Goal: Task Accomplishment & Management: Manage account settings

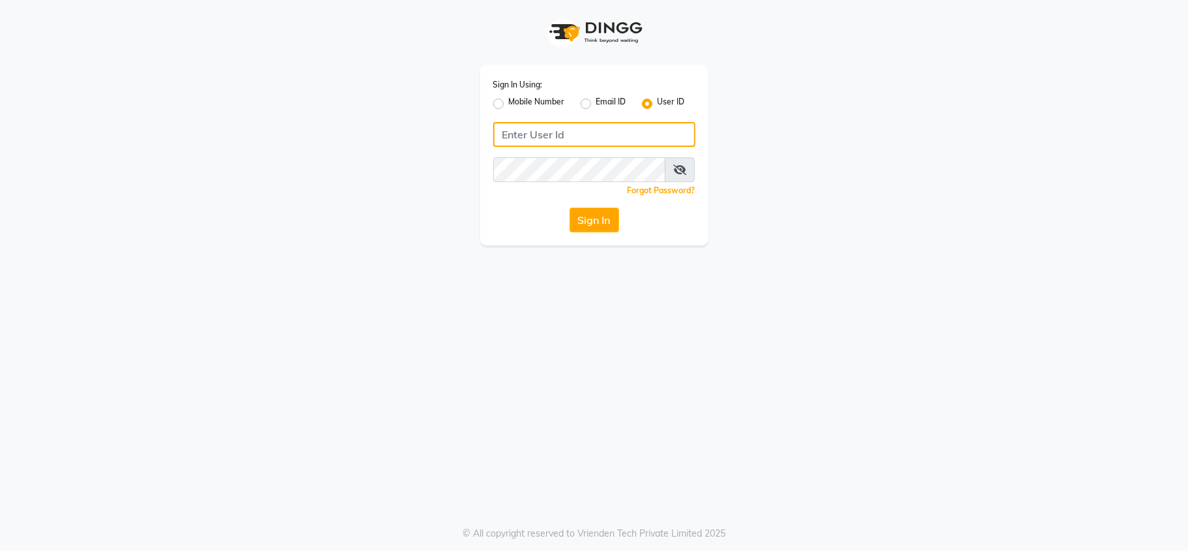
click at [575, 145] on input "Username" at bounding box center [594, 134] width 202 height 25
click at [533, 139] on input "Username" at bounding box center [594, 134] width 202 height 25
type input "P"
type input "[PERSON_NAME]"
click at [615, 223] on button "Sign In" at bounding box center [595, 220] width 50 height 25
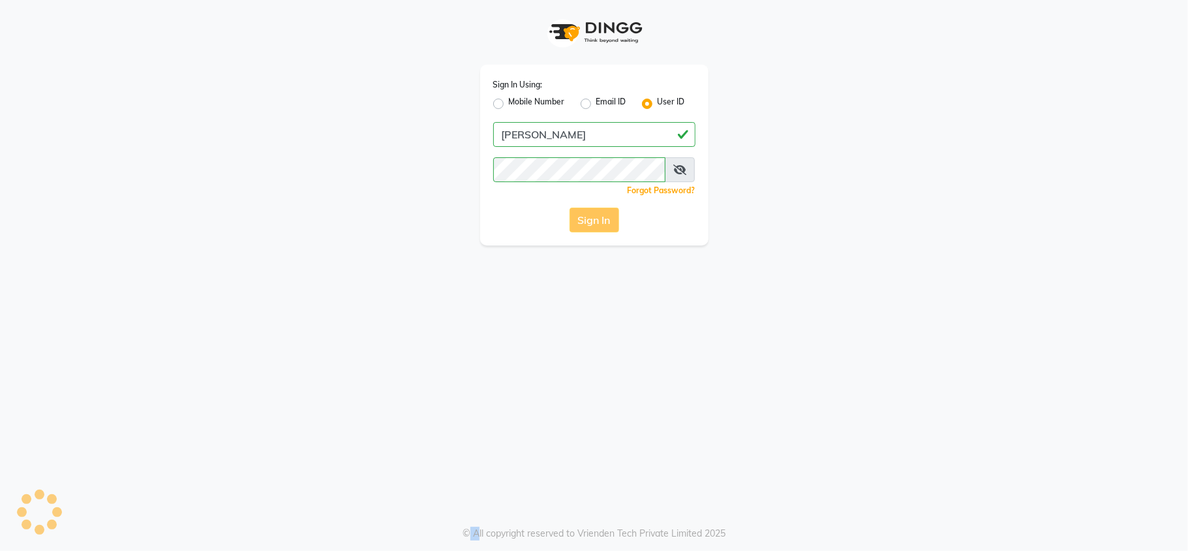
click at [615, 223] on div "Sign In" at bounding box center [594, 220] width 202 height 25
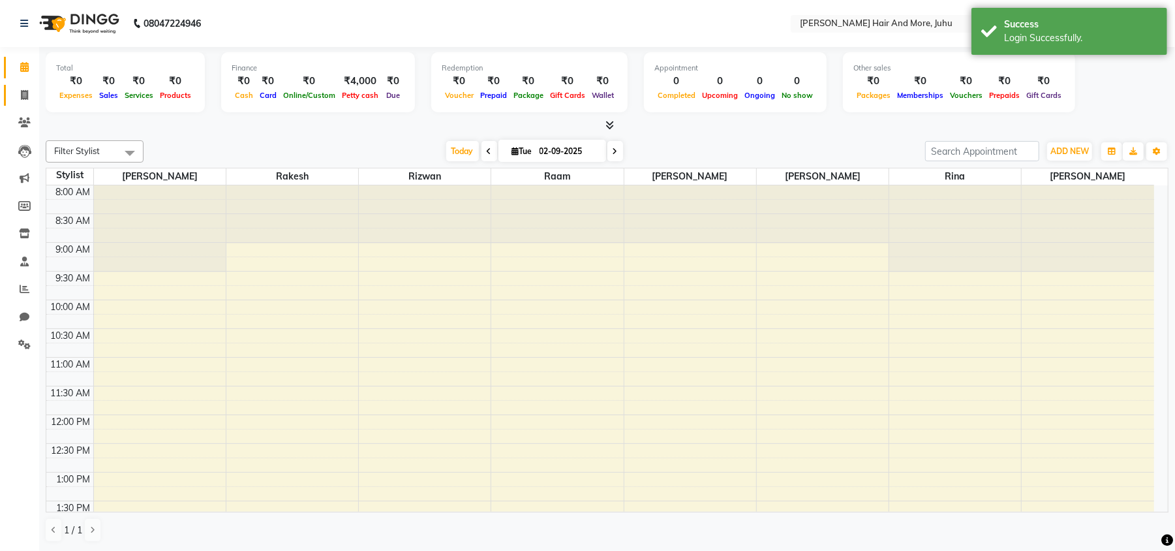
click at [27, 104] on link "Invoice" at bounding box center [19, 96] width 31 height 22
select select "8552"
select select "service"
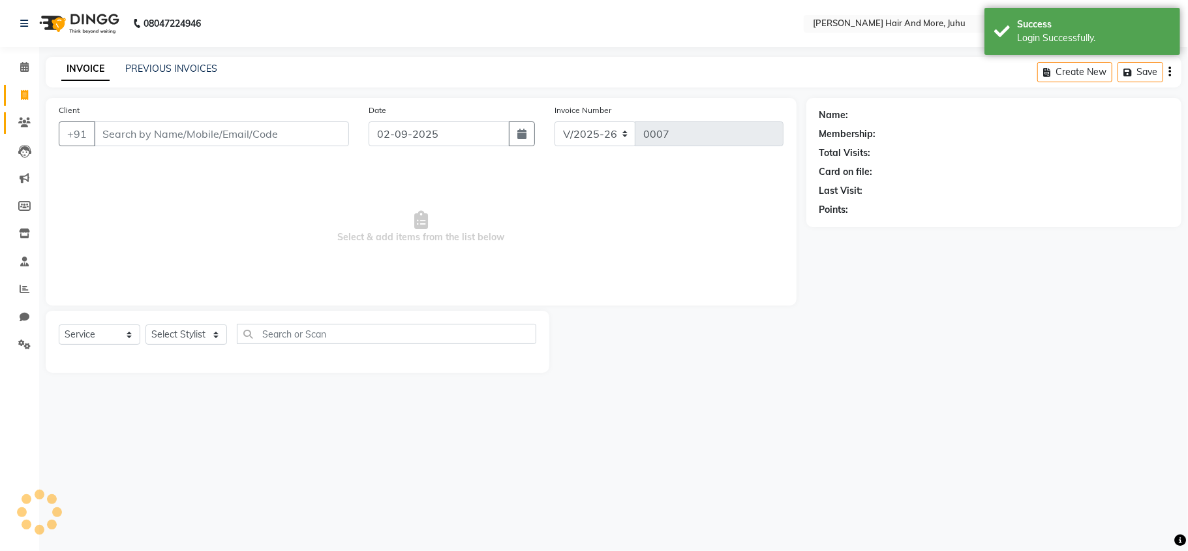
click at [24, 112] on li "Clients" at bounding box center [19, 123] width 39 height 28
select select "86836"
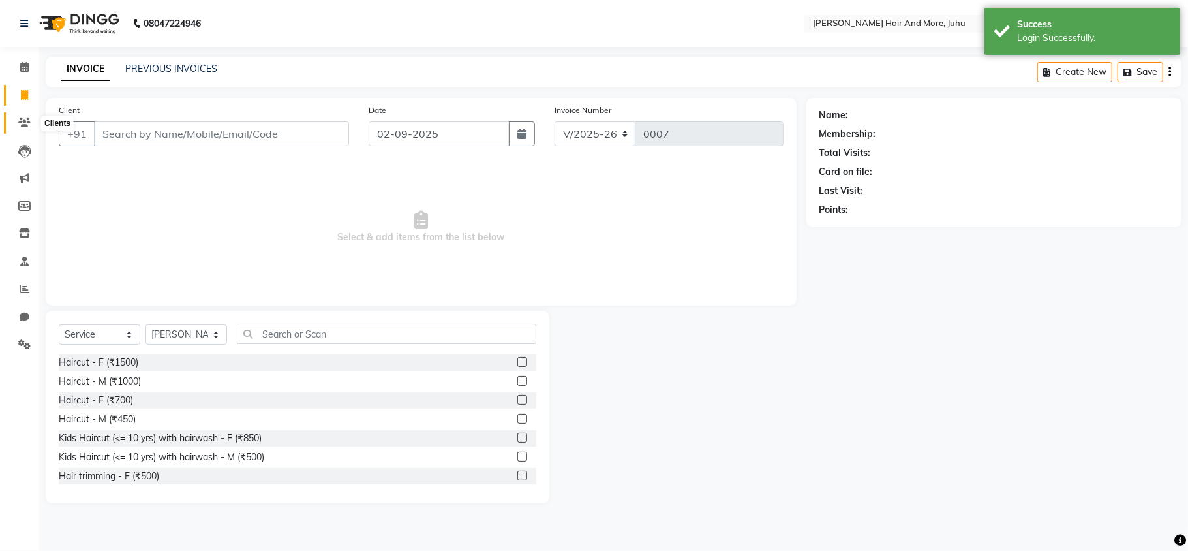
click at [18, 123] on icon at bounding box center [24, 122] width 12 height 10
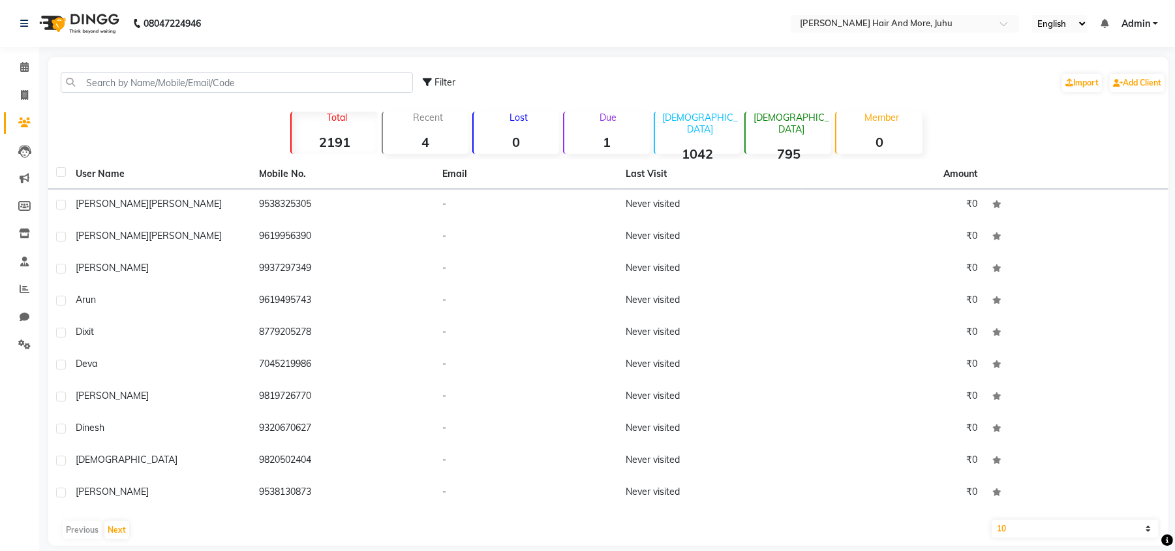
click at [27, 118] on icon at bounding box center [24, 122] width 12 height 10
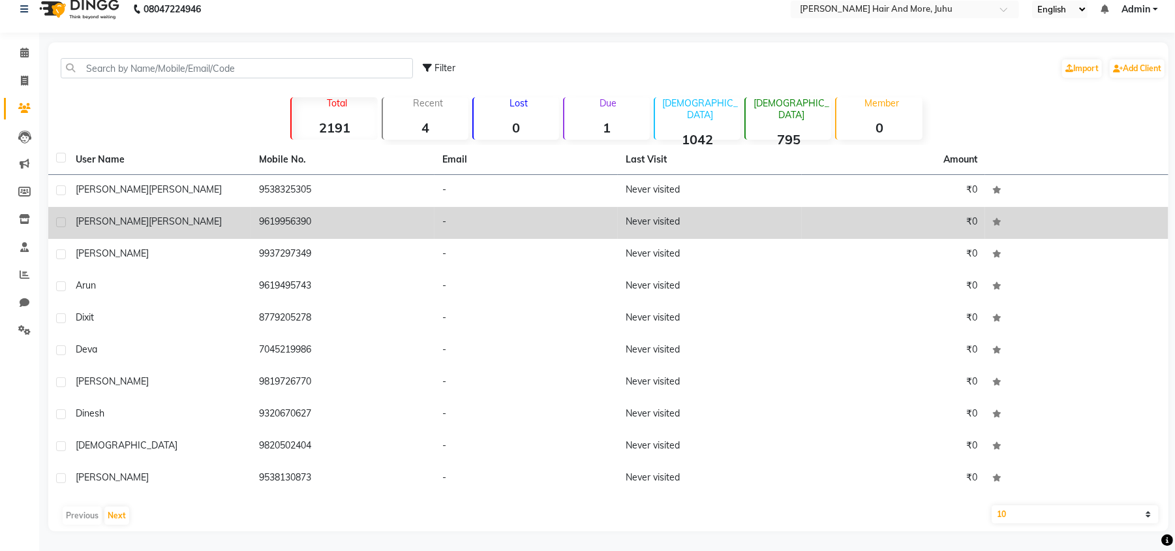
click at [171, 207] on td "[PERSON_NAME]" at bounding box center [159, 223] width 183 height 32
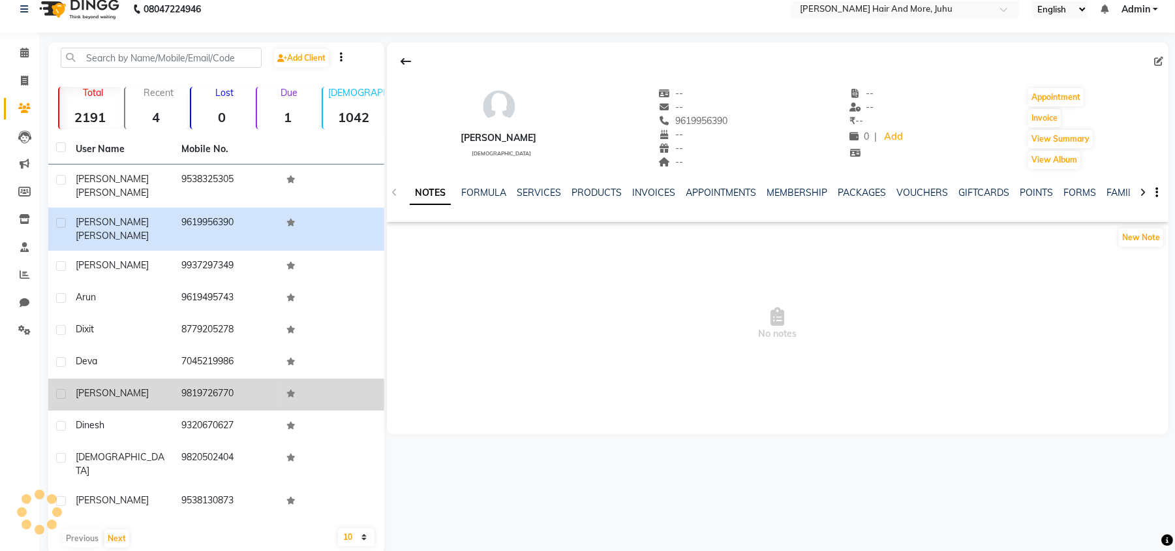
scroll to position [4, 0]
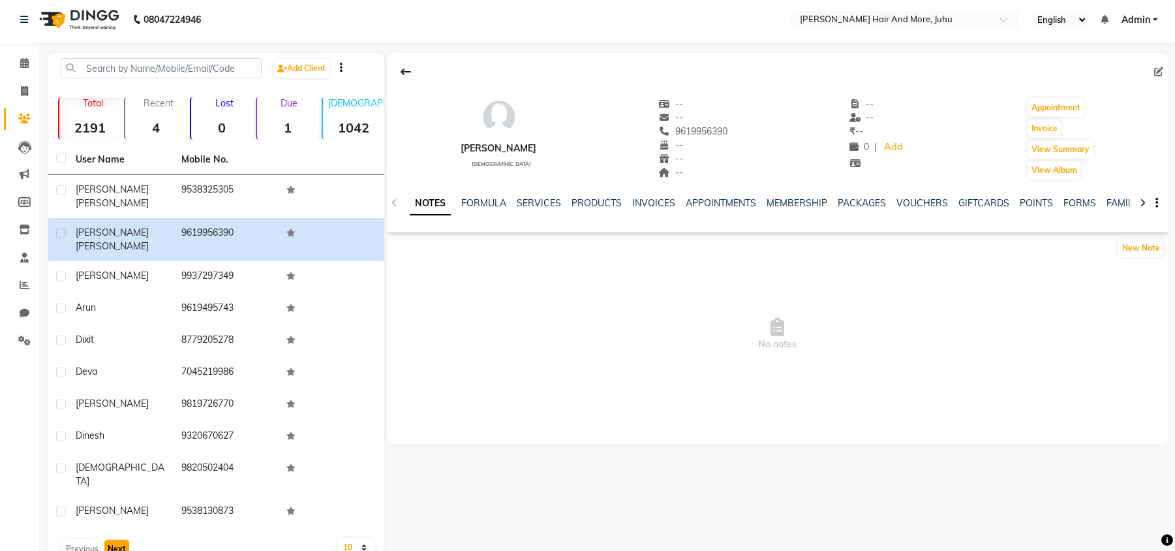
click at [116, 540] on button "Next" at bounding box center [116, 549] width 25 height 18
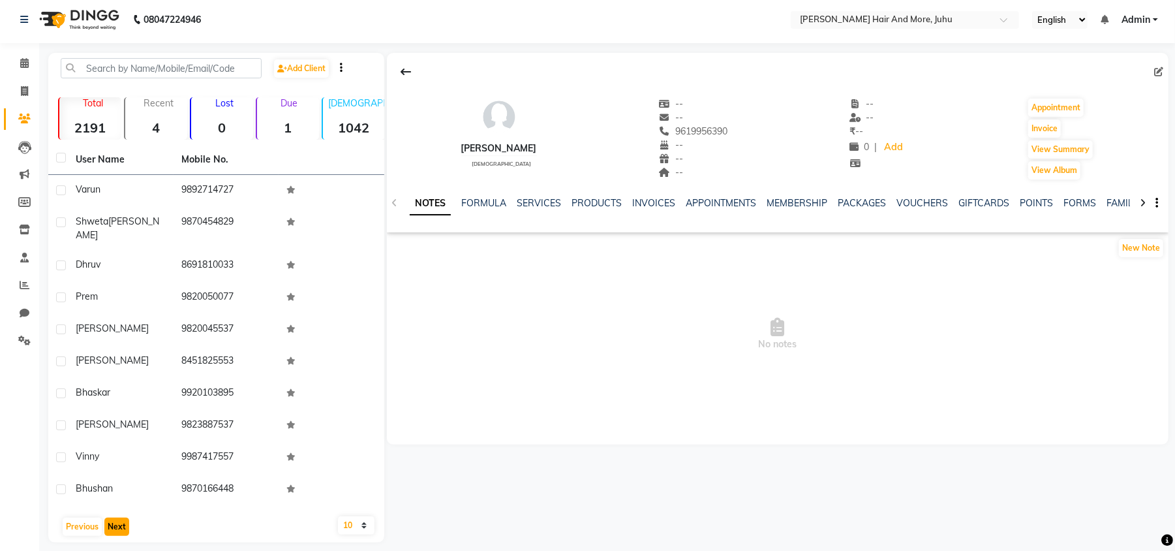
click at [116, 518] on button "Next" at bounding box center [116, 526] width 25 height 18
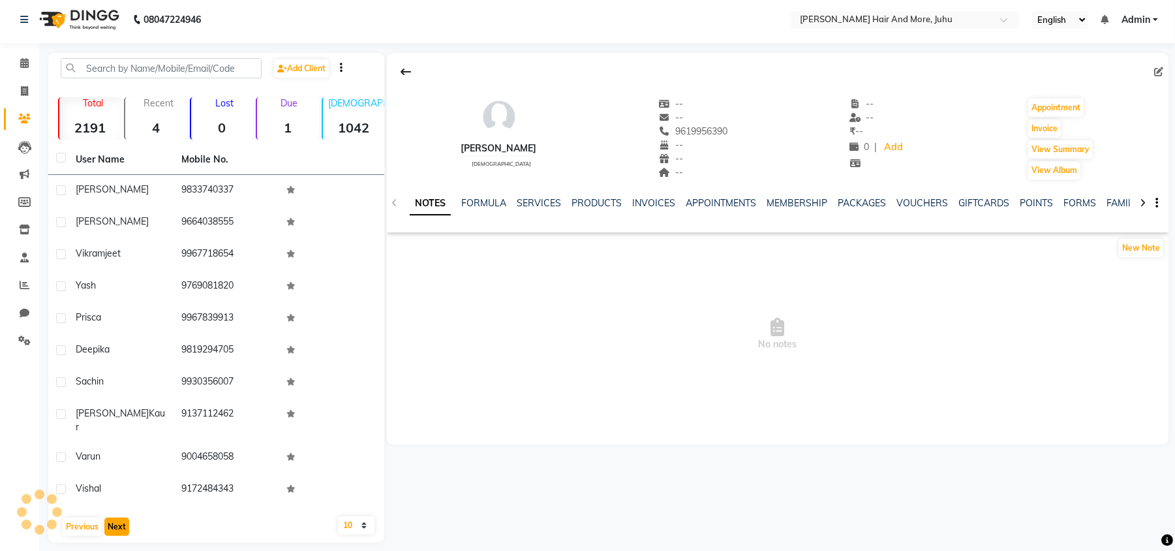
click at [116, 518] on button "Next" at bounding box center [116, 526] width 25 height 18
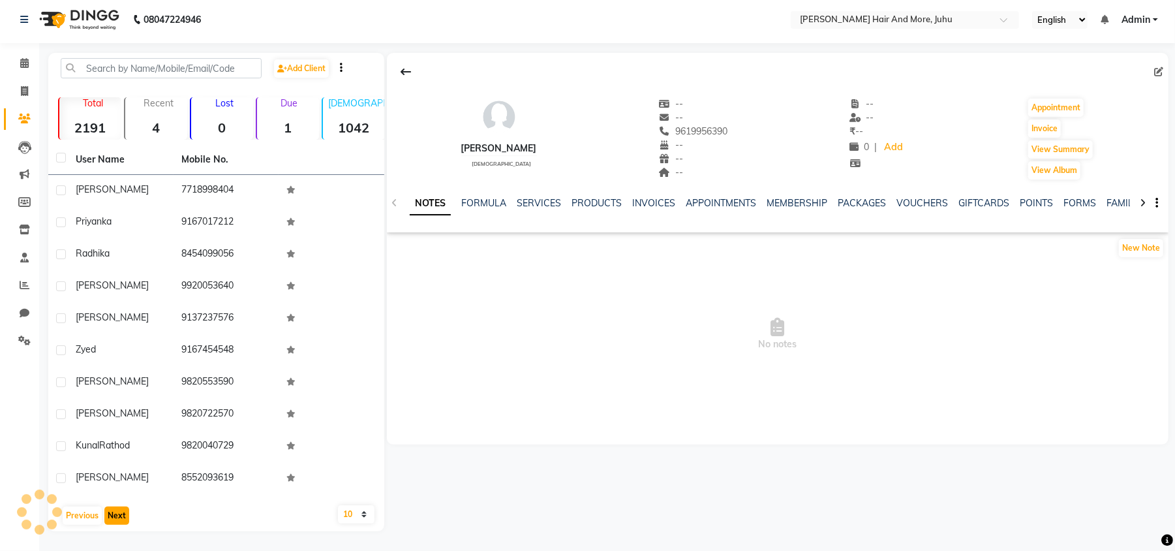
click at [116, 518] on button "Next" at bounding box center [116, 515] width 25 height 18
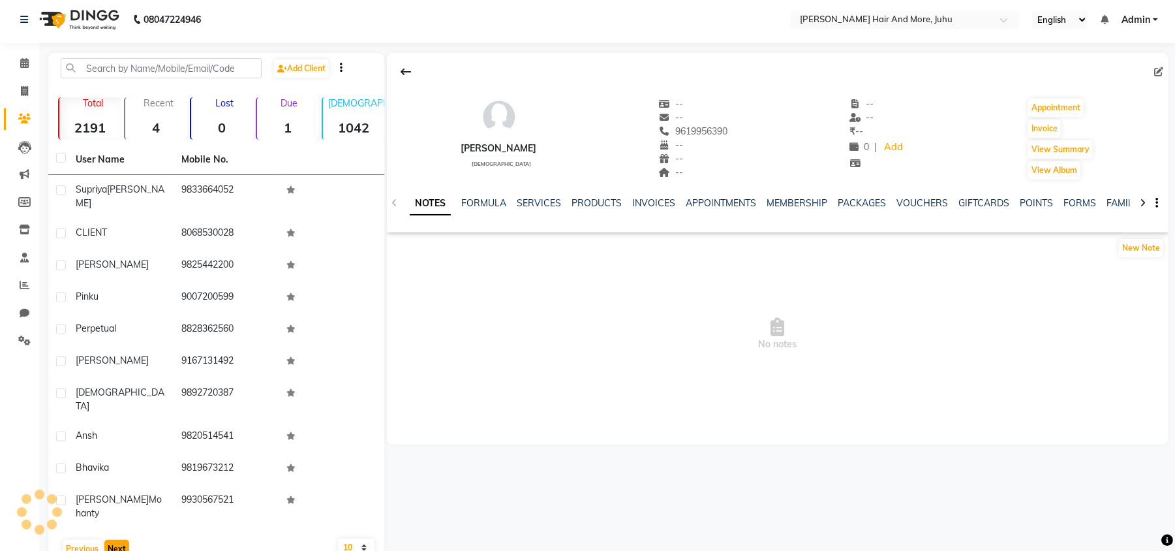
click at [116, 540] on button "Next" at bounding box center [116, 549] width 25 height 18
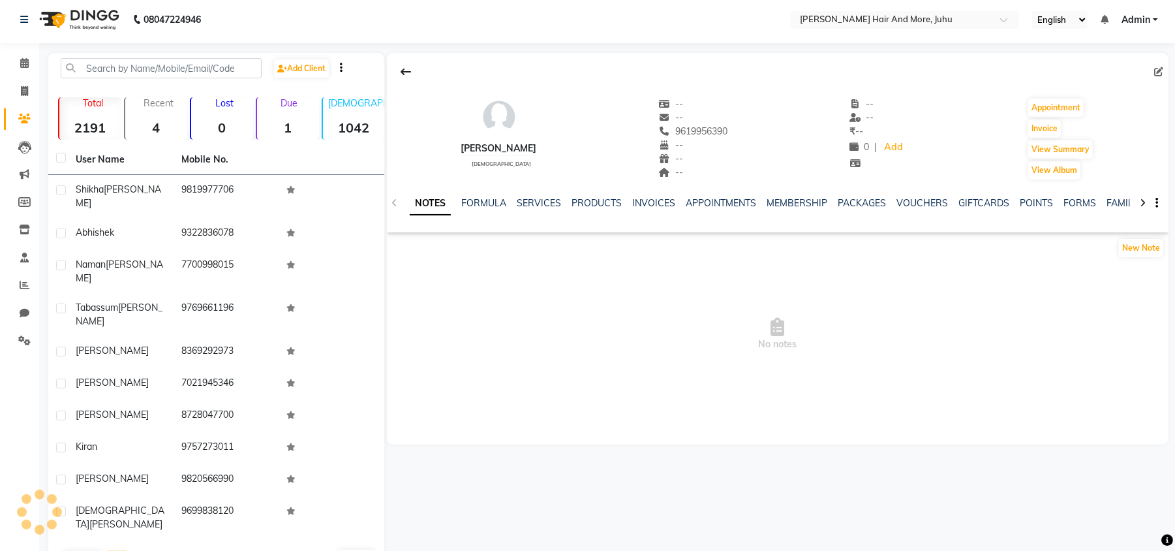
click at [116, 550] on button "Next" at bounding box center [116, 560] width 25 height 18
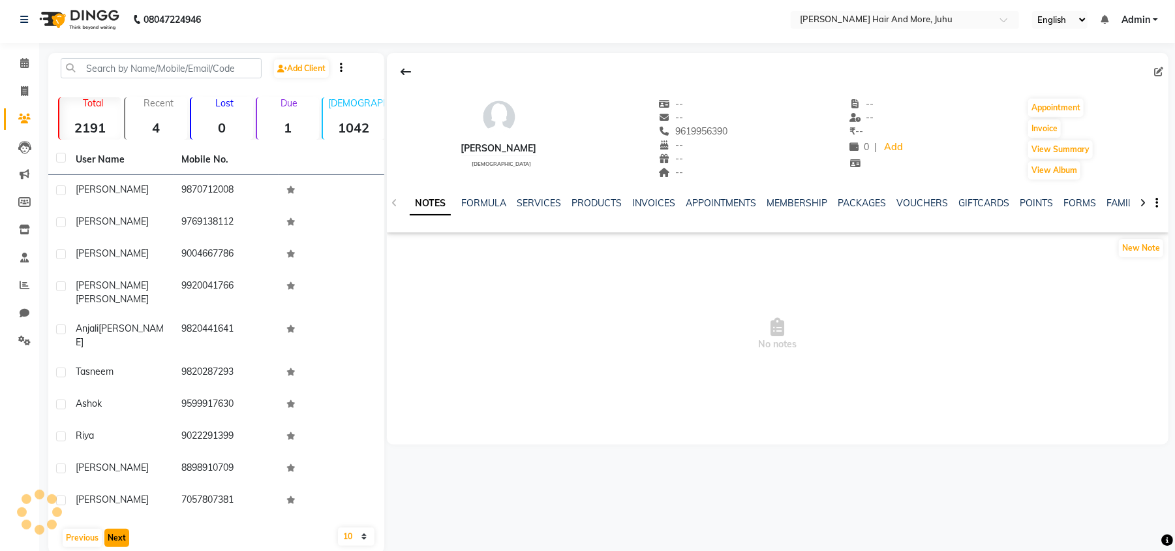
click at [116, 529] on button "Next" at bounding box center [116, 538] width 25 height 18
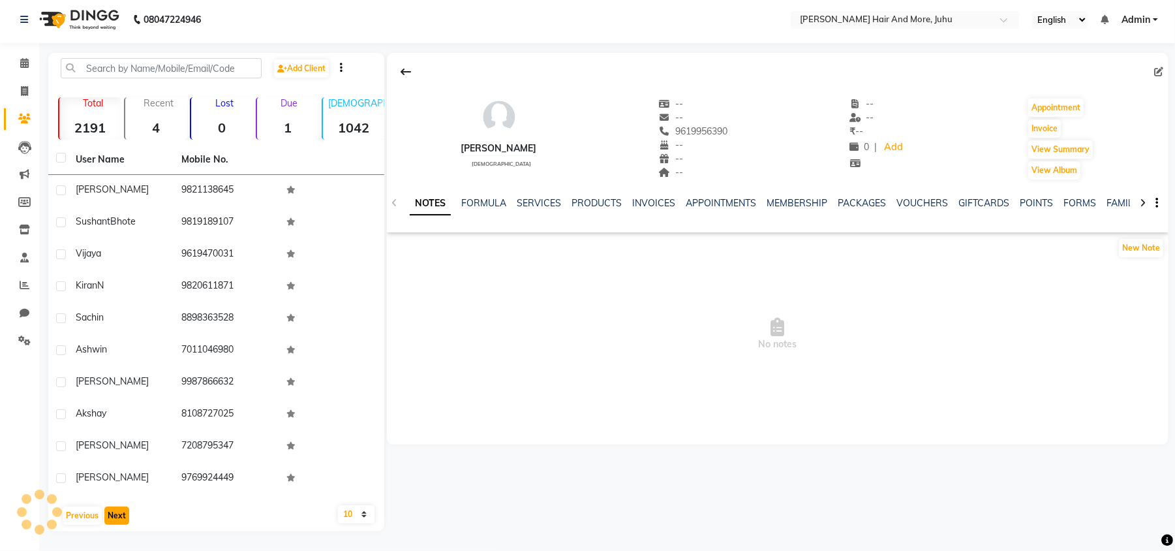
click at [116, 518] on button "Next" at bounding box center [116, 515] width 25 height 18
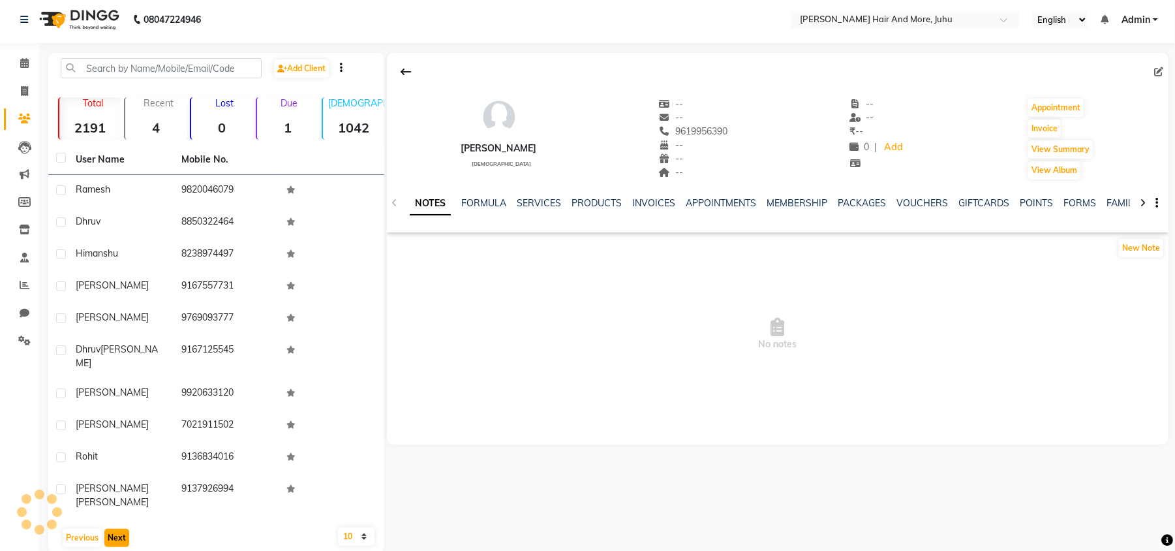
click at [116, 529] on button "Next" at bounding box center [116, 538] width 25 height 18
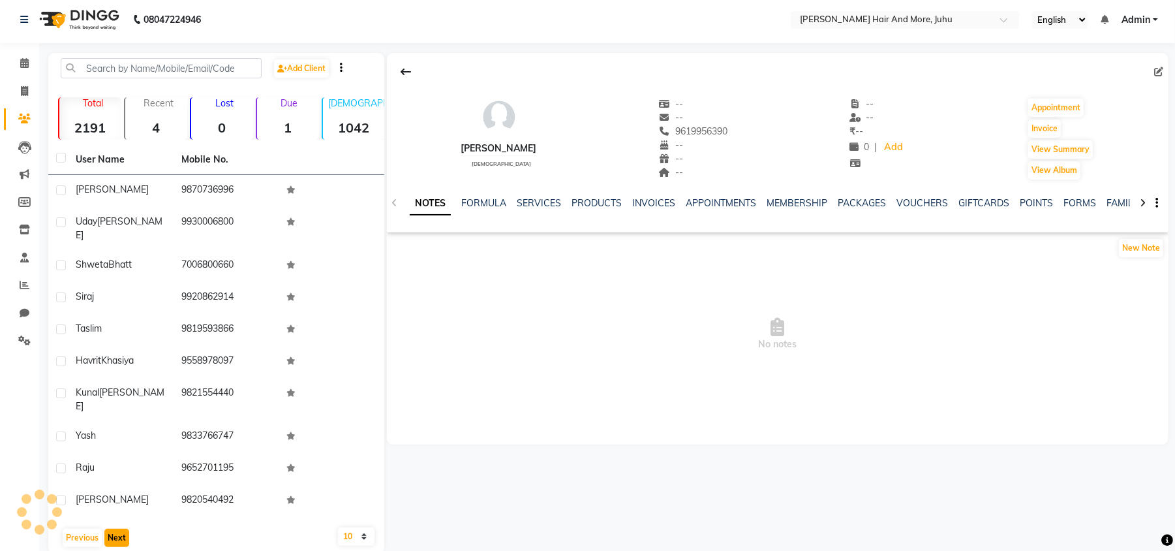
click at [116, 529] on button "Next" at bounding box center [116, 538] width 25 height 18
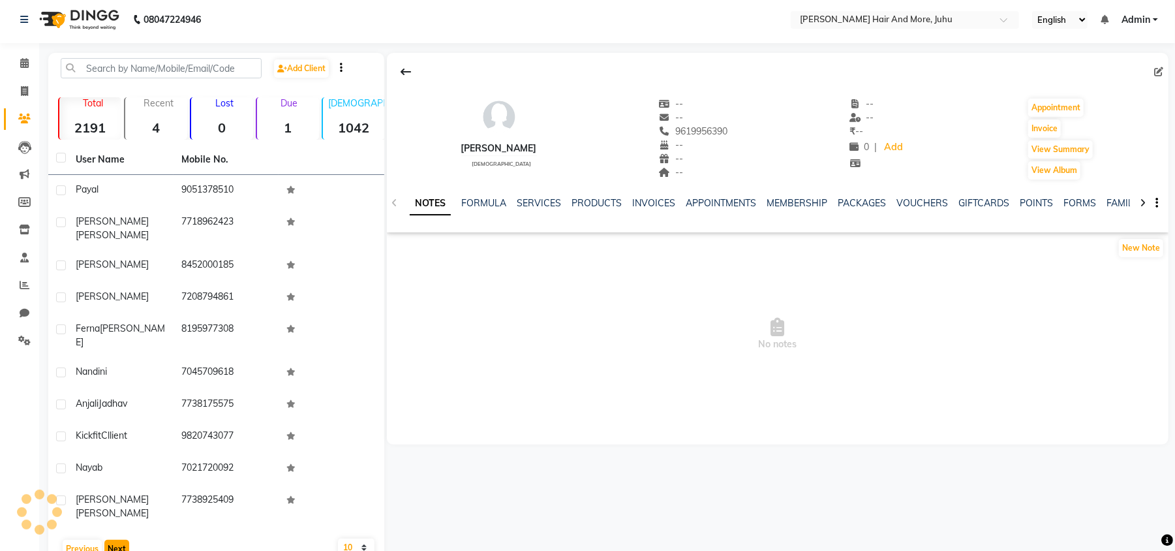
click at [116, 540] on button "Next" at bounding box center [116, 549] width 25 height 18
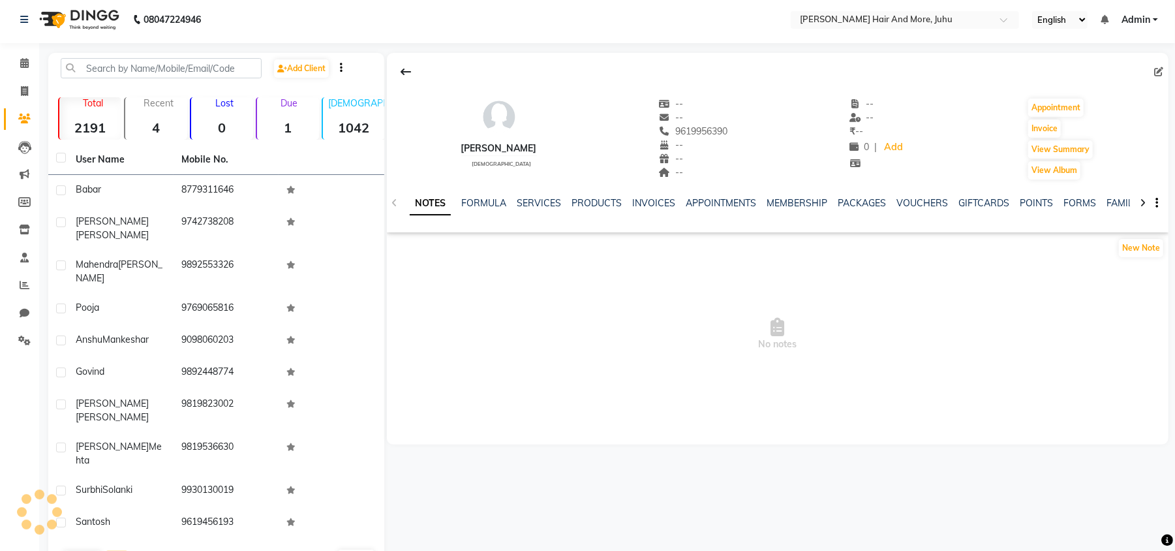
click at [116, 550] on button "Next" at bounding box center [116, 560] width 25 height 18
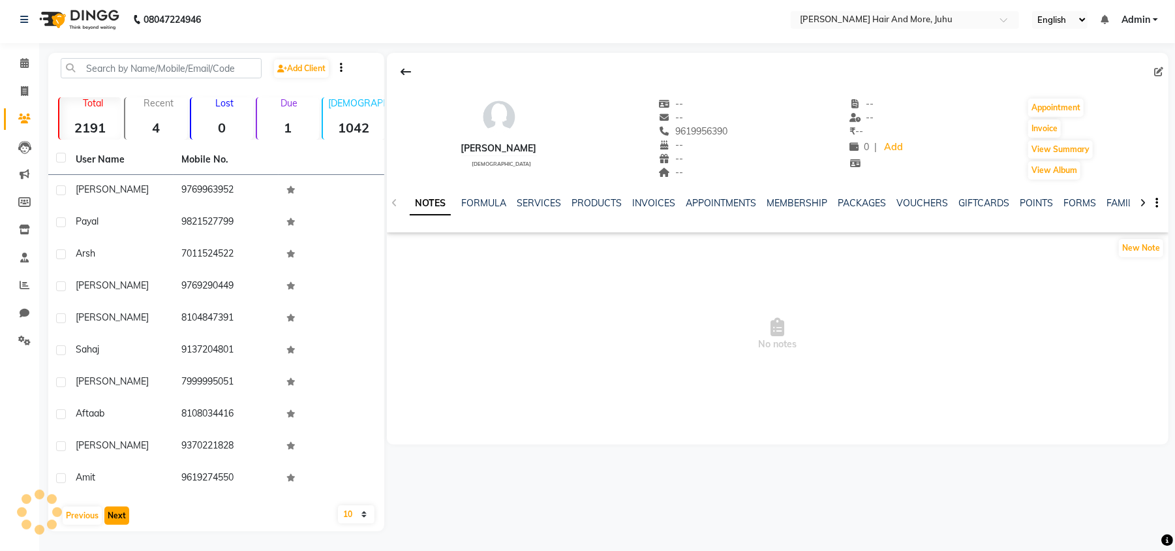
click at [116, 518] on button "Next" at bounding box center [116, 515] width 25 height 18
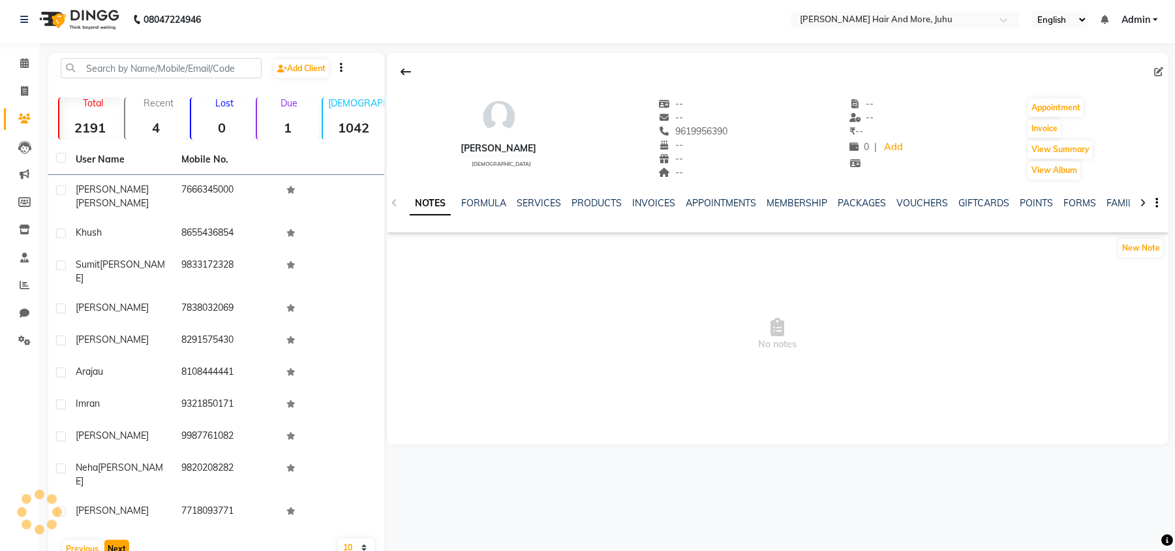
click at [116, 540] on button "Next" at bounding box center [116, 549] width 25 height 18
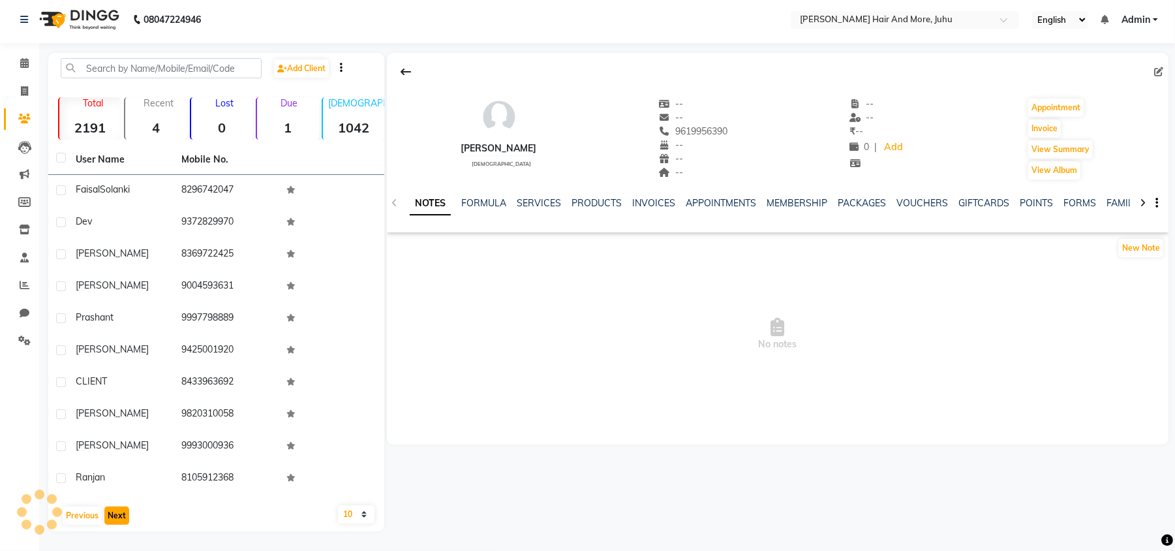
click at [116, 518] on button "Next" at bounding box center [116, 515] width 25 height 18
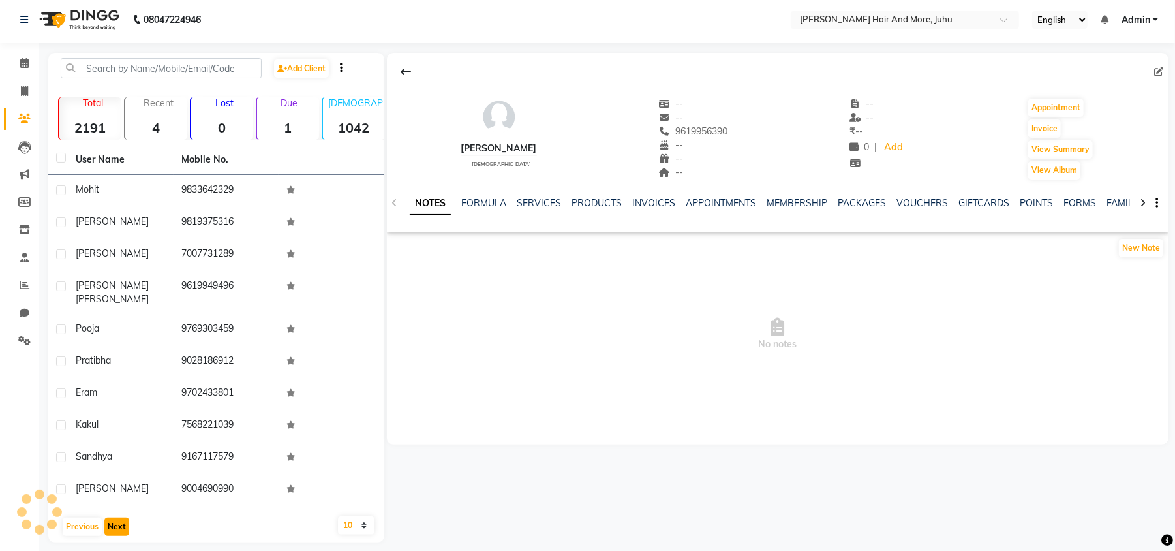
click at [116, 518] on button "Next" at bounding box center [116, 526] width 25 height 18
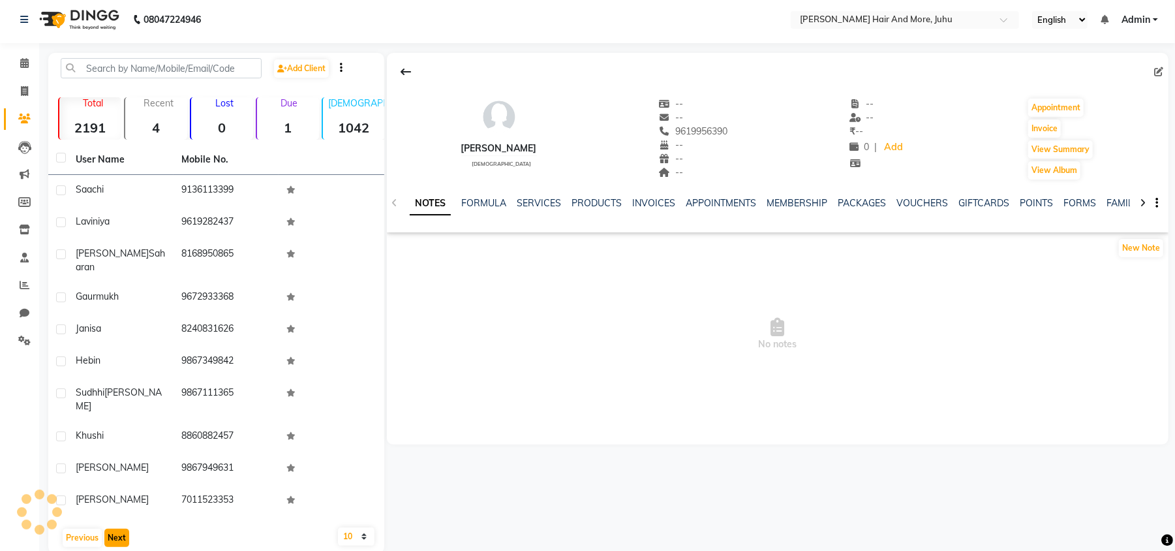
click at [116, 529] on button "Next" at bounding box center [116, 538] width 25 height 18
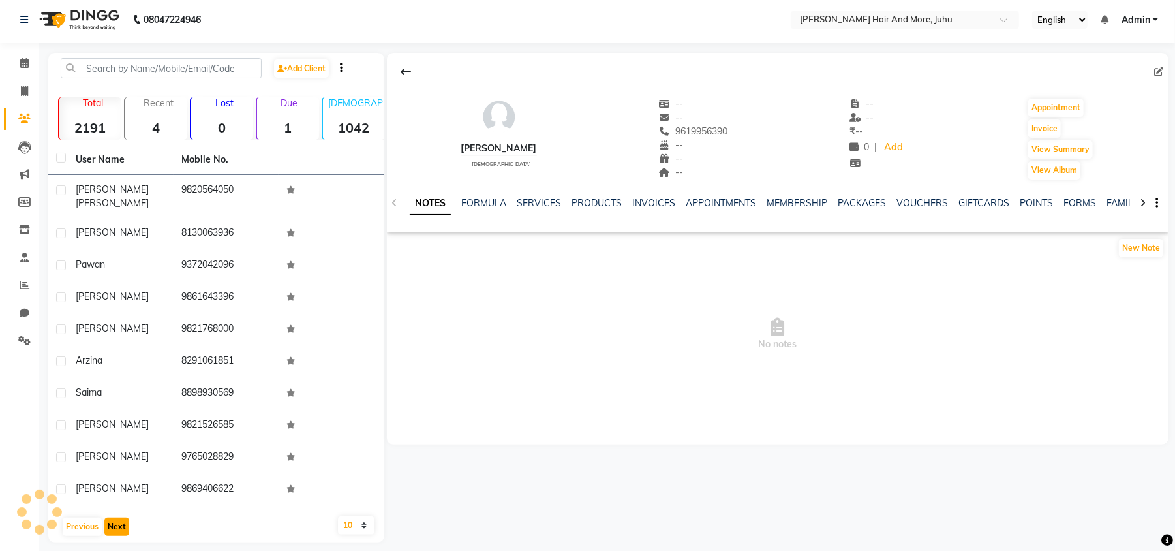
click at [116, 518] on button "Next" at bounding box center [116, 526] width 25 height 18
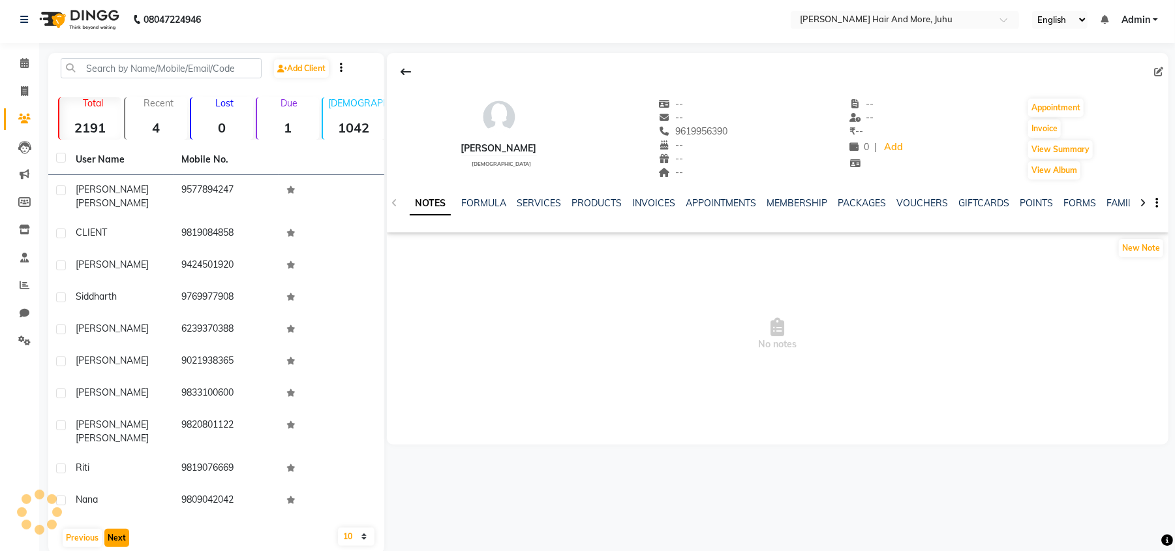
click at [116, 529] on button "Next" at bounding box center [116, 538] width 25 height 18
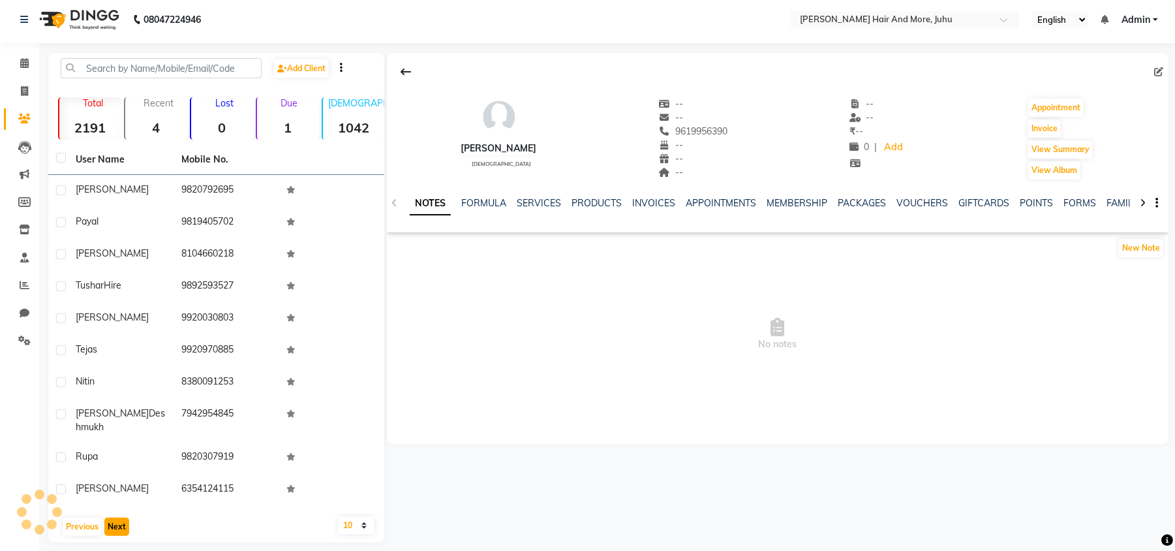
click at [116, 518] on button "Next" at bounding box center [116, 526] width 25 height 18
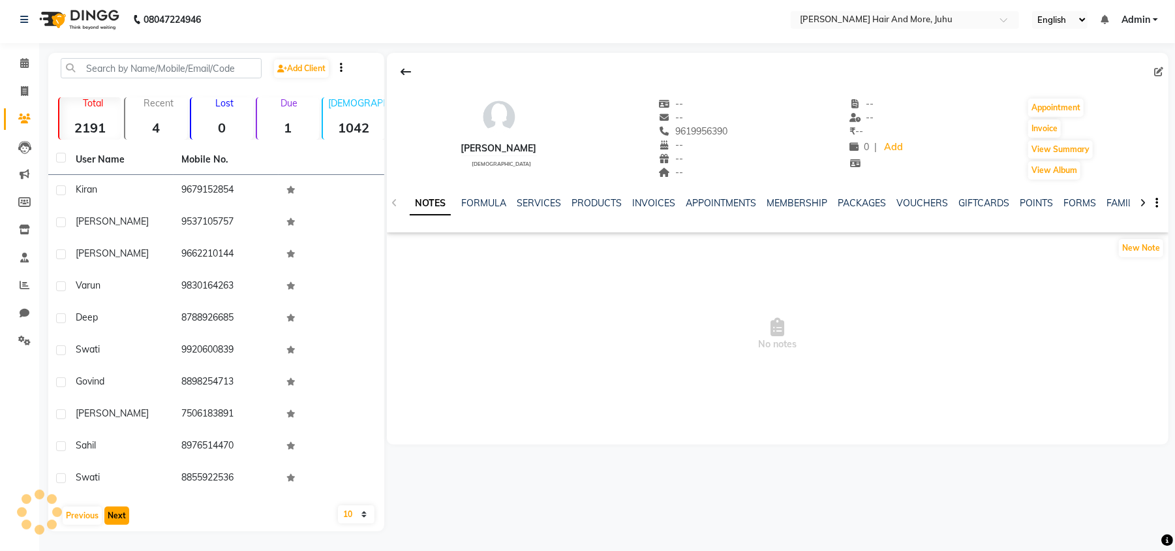
click at [116, 518] on button "Next" at bounding box center [116, 515] width 25 height 18
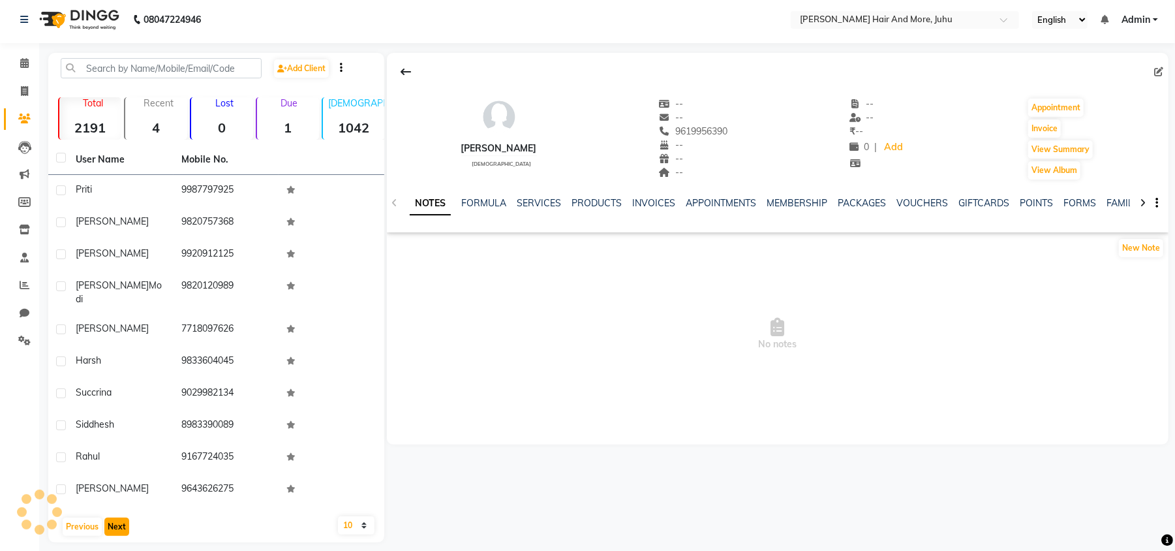
click at [116, 518] on button "Next" at bounding box center [116, 526] width 25 height 18
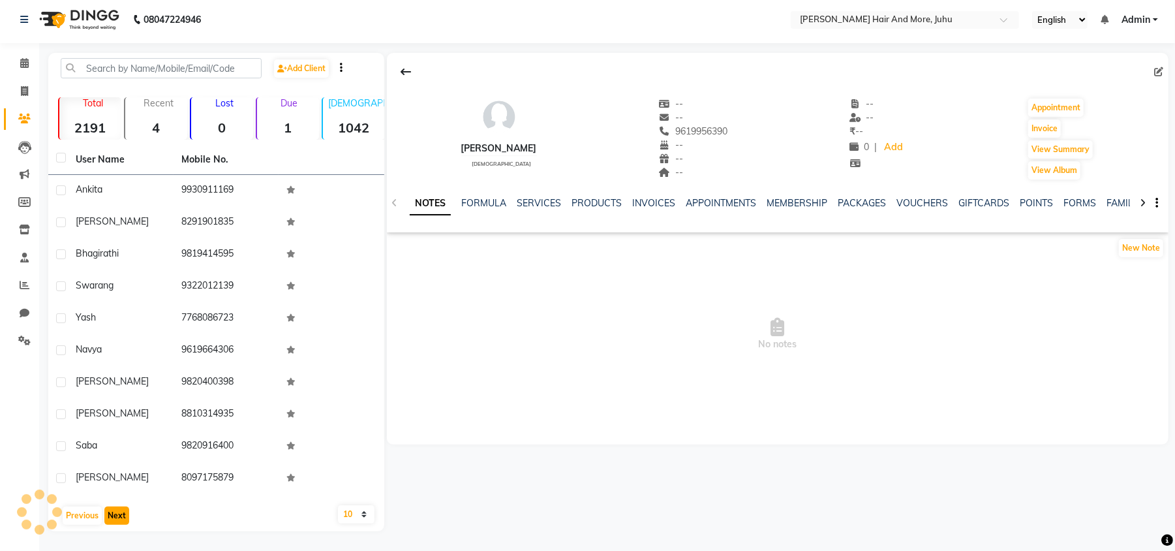
click at [116, 518] on button "Next" at bounding box center [116, 515] width 25 height 18
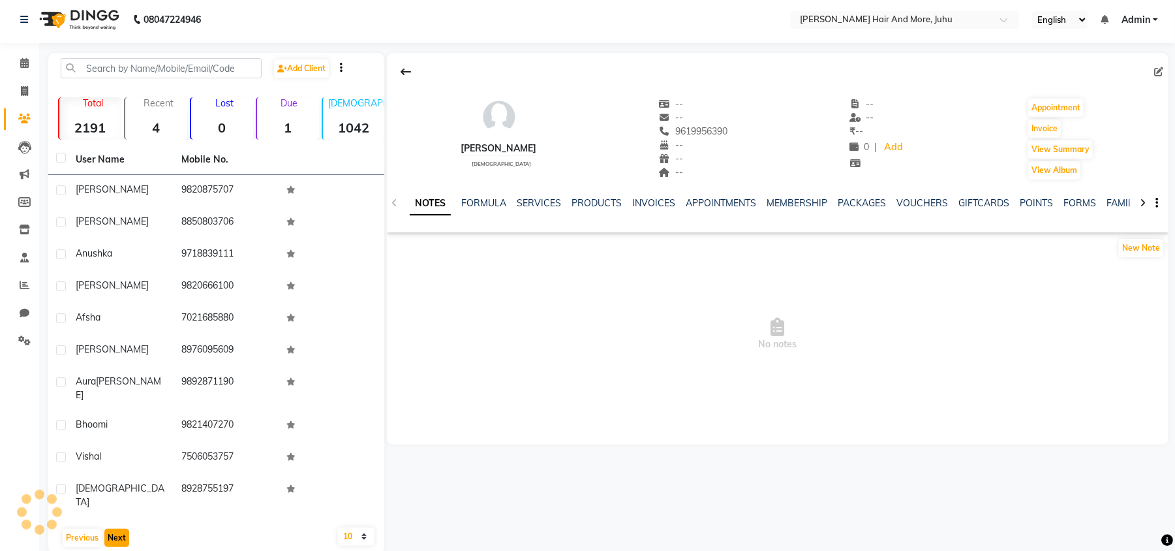
click at [116, 529] on button "Next" at bounding box center [116, 538] width 25 height 18
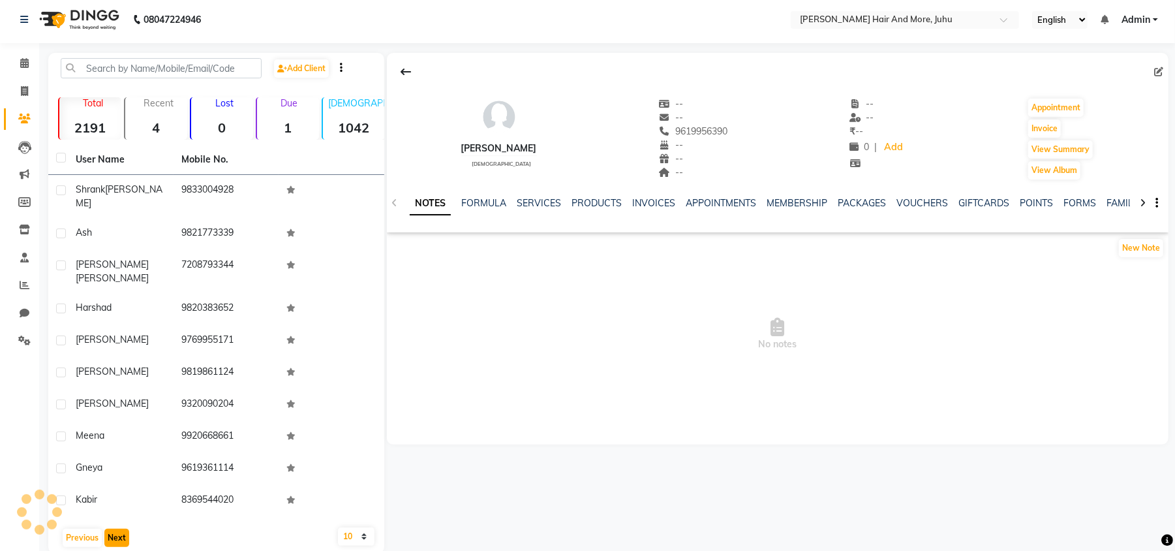
click at [116, 529] on button "Next" at bounding box center [116, 538] width 25 height 18
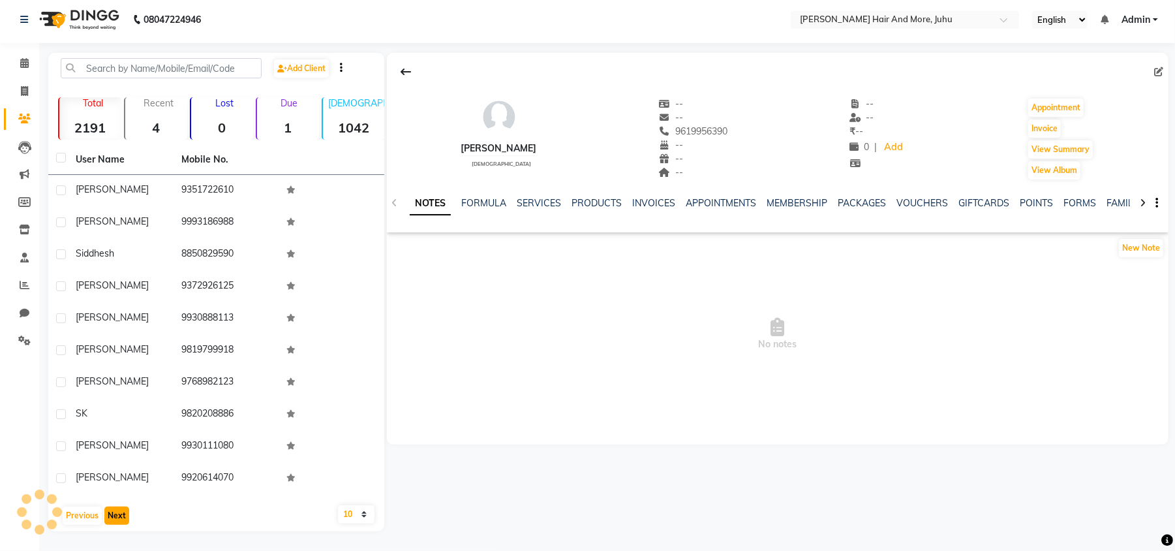
click at [116, 518] on button "Next" at bounding box center [116, 515] width 25 height 18
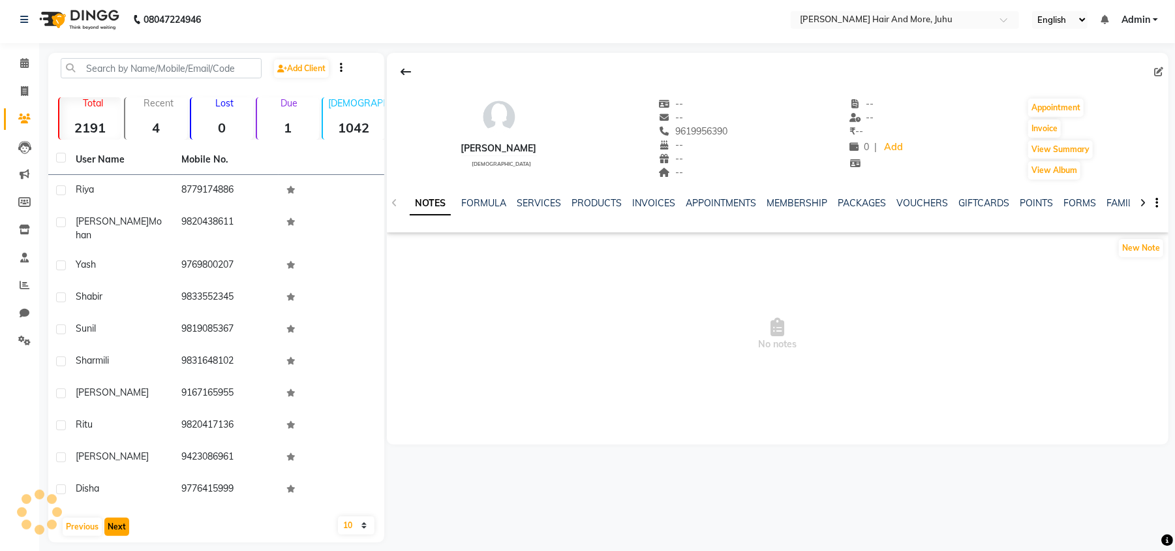
click at [116, 518] on button "Next" at bounding box center [116, 526] width 25 height 18
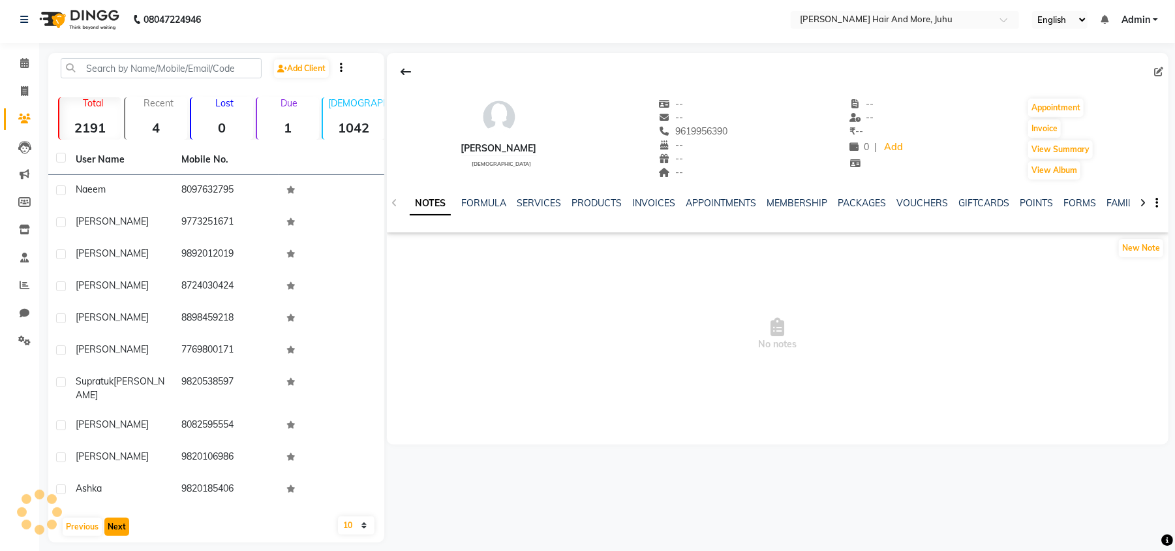
click at [116, 518] on button "Next" at bounding box center [116, 526] width 25 height 18
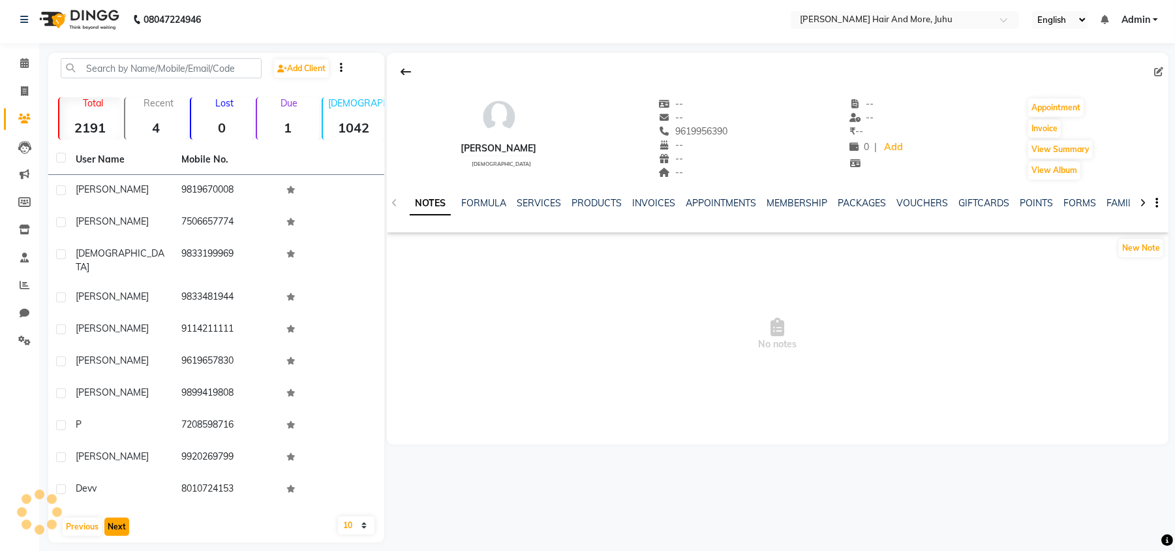
click at [116, 518] on button "Next" at bounding box center [116, 526] width 25 height 18
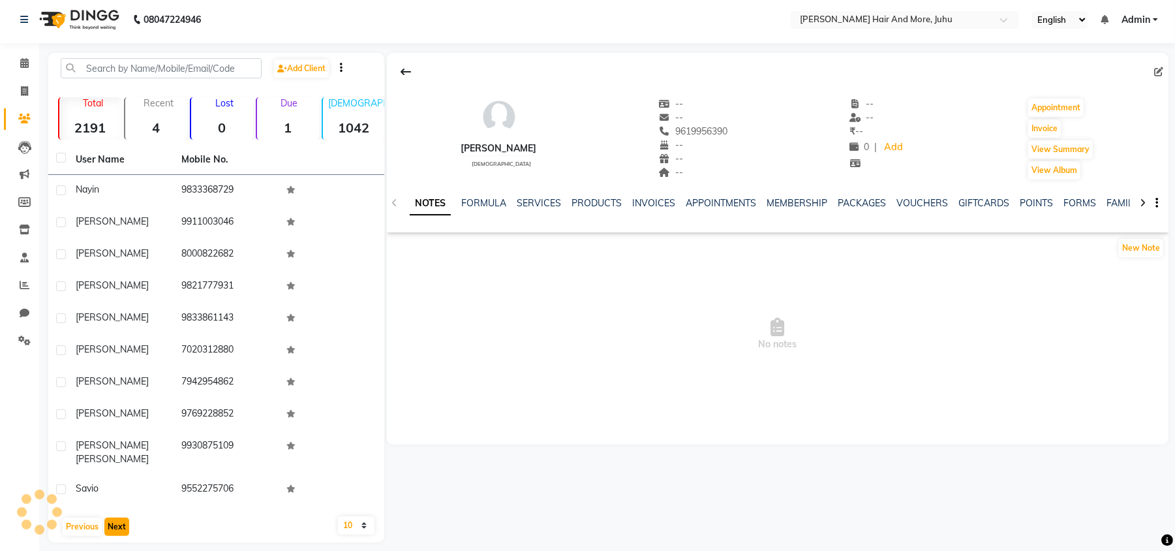
click at [116, 518] on button "Next" at bounding box center [116, 526] width 25 height 18
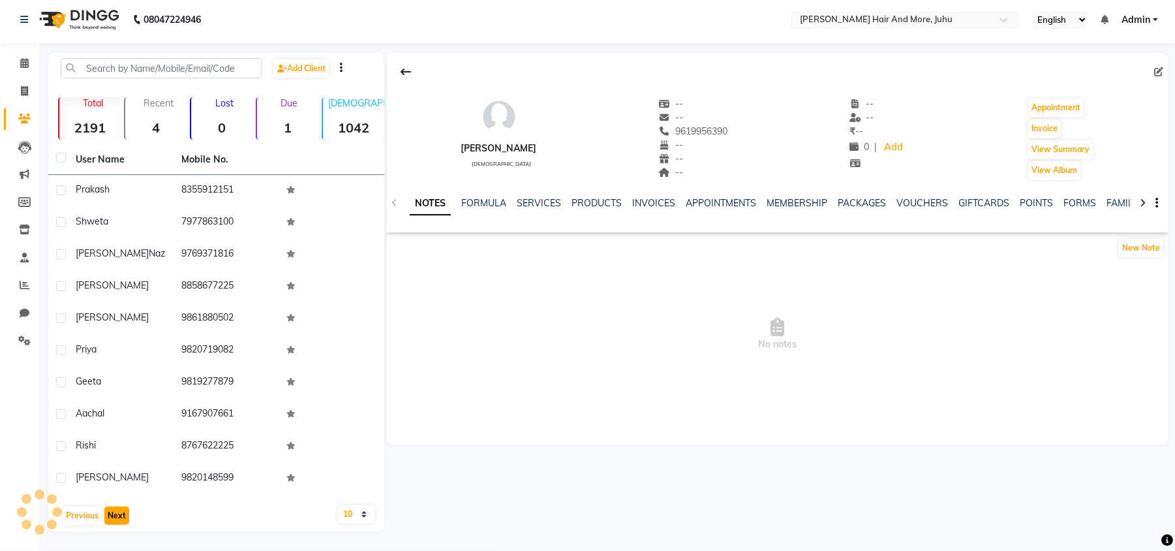
click at [116, 518] on button "Next" at bounding box center [116, 515] width 25 height 18
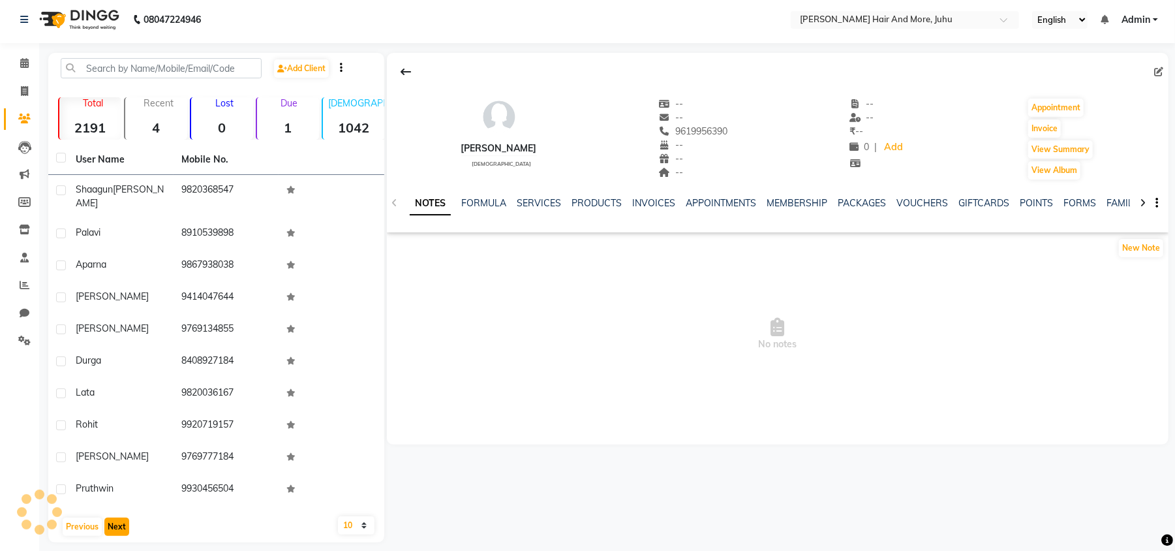
click at [116, 518] on button "Next" at bounding box center [116, 526] width 25 height 18
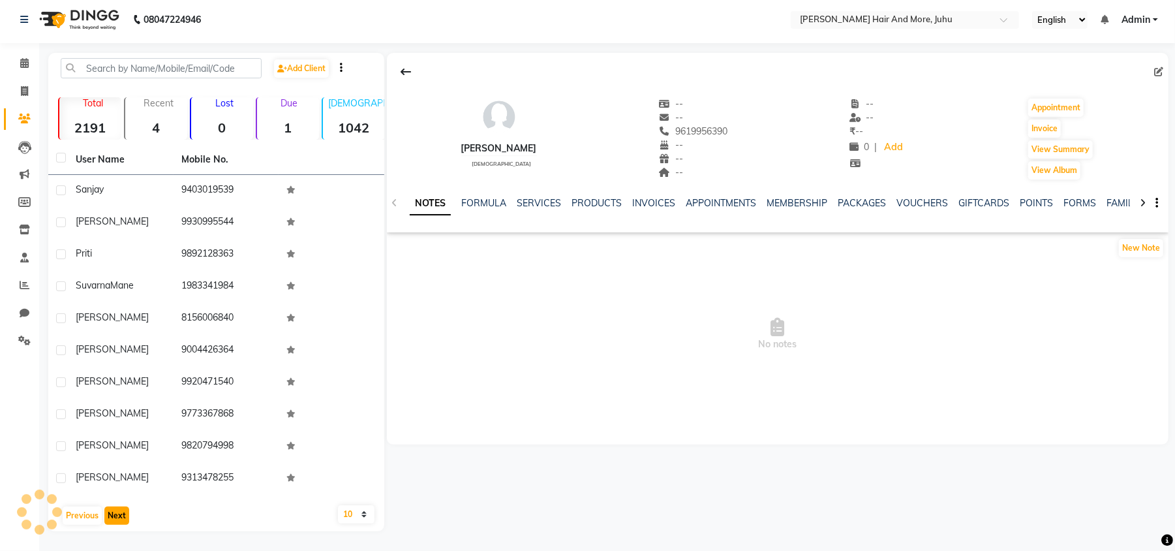
click at [116, 518] on button "Next" at bounding box center [116, 515] width 25 height 18
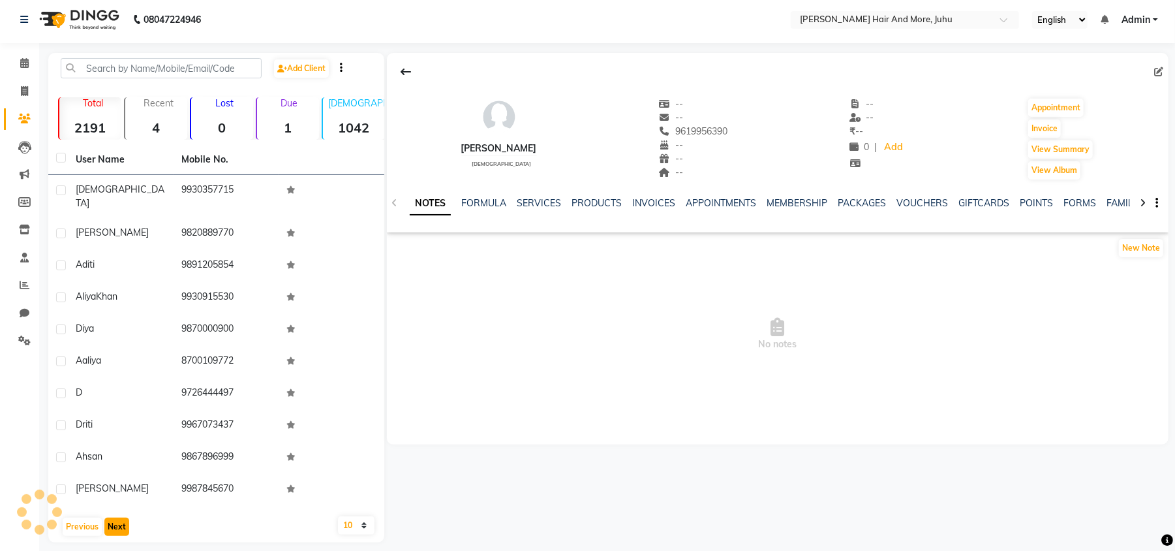
click at [116, 518] on button "Next" at bounding box center [116, 526] width 25 height 18
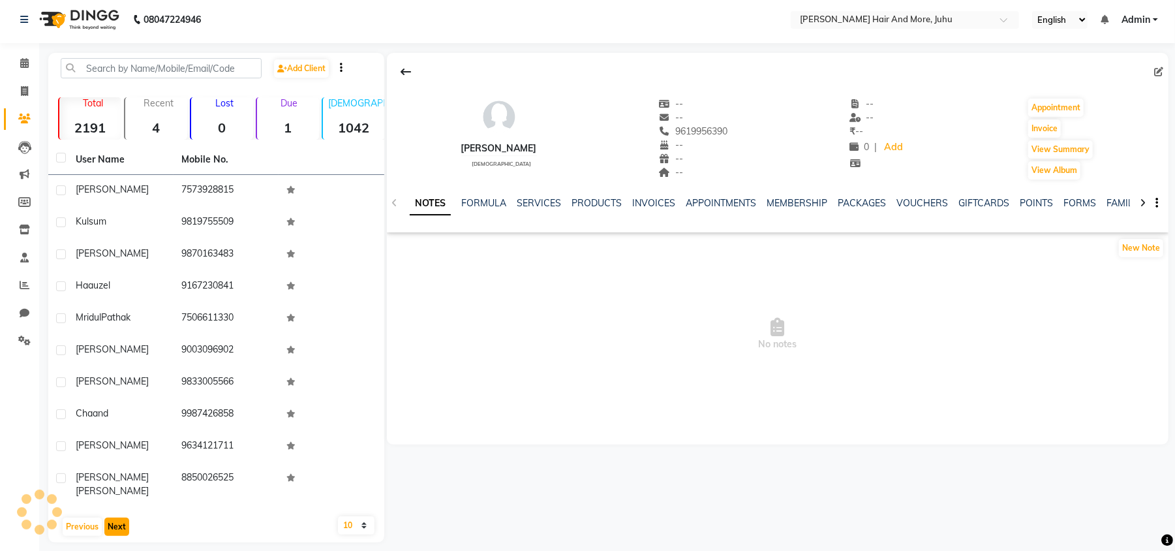
click at [116, 518] on button "Next" at bounding box center [116, 526] width 25 height 18
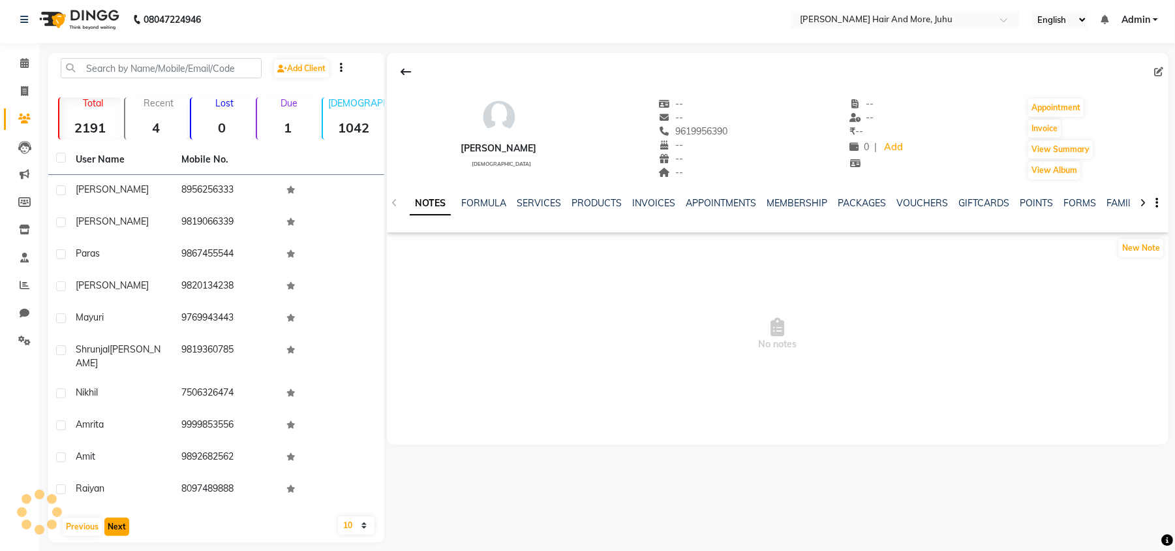
click at [116, 518] on button "Next" at bounding box center [116, 526] width 25 height 18
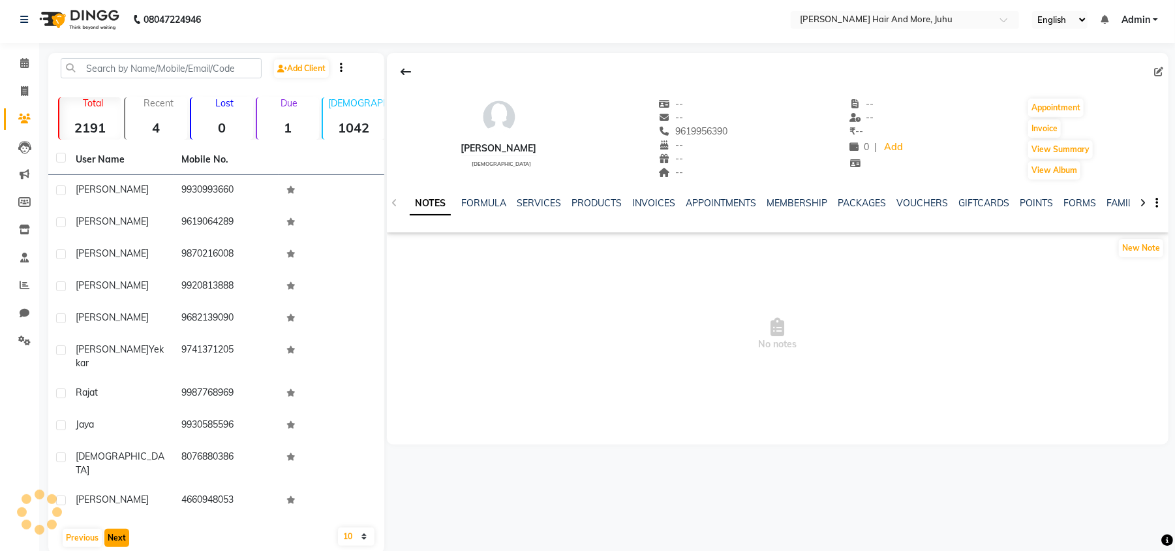
click at [116, 529] on button "Next" at bounding box center [116, 538] width 25 height 18
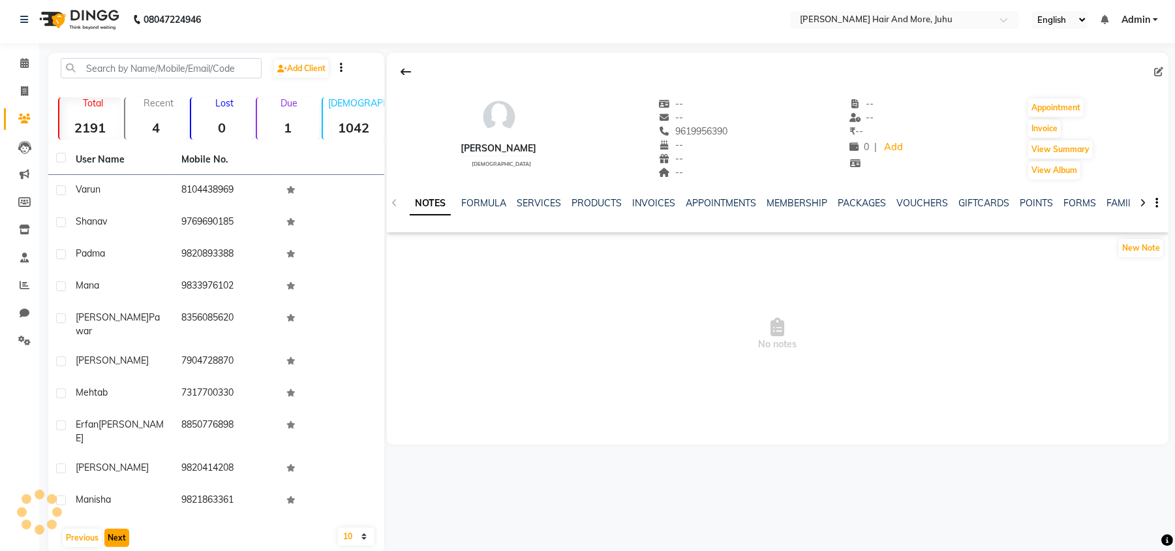
click at [116, 529] on button "Next" at bounding box center [116, 538] width 25 height 18
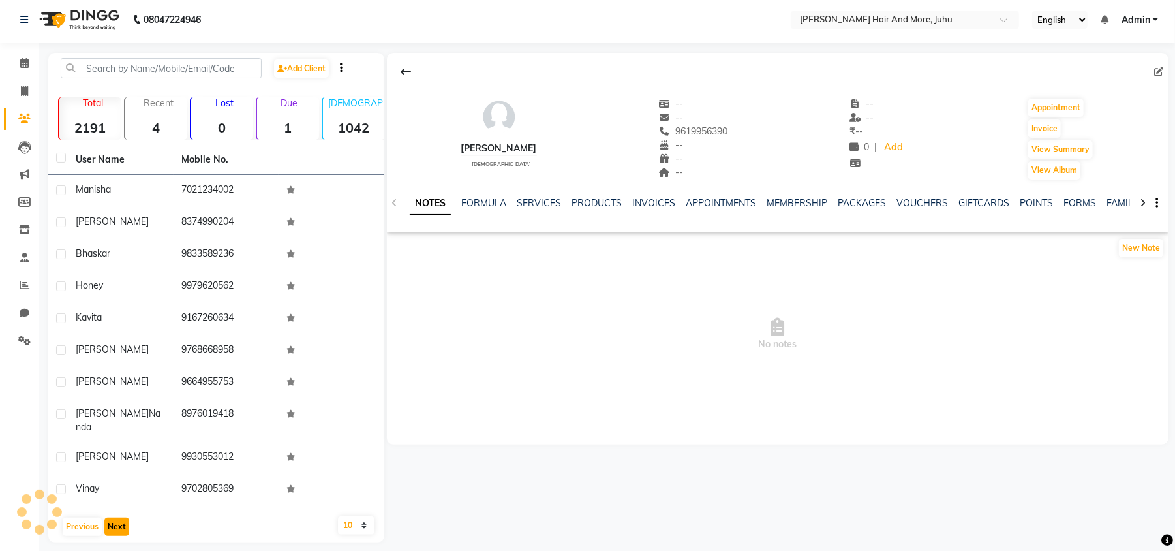
click at [116, 518] on button "Next" at bounding box center [116, 526] width 25 height 18
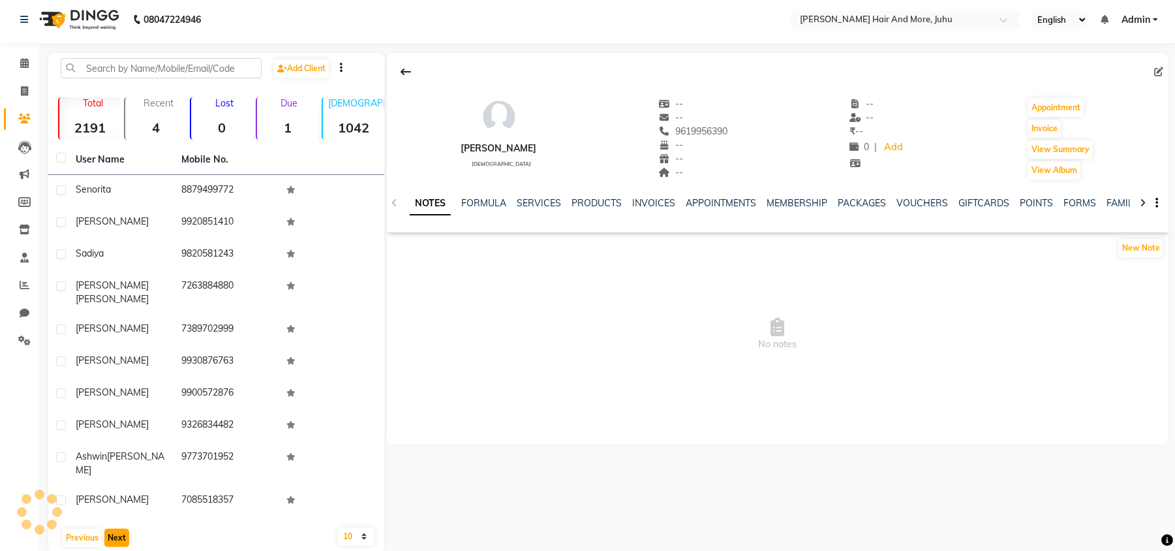
click at [116, 529] on button "Next" at bounding box center [116, 538] width 25 height 18
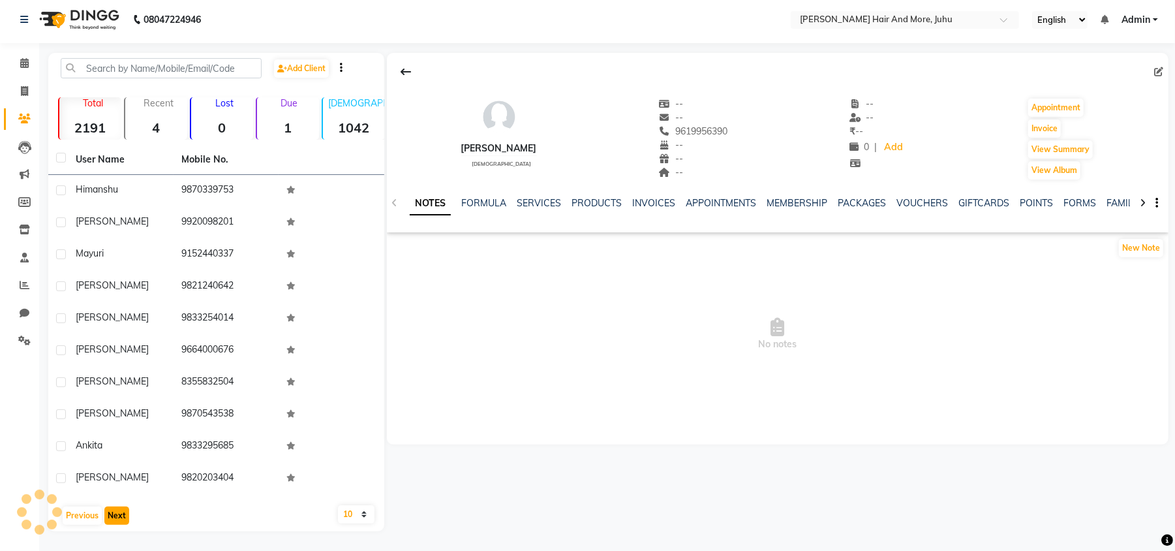
click at [116, 518] on button "Next" at bounding box center [116, 515] width 25 height 18
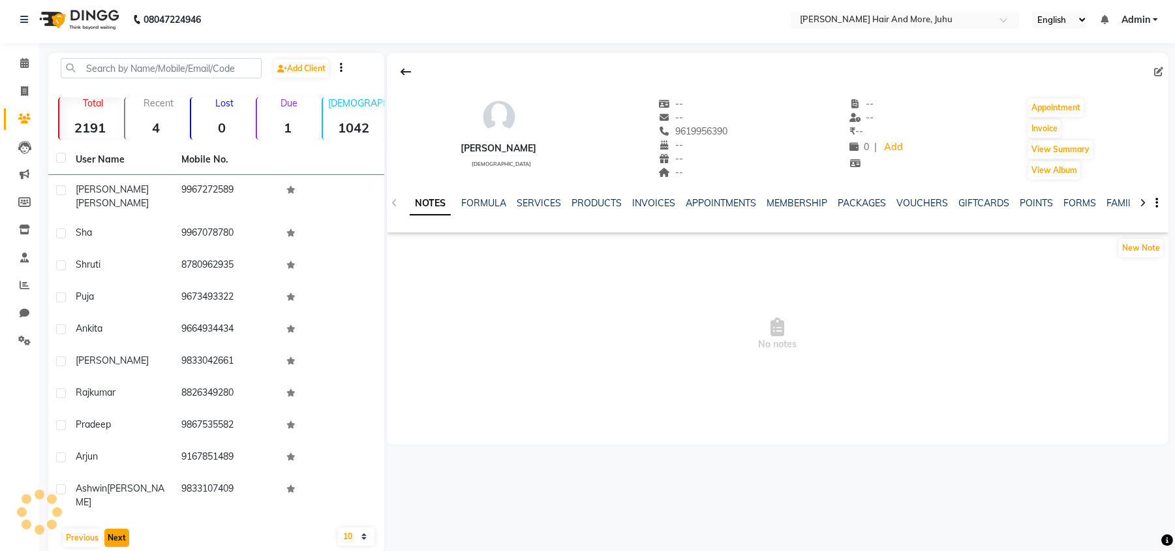
click at [116, 529] on button "Next" at bounding box center [116, 538] width 25 height 18
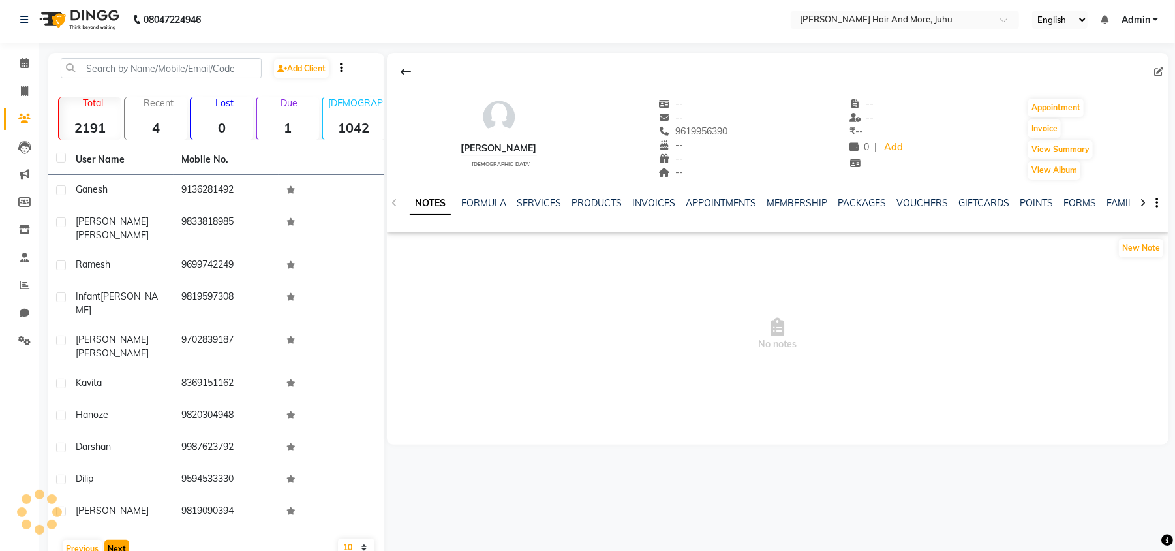
click at [116, 540] on button "Next" at bounding box center [116, 549] width 25 height 18
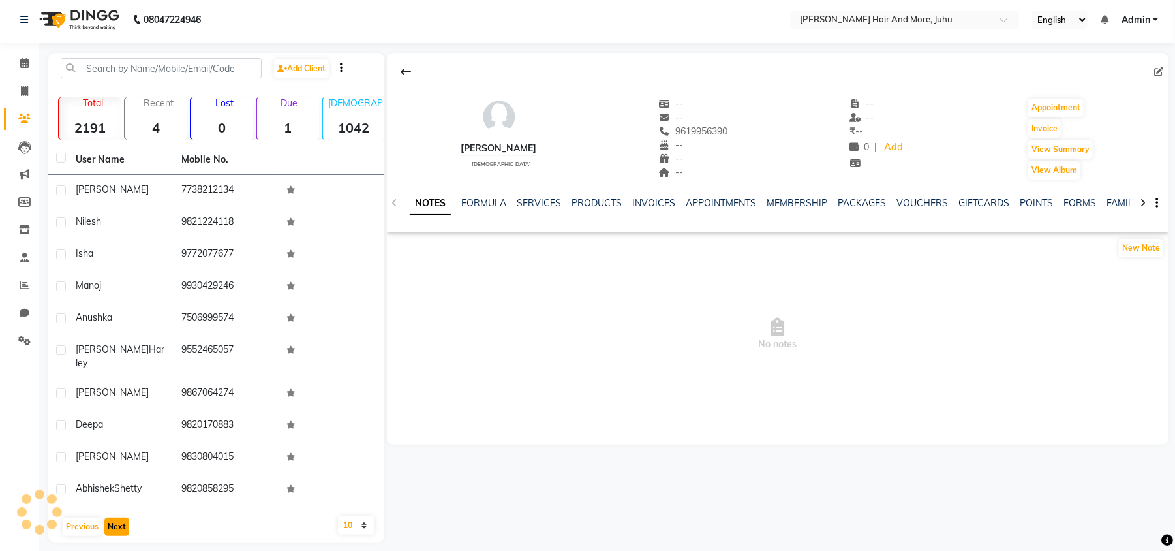
click at [116, 518] on button "Next" at bounding box center [116, 526] width 25 height 18
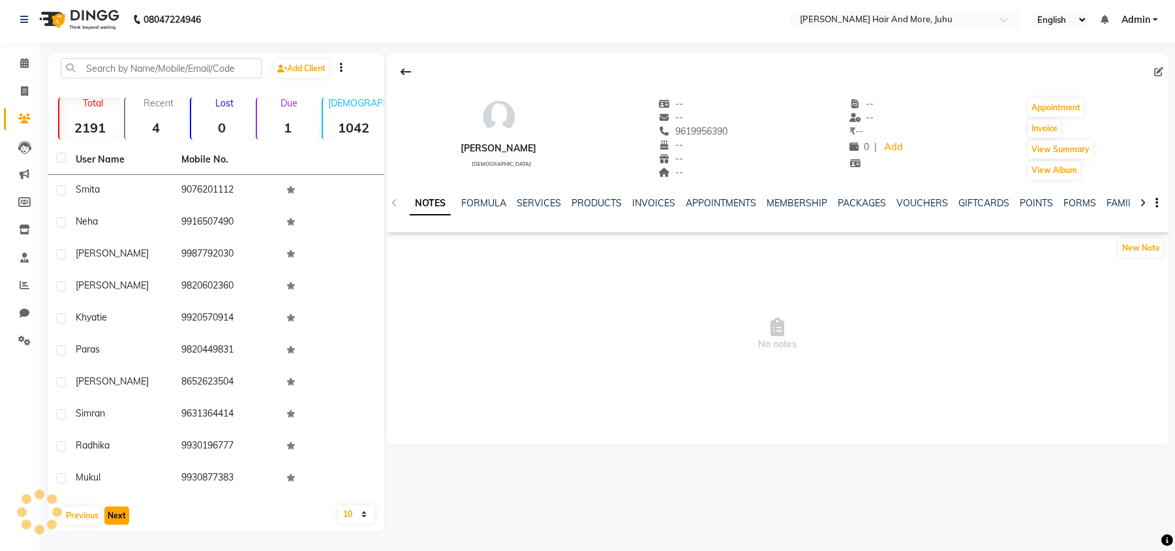
click at [116, 518] on button "Next" at bounding box center [116, 515] width 25 height 18
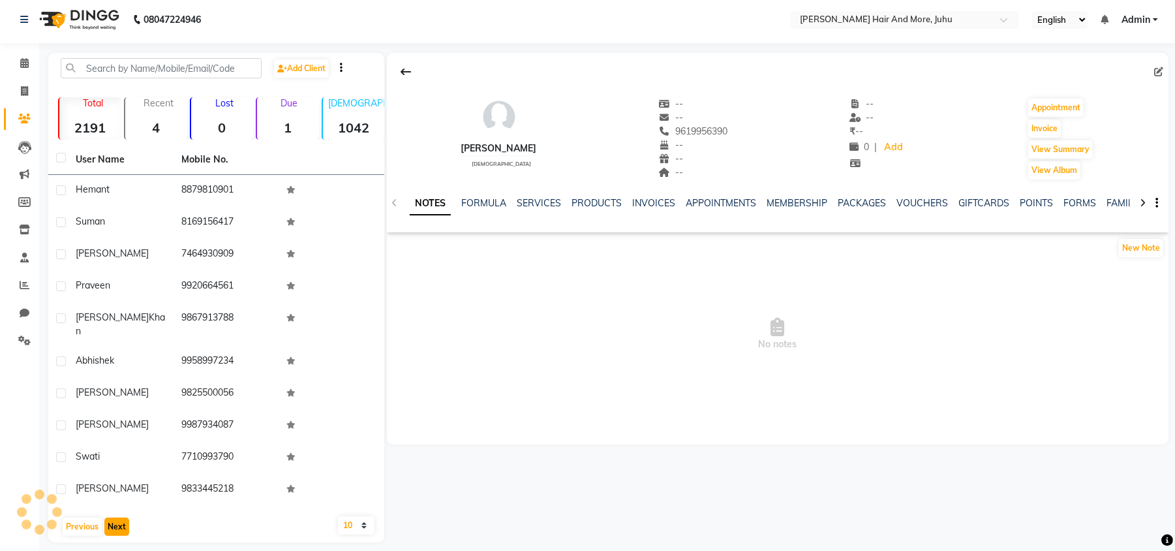
click at [116, 518] on button "Next" at bounding box center [116, 526] width 25 height 18
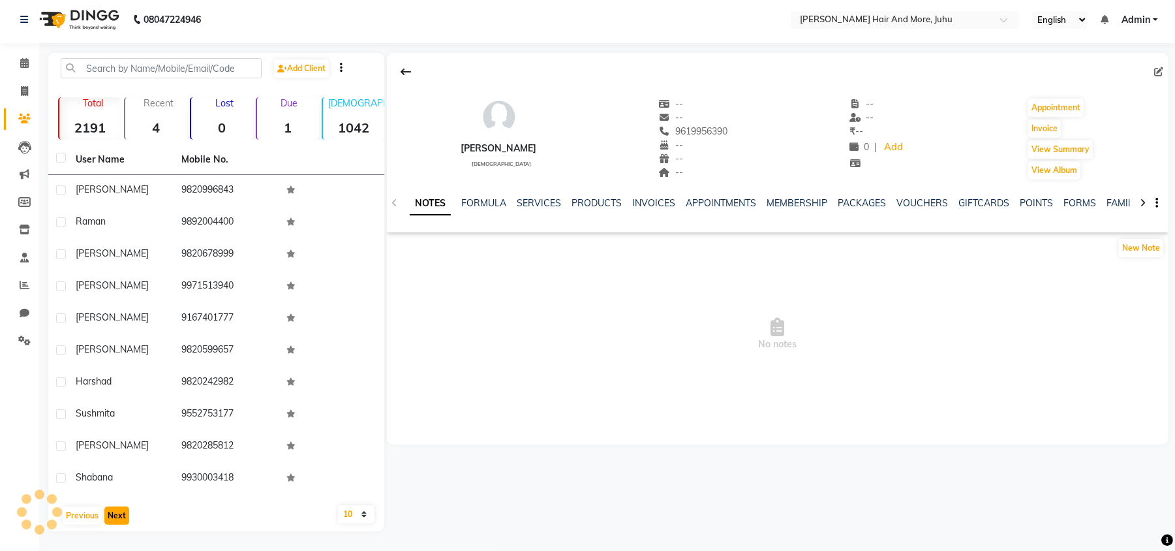
click at [116, 518] on button "Next" at bounding box center [116, 515] width 25 height 18
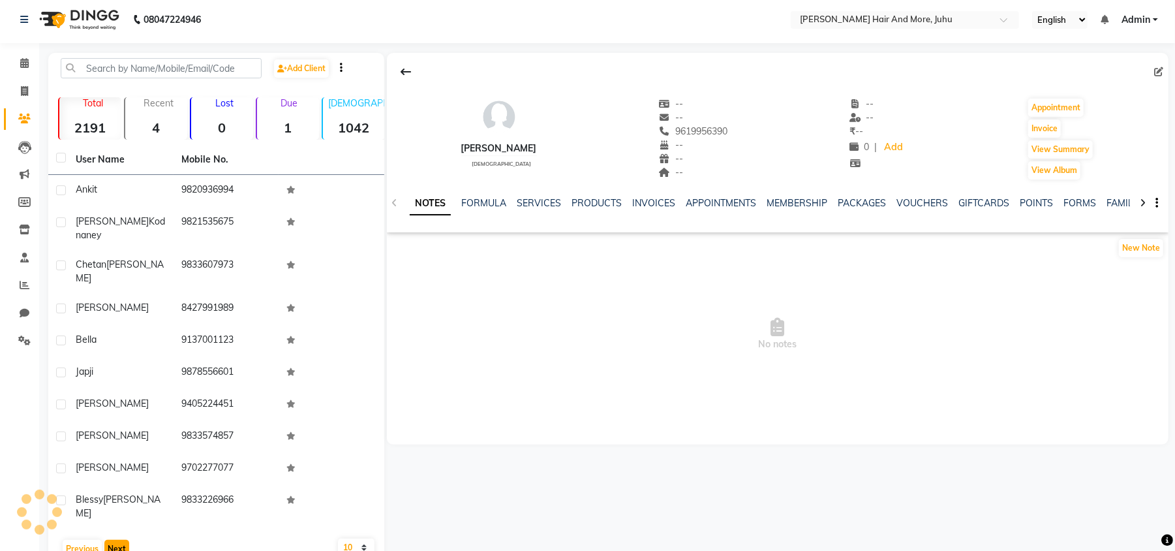
click at [116, 540] on button "Next" at bounding box center [116, 549] width 25 height 18
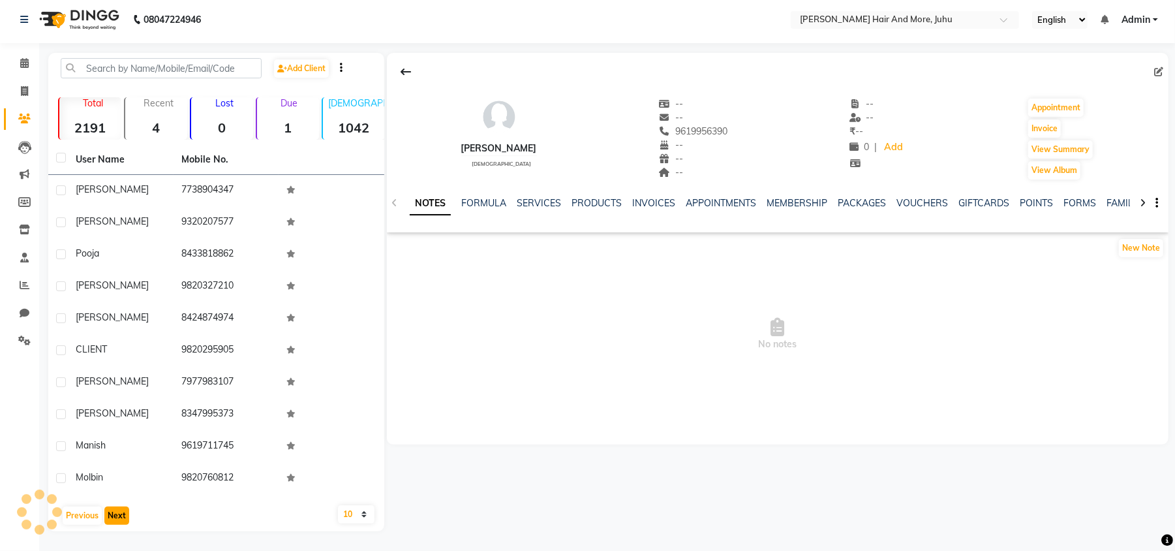
click at [116, 518] on button "Next" at bounding box center [116, 515] width 25 height 18
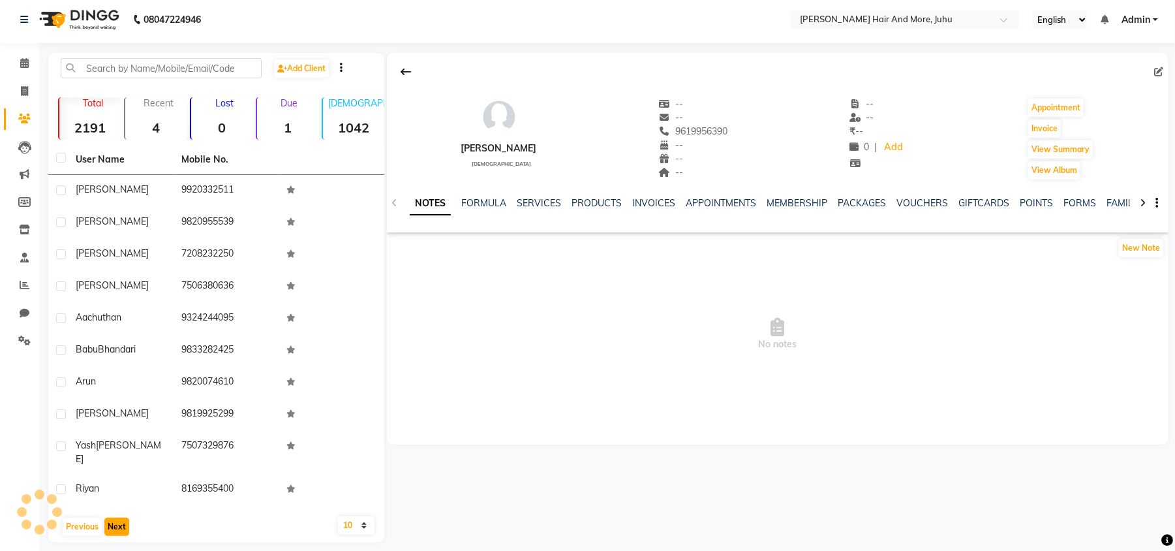
click at [116, 518] on button "Next" at bounding box center [116, 526] width 25 height 18
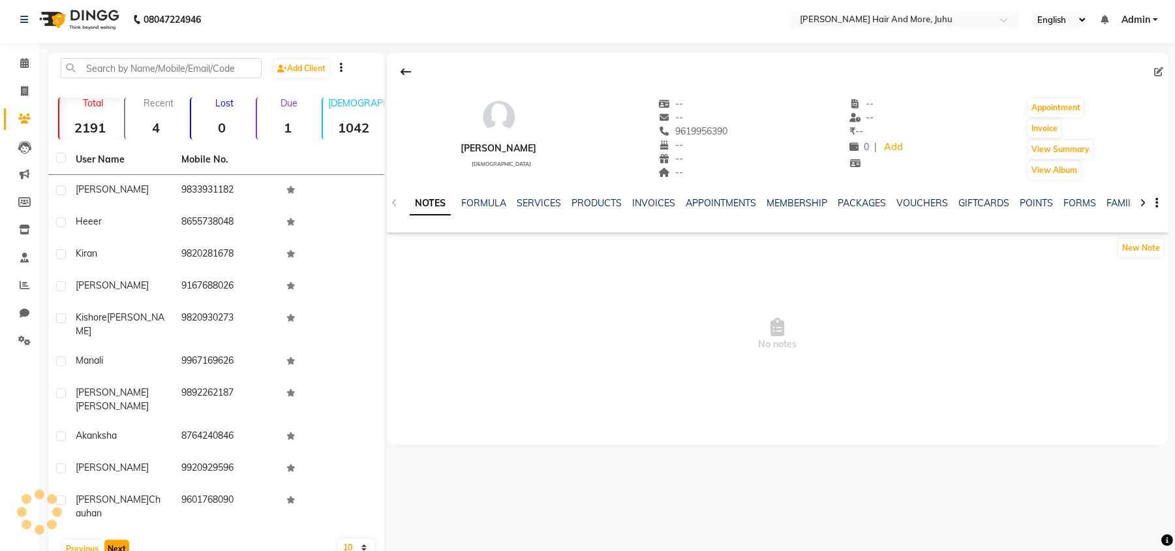
click at [116, 540] on button "Next" at bounding box center [116, 549] width 25 height 18
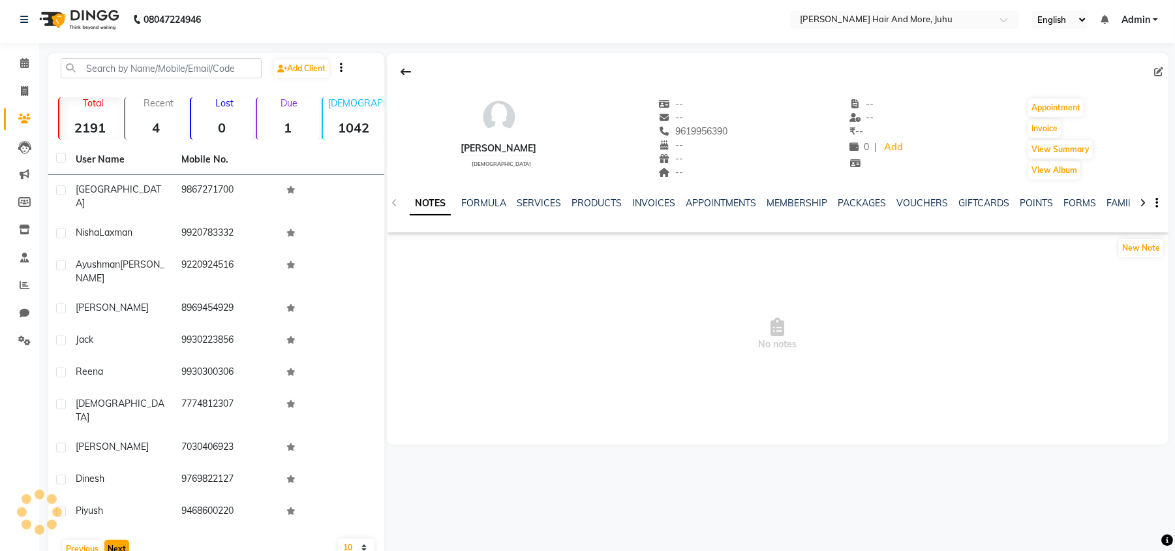
click at [116, 540] on button "Next" at bounding box center [116, 549] width 25 height 18
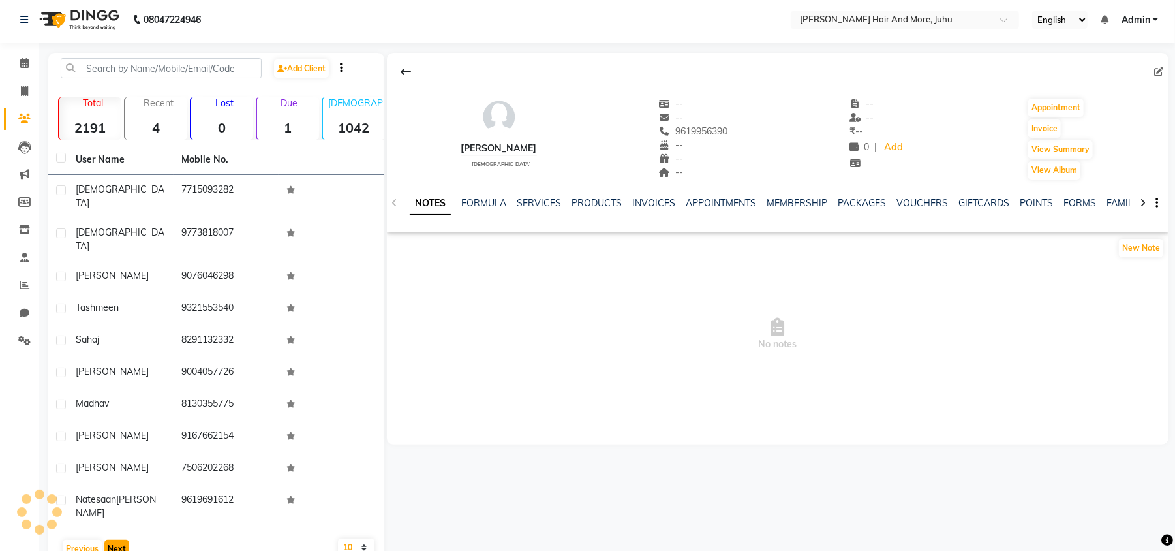
click at [116, 540] on button "Next" at bounding box center [116, 549] width 25 height 18
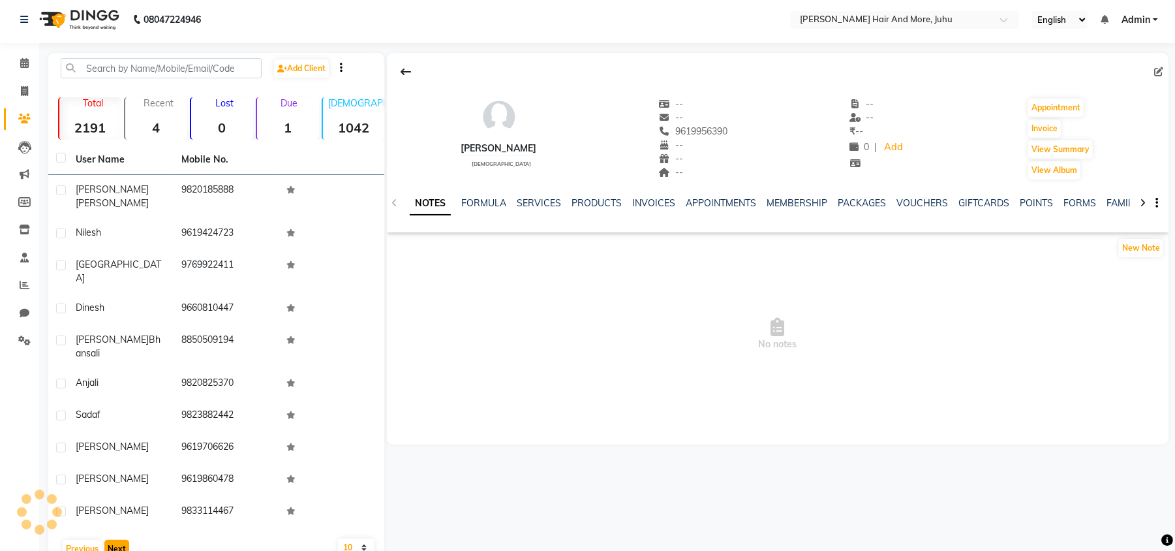
click at [116, 540] on button "Next" at bounding box center [116, 549] width 25 height 18
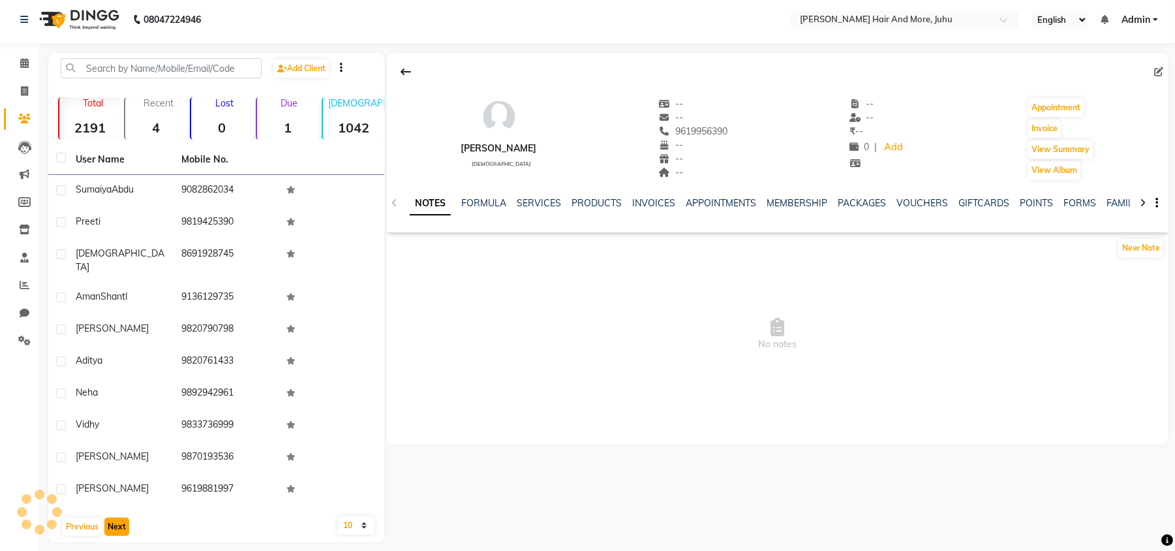
click at [116, 518] on button "Next" at bounding box center [116, 526] width 25 height 18
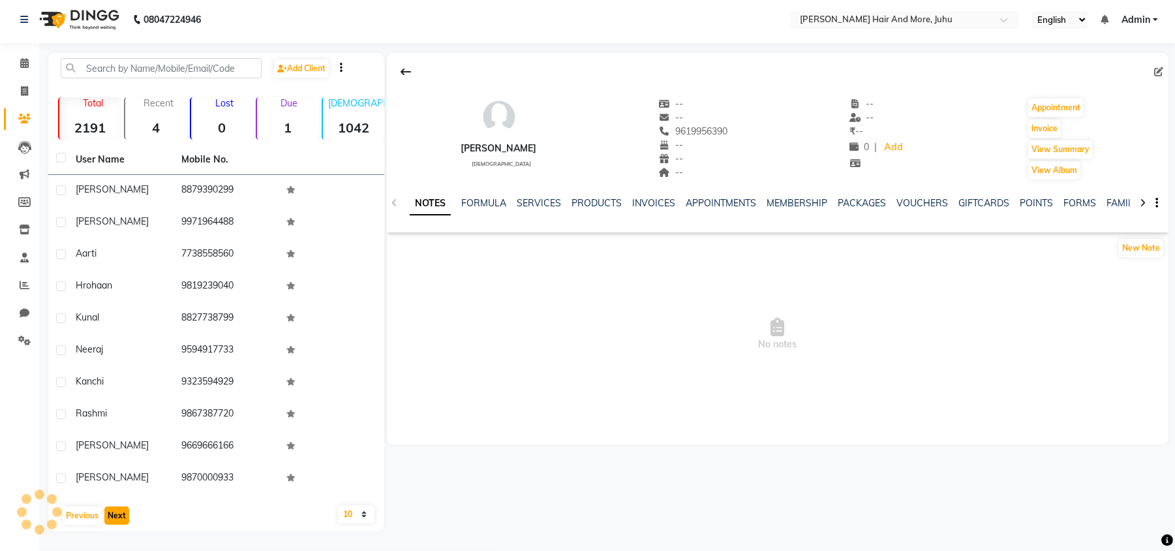
click at [116, 518] on button "Next" at bounding box center [116, 515] width 25 height 18
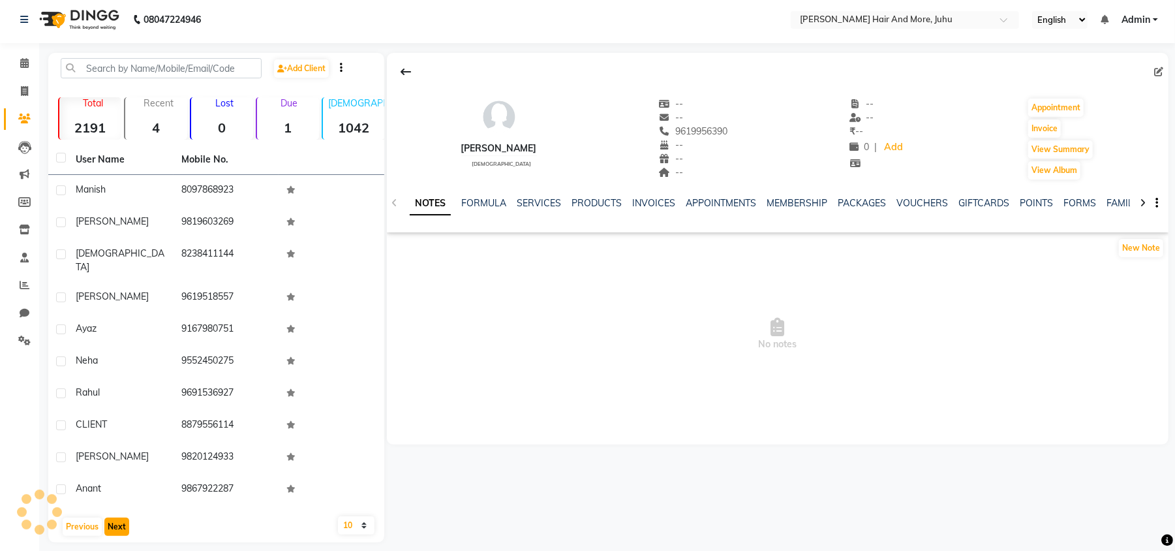
click at [116, 518] on button "Next" at bounding box center [116, 526] width 25 height 18
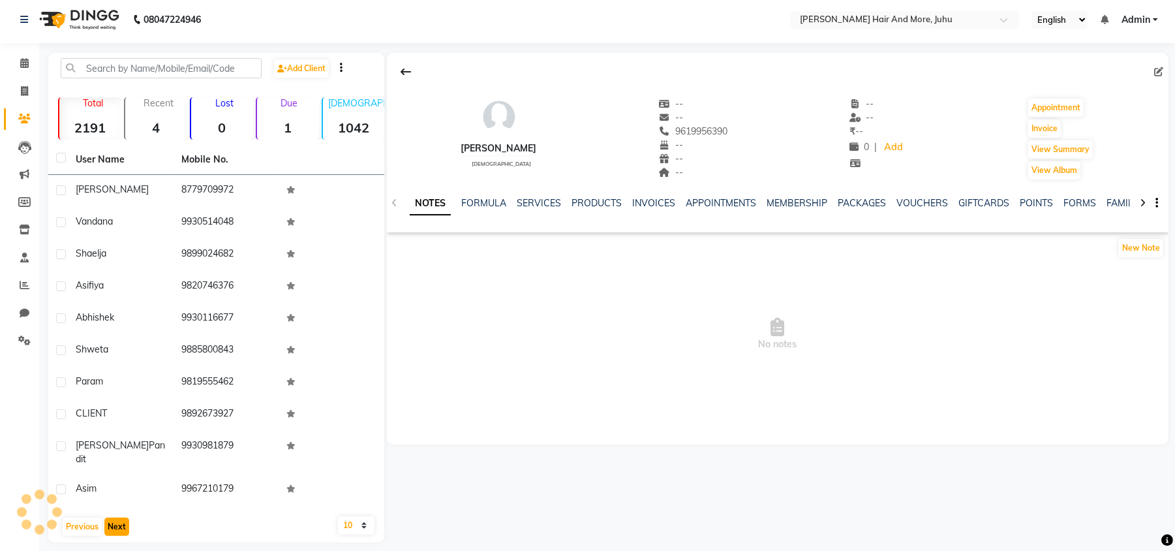
click at [116, 518] on button "Next" at bounding box center [116, 526] width 25 height 18
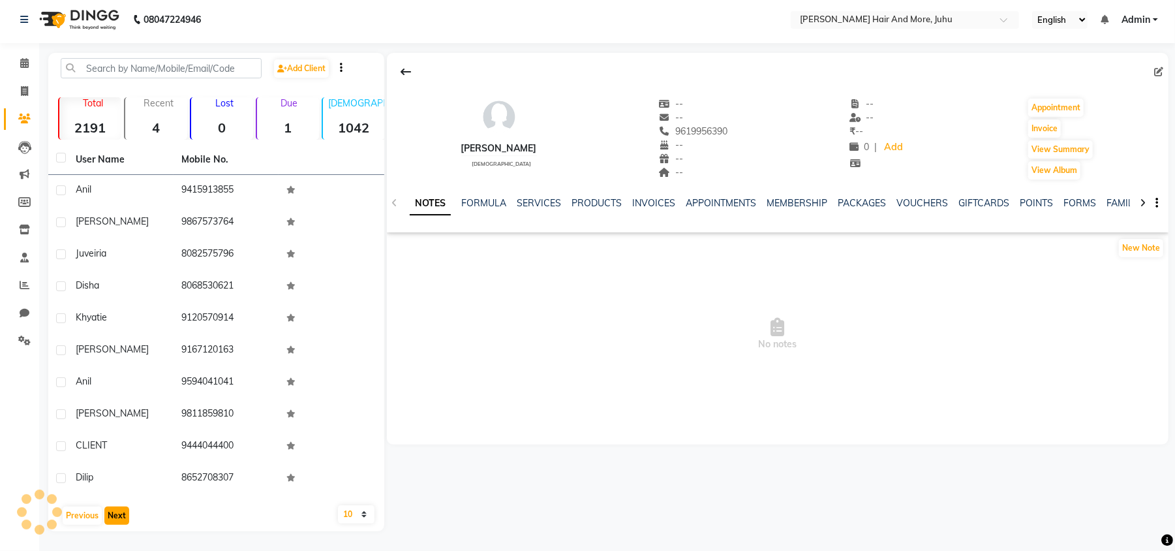
click at [116, 518] on button "Next" at bounding box center [116, 515] width 25 height 18
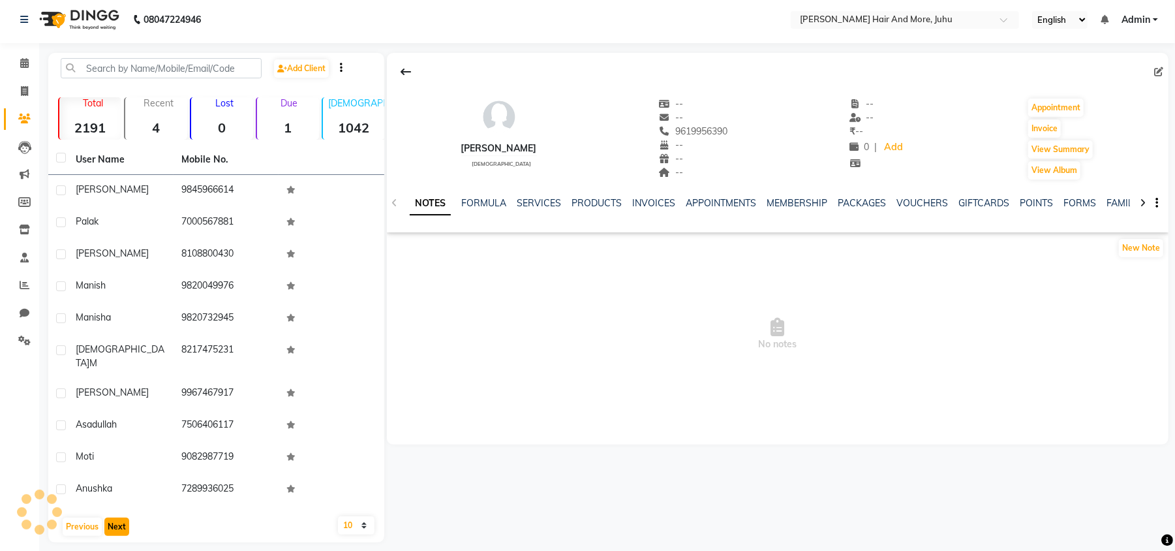
click at [116, 518] on button "Next" at bounding box center [116, 526] width 25 height 18
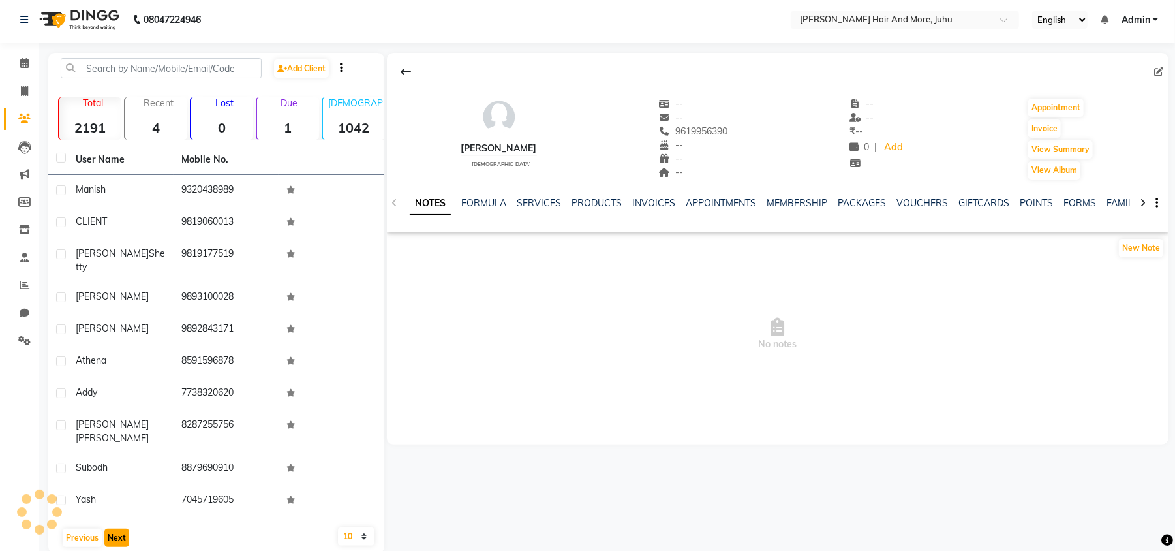
click at [116, 529] on button "Next" at bounding box center [116, 538] width 25 height 18
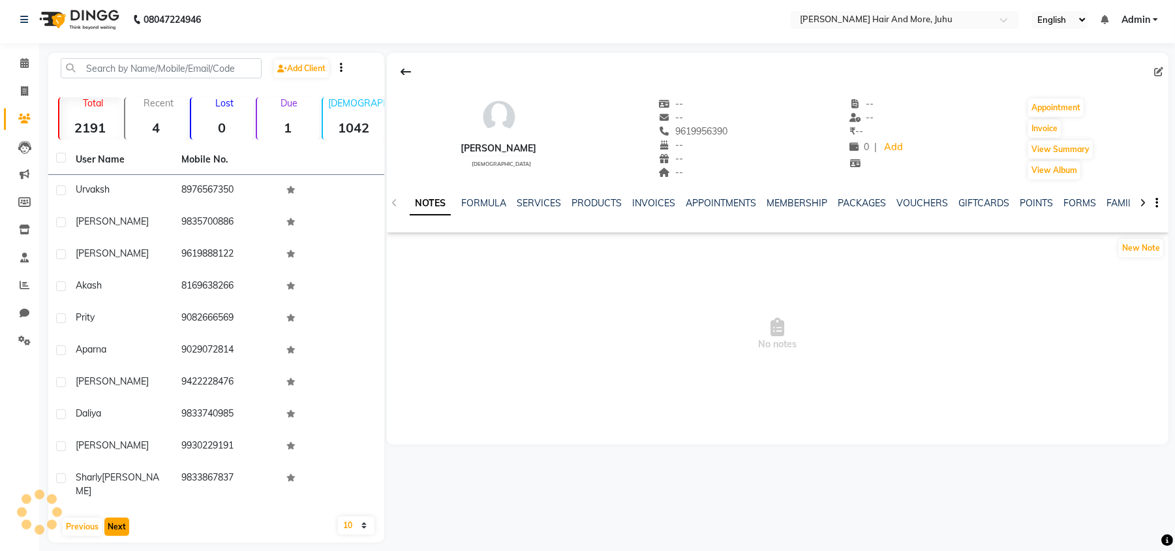
click at [116, 518] on button "Next" at bounding box center [116, 526] width 25 height 18
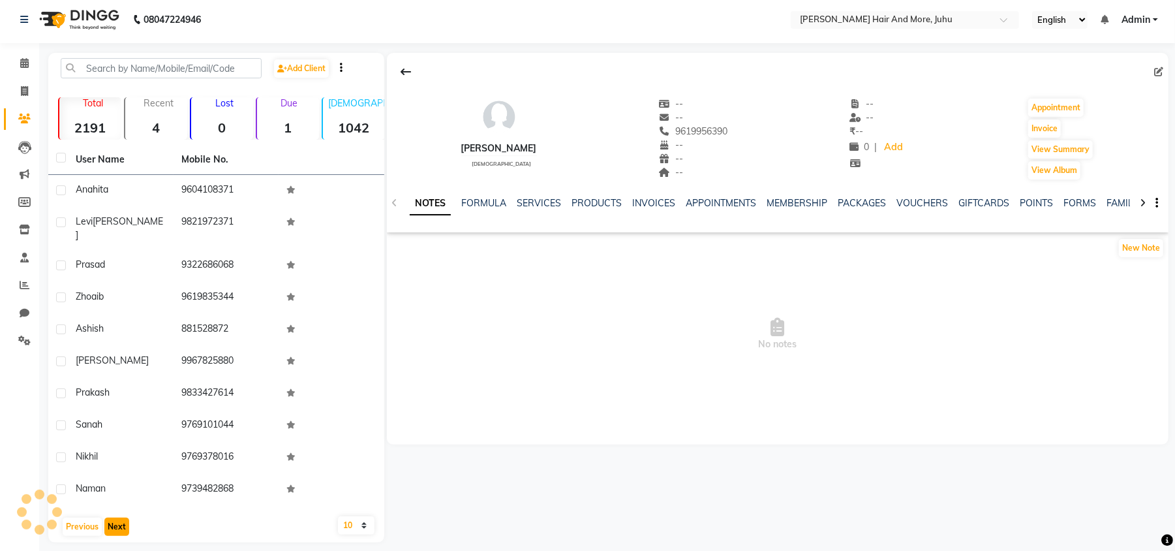
click at [116, 518] on button "Next" at bounding box center [116, 526] width 25 height 18
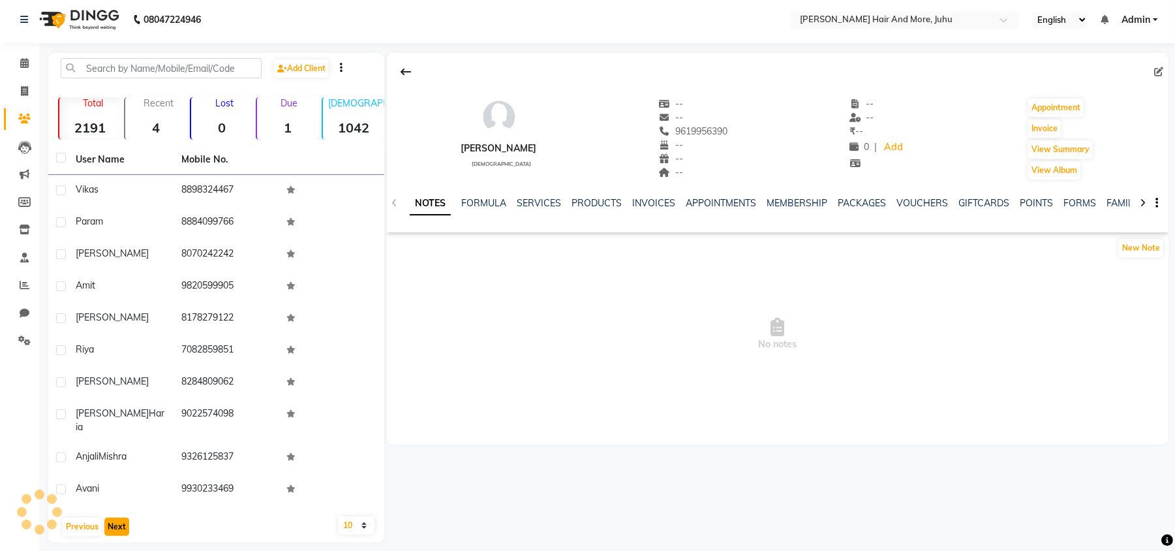
click at [116, 518] on button "Next" at bounding box center [116, 526] width 25 height 18
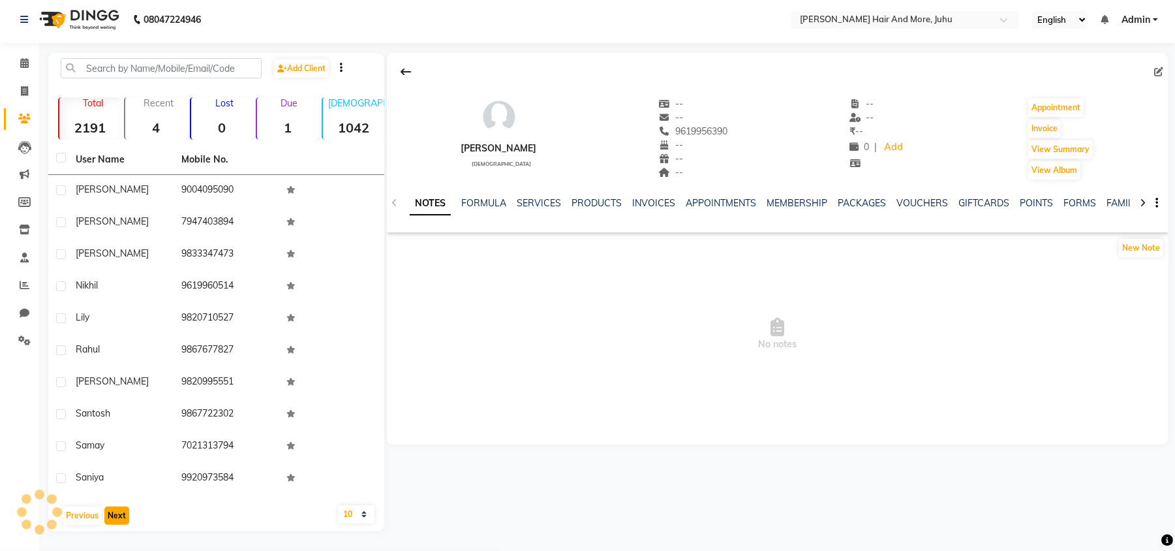
click at [116, 518] on button "Next" at bounding box center [116, 515] width 25 height 18
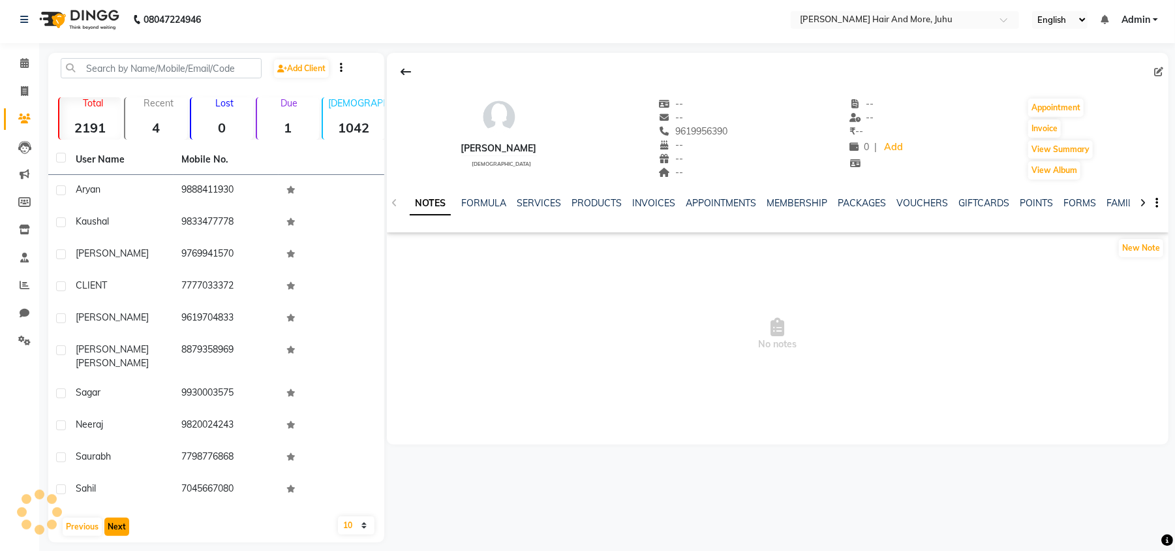
click at [116, 518] on button "Next" at bounding box center [116, 526] width 25 height 18
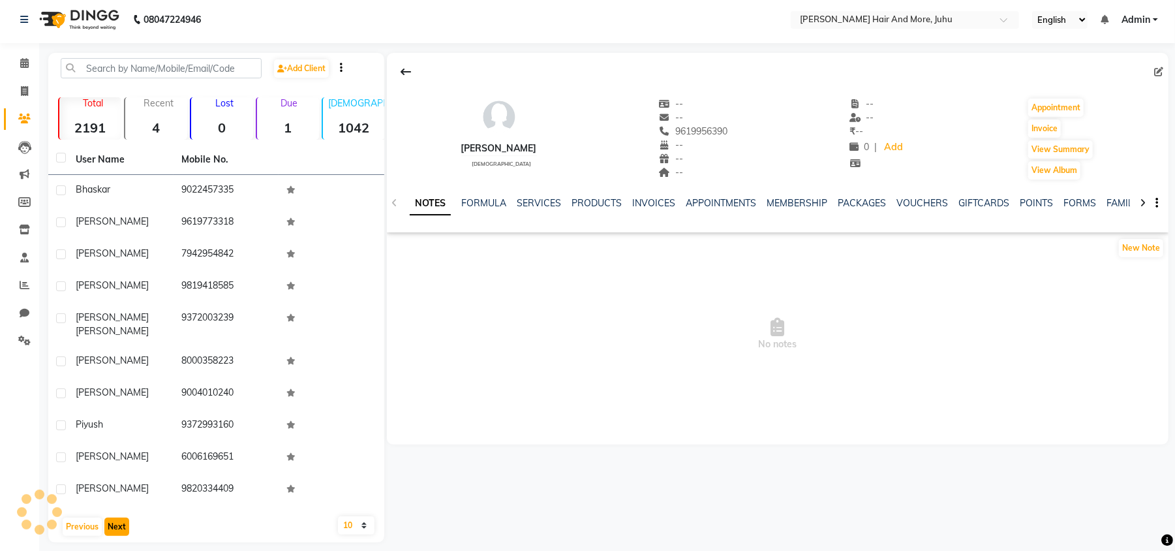
click at [116, 518] on button "Next" at bounding box center [116, 526] width 25 height 18
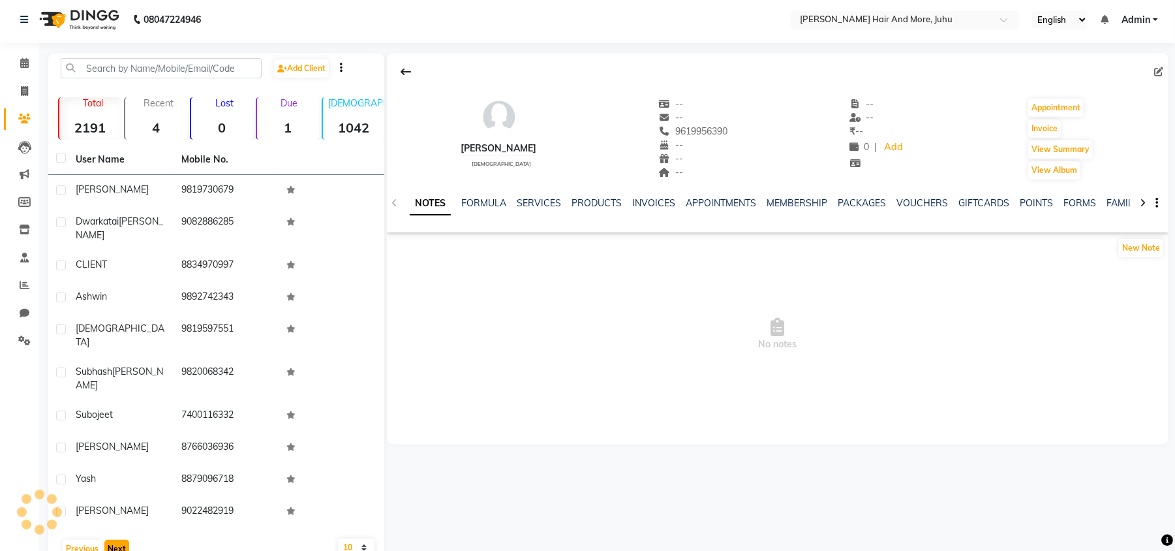
click at [116, 540] on button "Next" at bounding box center [116, 549] width 25 height 18
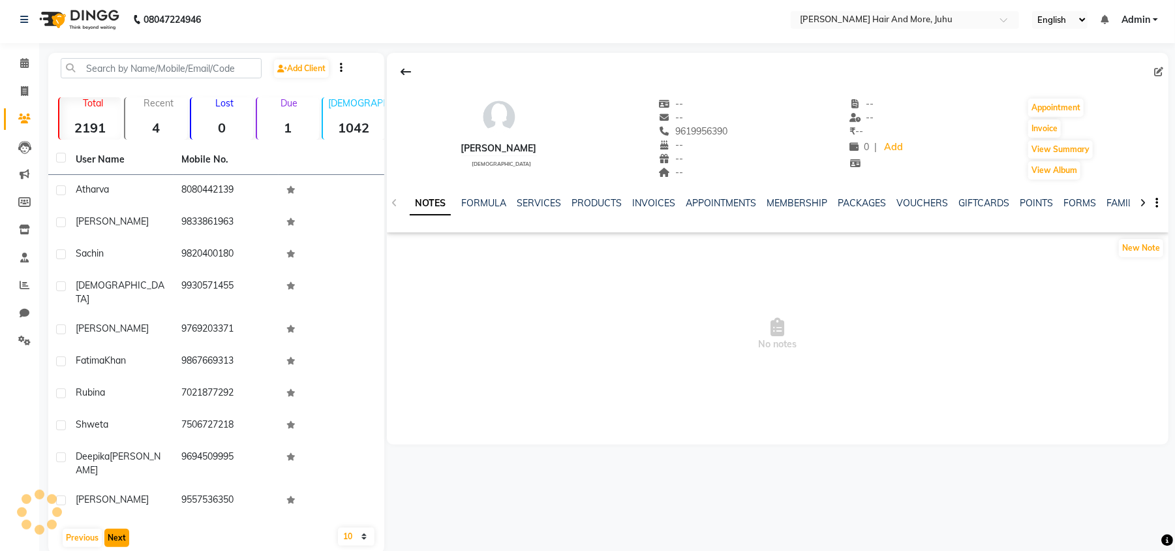
click at [116, 529] on button "Next" at bounding box center [116, 538] width 25 height 18
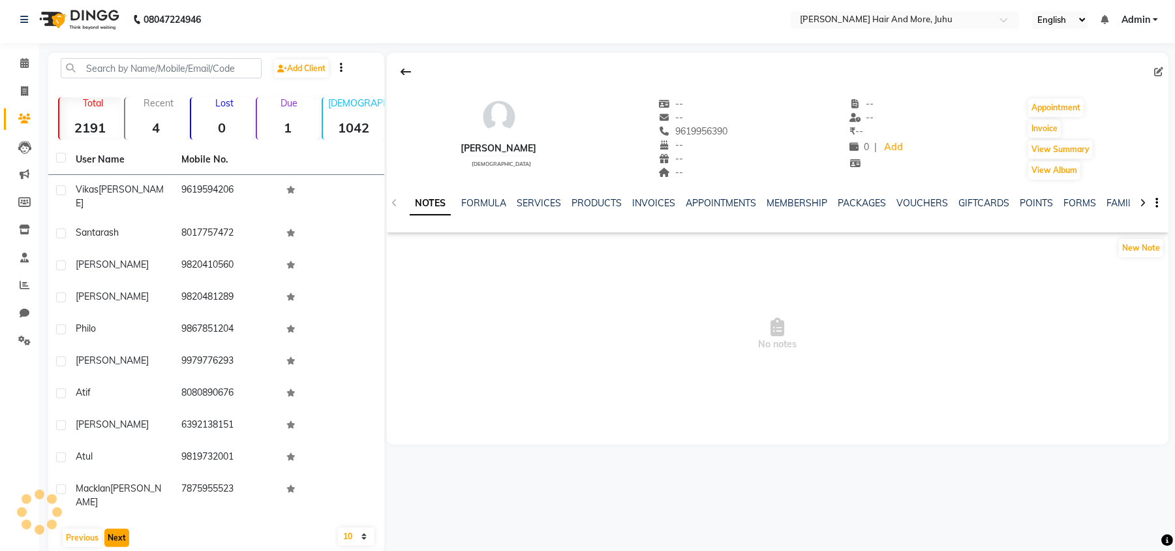
click at [116, 529] on button "Next" at bounding box center [116, 538] width 25 height 18
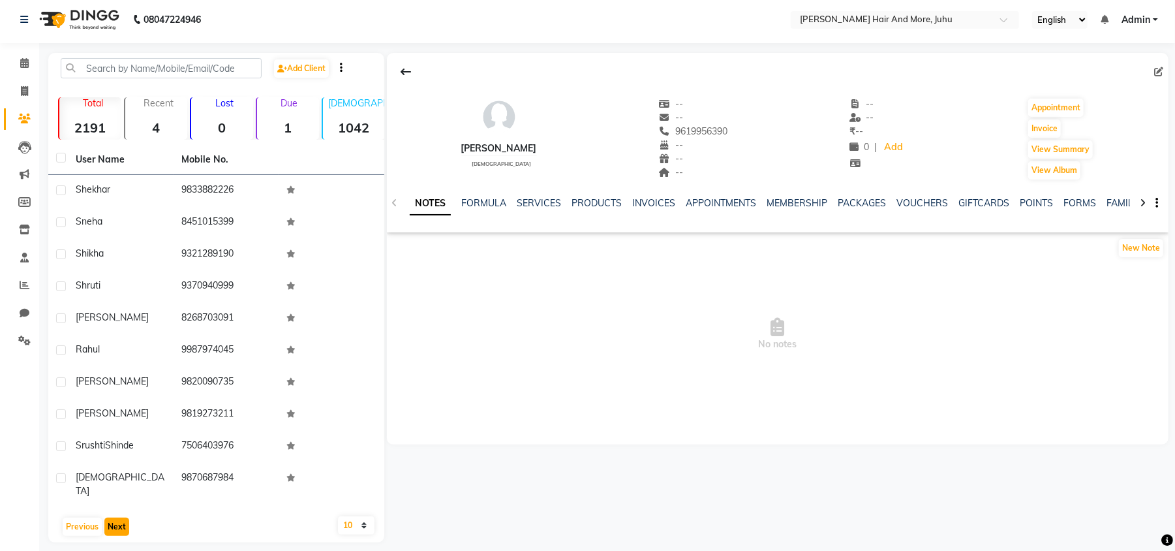
click at [116, 518] on button "Next" at bounding box center [116, 526] width 25 height 18
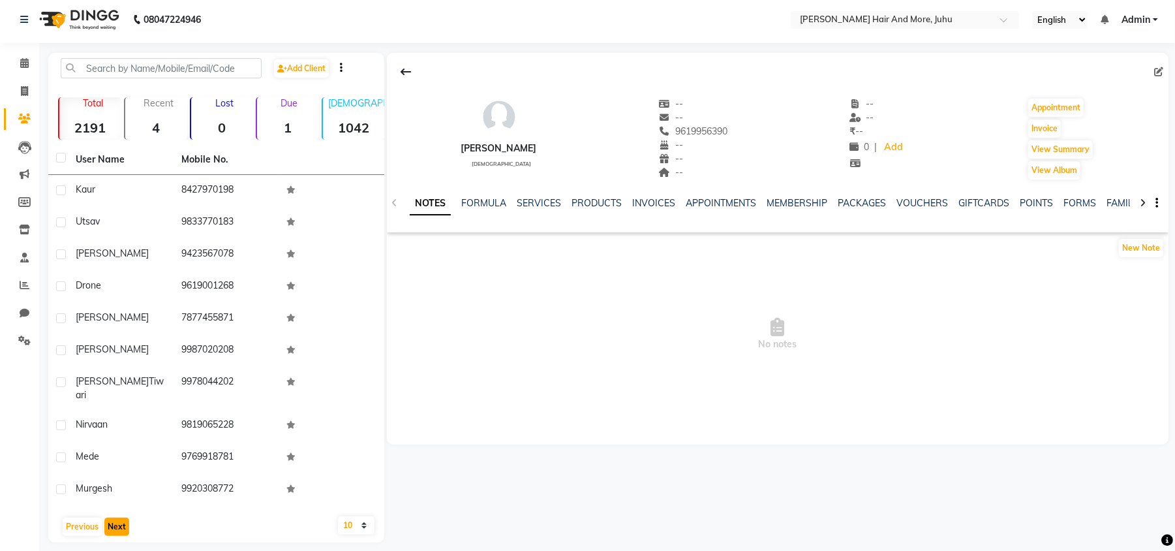
click at [116, 518] on button "Next" at bounding box center [116, 526] width 25 height 18
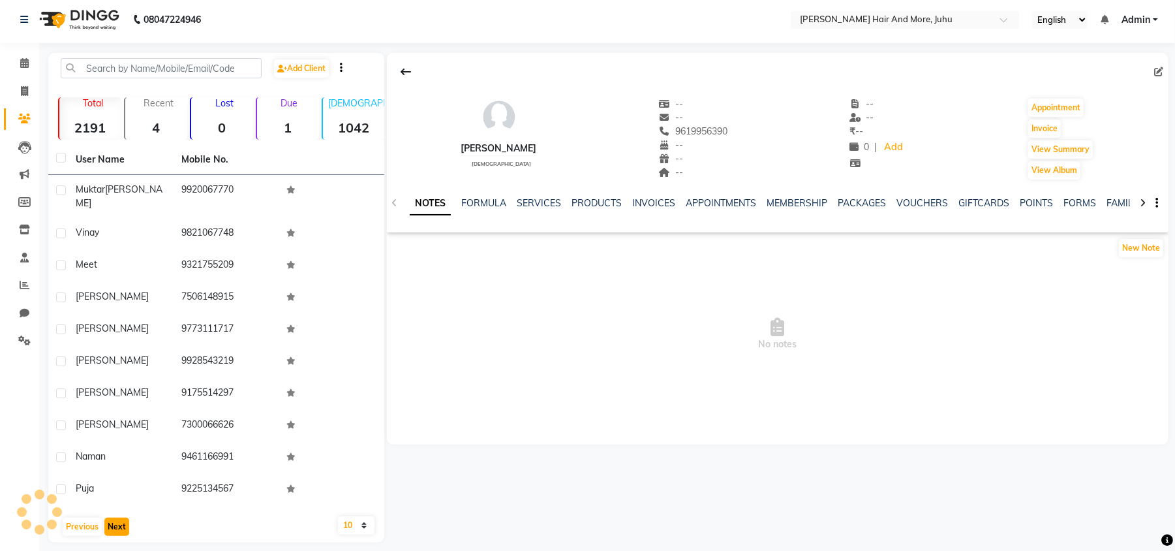
click at [116, 518] on button "Next" at bounding box center [116, 526] width 25 height 18
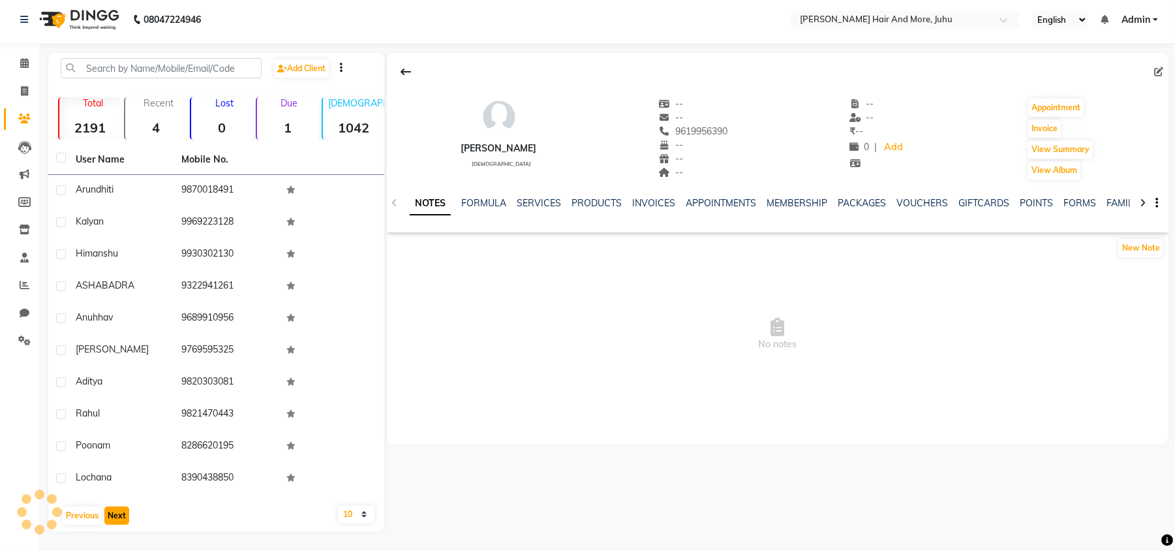
click at [116, 518] on button "Next" at bounding box center [116, 515] width 25 height 18
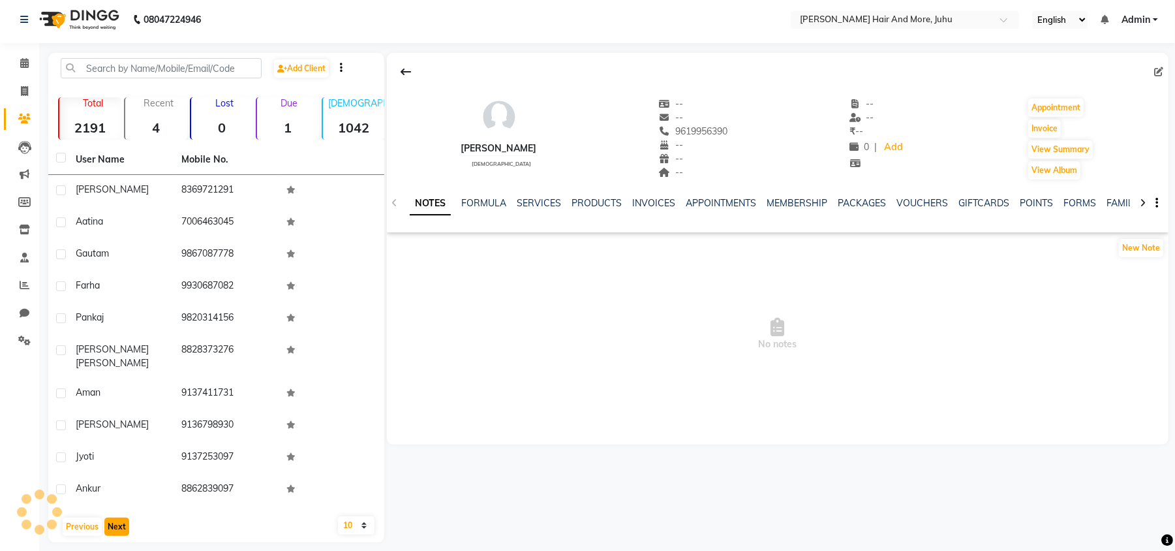
click at [116, 518] on button "Next" at bounding box center [116, 526] width 25 height 18
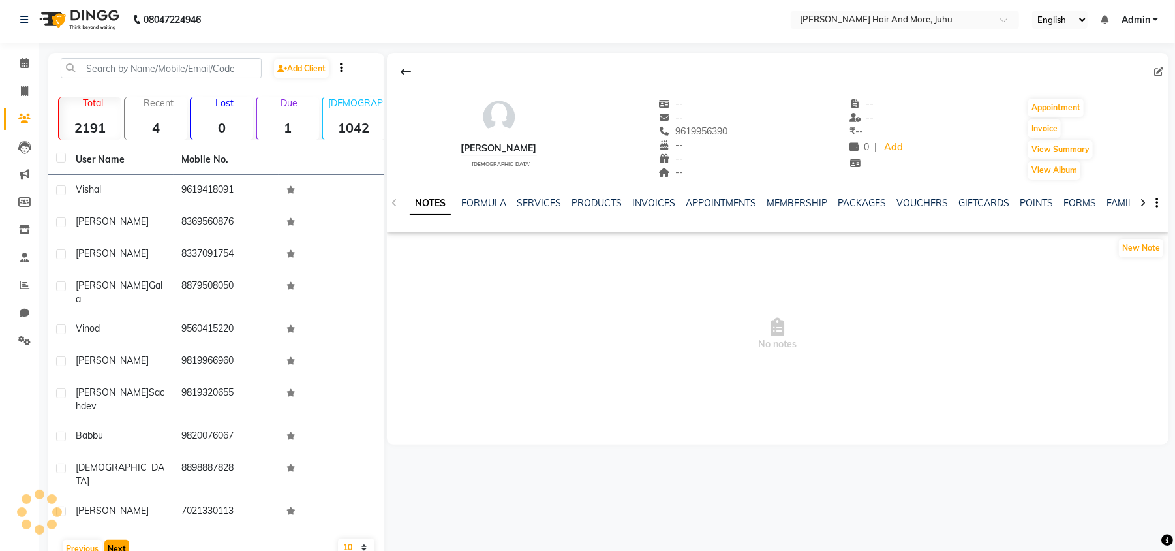
click at [116, 540] on button "Next" at bounding box center [116, 549] width 25 height 18
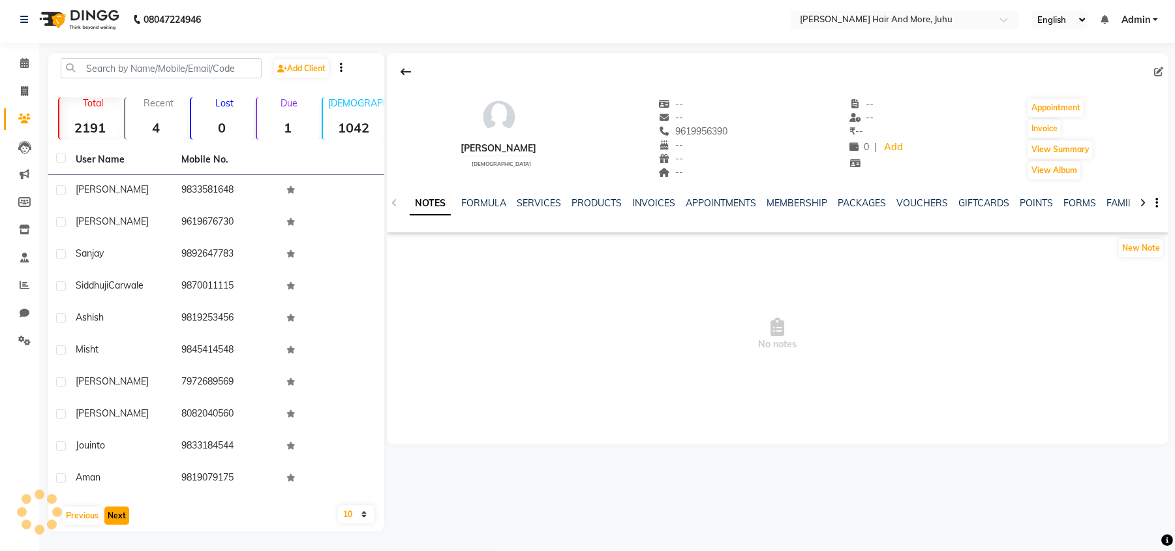
click at [116, 518] on button "Next" at bounding box center [116, 515] width 25 height 18
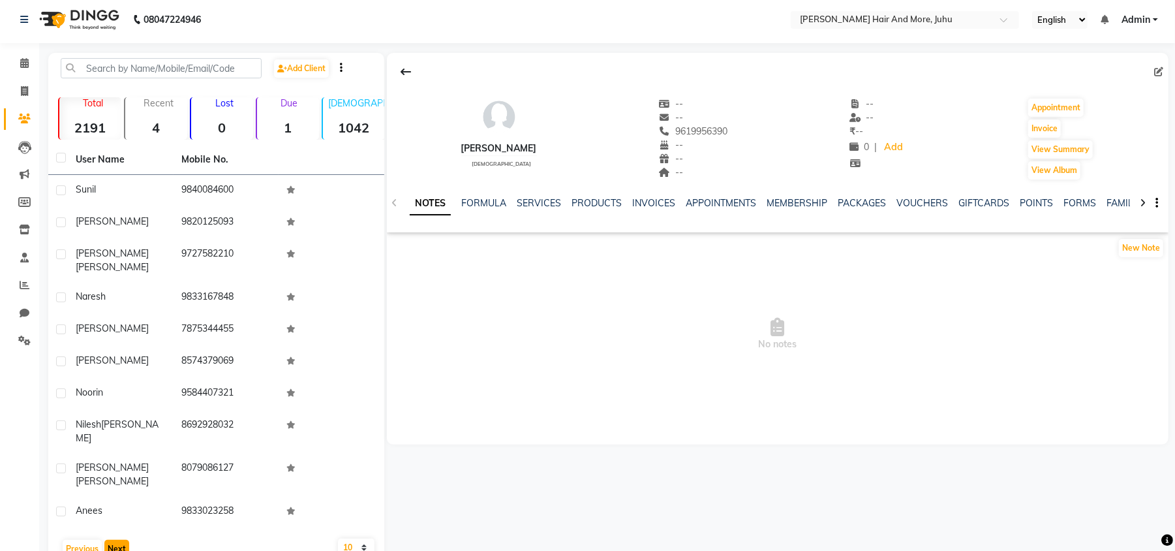
click at [116, 540] on button "Next" at bounding box center [116, 549] width 25 height 18
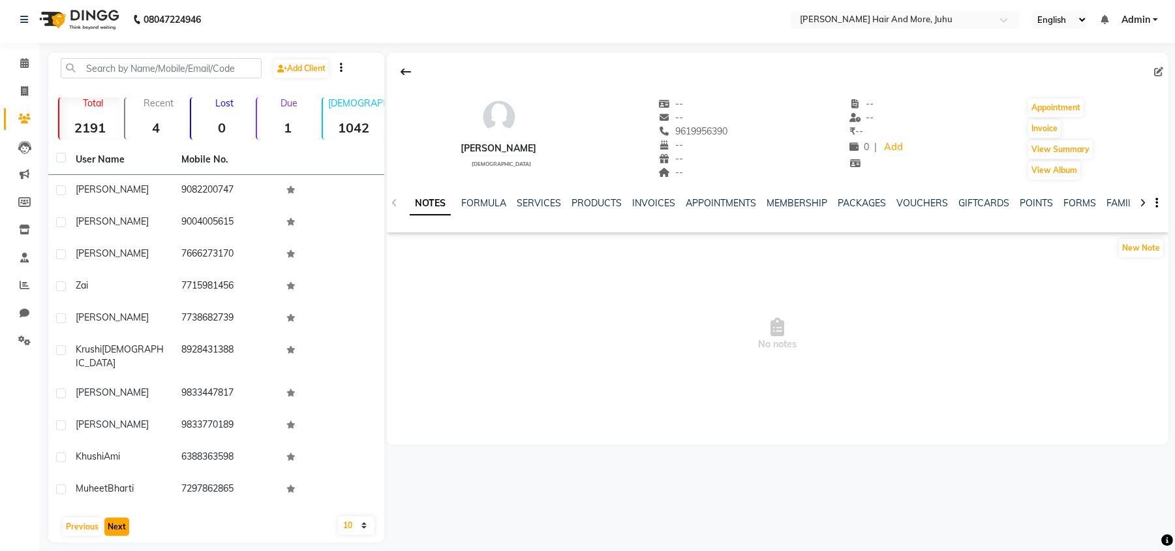
click at [116, 518] on button "Next" at bounding box center [116, 526] width 25 height 18
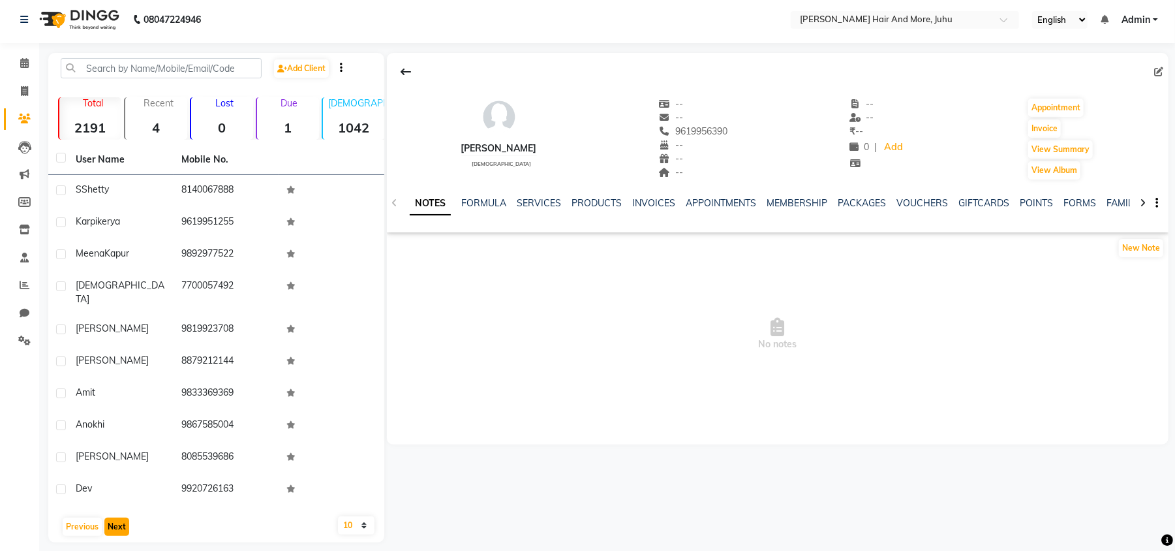
click at [116, 518] on button "Next" at bounding box center [116, 526] width 25 height 18
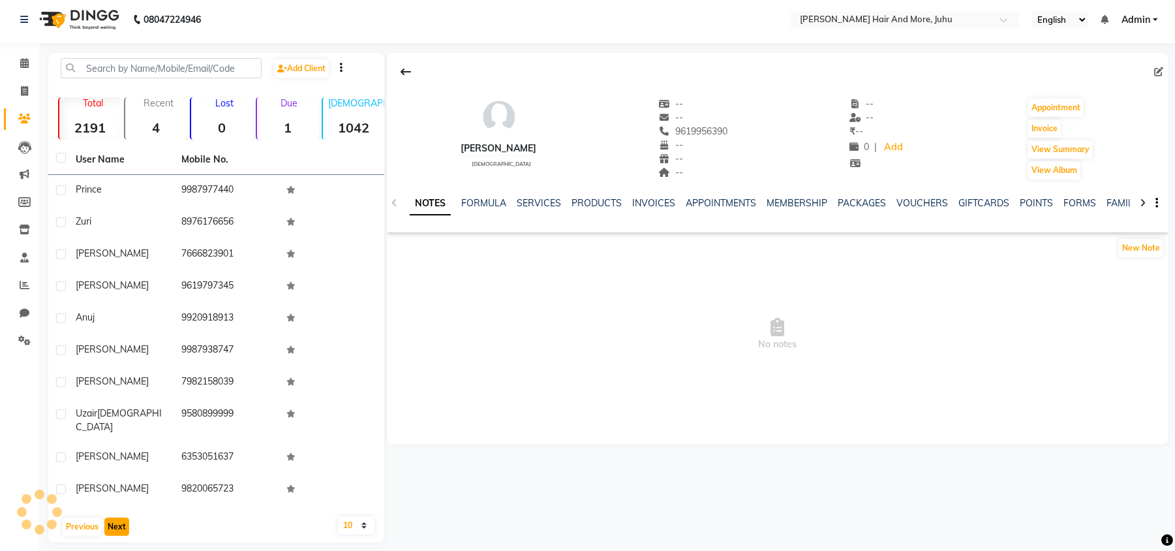
click at [116, 518] on button "Next" at bounding box center [116, 526] width 25 height 18
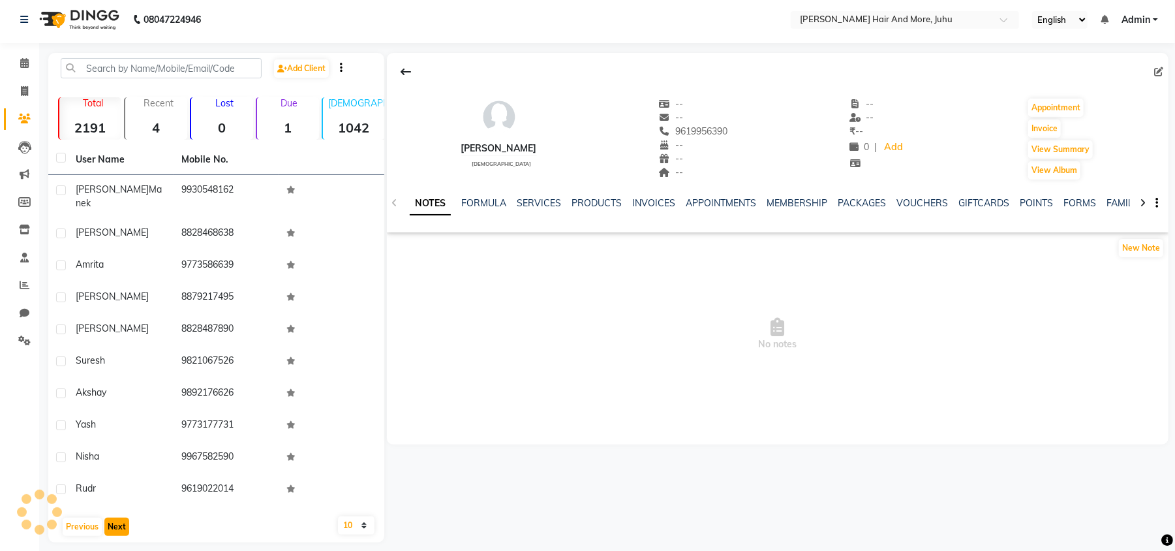
click at [116, 518] on button "Next" at bounding box center [116, 526] width 25 height 18
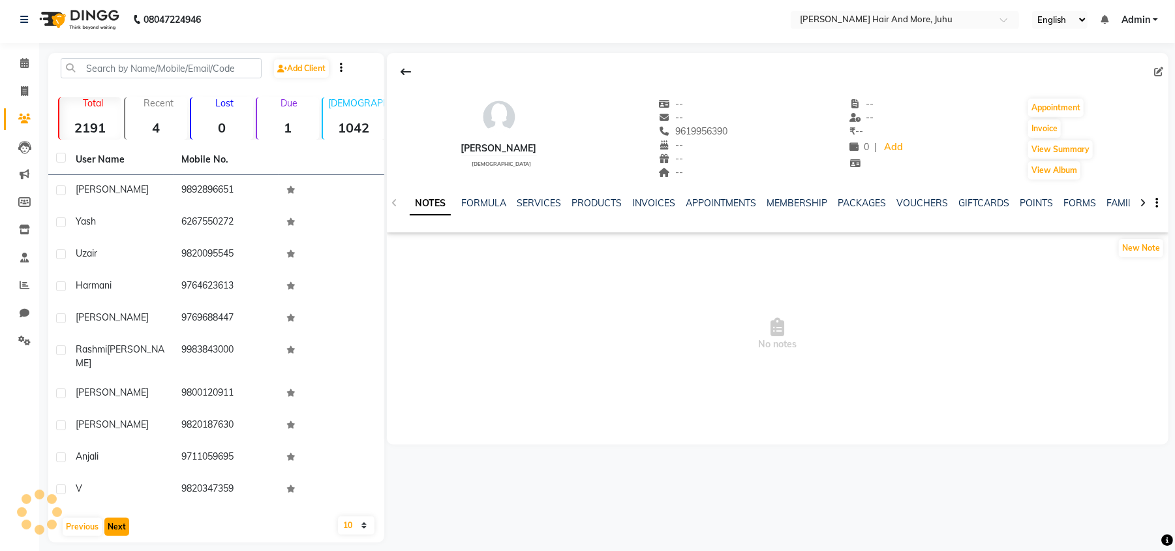
click at [116, 518] on button "Next" at bounding box center [116, 526] width 25 height 18
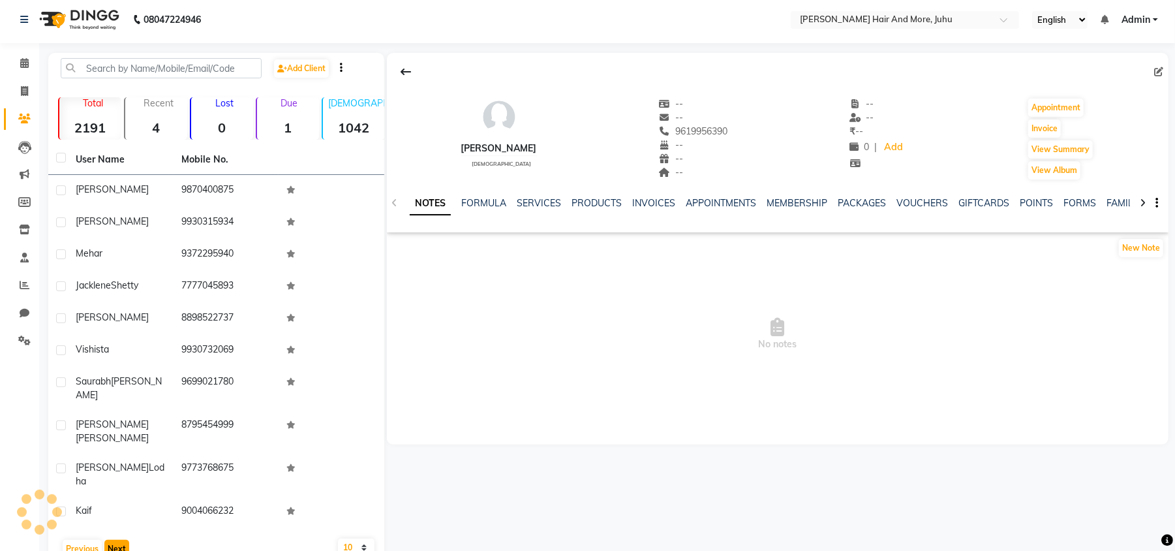
click at [116, 540] on button "Next" at bounding box center [116, 549] width 25 height 18
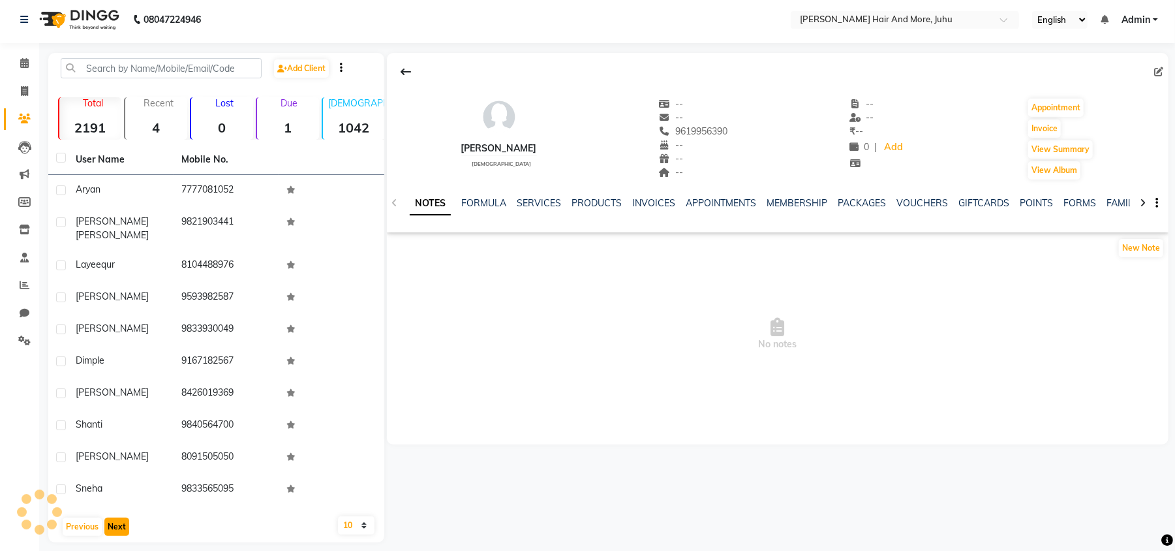
click at [116, 518] on button "Next" at bounding box center [116, 526] width 25 height 18
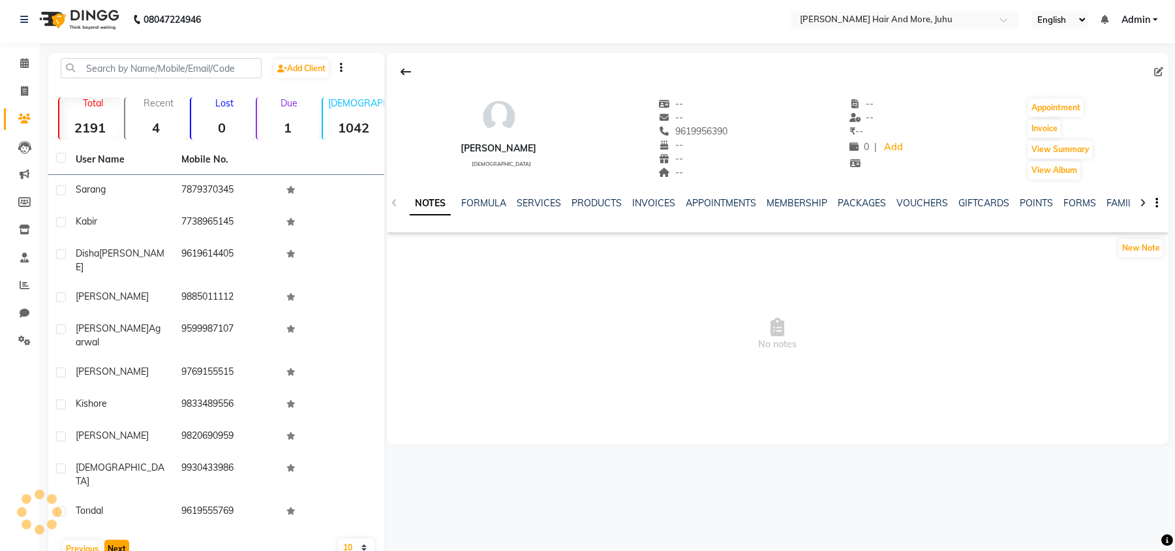
click at [116, 540] on button "Next" at bounding box center [116, 549] width 25 height 18
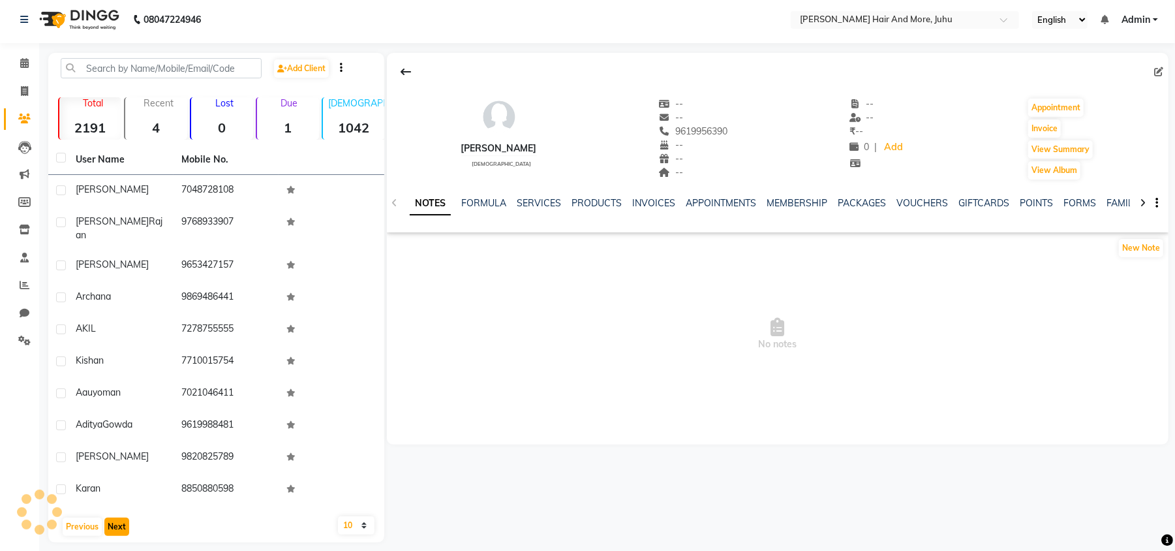
click at [116, 518] on button "Next" at bounding box center [116, 526] width 25 height 18
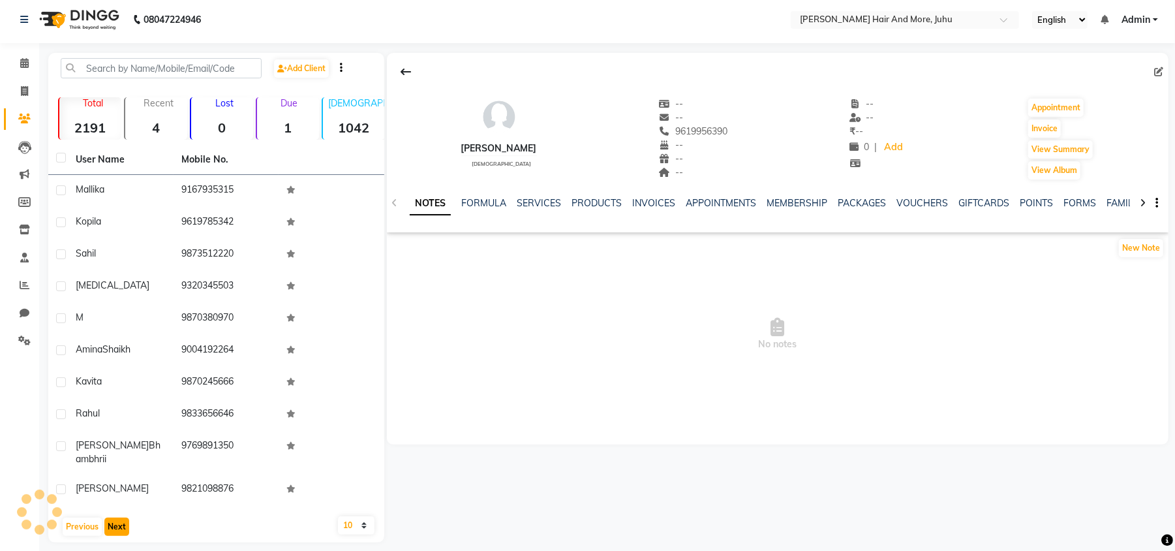
click at [116, 518] on button "Next" at bounding box center [116, 526] width 25 height 18
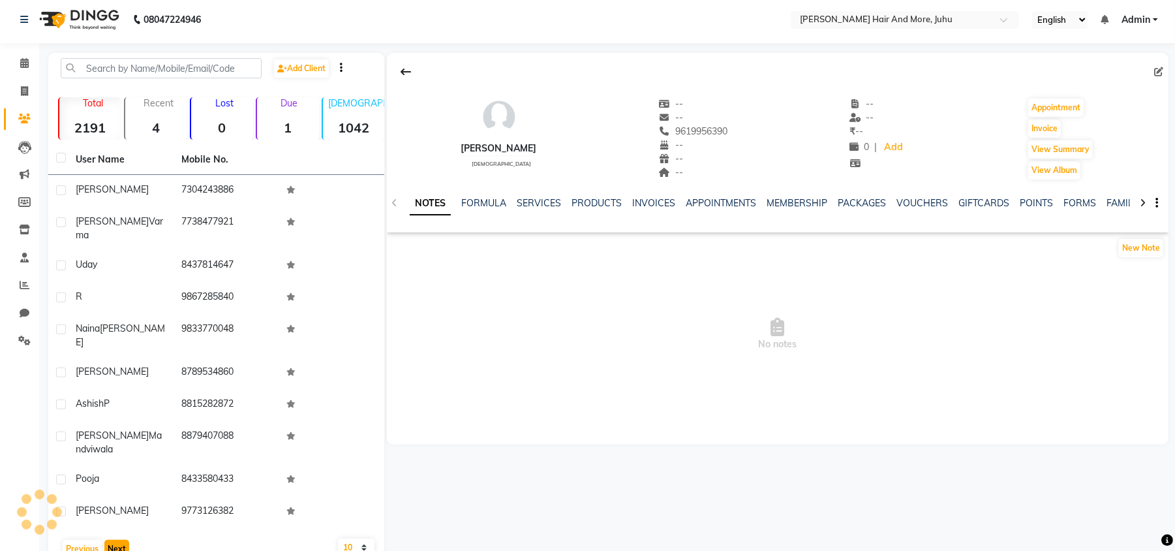
click at [116, 540] on button "Next" at bounding box center [116, 549] width 25 height 18
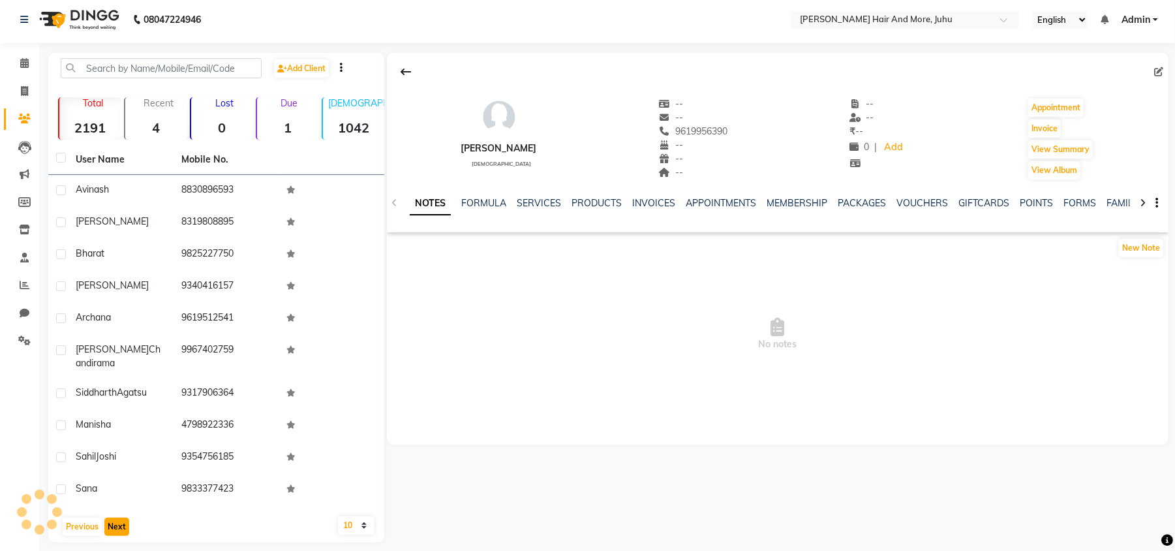
click at [116, 518] on button "Next" at bounding box center [116, 526] width 25 height 18
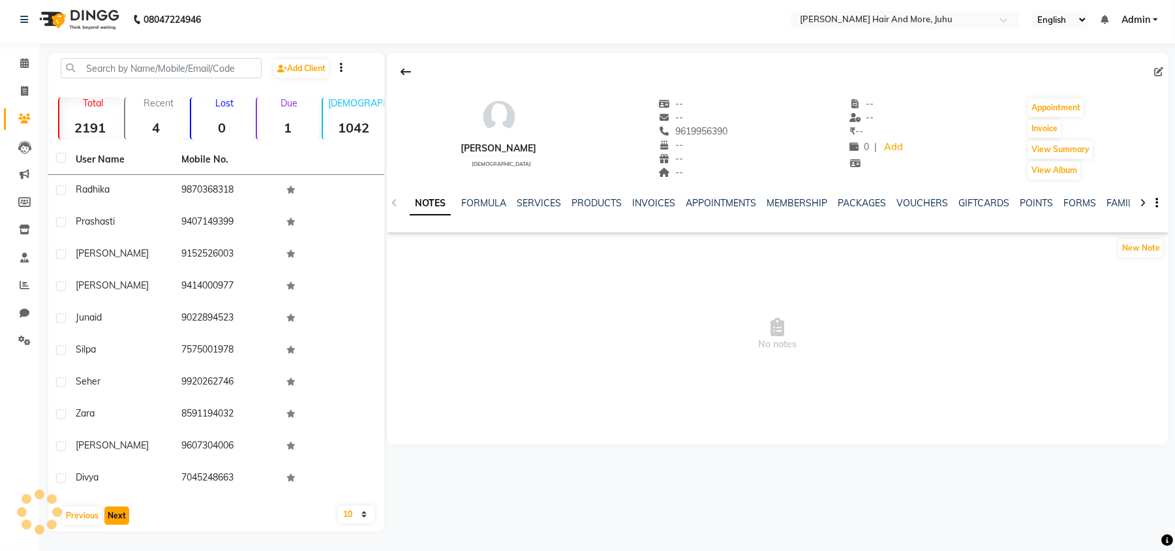
click at [116, 518] on button "Next" at bounding box center [116, 515] width 25 height 18
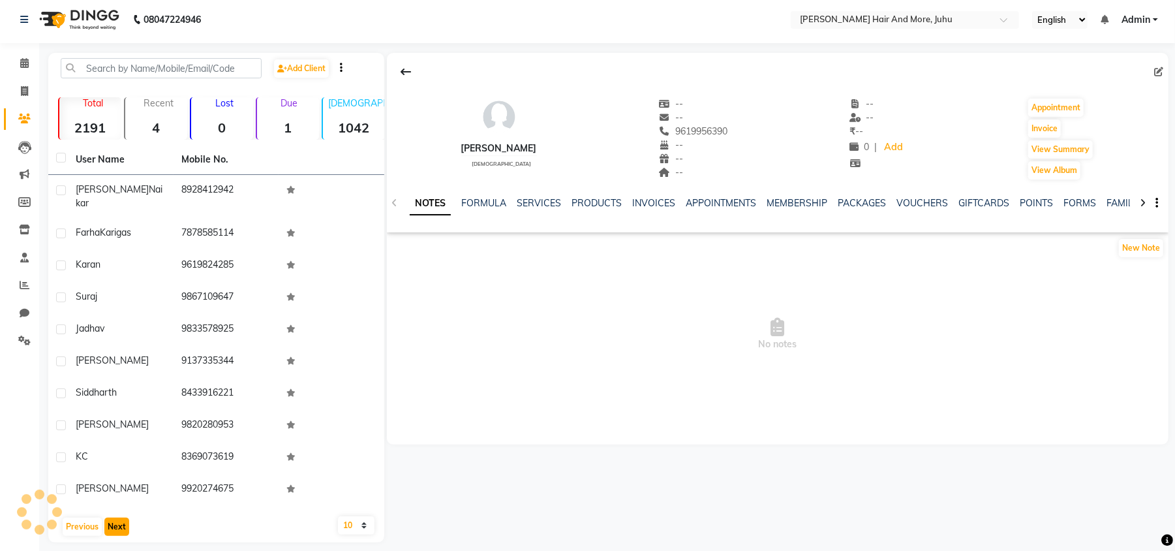
click at [116, 518] on button "Next" at bounding box center [116, 526] width 25 height 18
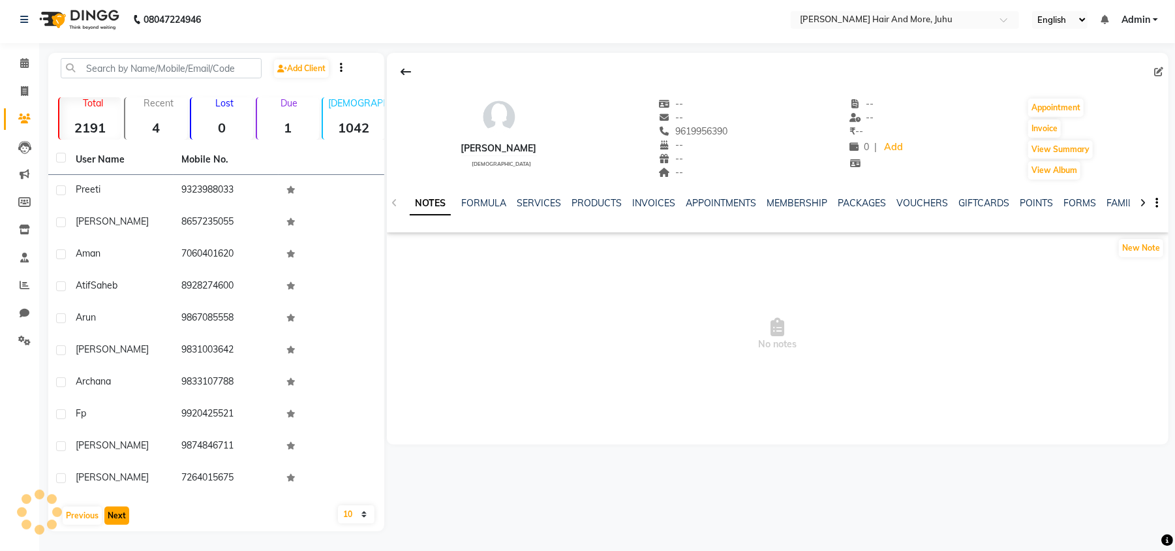
click at [116, 518] on button "Next" at bounding box center [116, 515] width 25 height 18
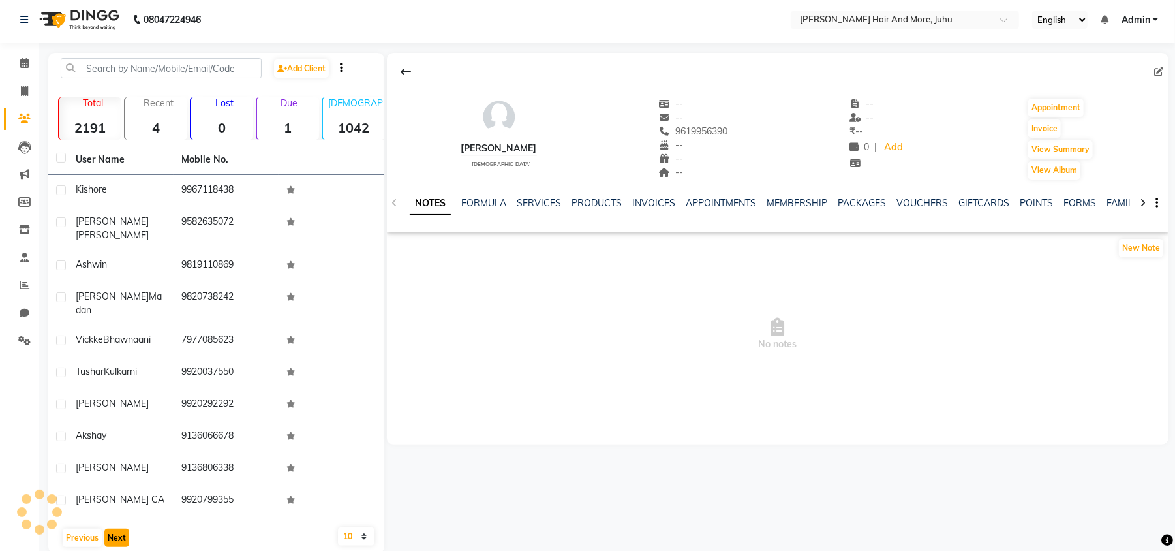
click at [116, 529] on button "Next" at bounding box center [116, 538] width 25 height 18
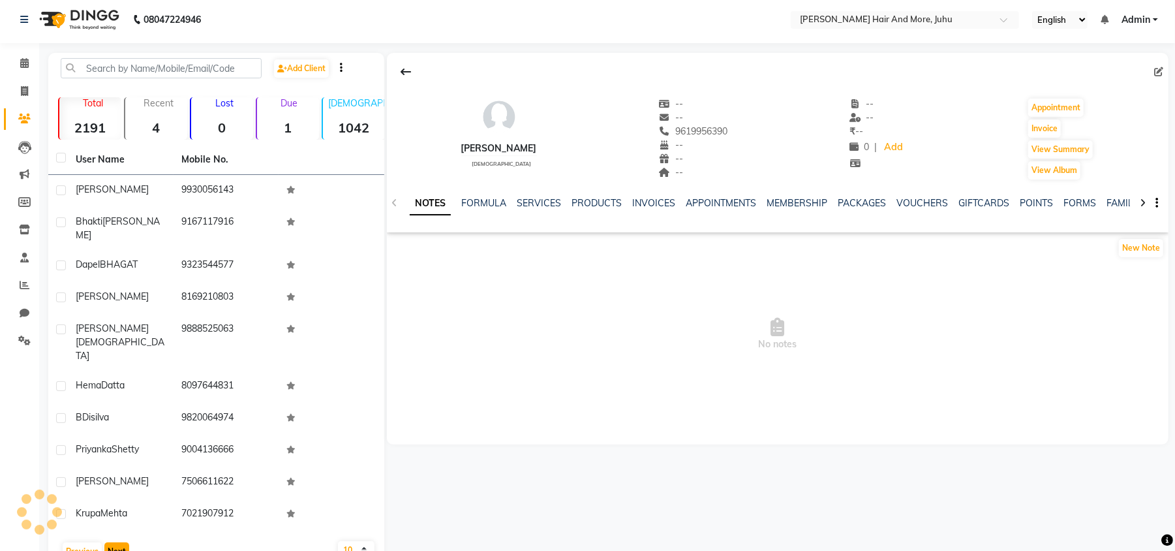
click at [116, 542] on button "Next" at bounding box center [116, 551] width 25 height 18
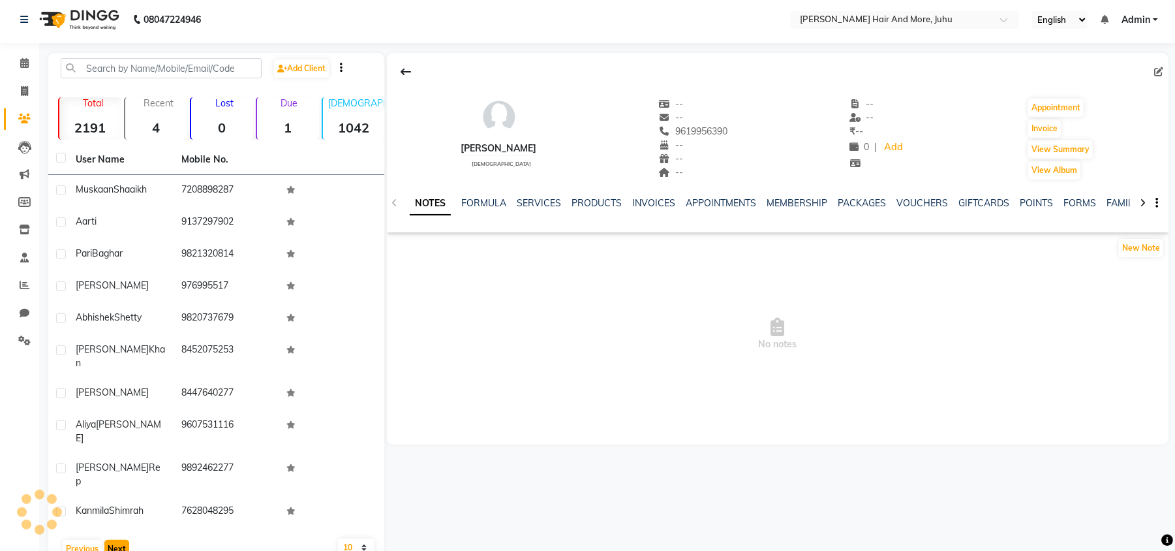
click at [116, 540] on button "Next" at bounding box center [116, 549] width 25 height 18
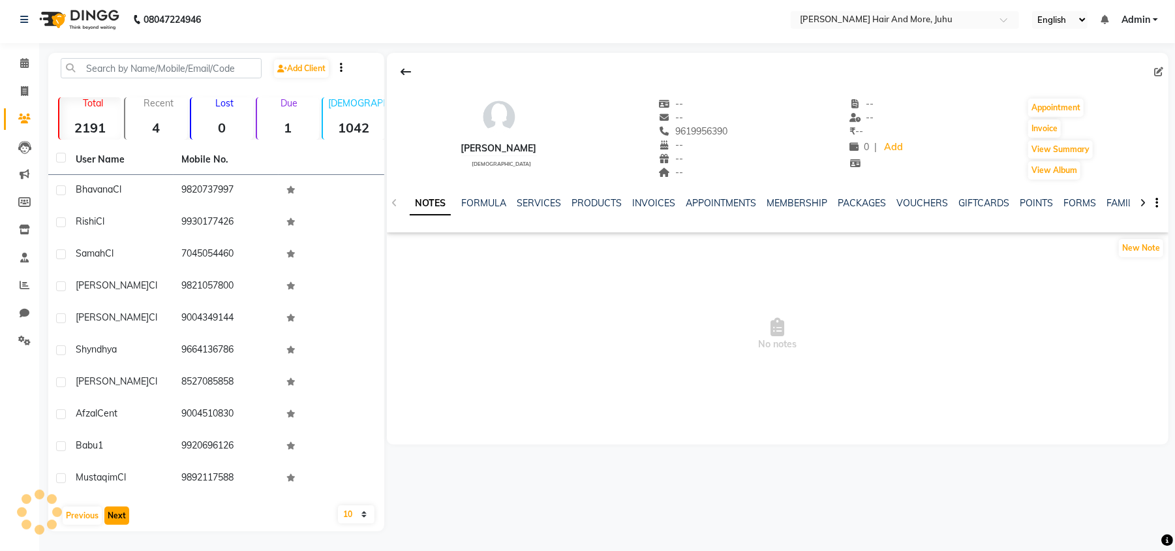
click at [116, 518] on button "Next" at bounding box center [116, 515] width 25 height 18
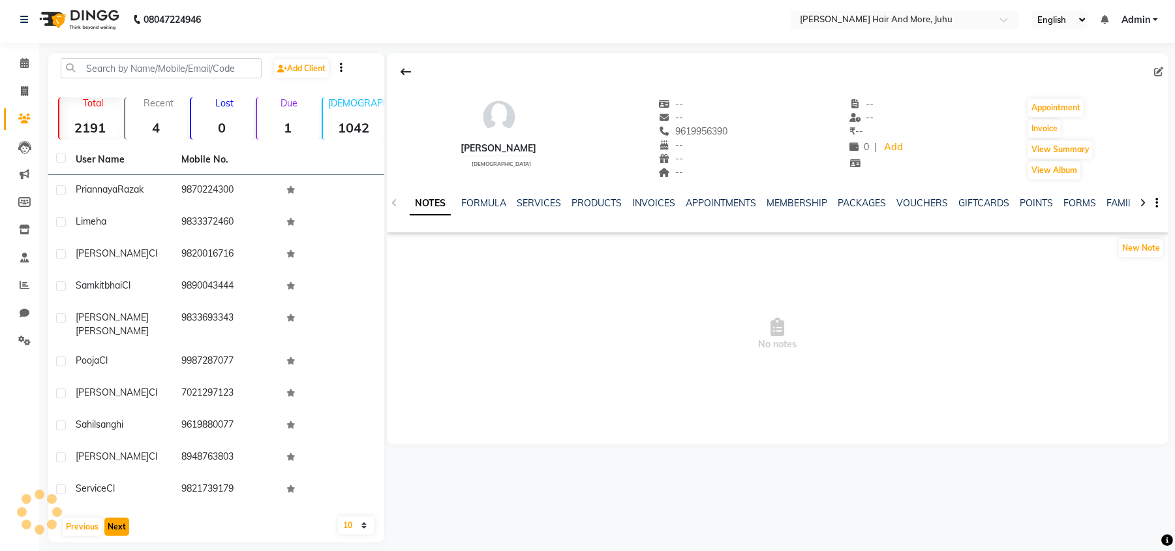
click at [116, 518] on button "Next" at bounding box center [116, 526] width 25 height 18
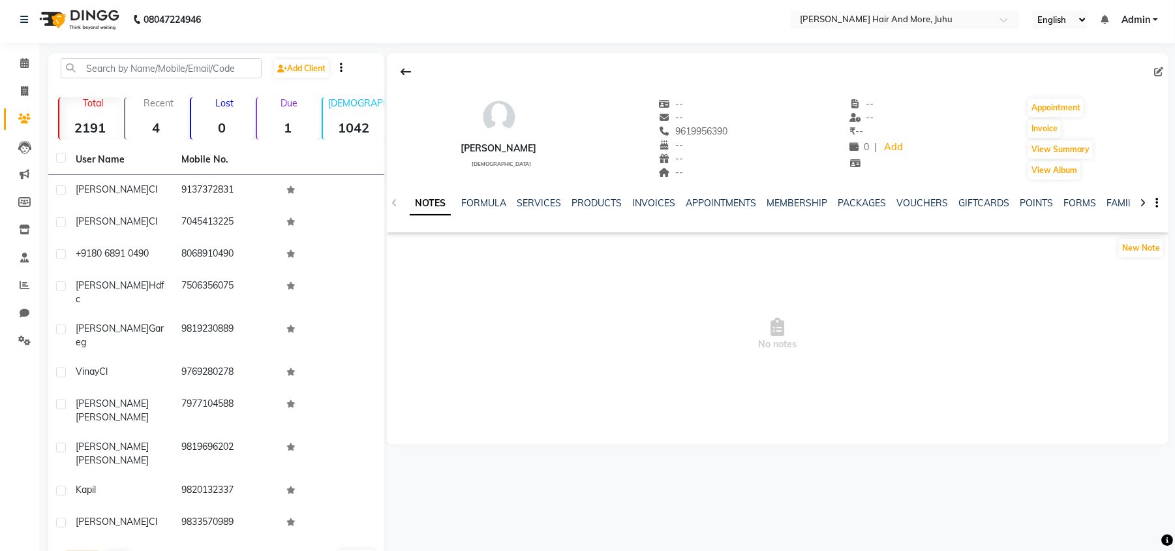
click at [92, 550] on button "Previous" at bounding box center [82, 560] width 39 height 18
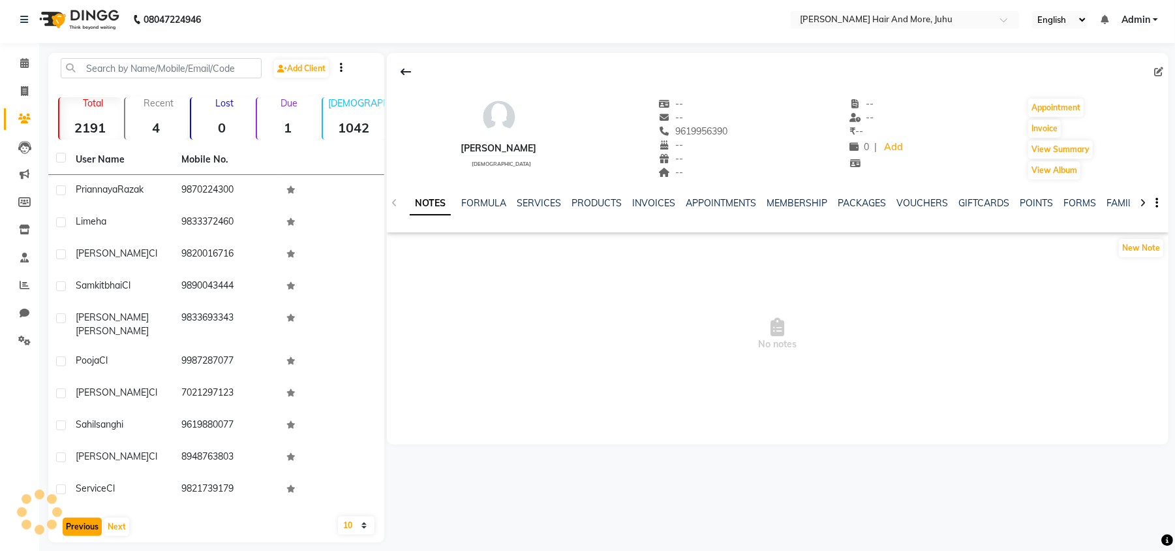
click at [92, 517] on button "Previous" at bounding box center [82, 526] width 39 height 18
click at [92, 512] on div "User Name Mobile No. [PERSON_NAME] 9870224300 Limeha 9833372460 [PERSON_NAME] C…" at bounding box center [216, 343] width 336 height 397
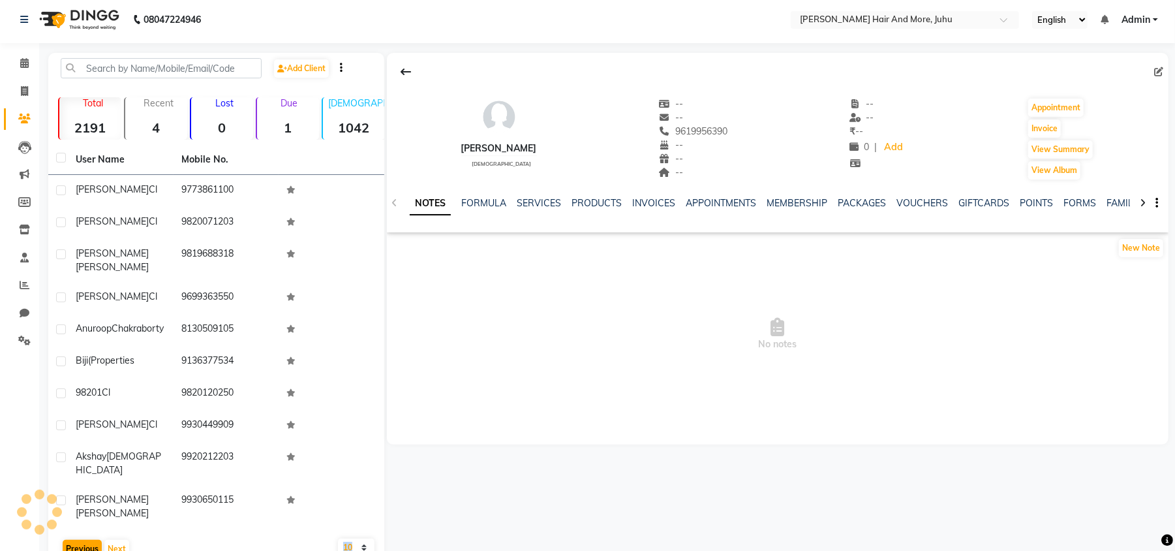
click at [92, 512] on div "User Name Mobile No. Rajesh Cl [PHONE_NUMBER] [PERSON_NAME] 9820071203 [PERSON_…" at bounding box center [216, 355] width 336 height 420
click at [89, 540] on button "Previous" at bounding box center [82, 549] width 39 height 18
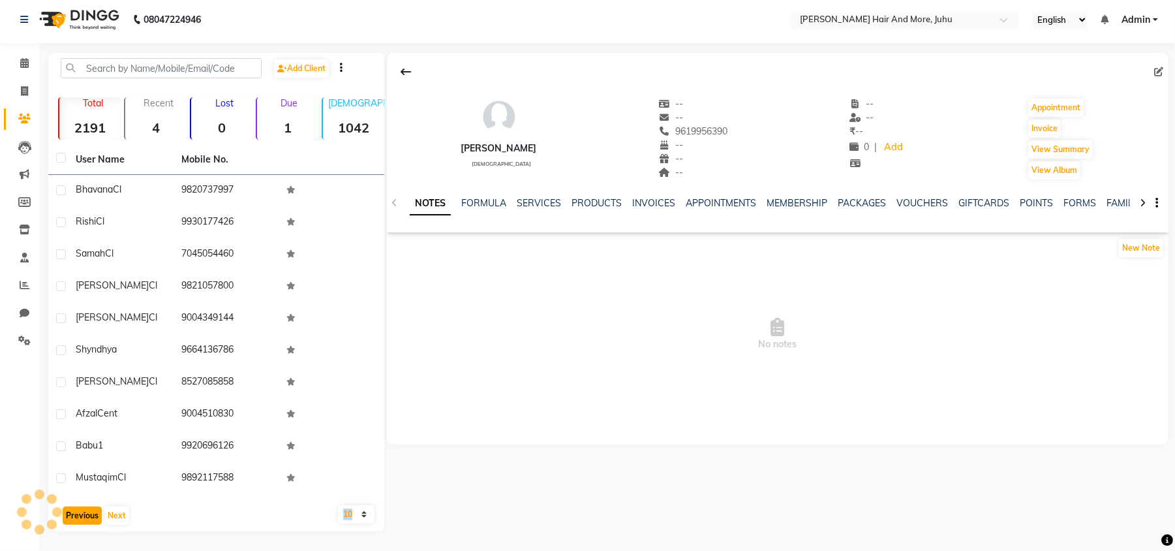
click at [89, 520] on button "Previous" at bounding box center [82, 515] width 39 height 18
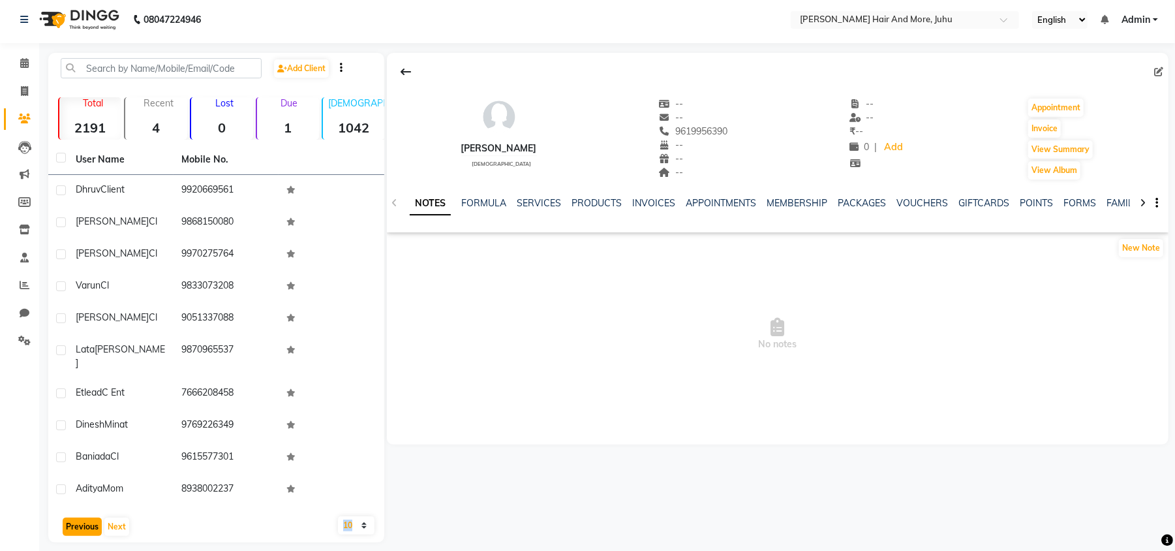
click at [89, 520] on button "Previous" at bounding box center [82, 526] width 39 height 18
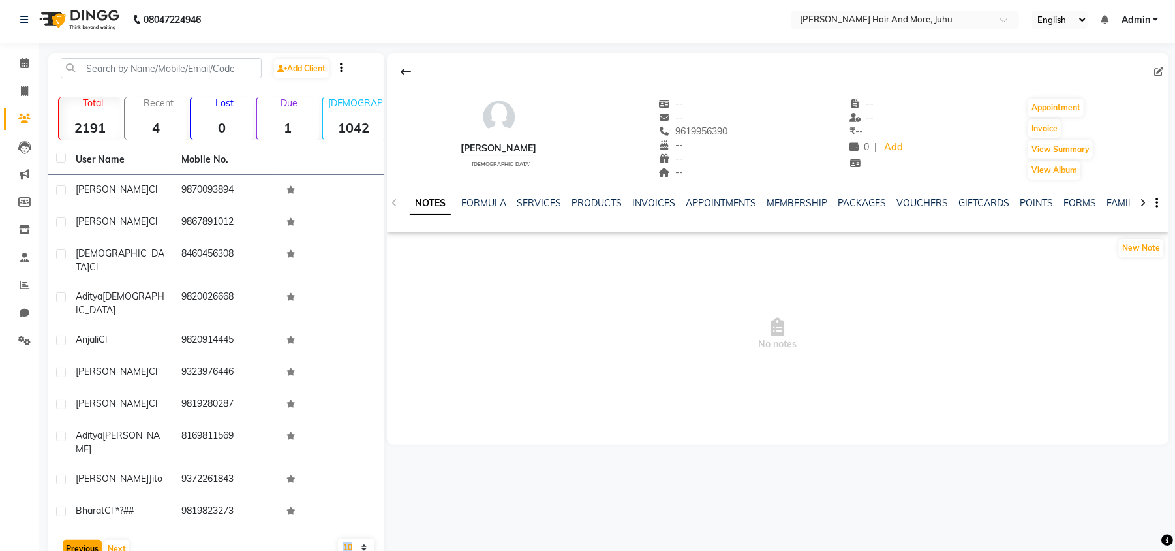
click at [89, 540] on button "Previous" at bounding box center [82, 549] width 39 height 18
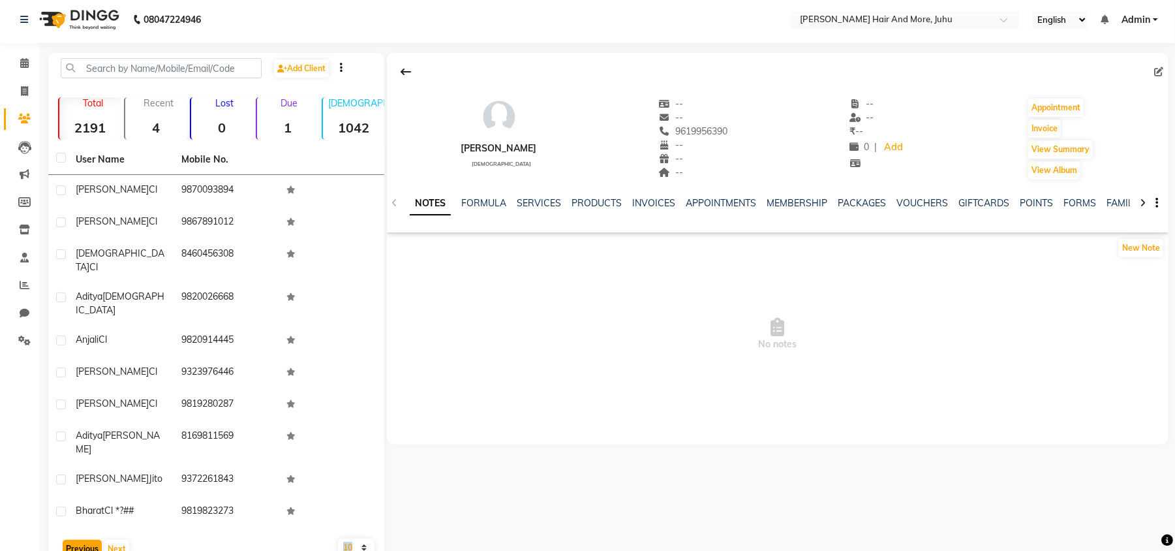
click at [69, 540] on button "Previous" at bounding box center [82, 549] width 39 height 18
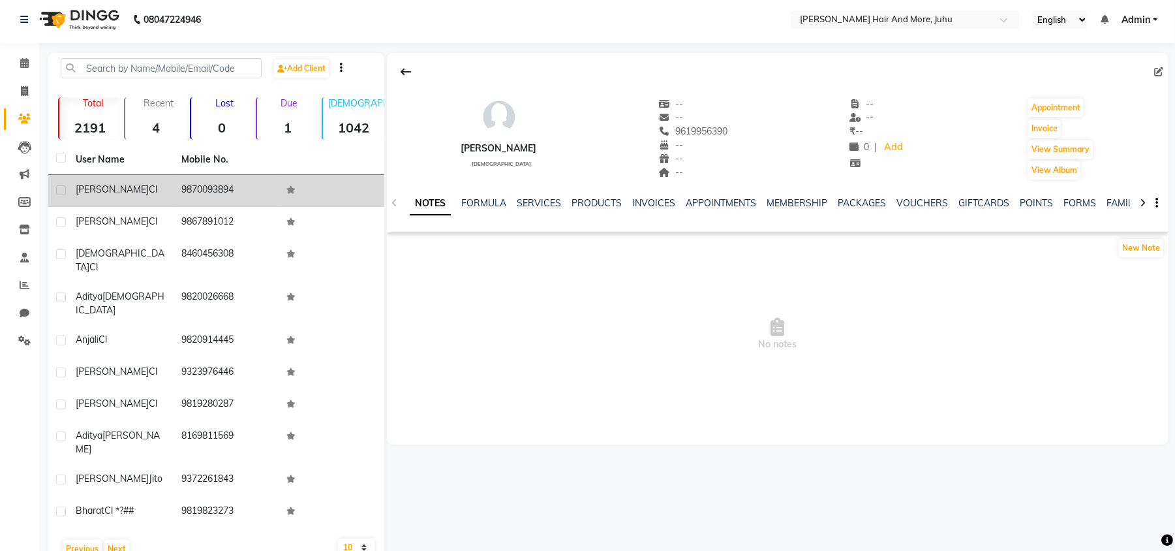
click at [136, 194] on div "[PERSON_NAME] [PERSON_NAME]" at bounding box center [121, 190] width 90 height 14
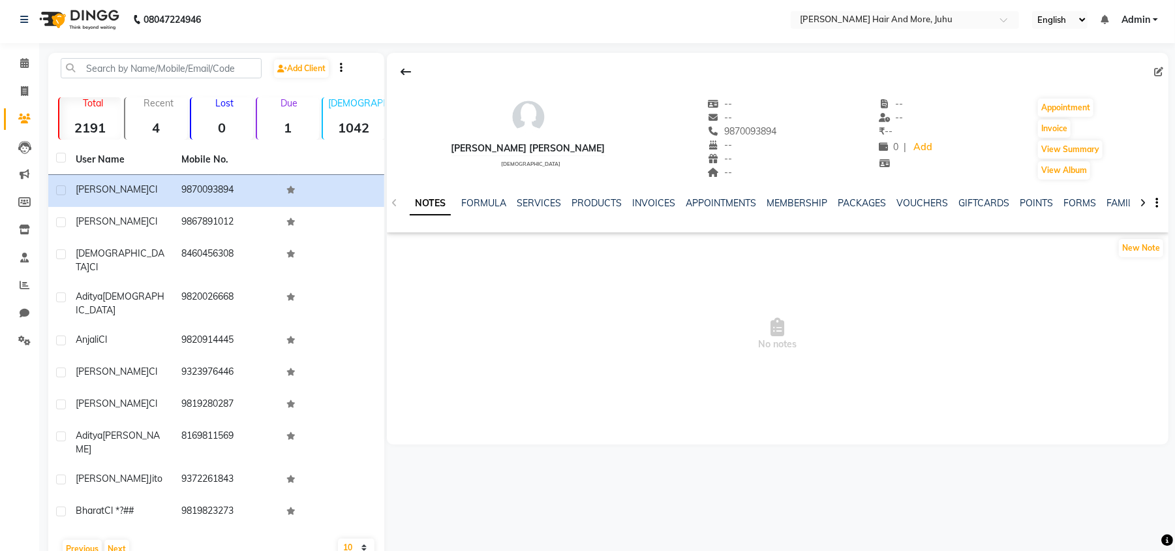
click at [1159, 68] on icon at bounding box center [1158, 71] width 9 height 9
select select "[DEMOGRAPHIC_DATA]"
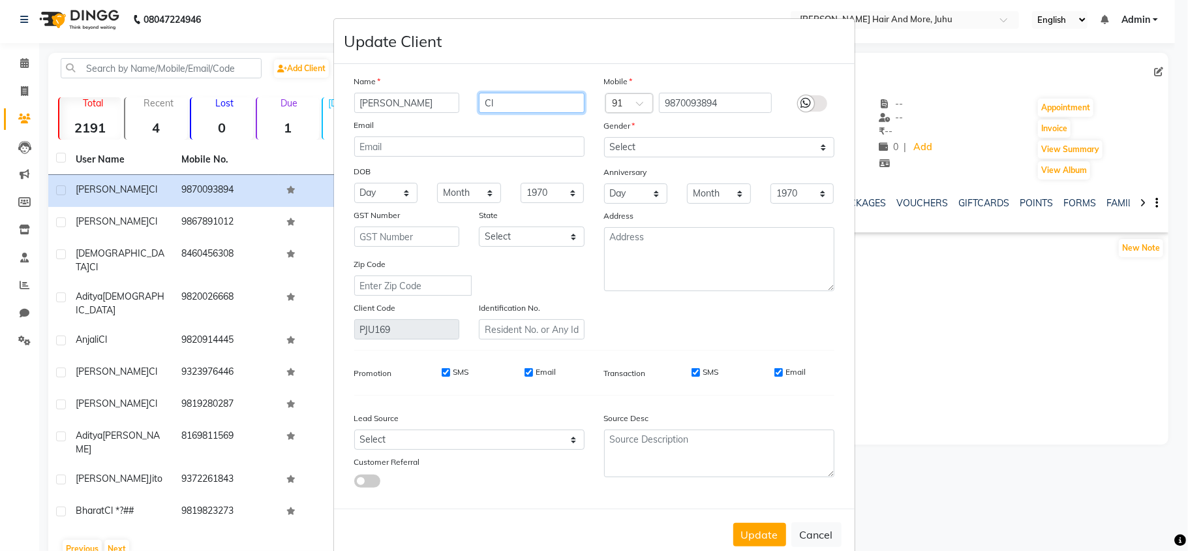
drag, startPoint x: 493, startPoint y: 104, endPoint x: 476, endPoint y: 123, distance: 25.9
click at [476, 123] on div "Name [PERSON_NAME] Cl Email DOB Day 01 02 03 04 05 06 07 08 09 10 11 12 13 14 1…" at bounding box center [470, 206] width 250 height 265
click at [668, 147] on select "Select [DEMOGRAPHIC_DATA] [DEMOGRAPHIC_DATA] Other Prefer Not To Say" at bounding box center [719, 147] width 230 height 20
select select "other"
click at [604, 137] on select "Select [DEMOGRAPHIC_DATA] [DEMOGRAPHIC_DATA] Other Prefer Not To Say" at bounding box center [719, 147] width 230 height 20
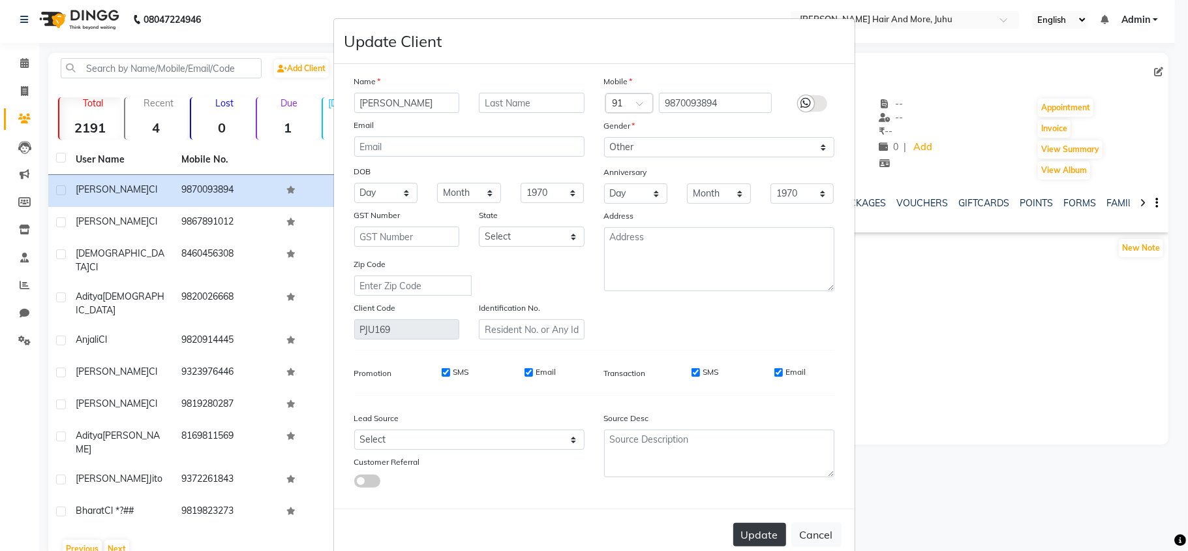
click at [775, 538] on button "Update" at bounding box center [759, 534] width 53 height 23
select select
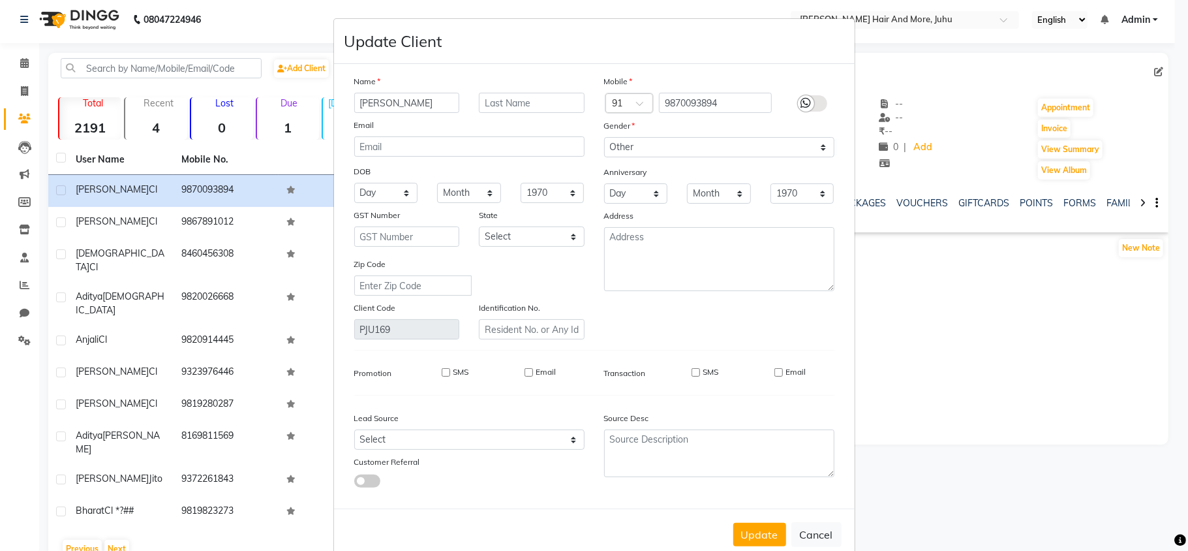
select select
checkbox input "false"
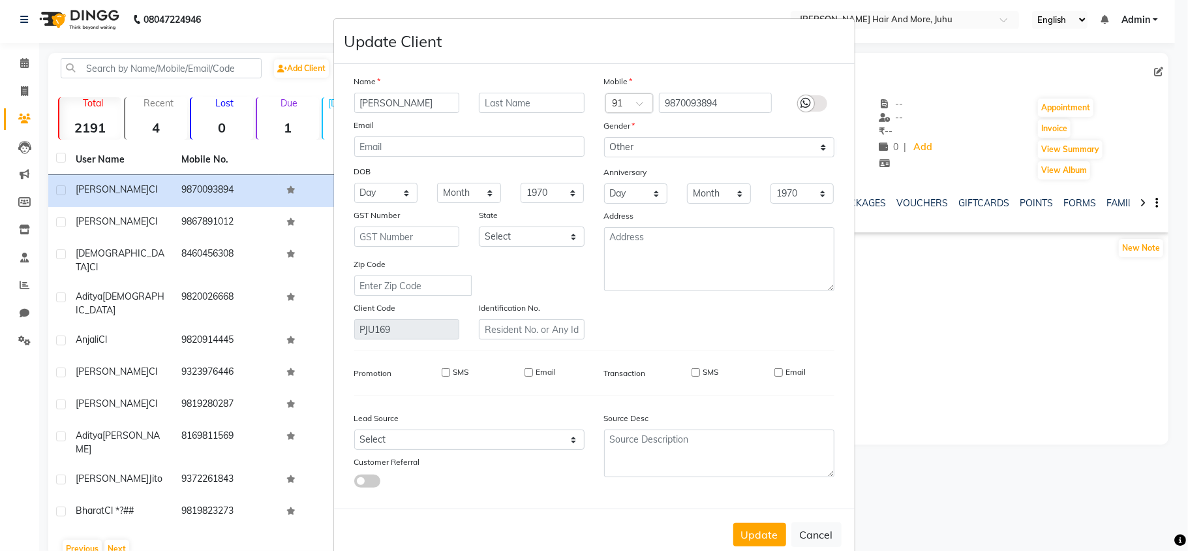
checkbox input "false"
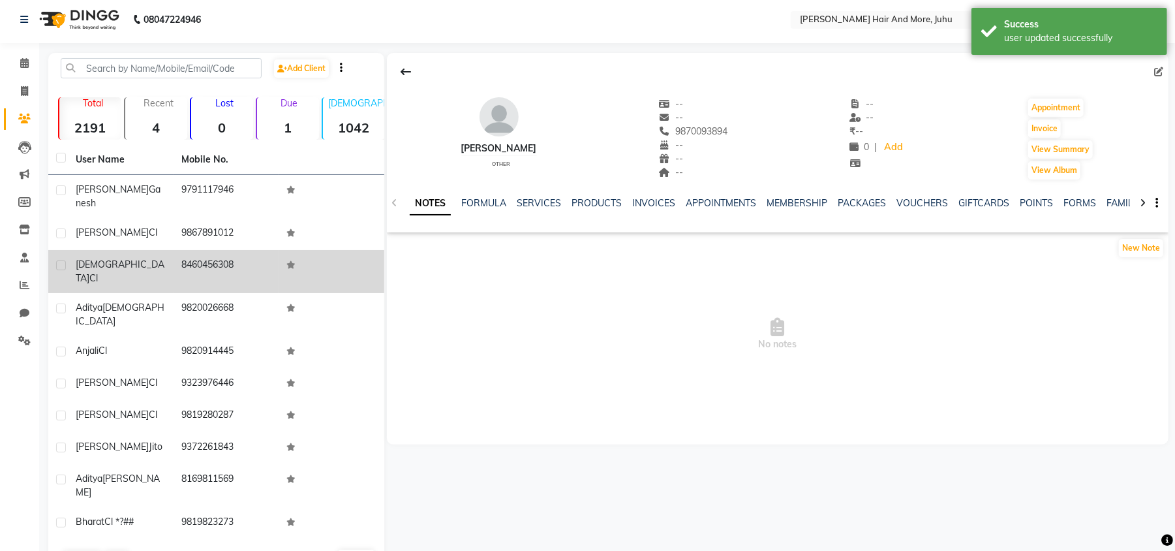
click at [170, 250] on td "[PERSON_NAME] Cl" at bounding box center [121, 271] width 106 height 43
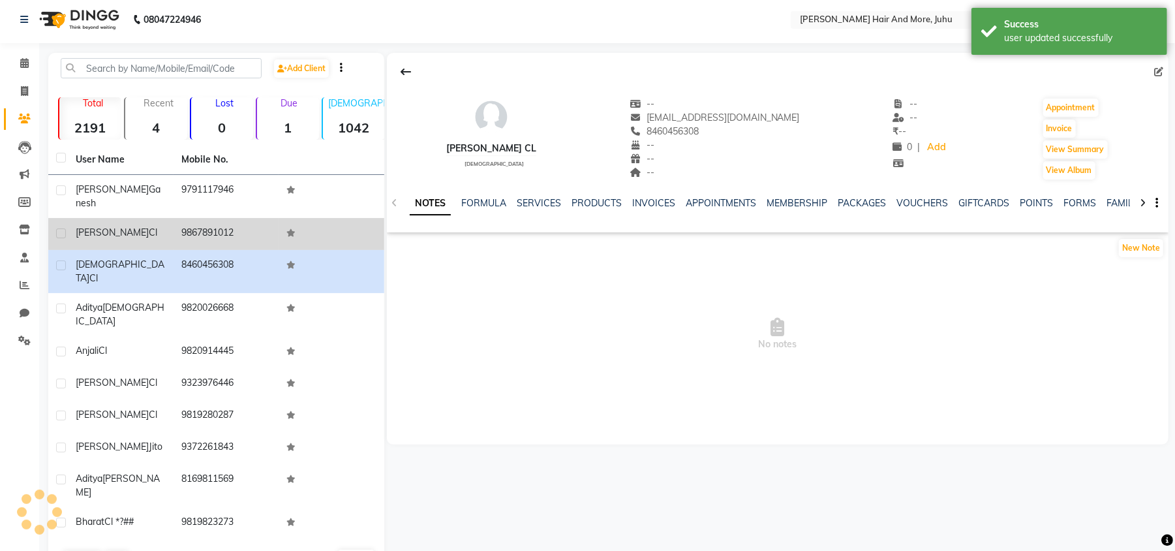
click at [171, 235] on td "[PERSON_NAME]" at bounding box center [121, 234] width 106 height 32
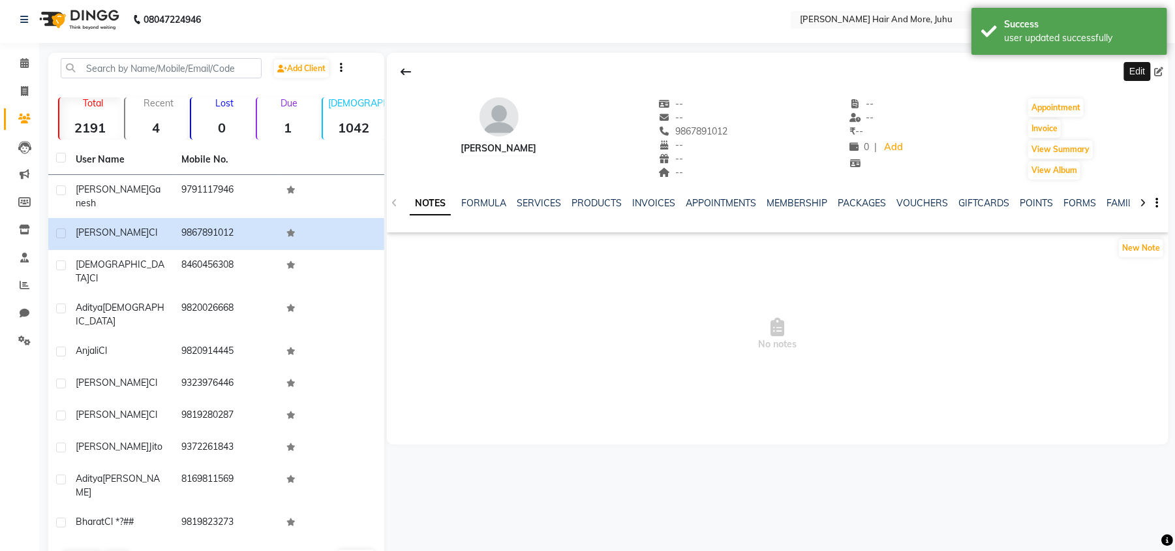
click at [1160, 65] on span at bounding box center [1161, 72] width 14 height 14
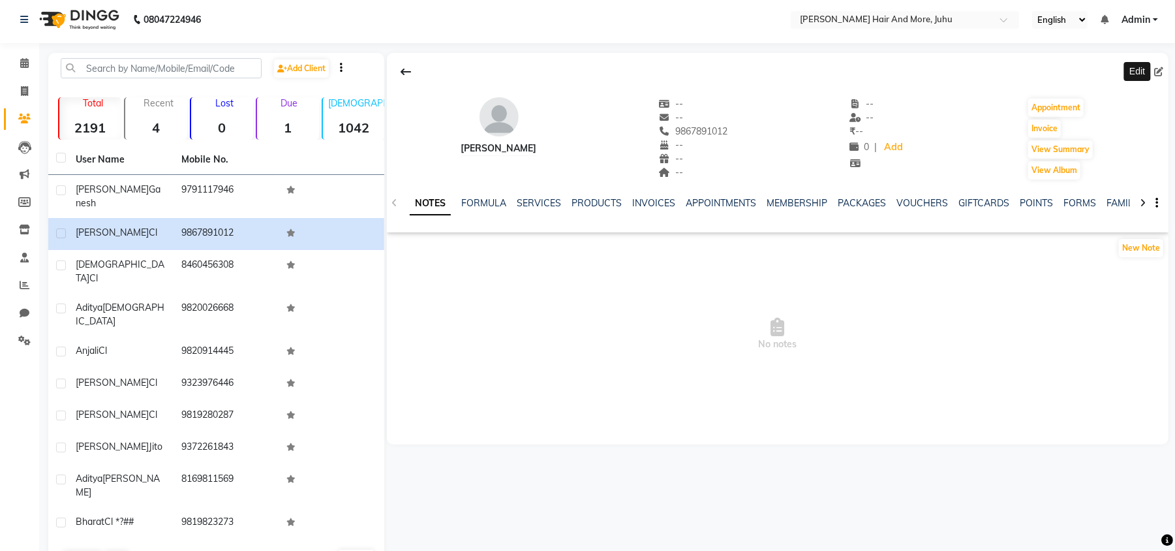
click at [1155, 71] on icon at bounding box center [1158, 71] width 9 height 9
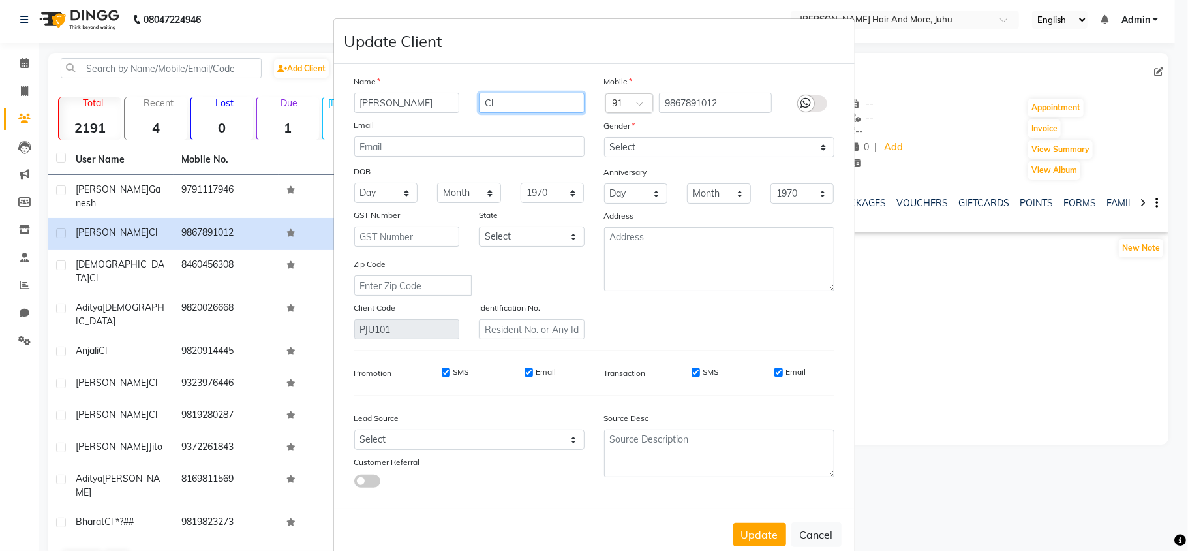
drag, startPoint x: 552, startPoint y: 108, endPoint x: 469, endPoint y: 110, distance: 83.5
click at [469, 110] on div "Cl" at bounding box center [531, 103] width 125 height 20
click at [635, 151] on select "Select [DEMOGRAPHIC_DATA] [DEMOGRAPHIC_DATA] Other Prefer Not To Say" at bounding box center [719, 147] width 230 height 20
select select "[DEMOGRAPHIC_DATA]"
click at [604, 137] on select "Select [DEMOGRAPHIC_DATA] [DEMOGRAPHIC_DATA] Other Prefer Not To Say" at bounding box center [719, 147] width 230 height 20
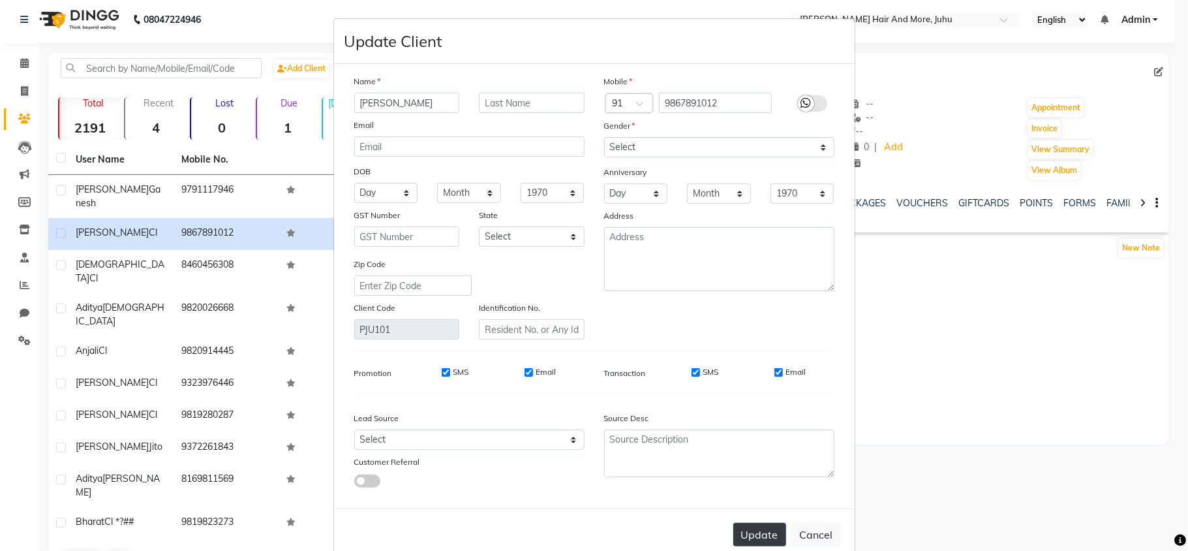
click at [756, 528] on button "Update" at bounding box center [759, 534] width 53 height 23
select select
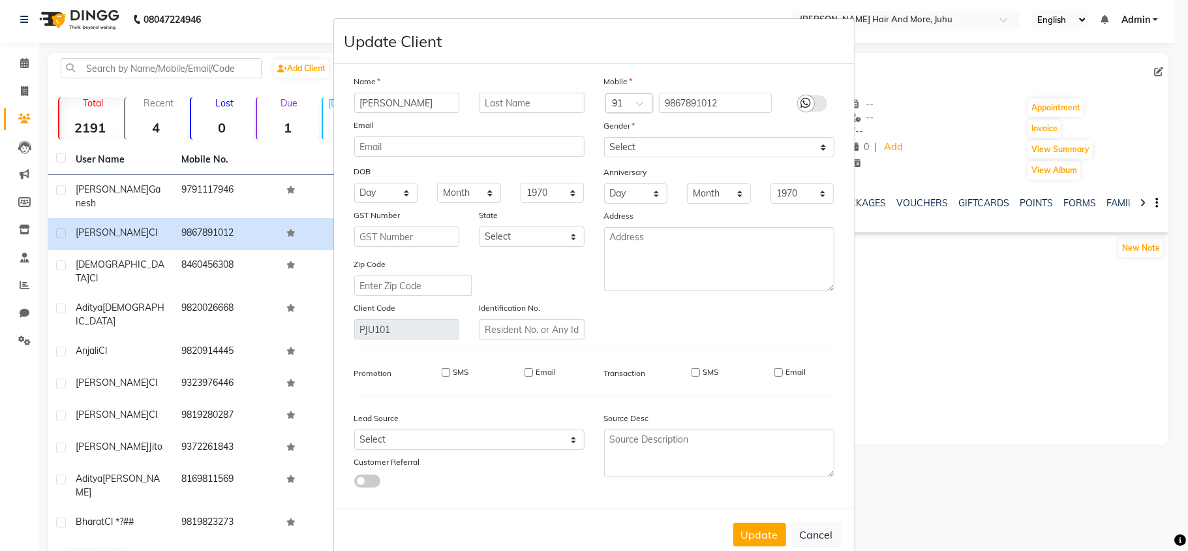
select select
checkbox input "false"
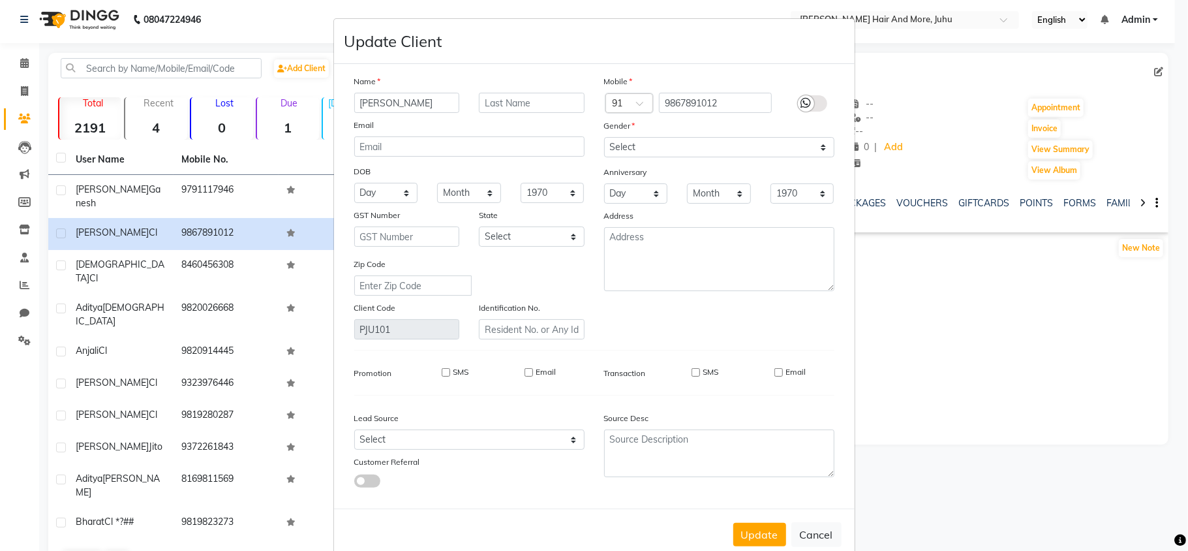
checkbox input "false"
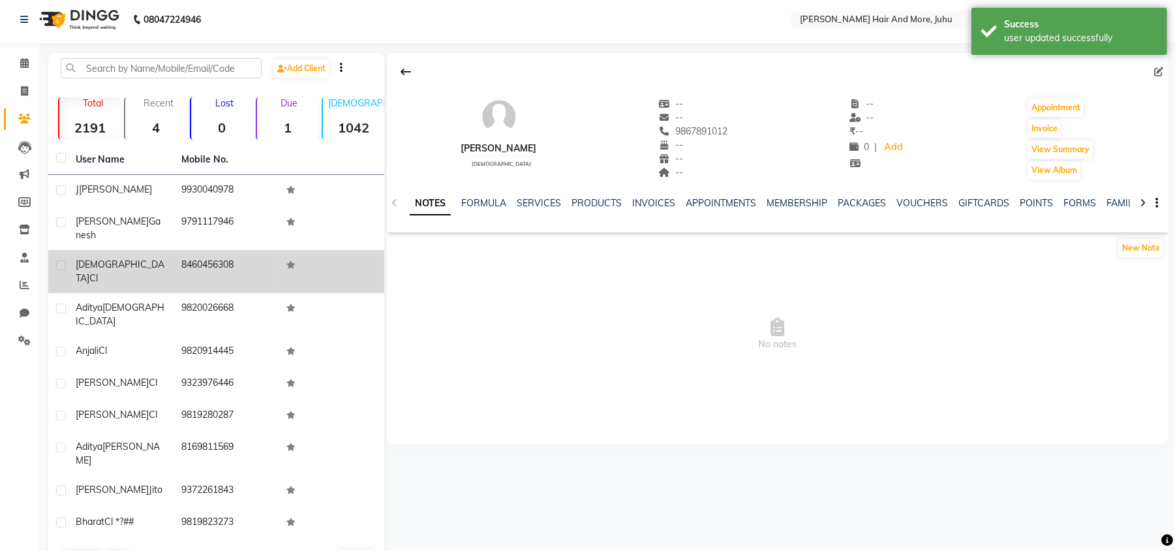
click at [251, 259] on td "8460456308" at bounding box center [227, 271] width 106 height 43
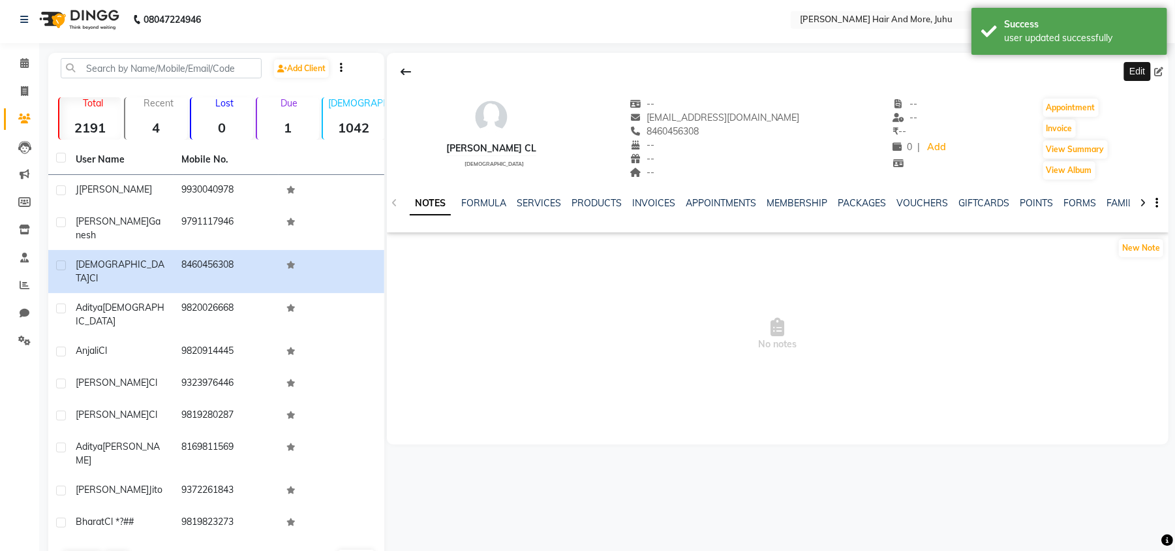
click at [1160, 74] on icon at bounding box center [1158, 71] width 9 height 9
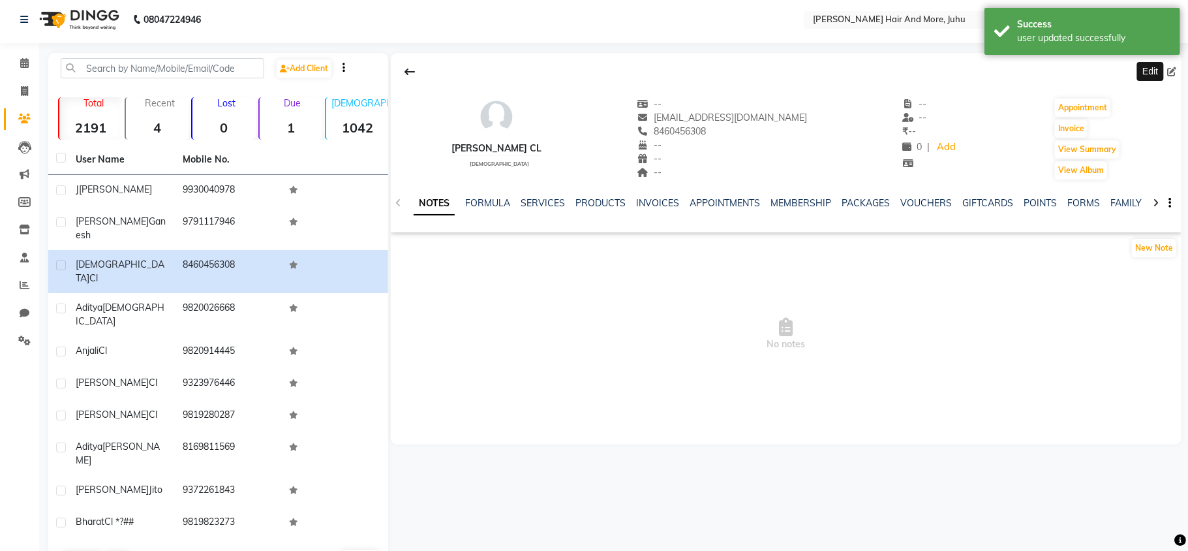
select select "[DEMOGRAPHIC_DATA]"
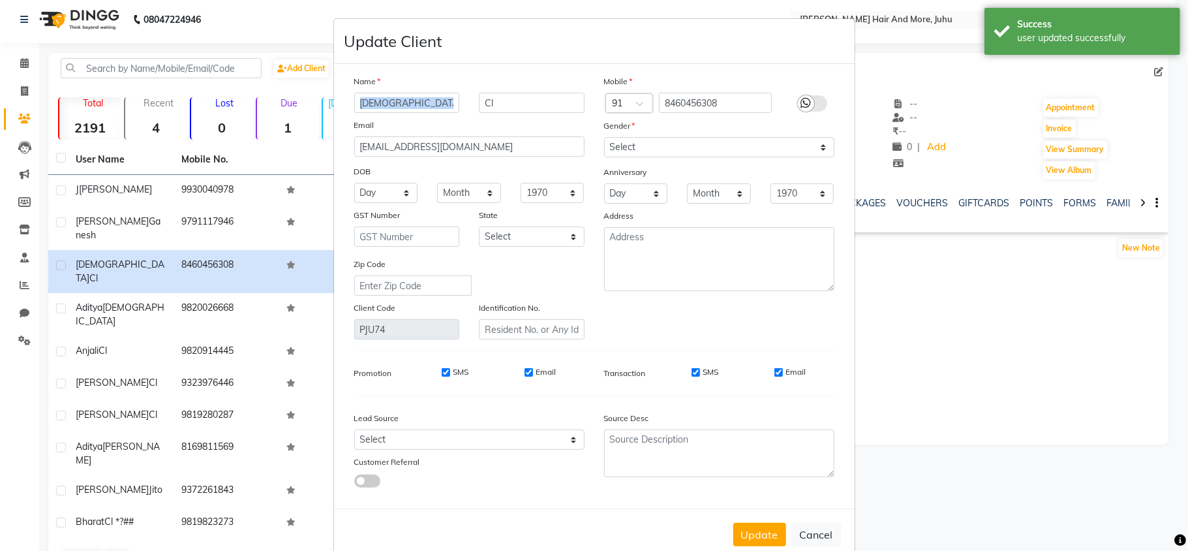
drag, startPoint x: 512, startPoint y: 90, endPoint x: 473, endPoint y: 104, distance: 41.1
click at [473, 104] on div "Name [PERSON_NAME] Cl Email [EMAIL_ADDRESS][DOMAIN_NAME] DOB Day 01 02 03 04 05…" at bounding box center [470, 206] width 250 height 265
click at [488, 97] on input "Cl" at bounding box center [532, 103] width 106 height 20
click at [756, 523] on button "Update" at bounding box center [759, 534] width 53 height 23
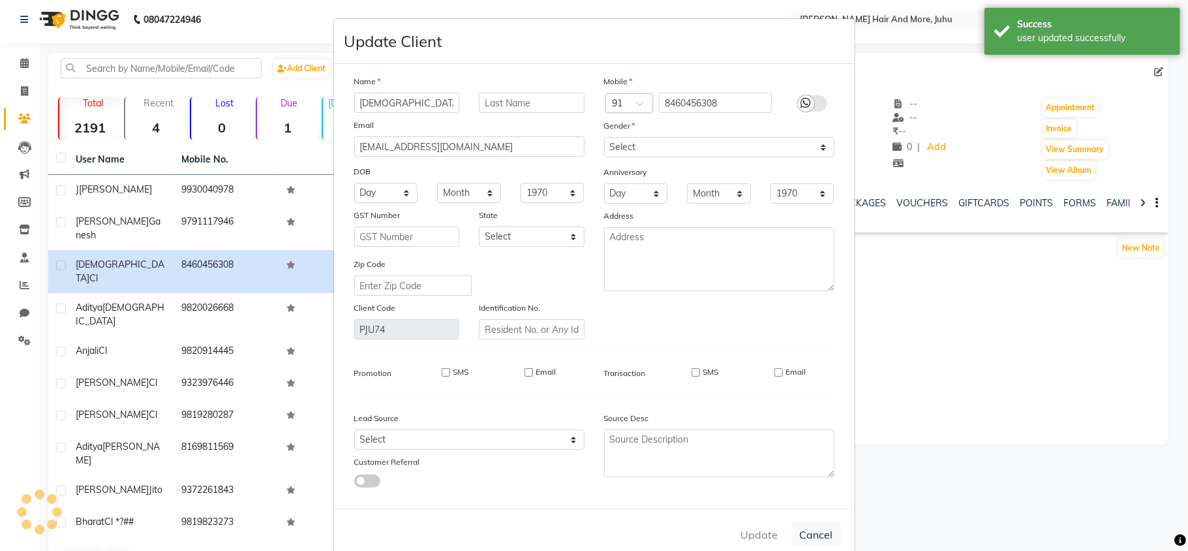
select select
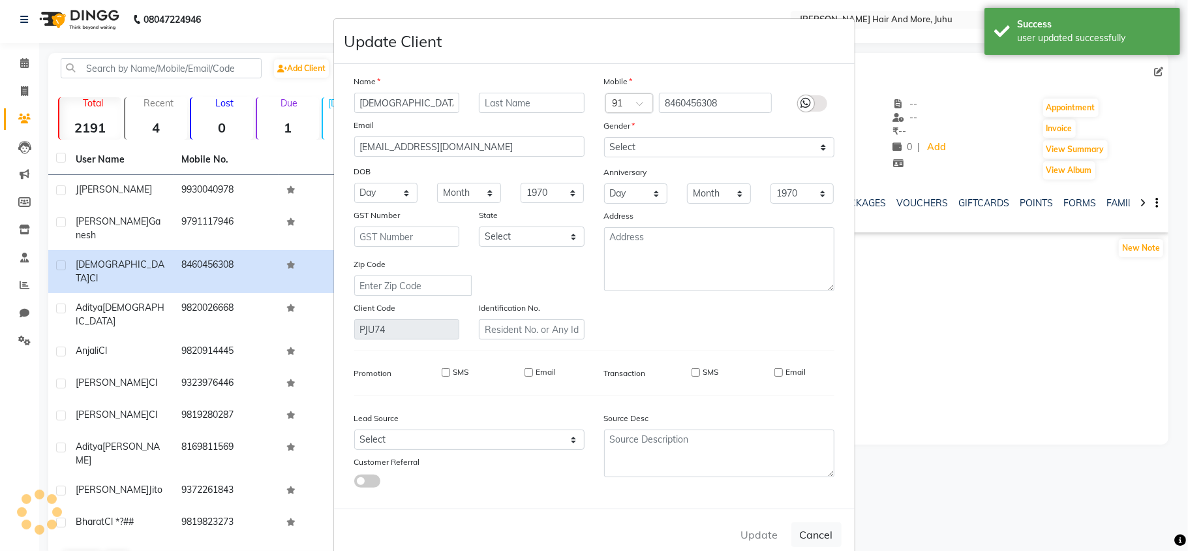
select select
checkbox input "false"
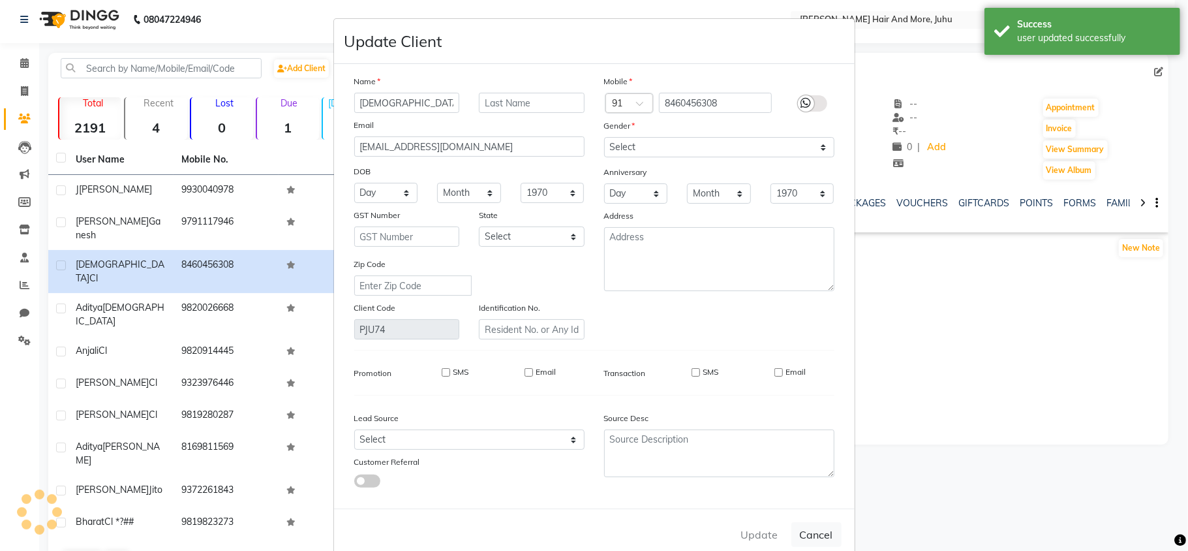
checkbox input "false"
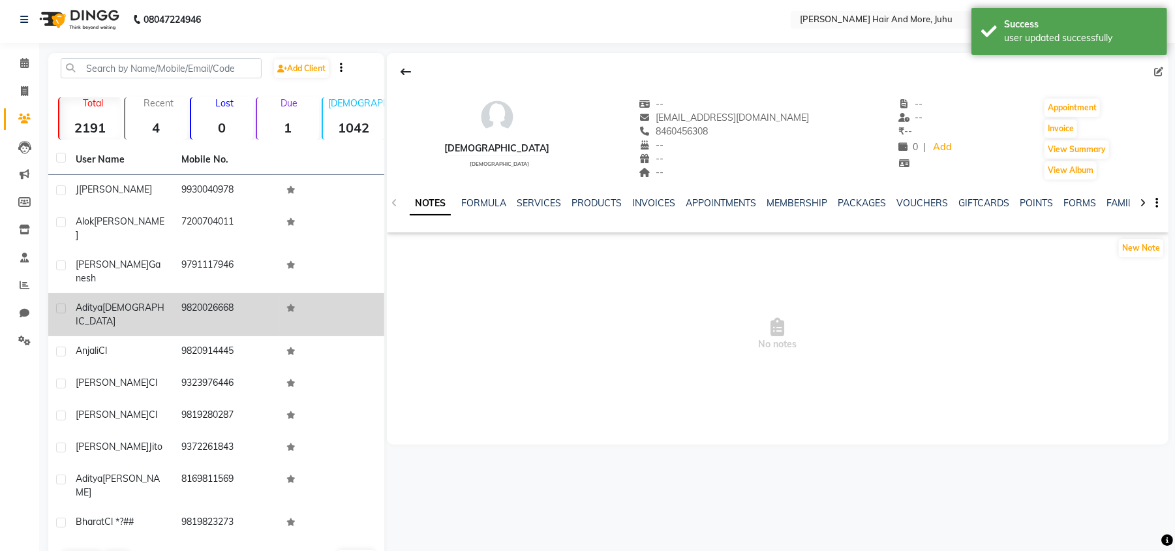
click at [230, 293] on td "9820026668" at bounding box center [227, 314] width 106 height 43
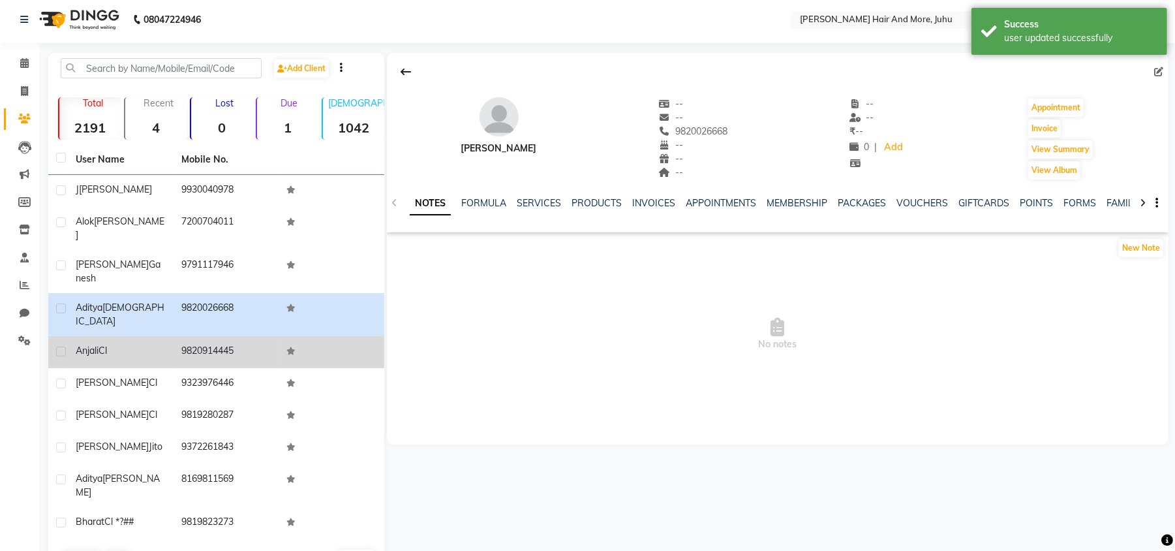
click at [208, 336] on td "9820914445" at bounding box center [227, 352] width 106 height 32
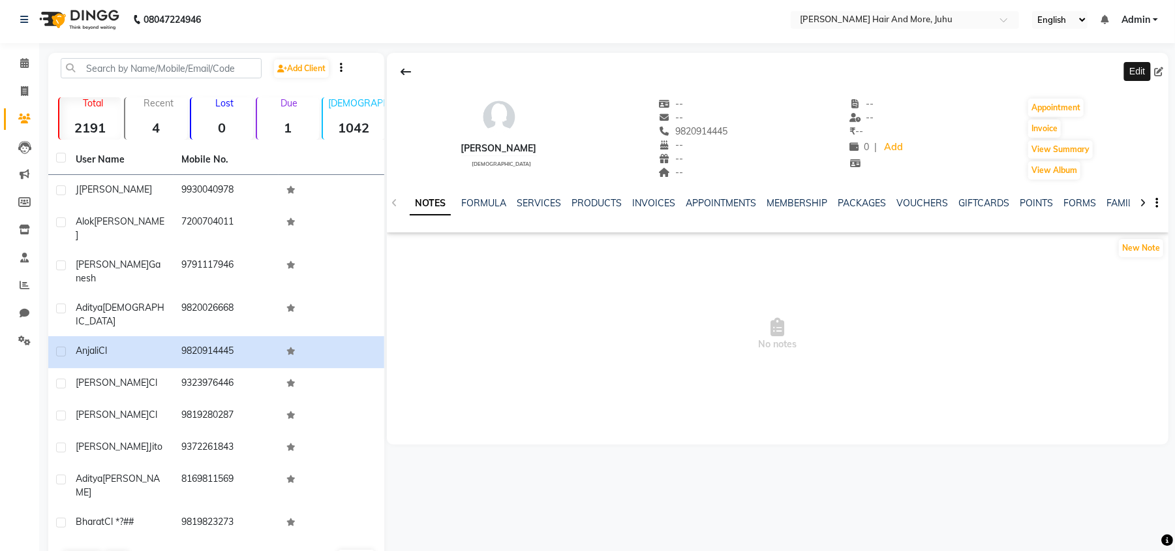
click at [1162, 72] on icon at bounding box center [1158, 71] width 9 height 9
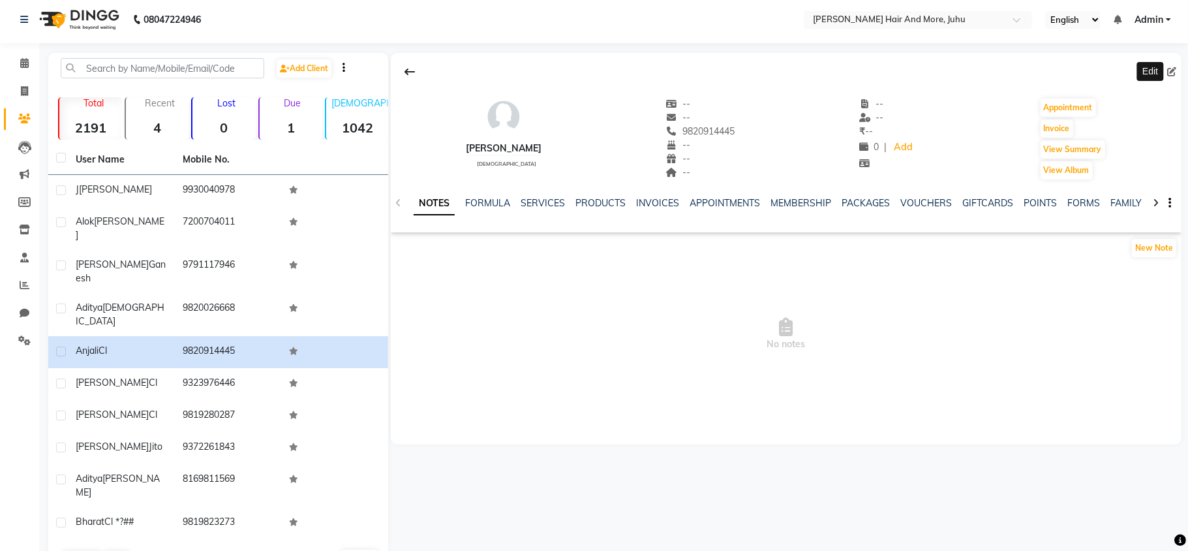
select select "[DEMOGRAPHIC_DATA]"
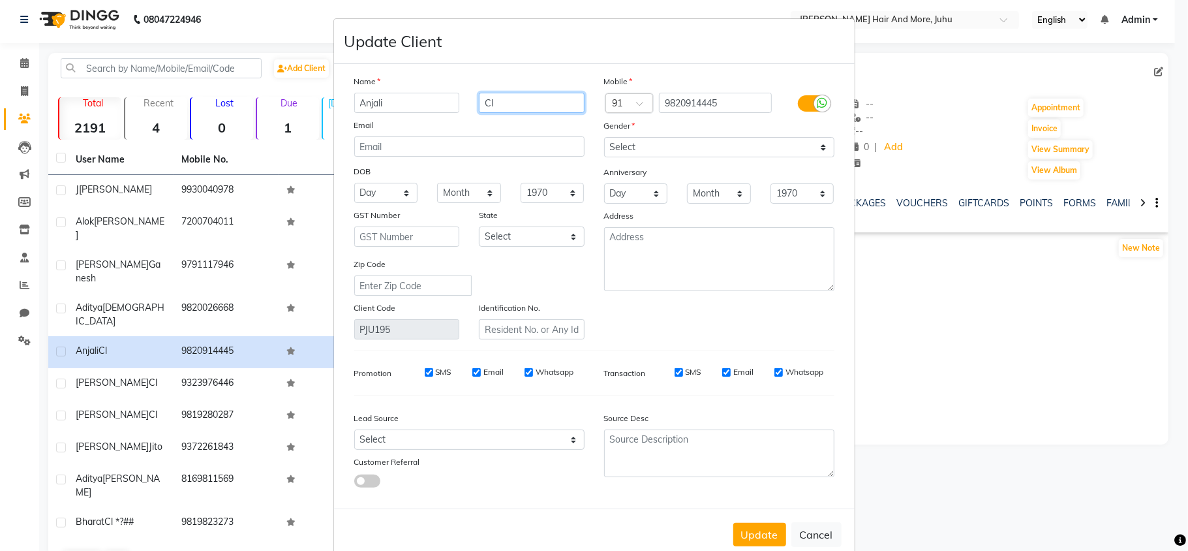
click at [515, 100] on input "Cl" at bounding box center [532, 103] width 106 height 20
click at [745, 528] on button "Update" at bounding box center [759, 534] width 53 height 23
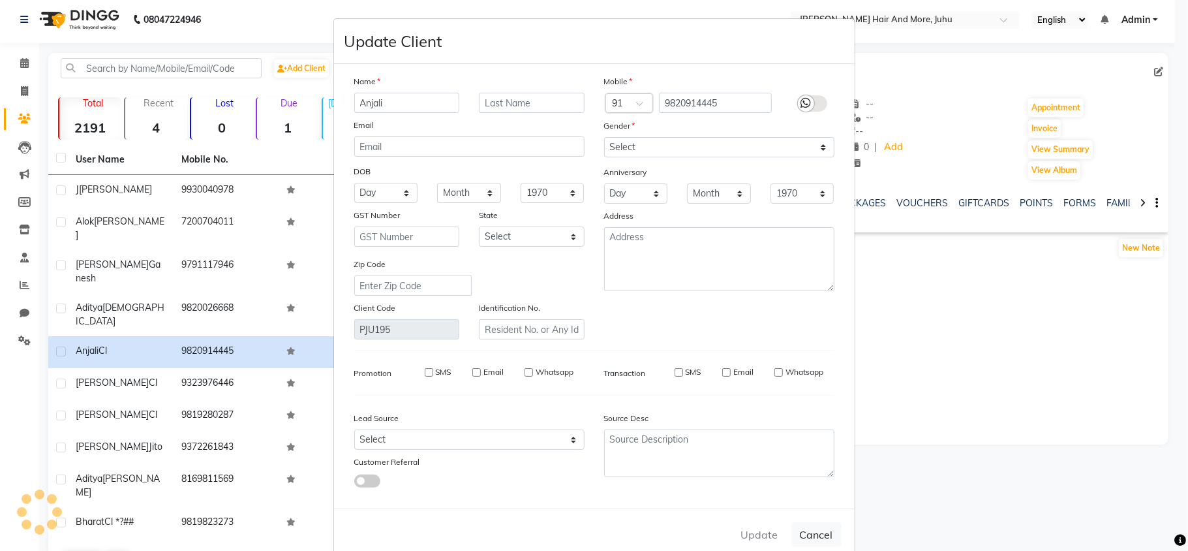
select select
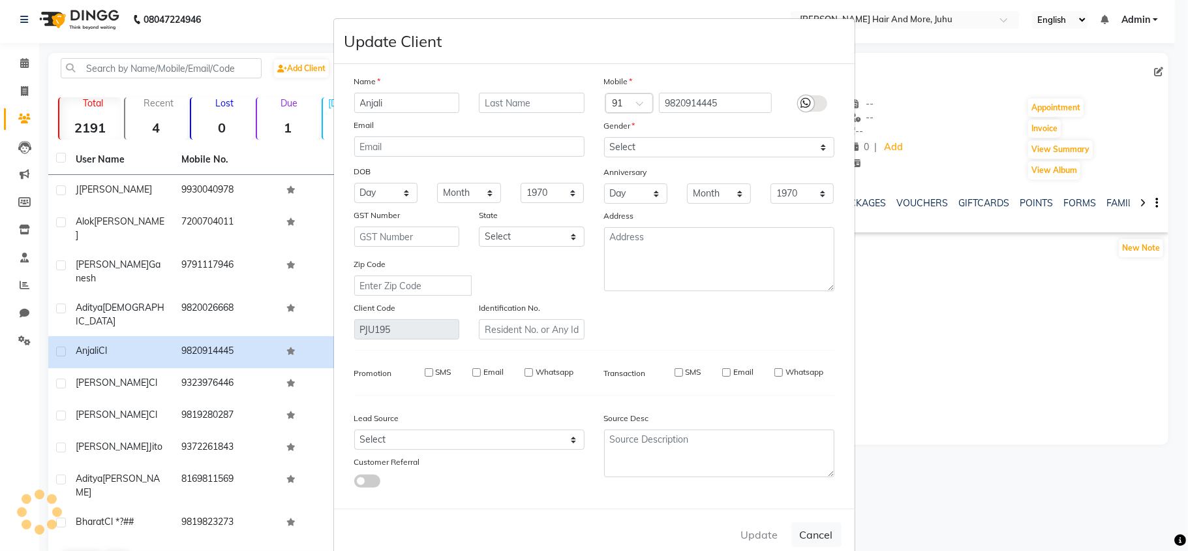
select select
checkbox input "false"
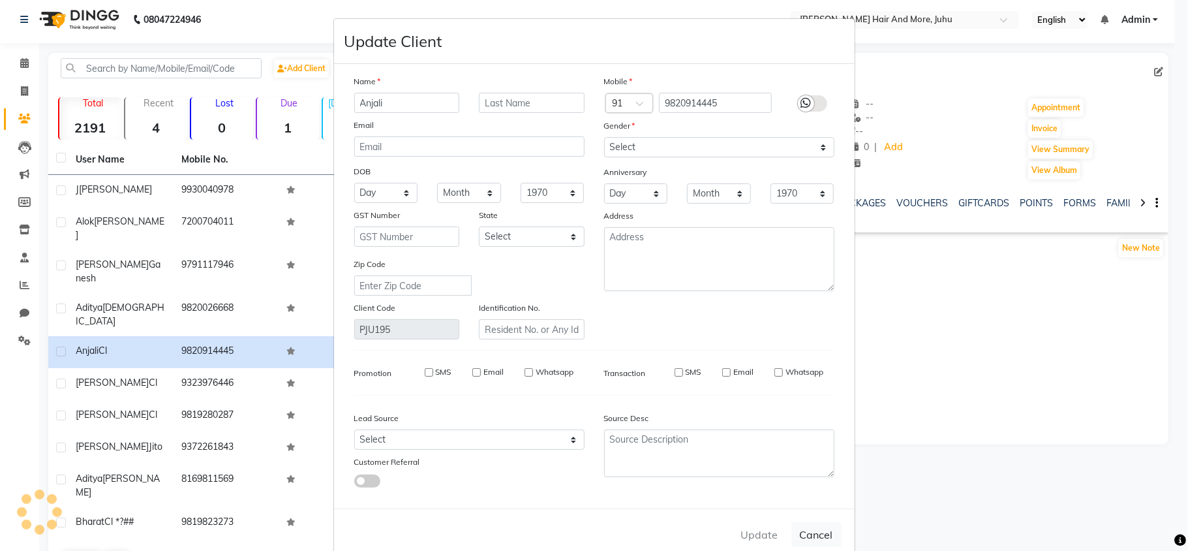
checkbox input "false"
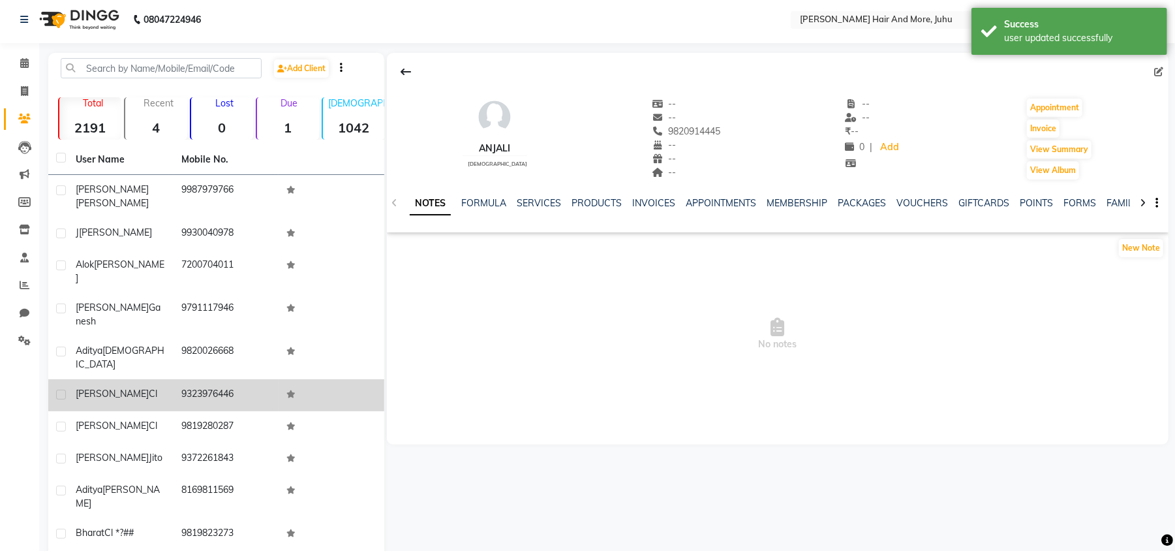
click at [264, 379] on td "9323976446" at bounding box center [227, 395] width 106 height 32
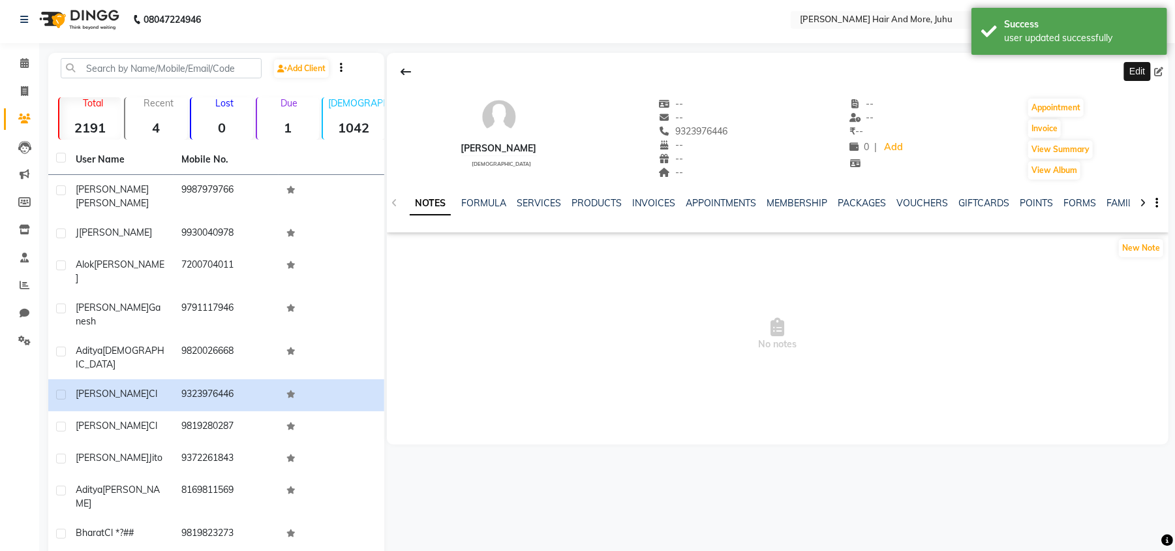
click at [1158, 69] on icon at bounding box center [1158, 71] width 9 height 9
select select "[DEMOGRAPHIC_DATA]"
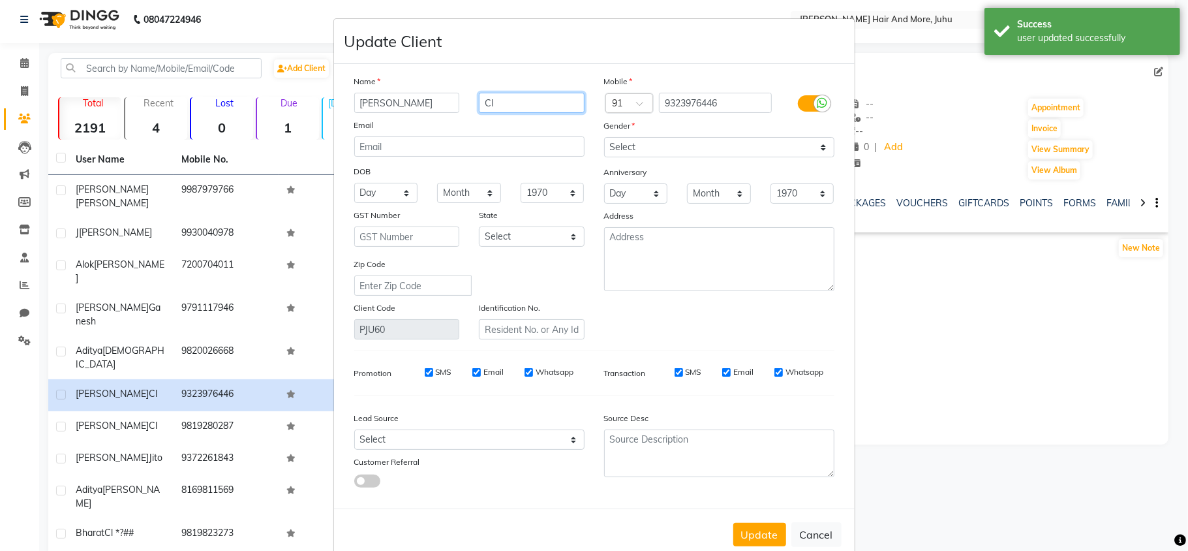
click at [522, 100] on input "Cl" at bounding box center [532, 103] width 106 height 20
click at [750, 532] on button "Update" at bounding box center [759, 534] width 53 height 23
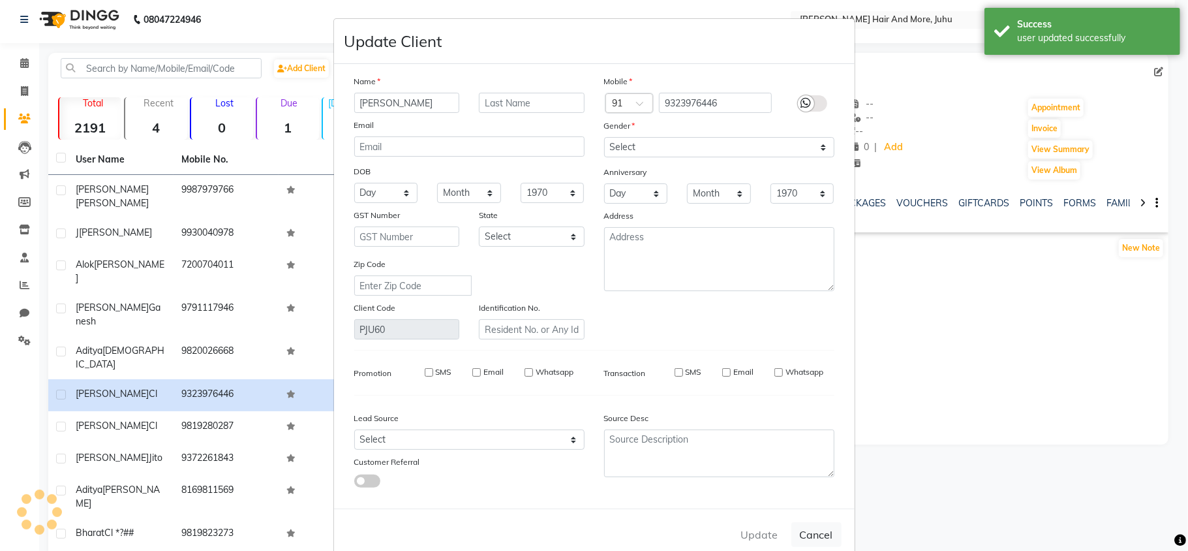
select select
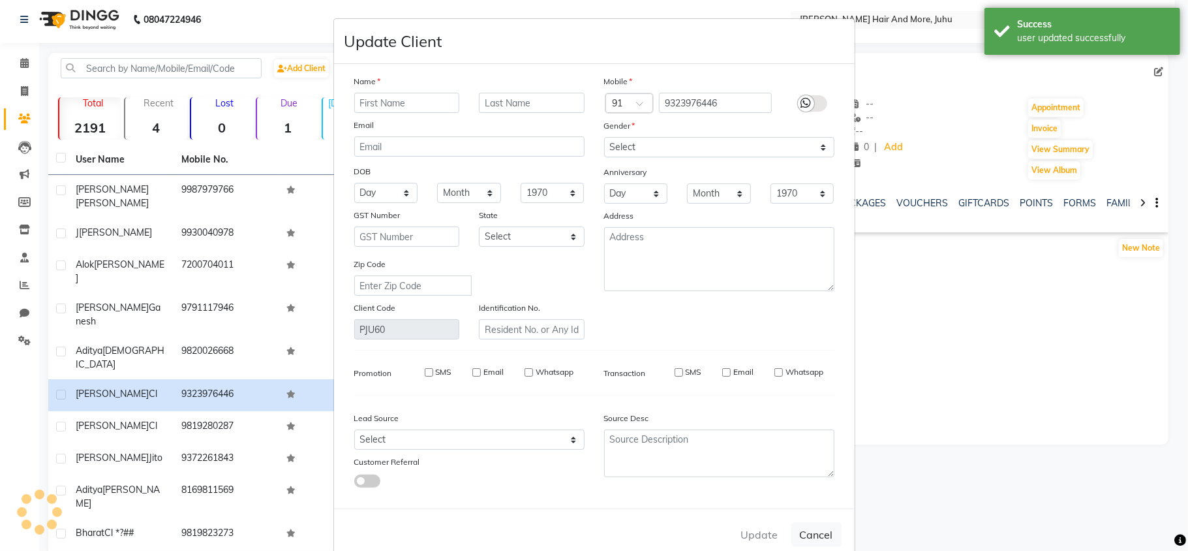
select select
checkbox input "false"
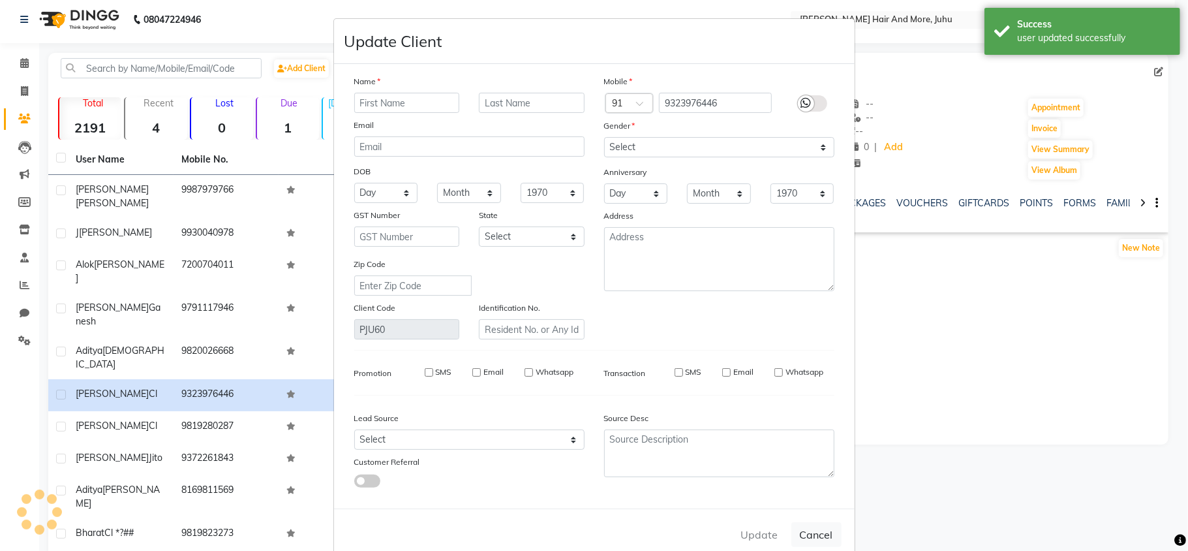
checkbox input "false"
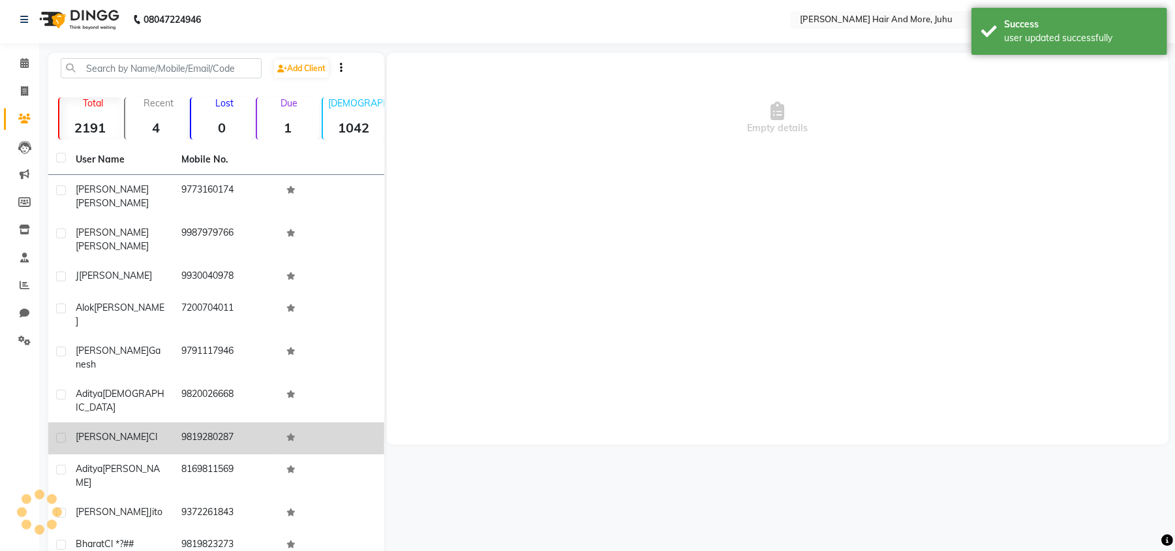
click at [183, 422] on td "9819280287" at bounding box center [227, 438] width 106 height 32
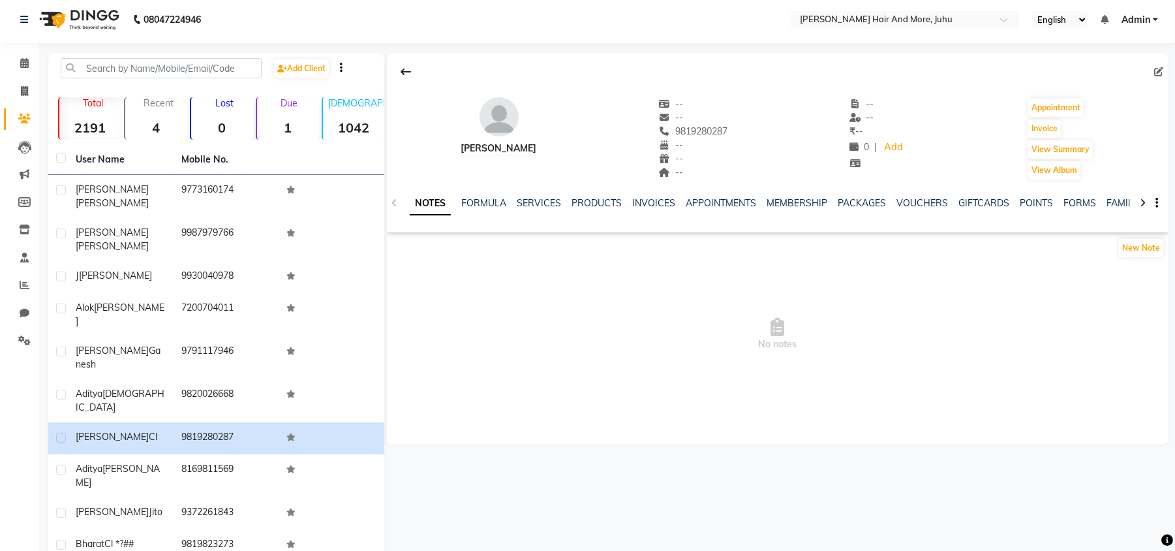
click at [1152, 72] on div at bounding box center [778, 71] width 782 height 25
click at [1159, 70] on icon at bounding box center [1158, 71] width 9 height 9
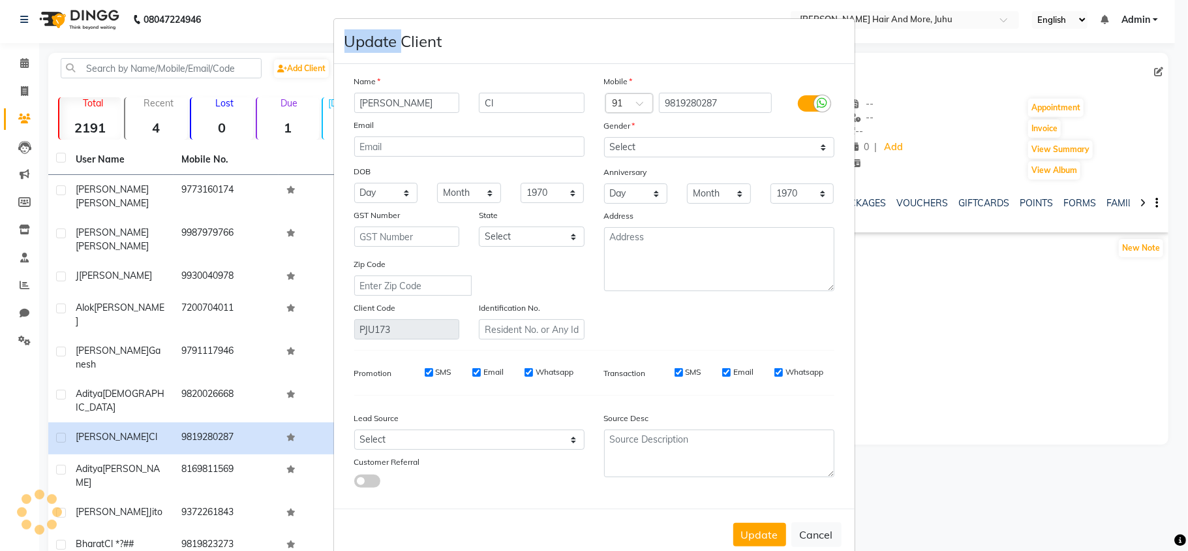
click at [1159, 70] on ngb-modal-window "Update Client Name [PERSON_NAME] Email DOB Day 01 02 03 04 05 06 07 08 09 10 11…" at bounding box center [594, 275] width 1188 height 551
click at [552, 97] on input "Cl" at bounding box center [532, 103] width 106 height 20
click at [549, 100] on input "Cl" at bounding box center [532, 103] width 106 height 20
click at [638, 146] on select "Select [DEMOGRAPHIC_DATA] [DEMOGRAPHIC_DATA] Other Prefer Not To Say" at bounding box center [719, 147] width 230 height 20
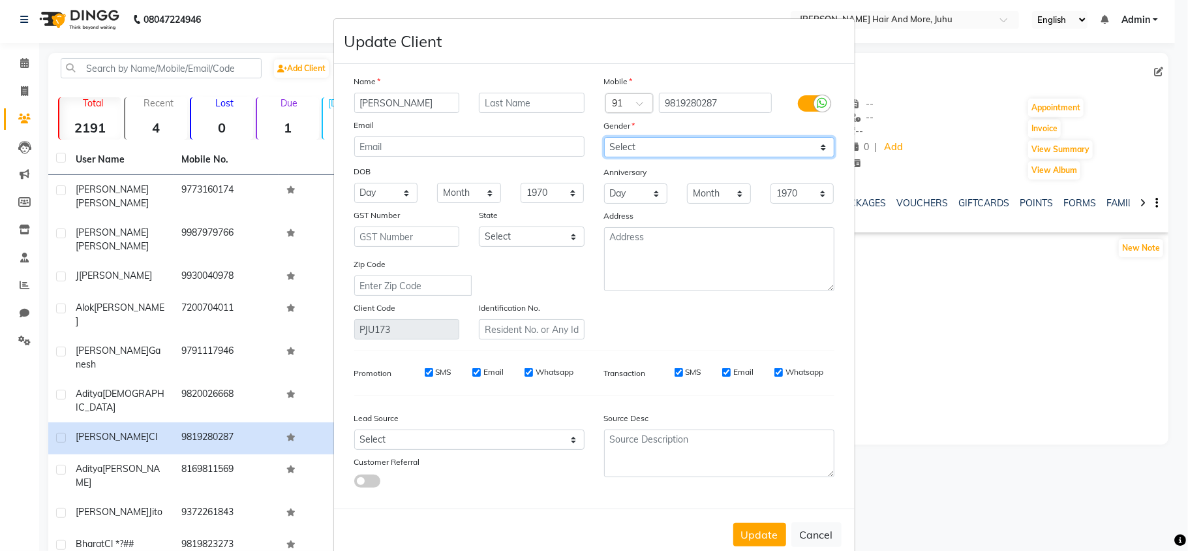
select select "[DEMOGRAPHIC_DATA]"
click at [604, 137] on select "Select [DEMOGRAPHIC_DATA] [DEMOGRAPHIC_DATA] Other Prefer Not To Say" at bounding box center [719, 147] width 230 height 20
click at [737, 529] on button "Update" at bounding box center [759, 534] width 53 height 23
select select
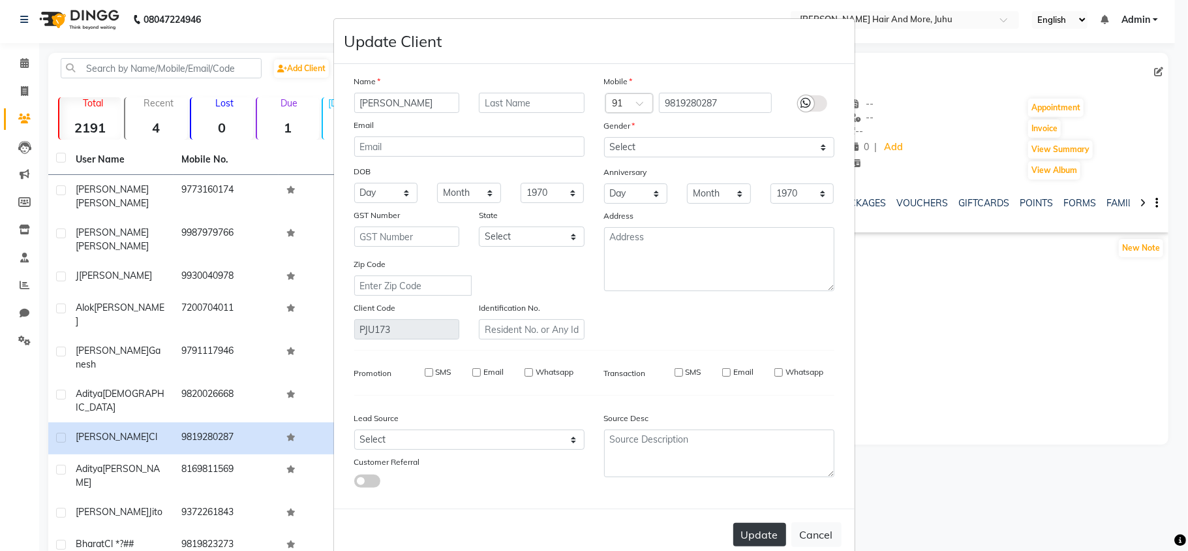
select select
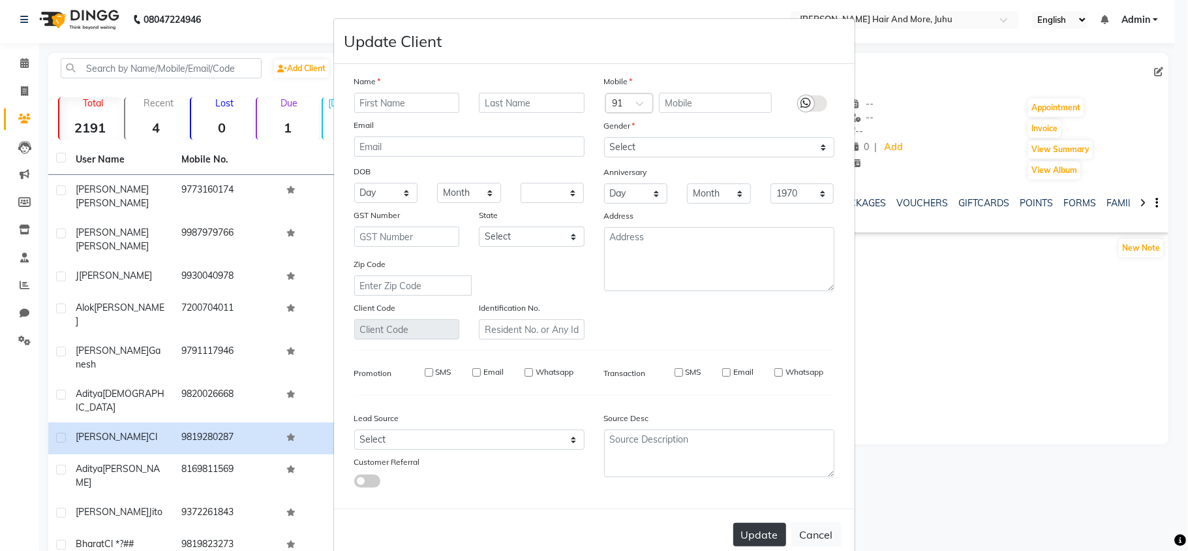
checkbox input "false"
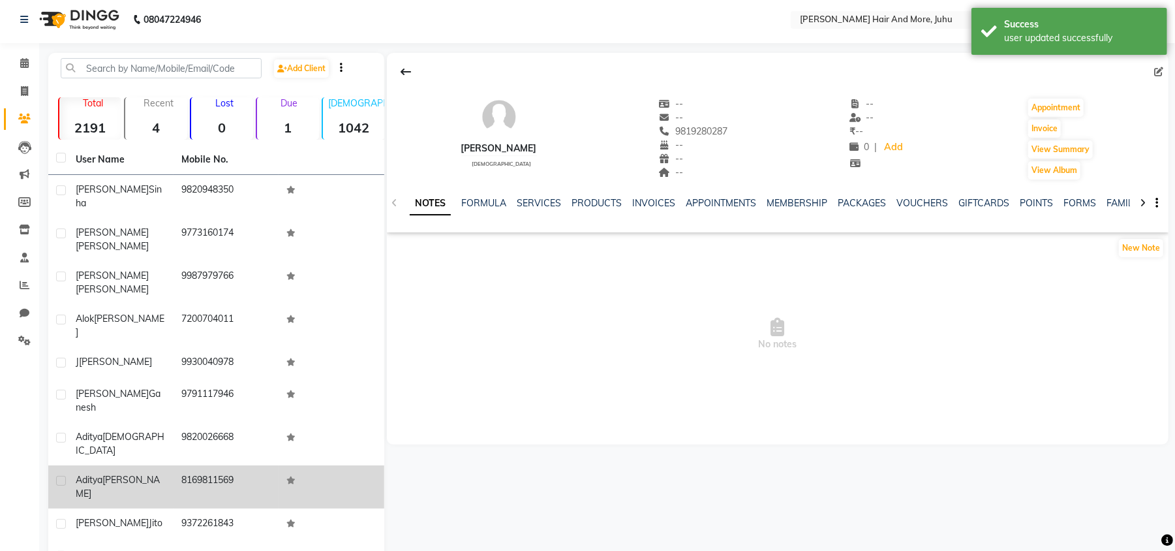
click at [180, 465] on td "8169811569" at bounding box center [227, 486] width 106 height 43
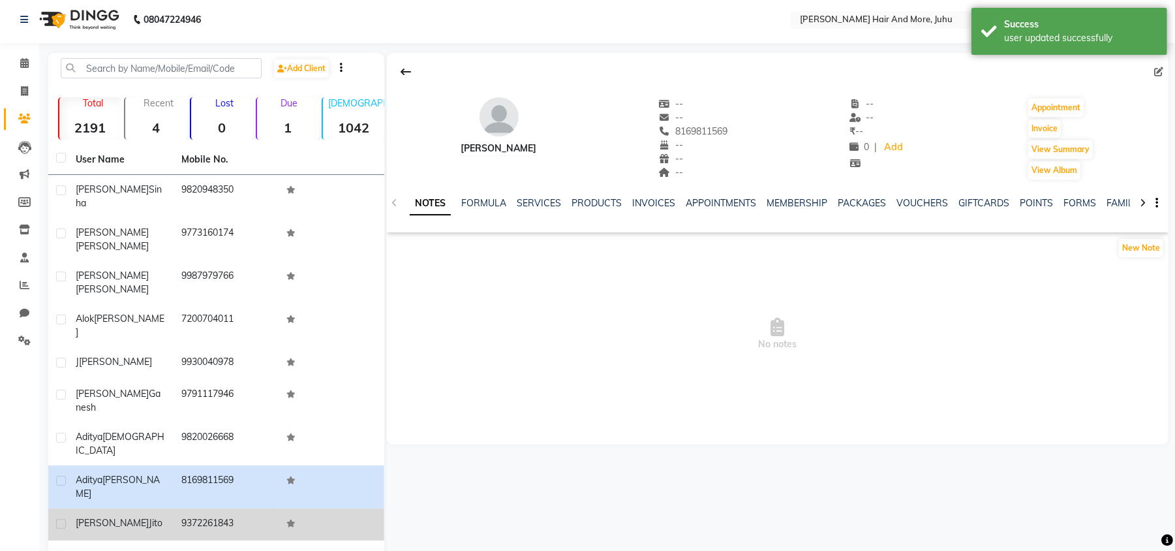
click at [168, 508] on td "[PERSON_NAME]" at bounding box center [121, 524] width 106 height 32
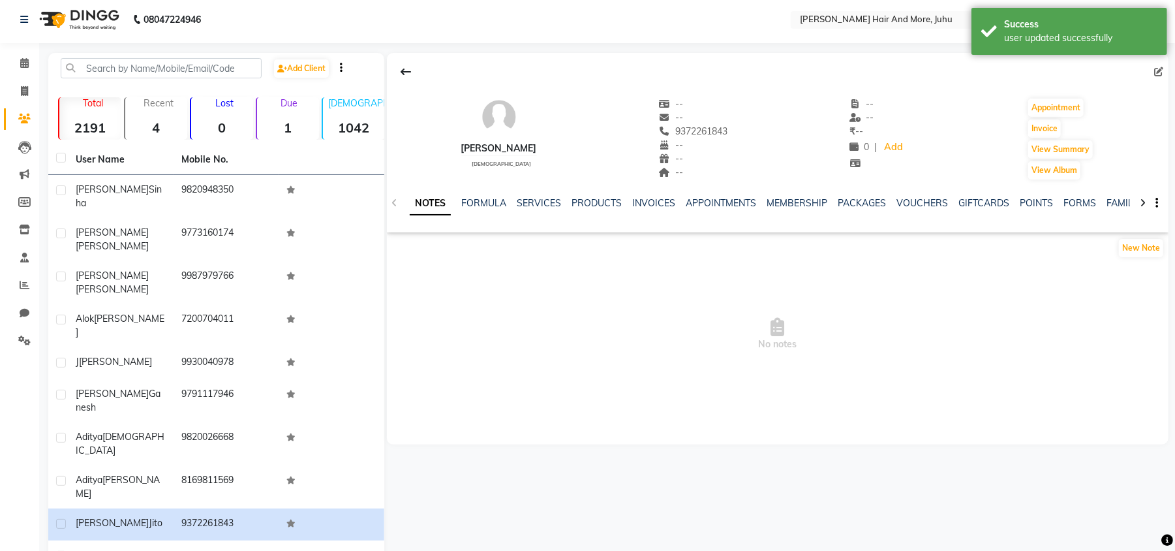
click at [1160, 69] on icon at bounding box center [1158, 71] width 9 height 9
select select "[DEMOGRAPHIC_DATA]"
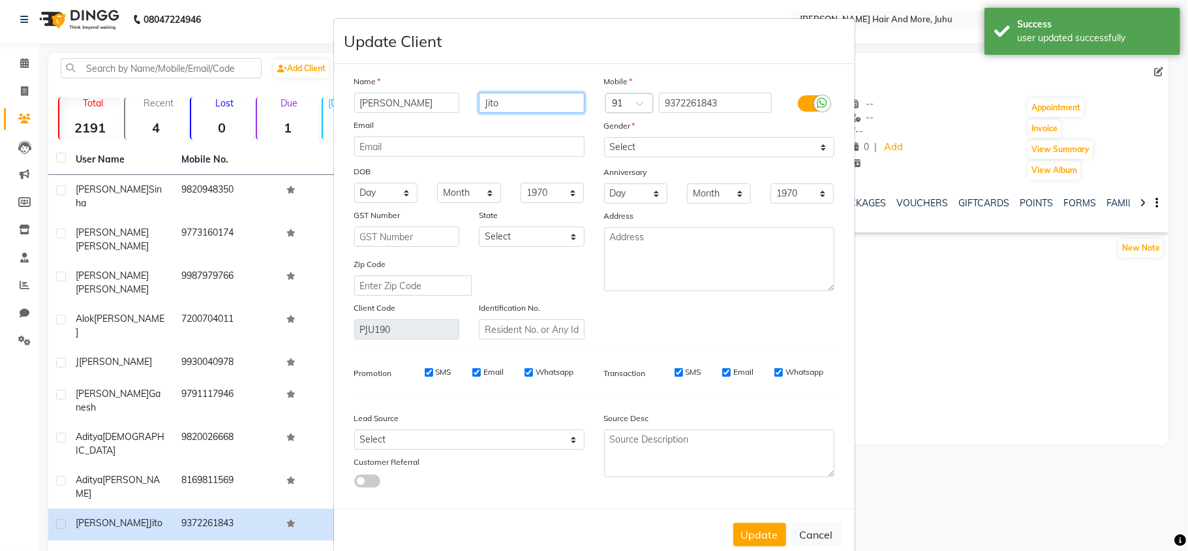
click at [547, 108] on input "Jito" at bounding box center [532, 103] width 106 height 20
click at [760, 533] on button "Update" at bounding box center [759, 534] width 53 height 23
select select
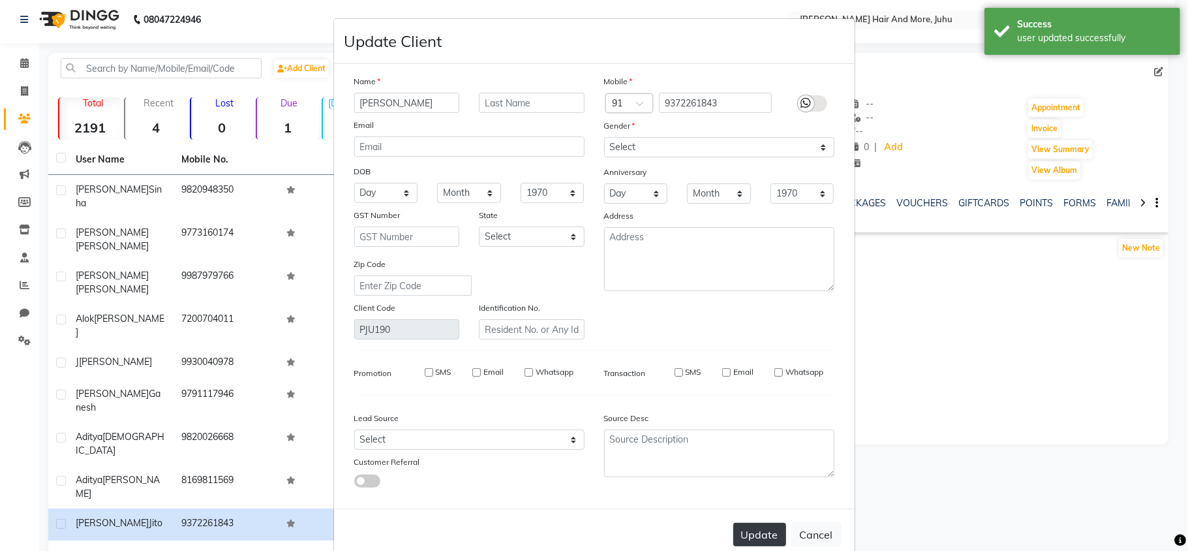
select select
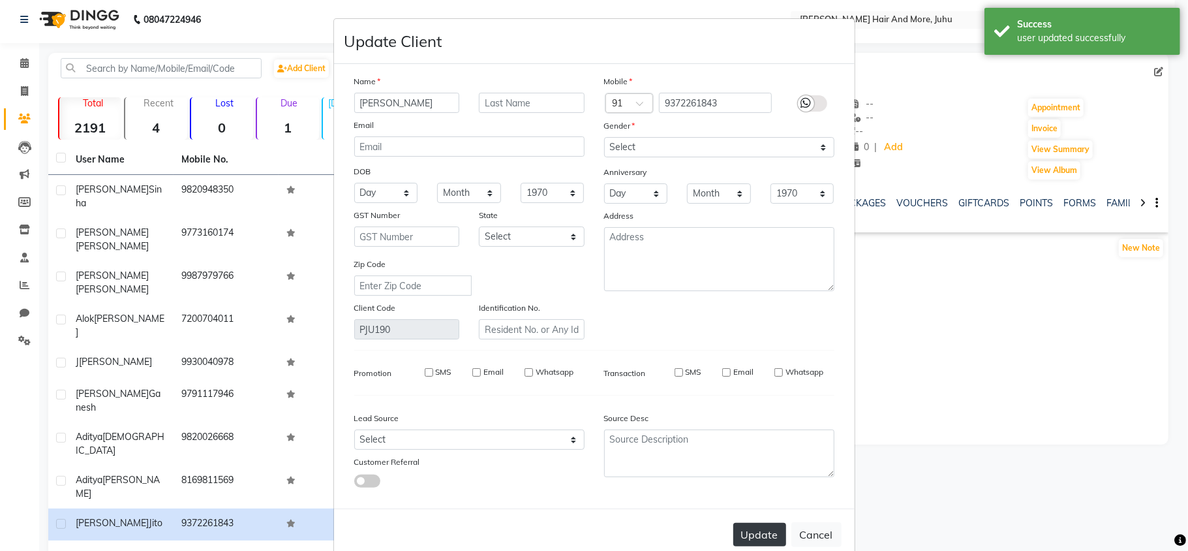
checkbox input "false"
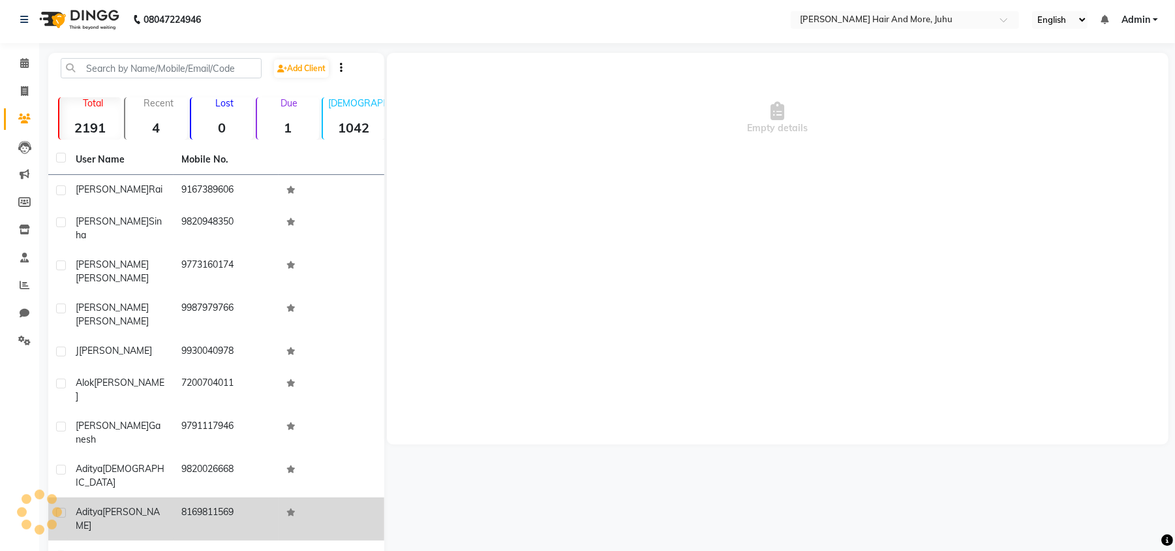
click at [200, 497] on td "8169811569" at bounding box center [227, 518] width 106 height 43
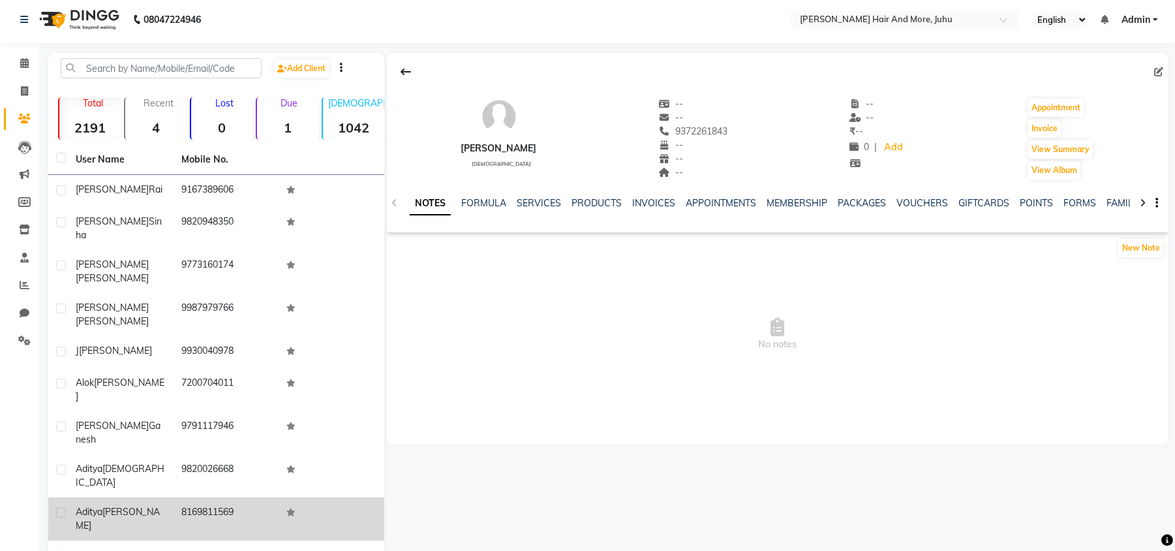
click at [208, 497] on td "8169811569" at bounding box center [227, 518] width 106 height 43
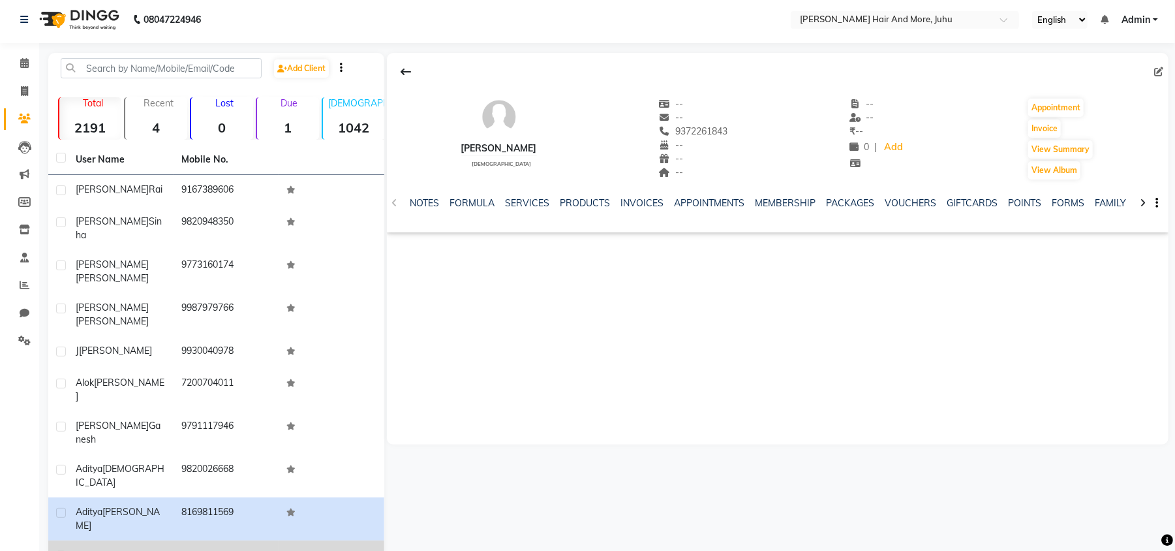
click at [202, 540] on td "9819823273" at bounding box center [227, 556] width 106 height 32
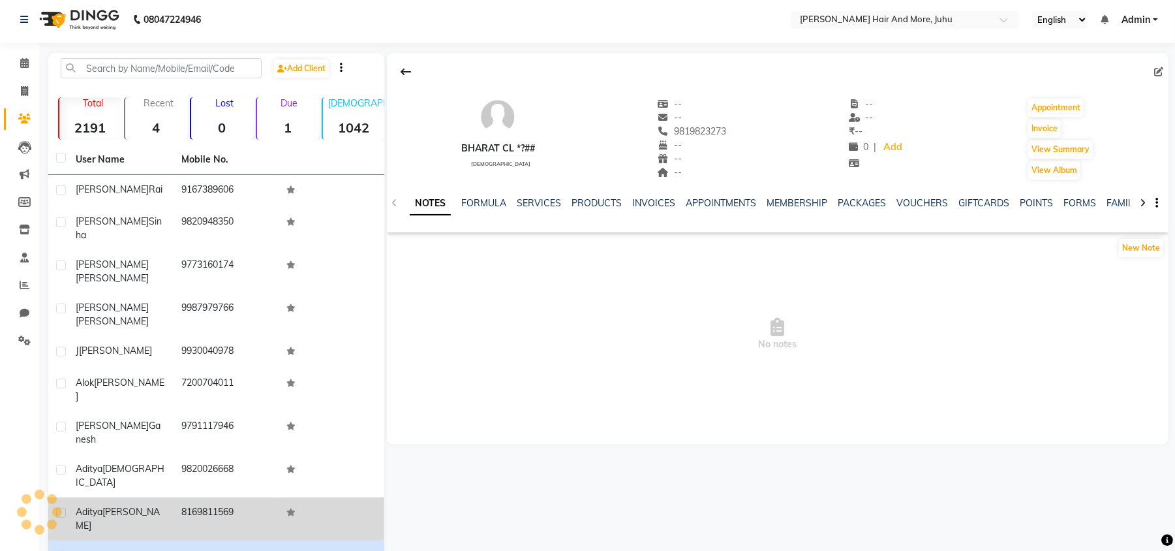
click at [206, 497] on td "8169811569" at bounding box center [227, 518] width 106 height 43
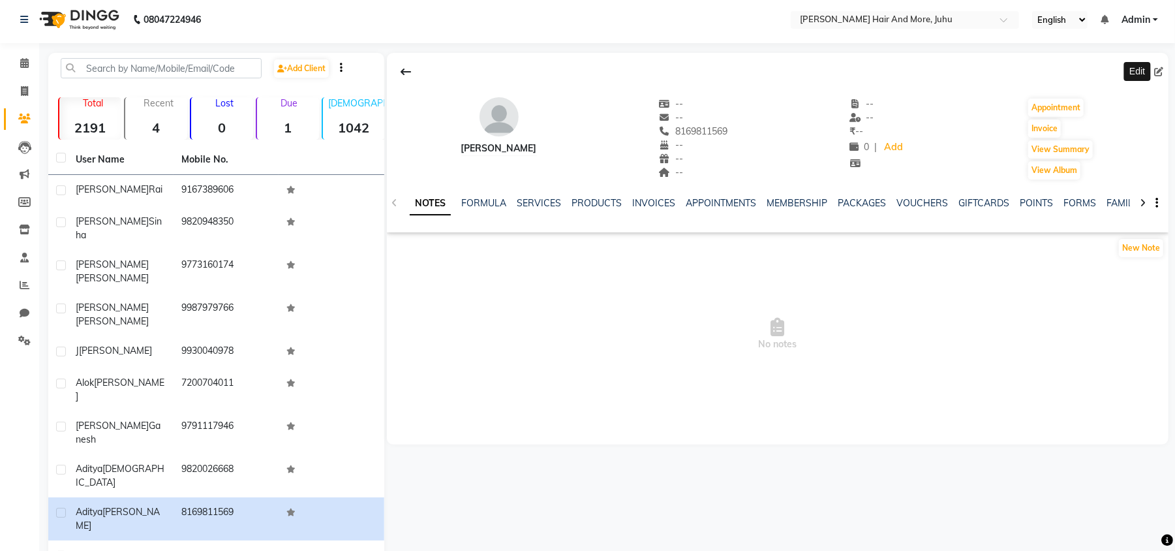
click at [1157, 72] on icon at bounding box center [1158, 71] width 9 height 9
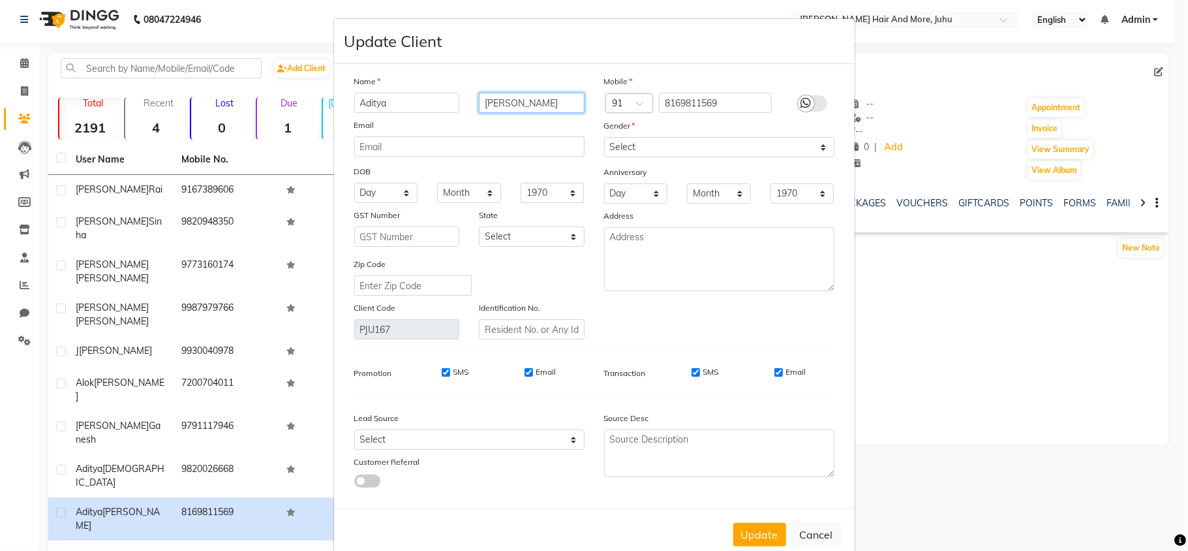
click at [540, 106] on input "[PERSON_NAME]" at bounding box center [532, 103] width 106 height 20
click at [641, 149] on select "Select [DEMOGRAPHIC_DATA] [DEMOGRAPHIC_DATA] Other Prefer Not To Say" at bounding box center [719, 147] width 230 height 20
select select "[DEMOGRAPHIC_DATA]"
click at [604, 137] on select "Select [DEMOGRAPHIC_DATA] [DEMOGRAPHIC_DATA] Other Prefer Not To Say" at bounding box center [719, 147] width 230 height 20
click at [744, 527] on button "Update" at bounding box center [759, 534] width 53 height 23
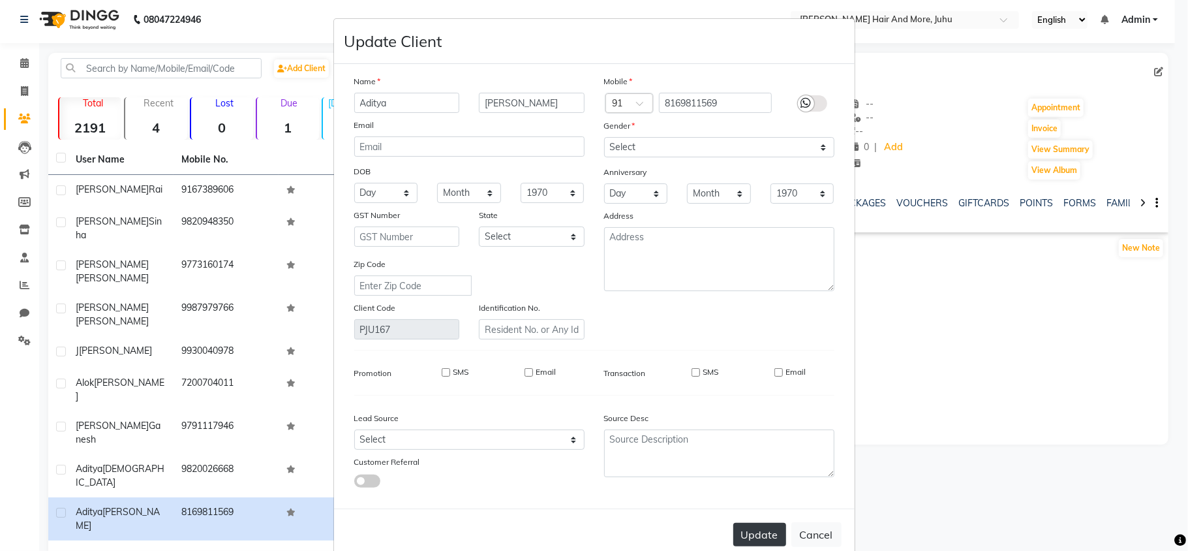
select select
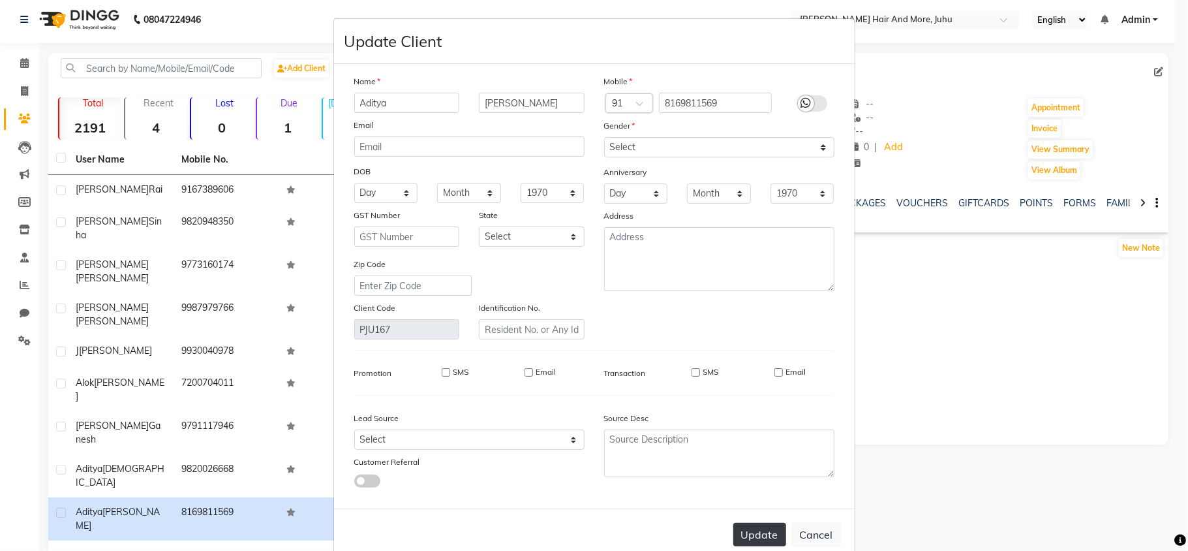
select select
checkbox input "false"
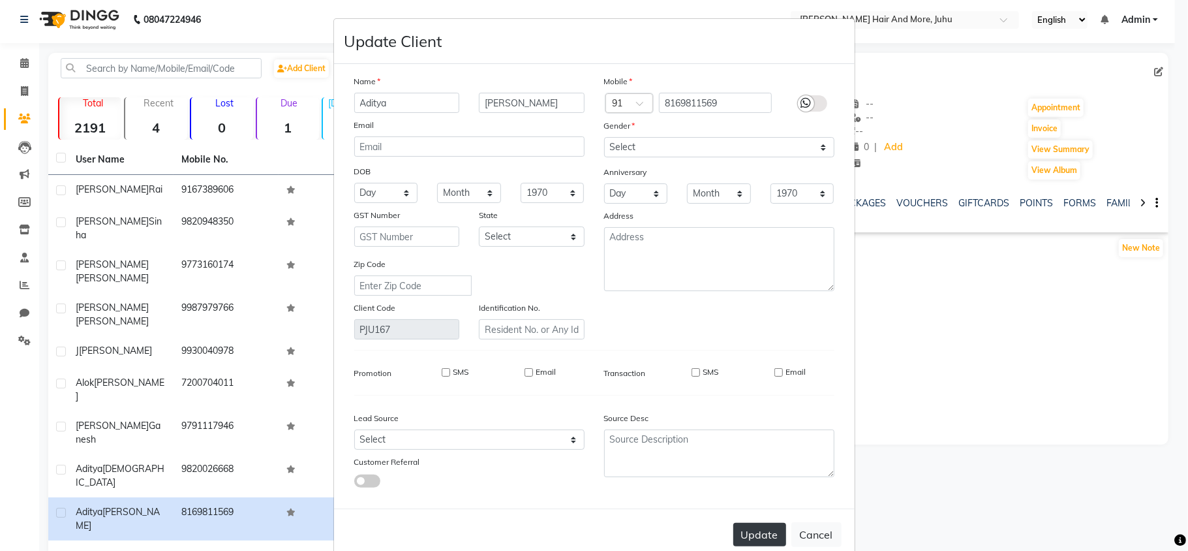
checkbox input "false"
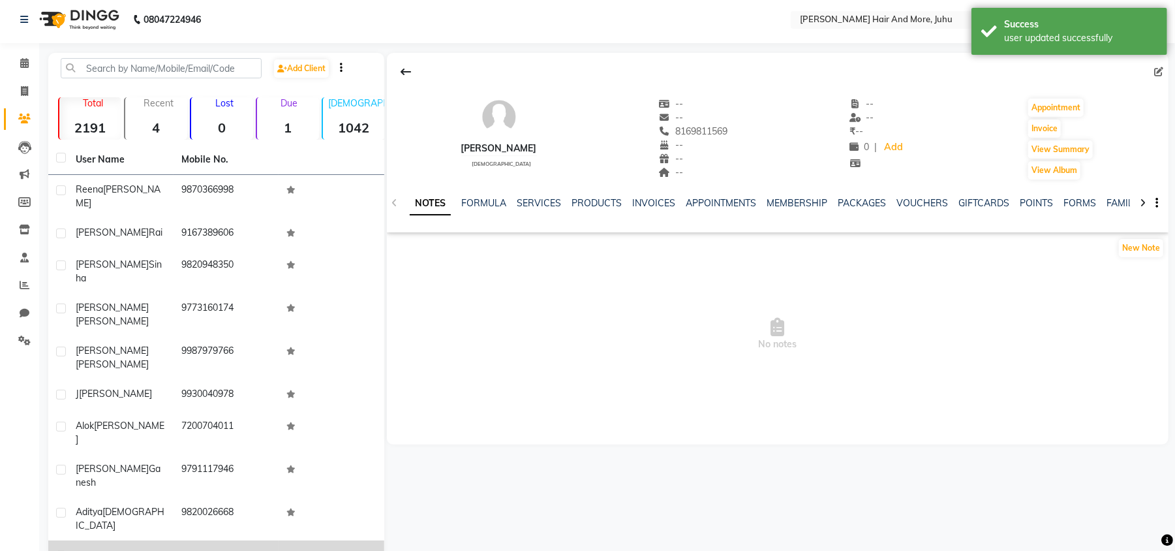
click at [147, 548] on div "Bharat Cl *?##" at bounding box center [121, 555] width 90 height 14
click at [1158, 72] on icon at bounding box center [1158, 71] width 9 height 9
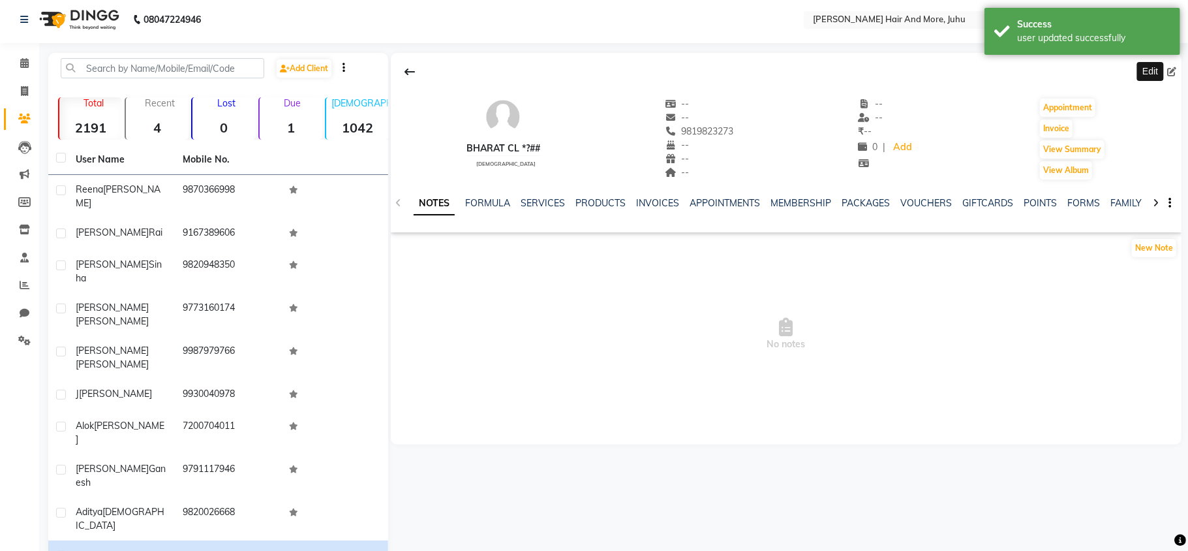
select select "[DEMOGRAPHIC_DATA]"
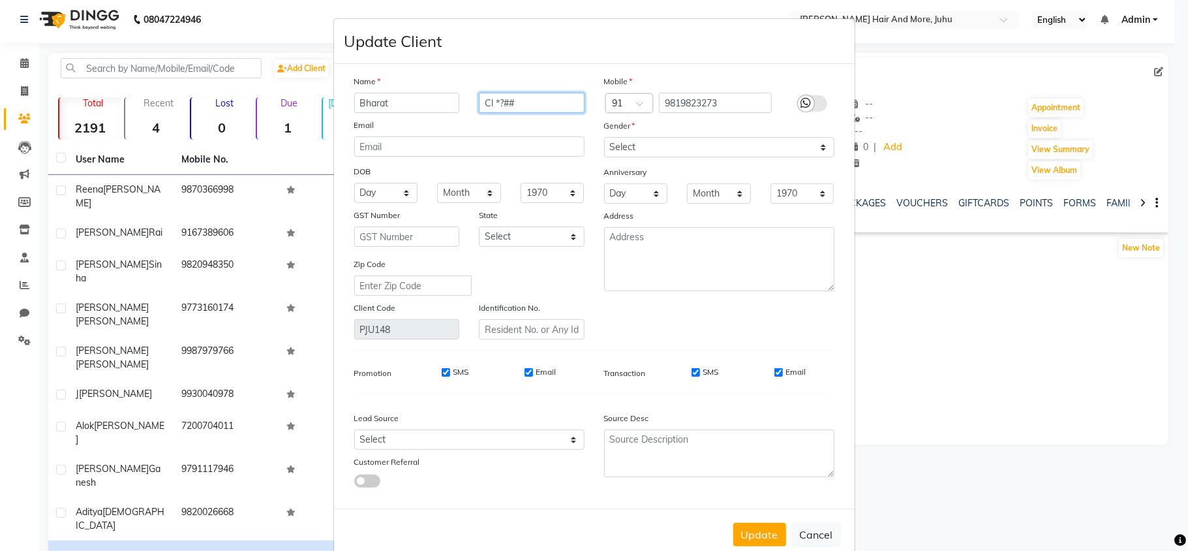
drag, startPoint x: 512, startPoint y: 110, endPoint x: 472, endPoint y: 117, distance: 39.9
click at [472, 117] on div "Name Bharat Cl *?## Email DOB Day 01 02 03 04 05 06 07 08 09 10 11 12 13 14 15 …" at bounding box center [470, 206] width 250 height 265
click at [705, 139] on select "Select [DEMOGRAPHIC_DATA] [DEMOGRAPHIC_DATA] Other Prefer Not To Say" at bounding box center [719, 147] width 230 height 20
click at [880, 536] on ngb-modal-window "Update Client Name Bharat Email DOB Day 01 02 03 04 05 06 07 08 09 10 11 12 13 …" at bounding box center [594, 275] width 1188 height 551
click at [760, 530] on button "Update" at bounding box center [759, 534] width 53 height 23
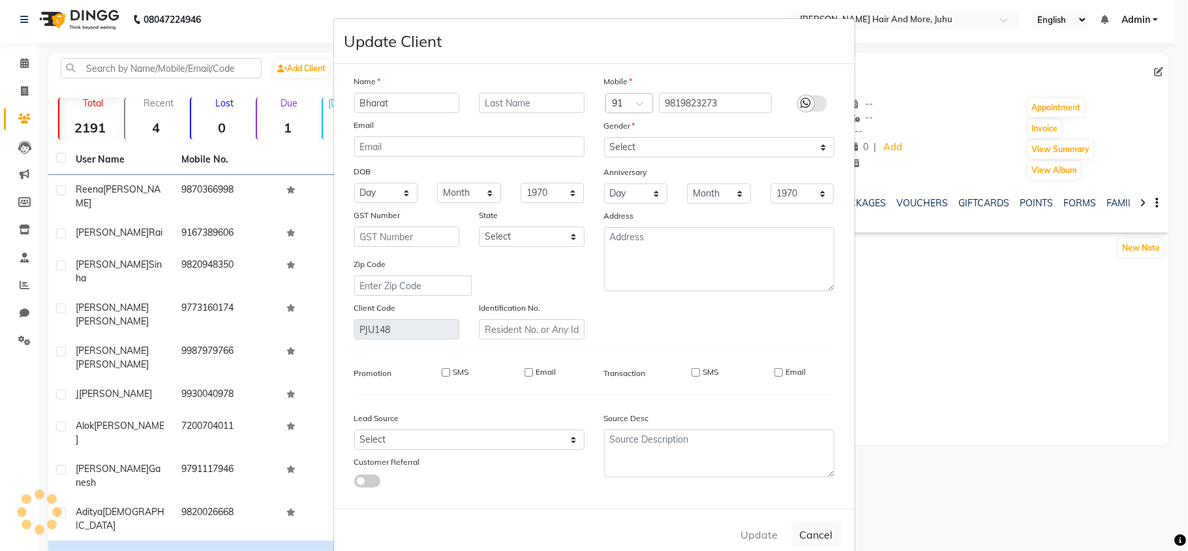
select select
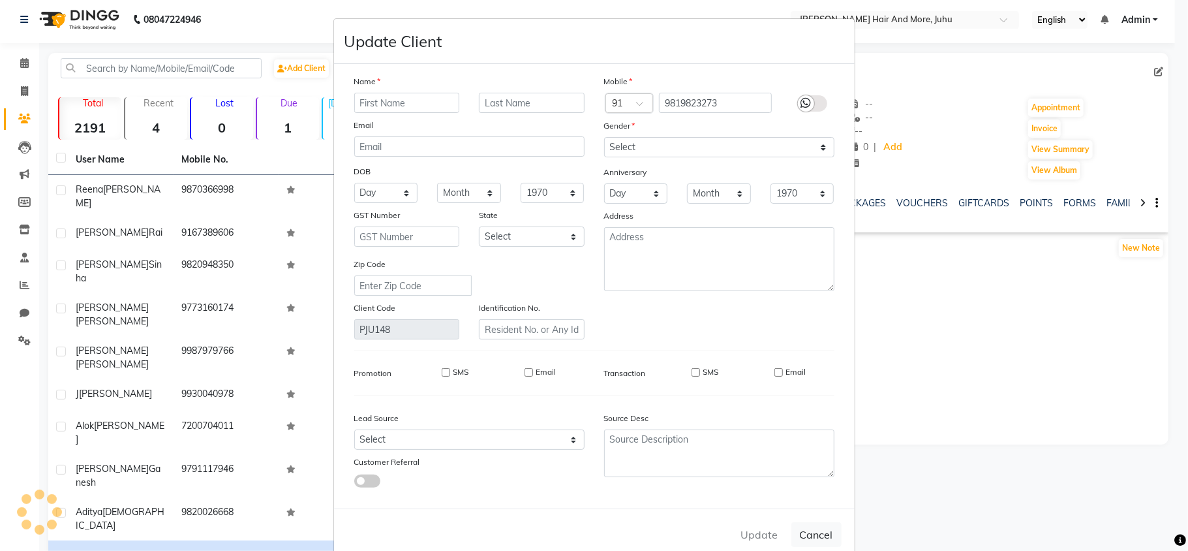
select select
checkbox input "false"
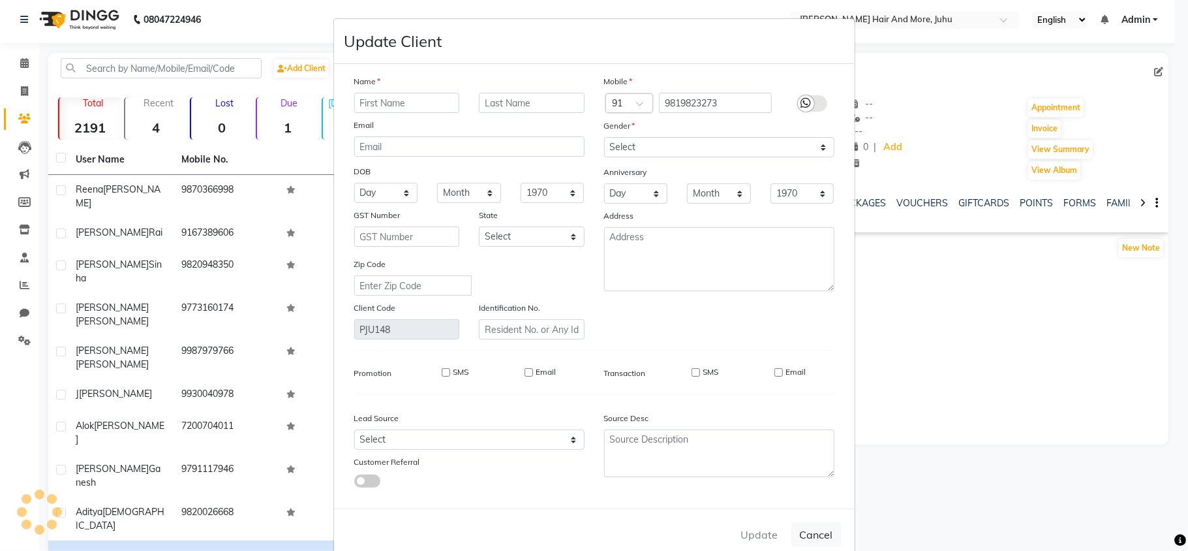
checkbox input "false"
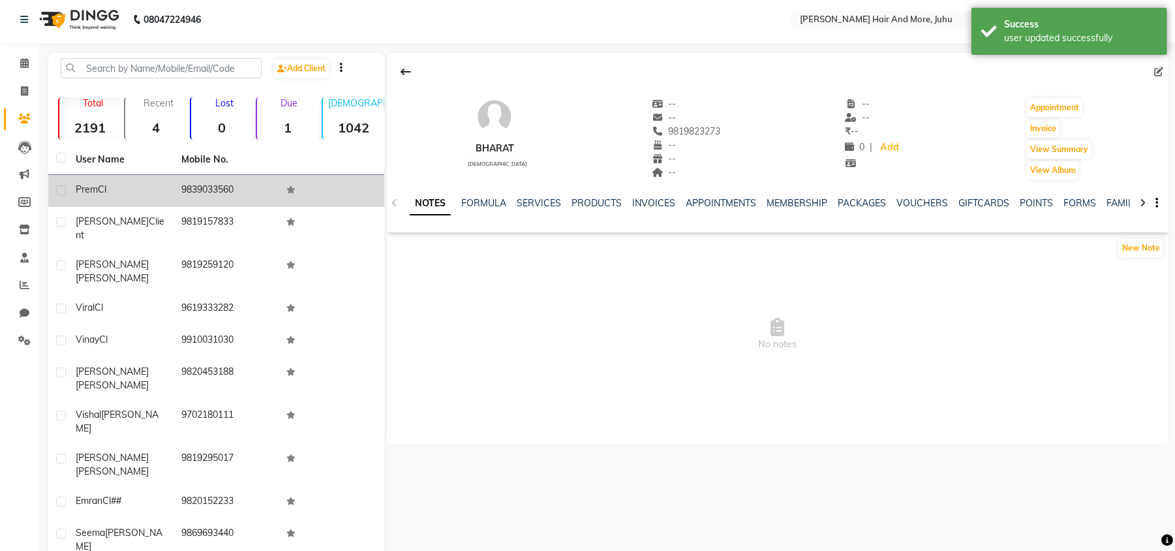
click at [97, 204] on td "Prem Cl" at bounding box center [121, 191] width 106 height 32
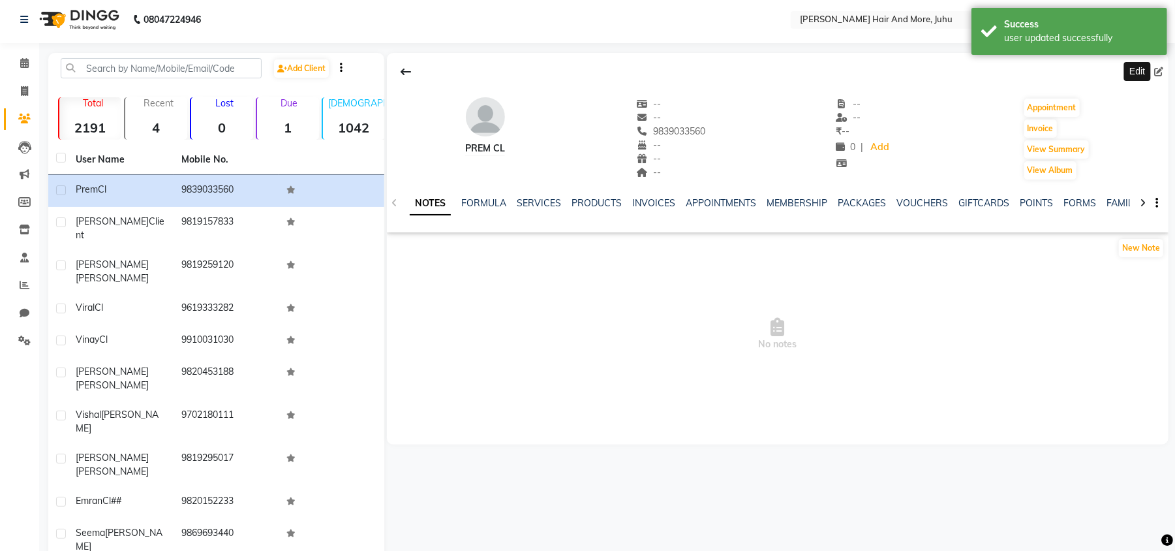
click at [1157, 67] on icon at bounding box center [1158, 71] width 9 height 9
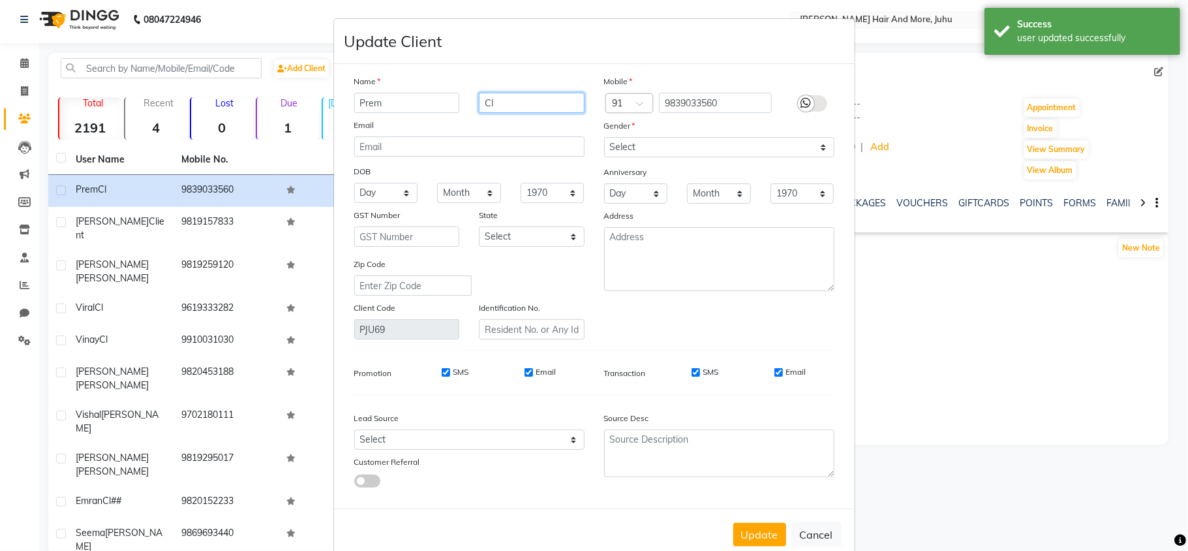
click at [533, 102] on input "Cl" at bounding box center [532, 103] width 106 height 20
click at [623, 146] on select "Select [DEMOGRAPHIC_DATA] [DEMOGRAPHIC_DATA] Other Prefer Not To Say" at bounding box center [719, 147] width 230 height 20
select select "[DEMOGRAPHIC_DATA]"
click at [604, 137] on select "Select [DEMOGRAPHIC_DATA] [DEMOGRAPHIC_DATA] Other Prefer Not To Say" at bounding box center [719, 147] width 230 height 20
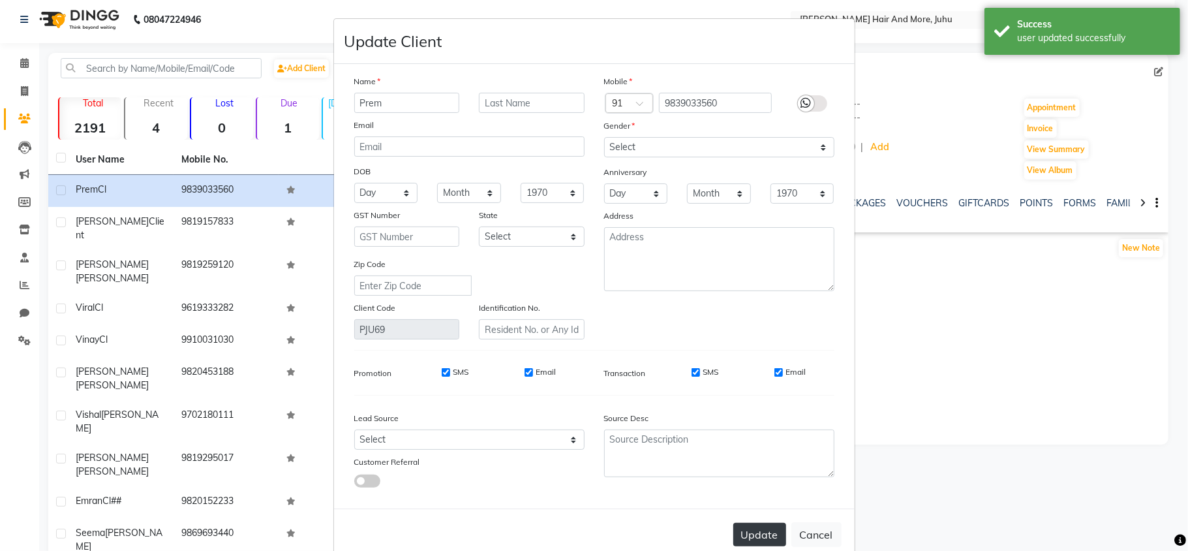
click at [754, 527] on button "Update" at bounding box center [759, 534] width 53 height 23
select select
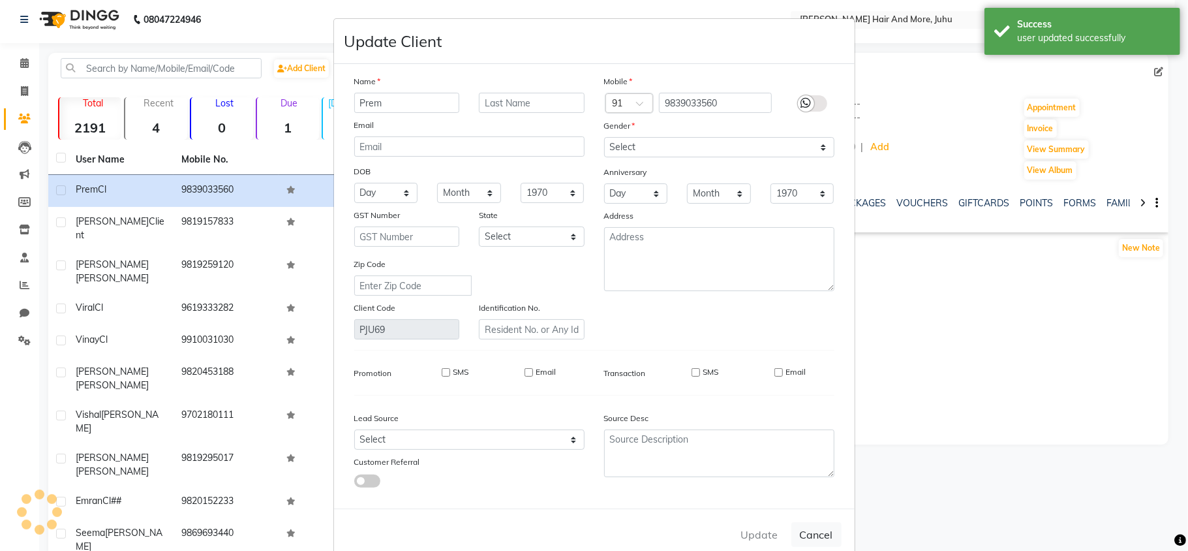
select select
checkbox input "false"
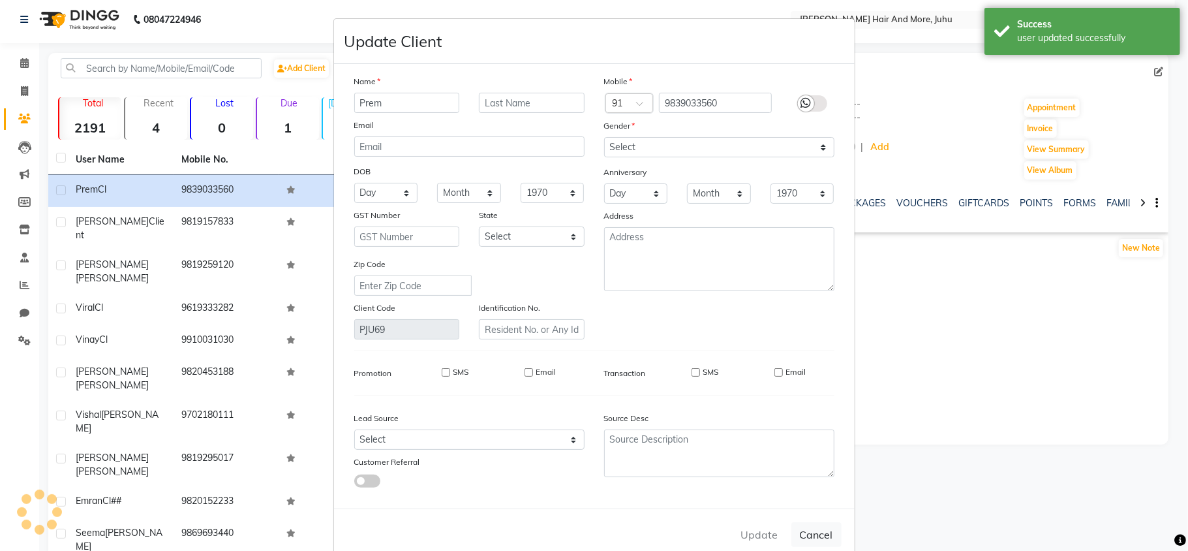
checkbox input "false"
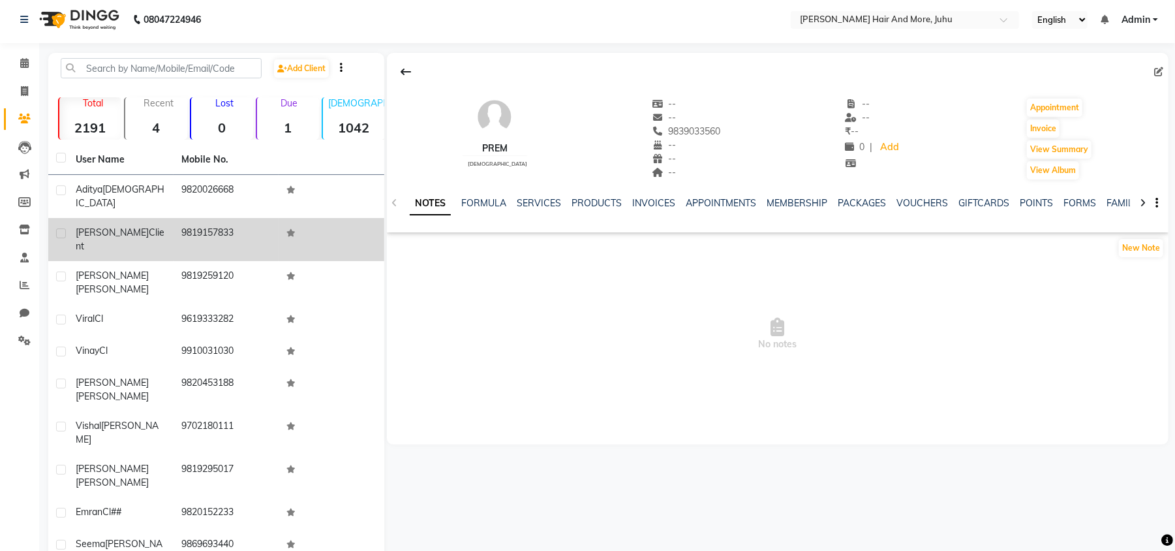
click at [259, 218] on td "9819157833" at bounding box center [227, 239] width 106 height 43
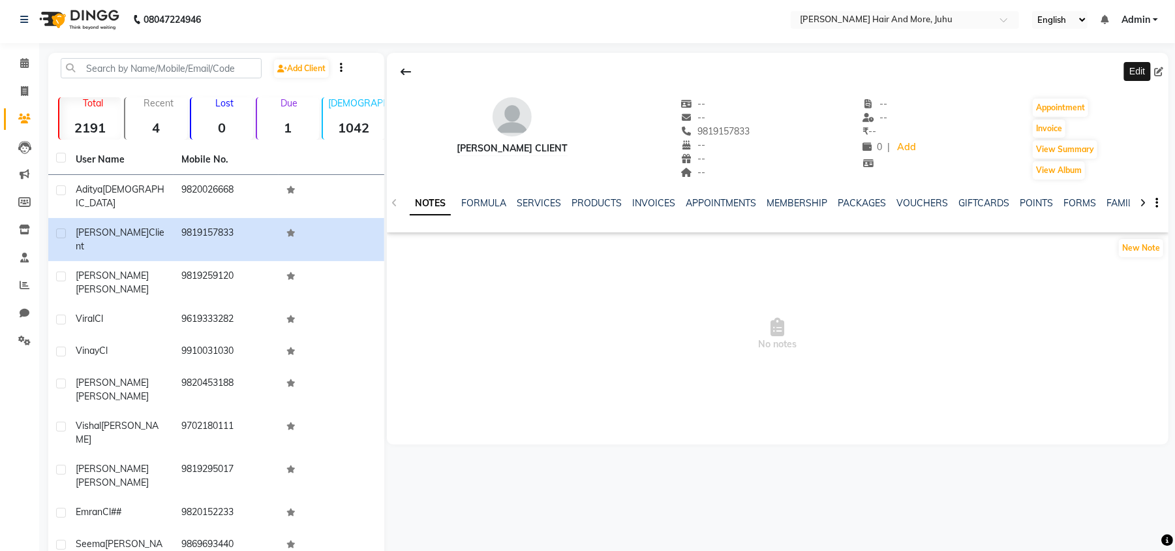
click at [1155, 67] on icon at bounding box center [1158, 71] width 9 height 9
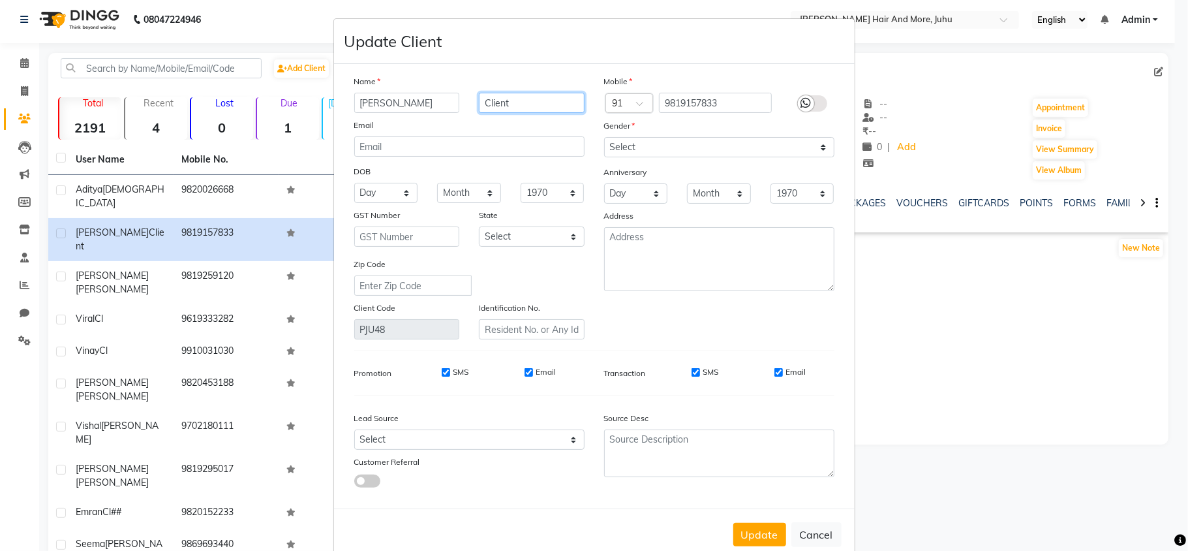
click at [562, 103] on input "Client" at bounding box center [532, 103] width 106 height 20
click at [653, 146] on select "Select [DEMOGRAPHIC_DATA] [DEMOGRAPHIC_DATA] Other Prefer Not To Say" at bounding box center [719, 147] width 230 height 20
click at [604, 137] on select "Select [DEMOGRAPHIC_DATA] [DEMOGRAPHIC_DATA] Other Prefer Not To Say" at bounding box center [719, 147] width 230 height 20
drag, startPoint x: 677, startPoint y: 136, endPoint x: 675, endPoint y: 155, distance: 18.4
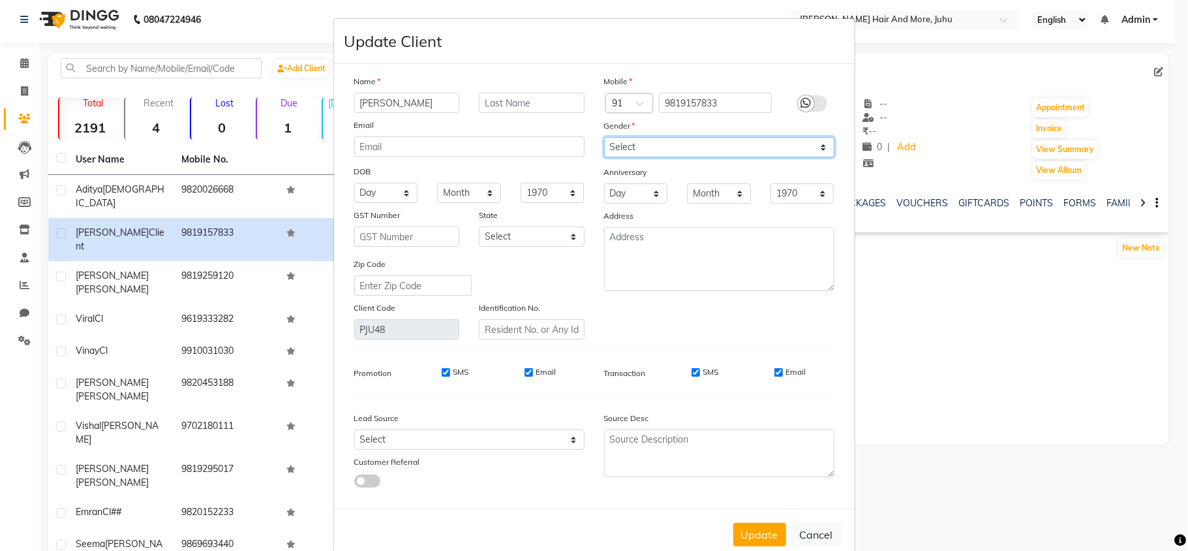
click at [677, 137] on select "Select [DEMOGRAPHIC_DATA] [DEMOGRAPHIC_DATA] Other Prefer Not To Say" at bounding box center [719, 147] width 230 height 20
select select "[DEMOGRAPHIC_DATA]"
click at [604, 137] on select "Select [DEMOGRAPHIC_DATA] [DEMOGRAPHIC_DATA] Other Prefer Not To Say" at bounding box center [719, 147] width 230 height 20
click at [752, 529] on button "Update" at bounding box center [759, 534] width 53 height 23
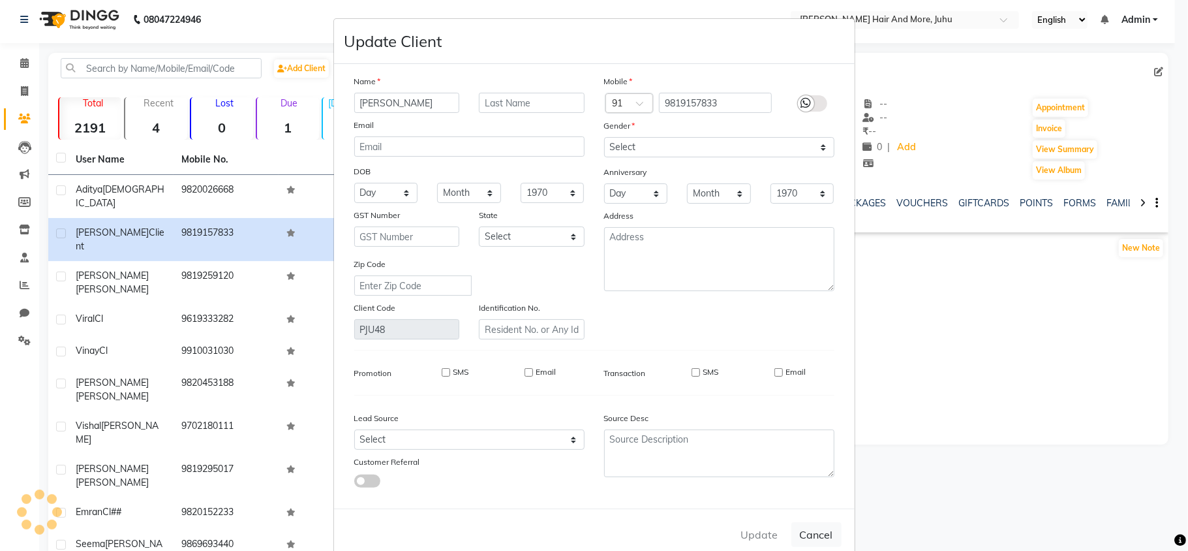
select select
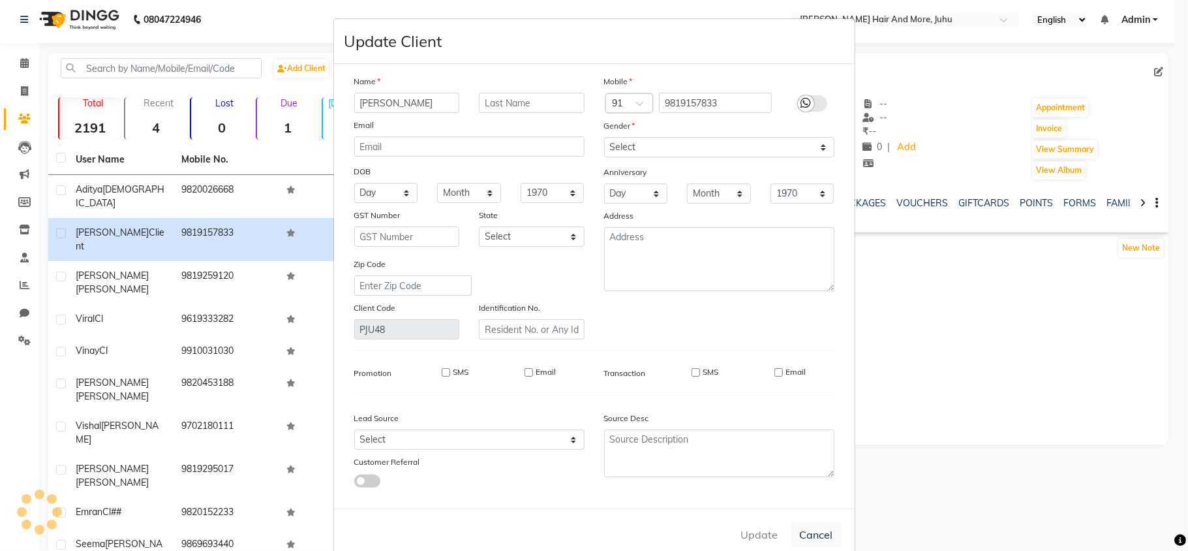
select select
checkbox input "false"
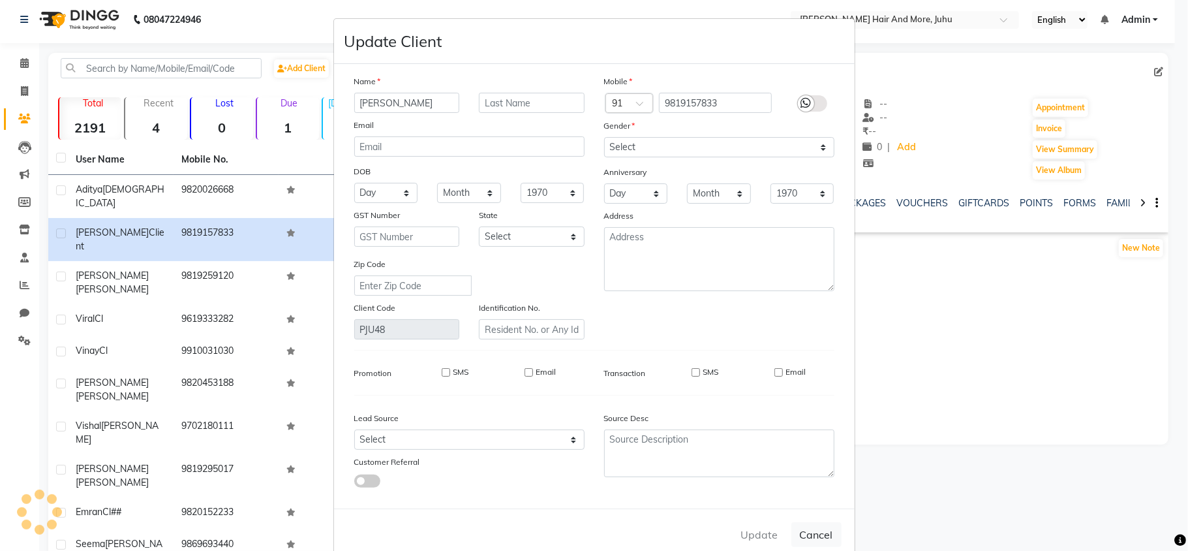
checkbox input "false"
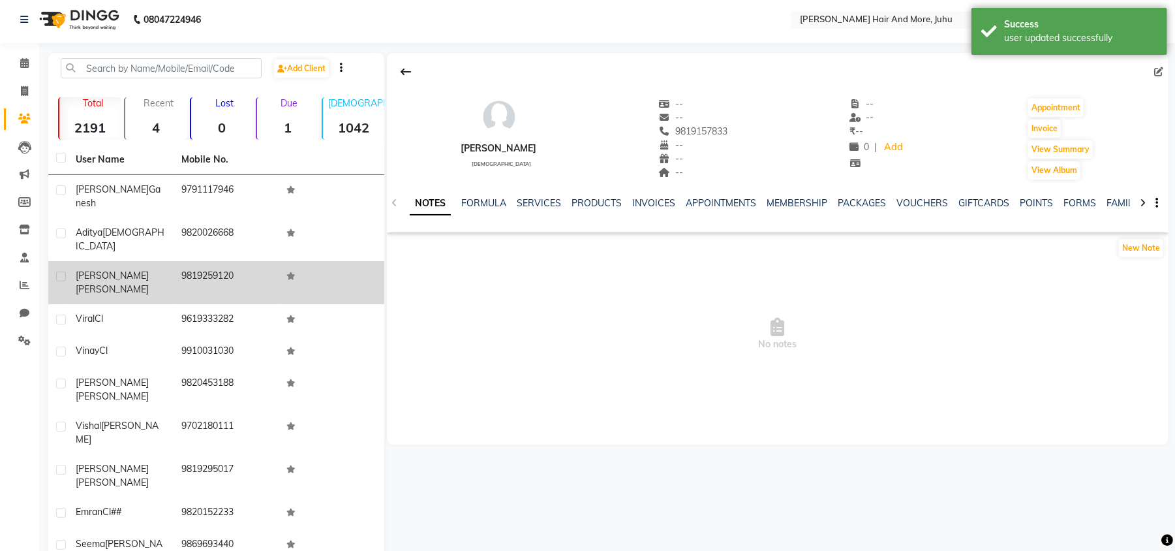
click at [114, 264] on td "[PERSON_NAME]" at bounding box center [121, 282] width 106 height 43
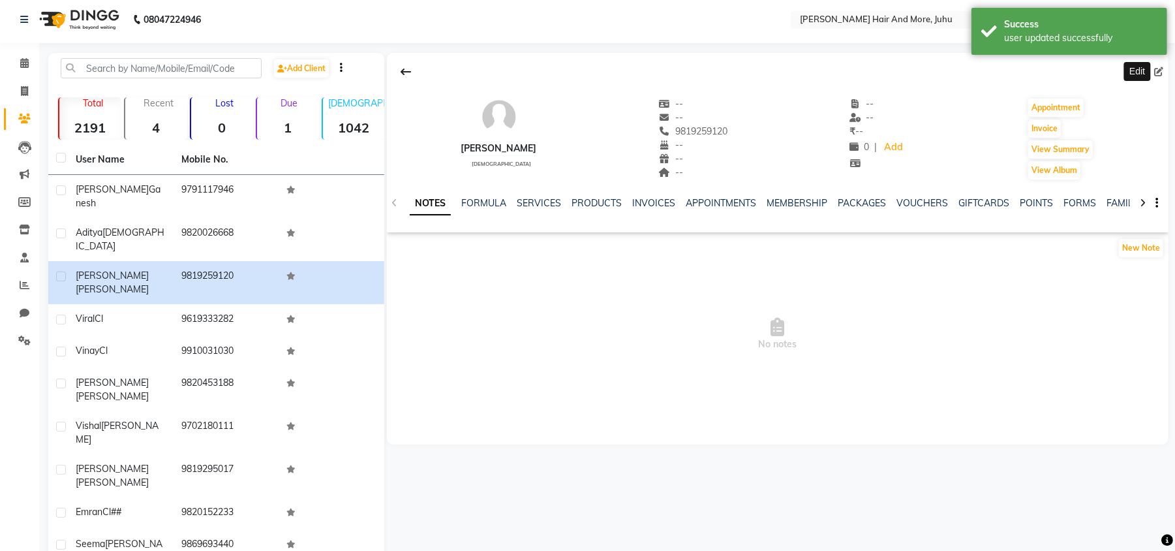
click at [1160, 72] on icon at bounding box center [1158, 71] width 9 height 9
select select "[DEMOGRAPHIC_DATA]"
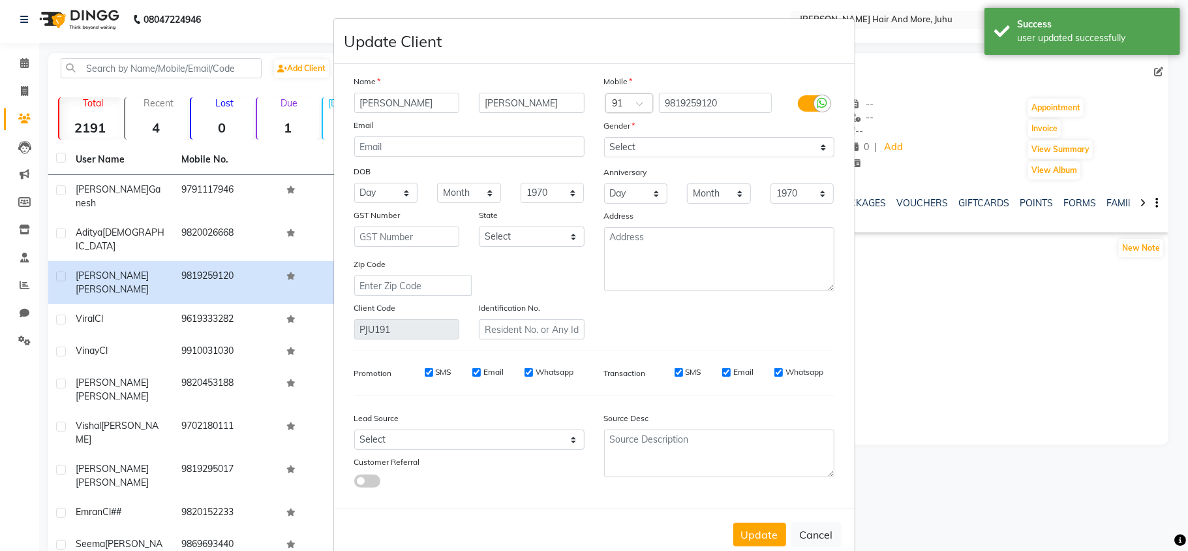
click at [925, 350] on ngb-modal-window "Update Client Name [PERSON_NAME] Email DOB Day 01 02 03 04 05 06 07 08 09 10 11…" at bounding box center [594, 275] width 1188 height 551
click at [150, 230] on ngb-modal-window "Update Client Name [PERSON_NAME] Email DOB Day 01 02 03 04 05 06 07 08 09 10 11…" at bounding box center [594, 275] width 1188 height 551
click at [824, 546] on div "Update Cancel" at bounding box center [594, 534] width 521 height 52
click at [809, 536] on button "Cancel" at bounding box center [817, 534] width 50 height 25
select select
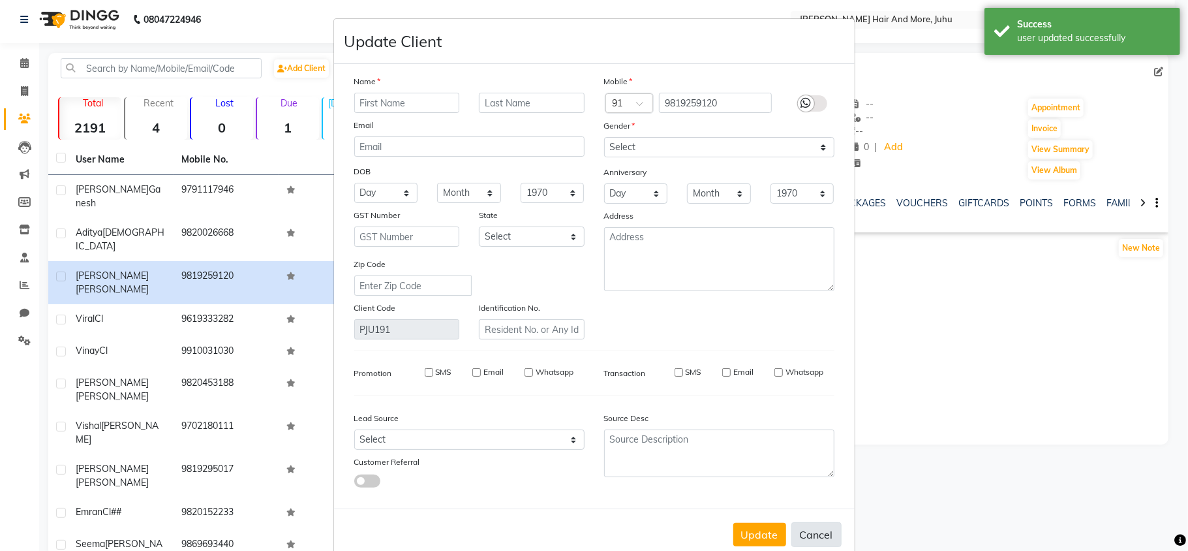
select select
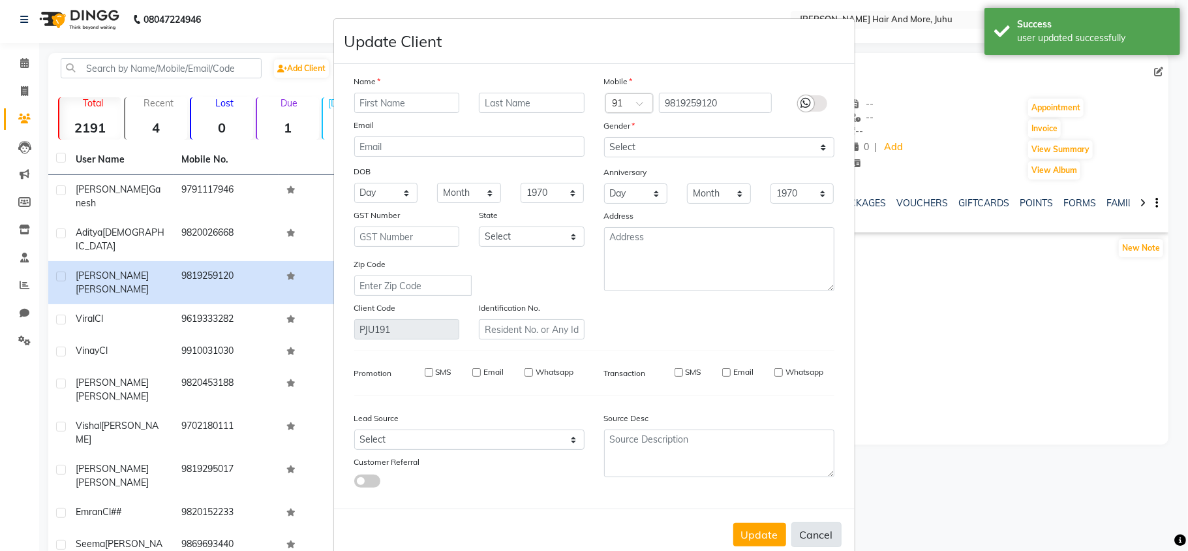
select select
checkbox input "false"
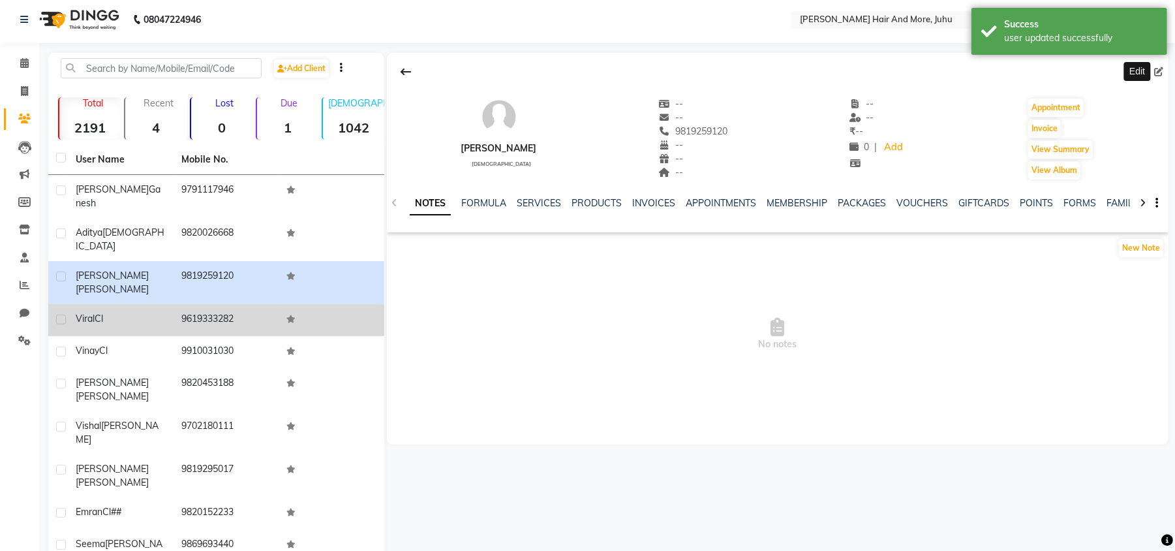
click at [205, 304] on td "9619333282" at bounding box center [227, 320] width 106 height 32
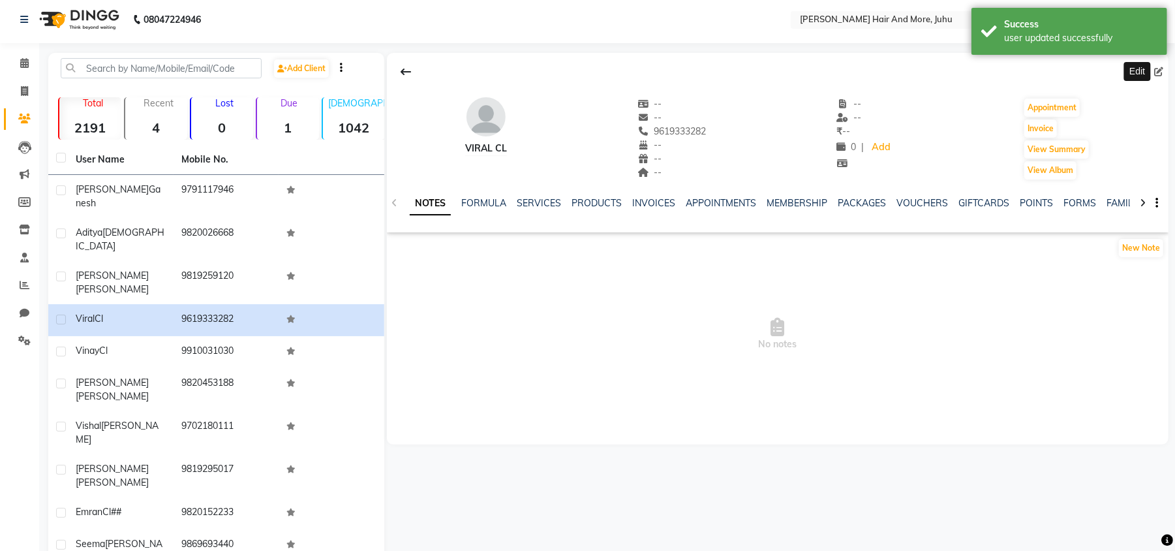
click at [1155, 74] on icon at bounding box center [1158, 71] width 9 height 9
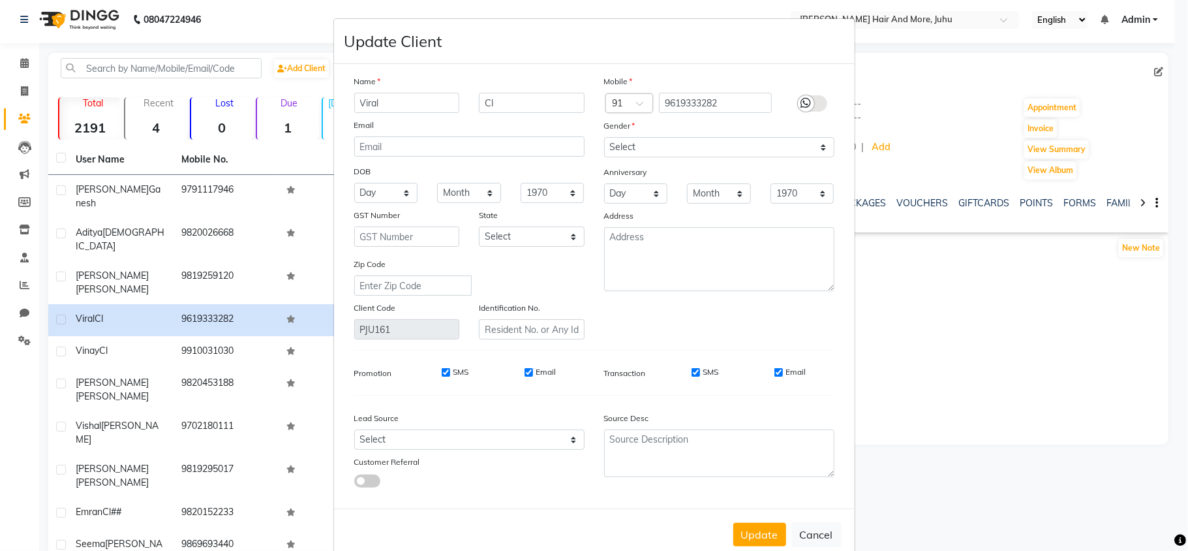
click at [495, 86] on div "Name" at bounding box center [470, 83] width 250 height 18
click at [494, 110] on input "Cl" at bounding box center [532, 103] width 106 height 20
click at [641, 149] on select "Select [DEMOGRAPHIC_DATA] [DEMOGRAPHIC_DATA] Other Prefer Not To Say" at bounding box center [719, 147] width 230 height 20
click at [604, 137] on select "Select [DEMOGRAPHIC_DATA] [DEMOGRAPHIC_DATA] Other Prefer Not To Say" at bounding box center [719, 147] width 230 height 20
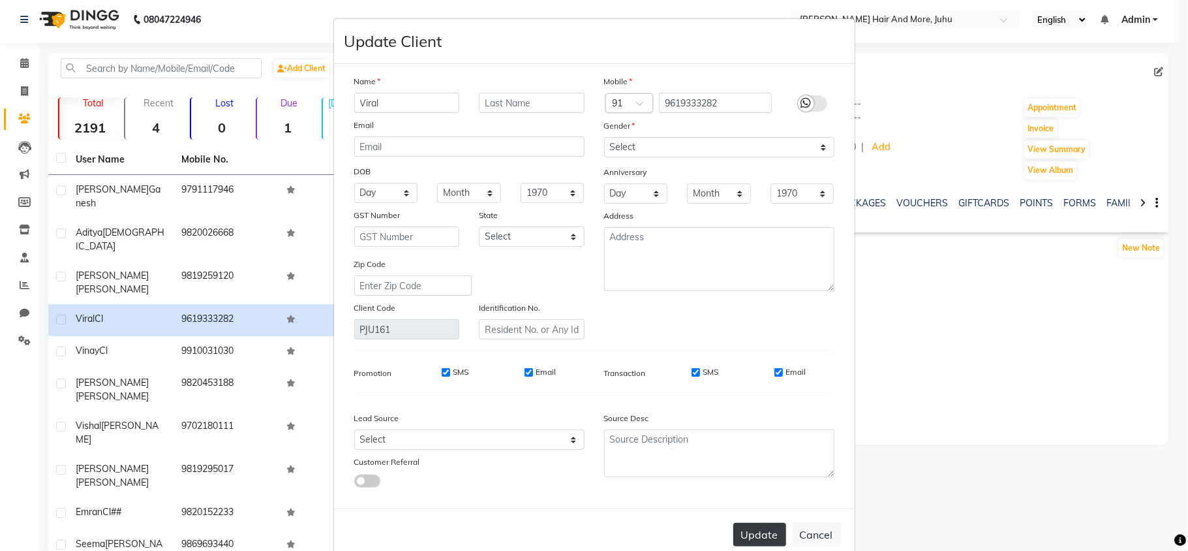
click at [771, 535] on button "Update" at bounding box center [759, 534] width 53 height 23
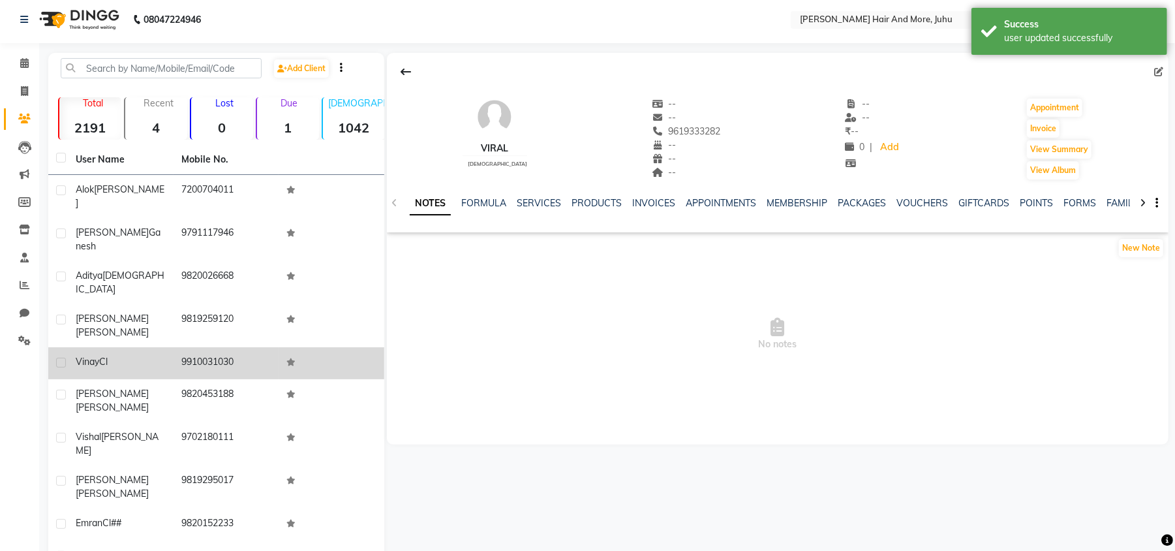
click at [351, 347] on td at bounding box center [332, 363] width 106 height 32
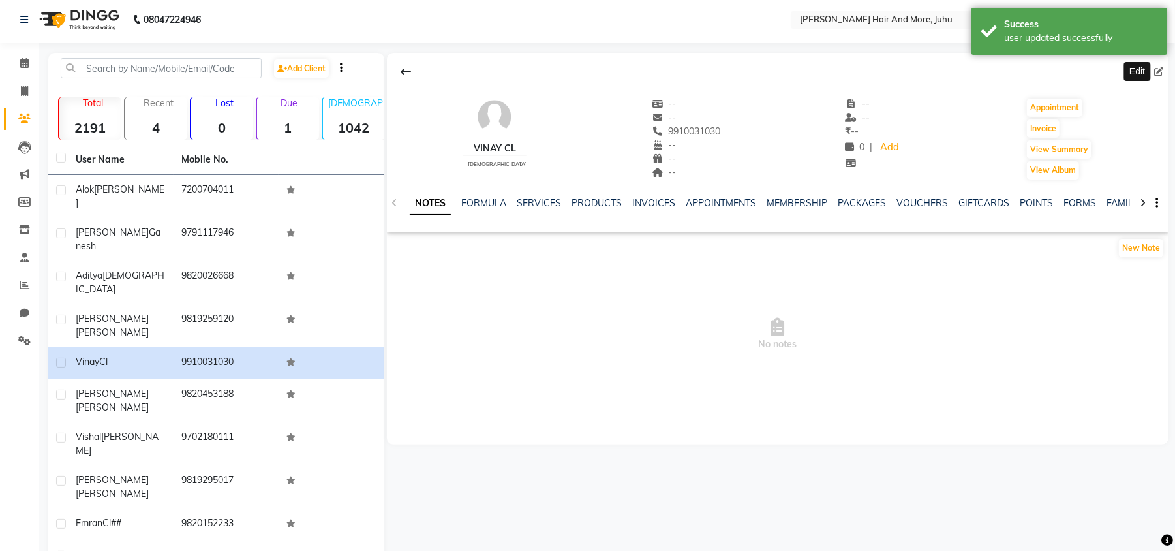
click at [1160, 74] on icon at bounding box center [1158, 71] width 9 height 9
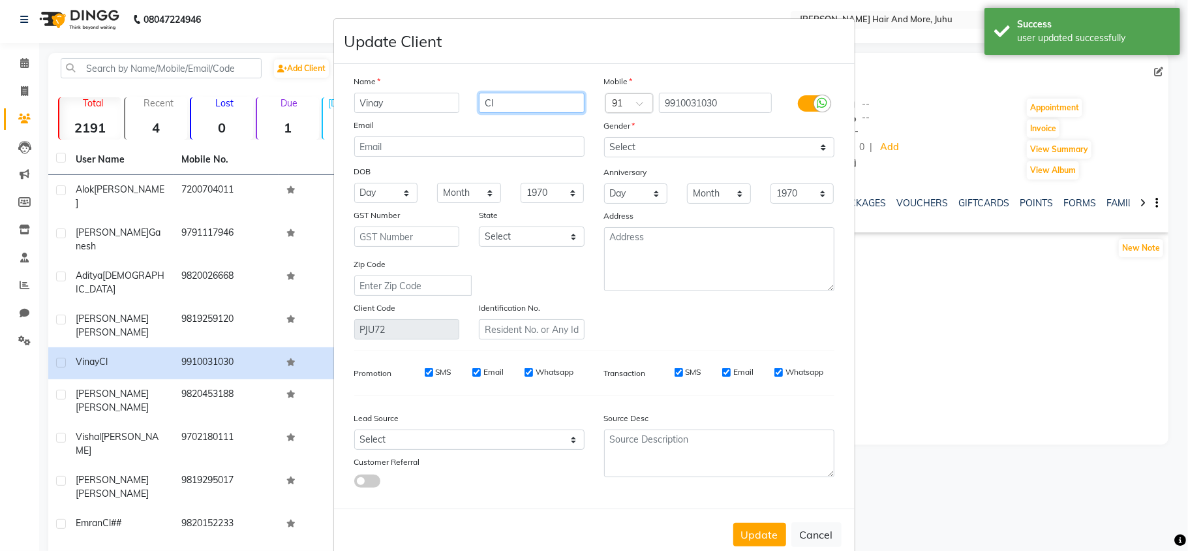
click at [546, 110] on input "Cl" at bounding box center [532, 103] width 106 height 20
drag, startPoint x: 546, startPoint y: 110, endPoint x: 523, endPoint y: 108, distance: 23.6
click at [523, 113] on div "Name Vinay Cl Email DOB Day 01 02 03 04 05 06 07 08 09 10 11 12 13 14 15 16 17 …" at bounding box center [470, 206] width 250 height 265
click at [523, 108] on input "Cl" at bounding box center [532, 103] width 106 height 20
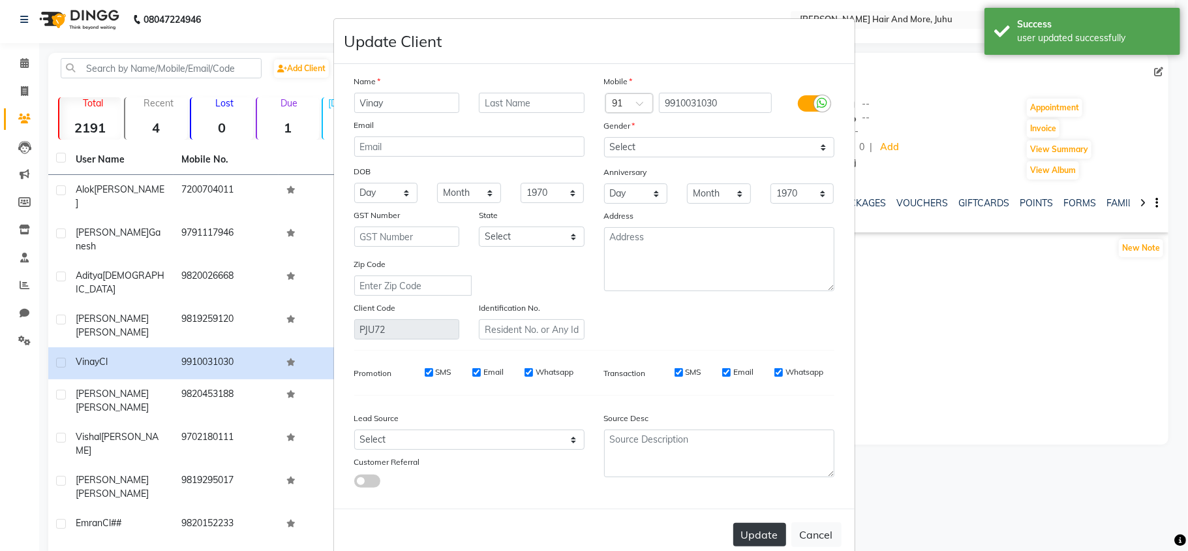
drag, startPoint x: 749, startPoint y: 523, endPoint x: 718, endPoint y: 508, distance: 34.4
click at [750, 525] on button "Update" at bounding box center [759, 534] width 53 height 23
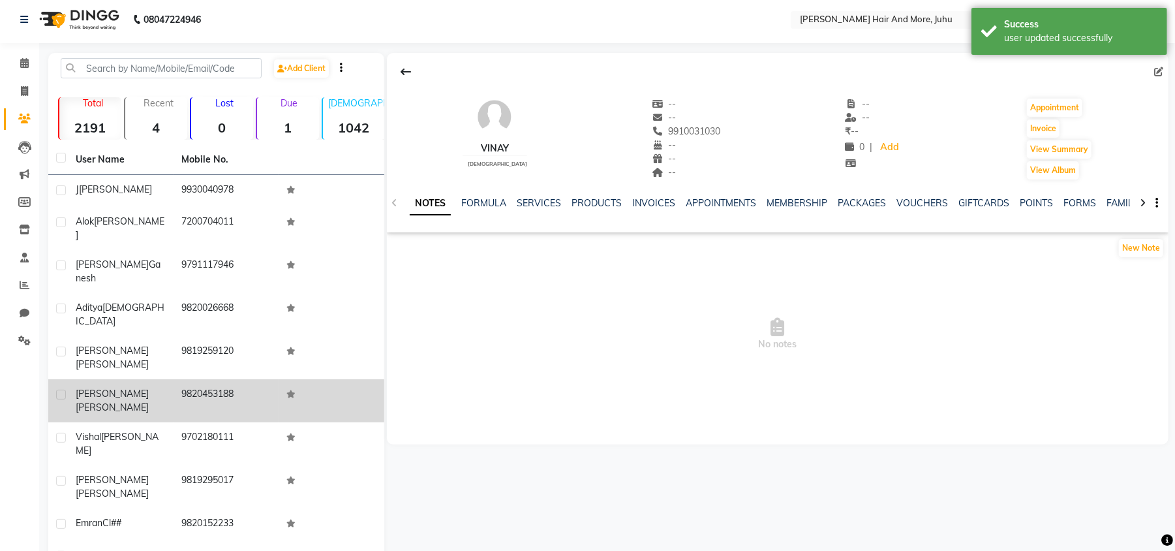
click at [262, 379] on td "9820453188" at bounding box center [227, 400] width 106 height 43
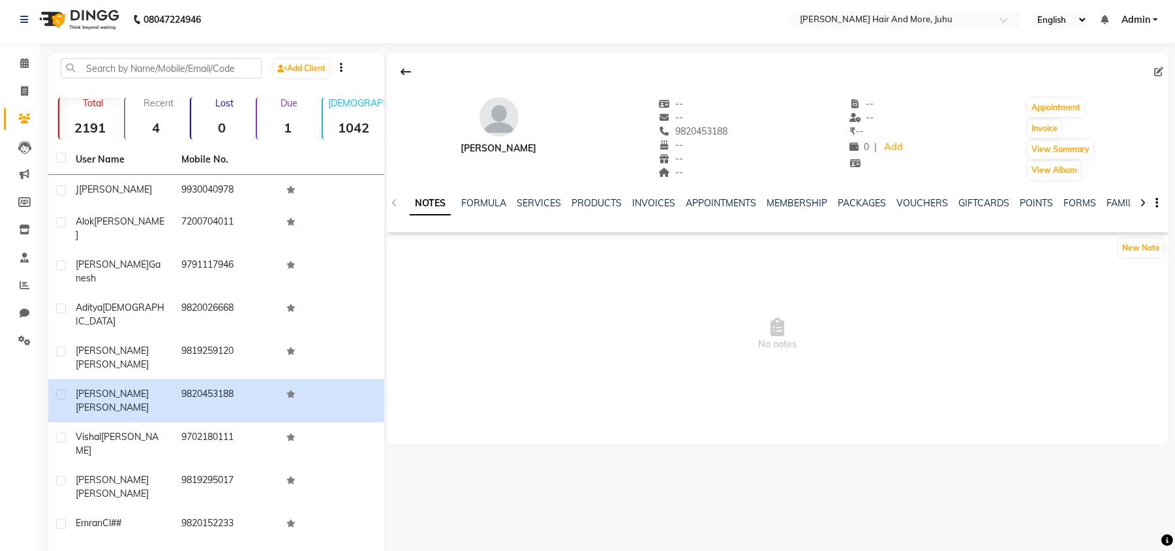
click at [1162, 68] on icon at bounding box center [1158, 71] width 9 height 9
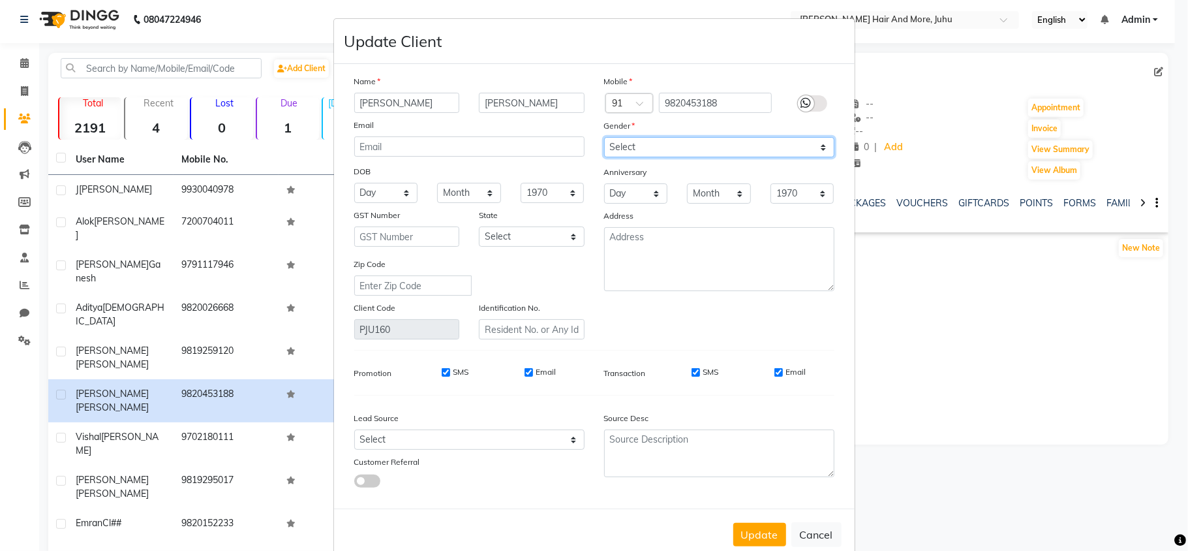
click at [659, 141] on select "Select [DEMOGRAPHIC_DATA] [DEMOGRAPHIC_DATA] Other Prefer Not To Say" at bounding box center [719, 147] width 230 height 20
click at [604, 137] on select "Select [DEMOGRAPHIC_DATA] [DEMOGRAPHIC_DATA] Other Prefer Not To Say" at bounding box center [719, 147] width 230 height 20
click at [760, 534] on button "Update" at bounding box center [759, 534] width 53 height 23
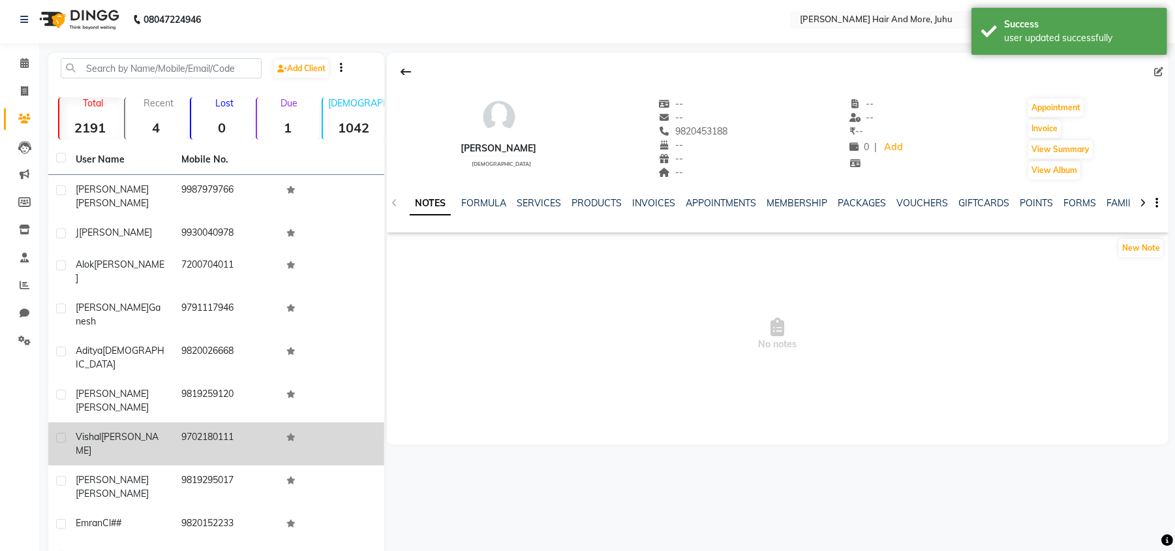
click at [234, 422] on td "9702180111" at bounding box center [227, 443] width 106 height 43
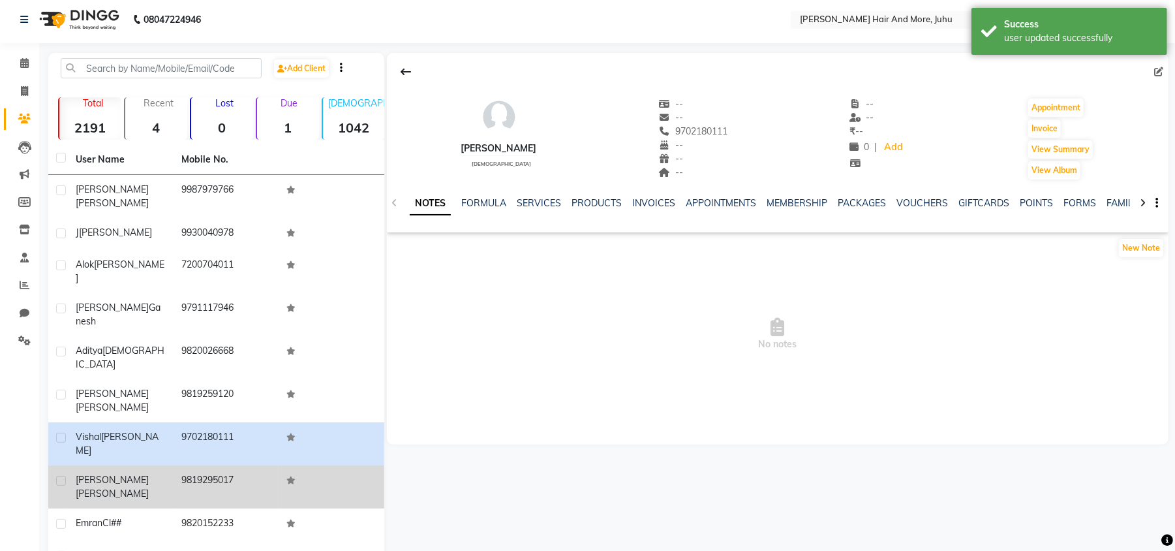
click at [210, 465] on td "9819295017" at bounding box center [227, 486] width 106 height 43
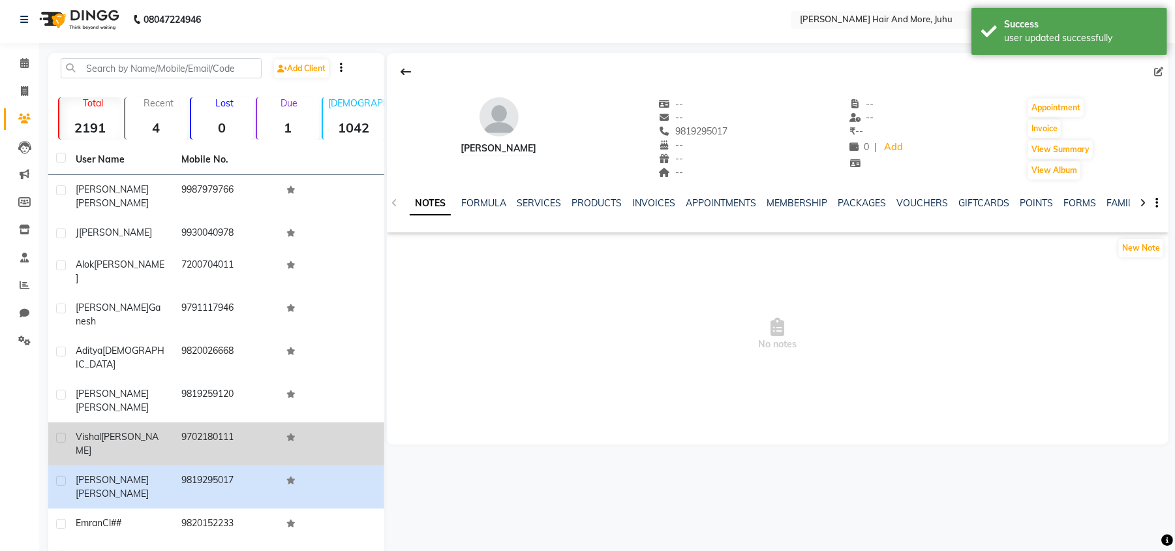
click at [89, 422] on td "[PERSON_NAME]" at bounding box center [121, 443] width 106 height 43
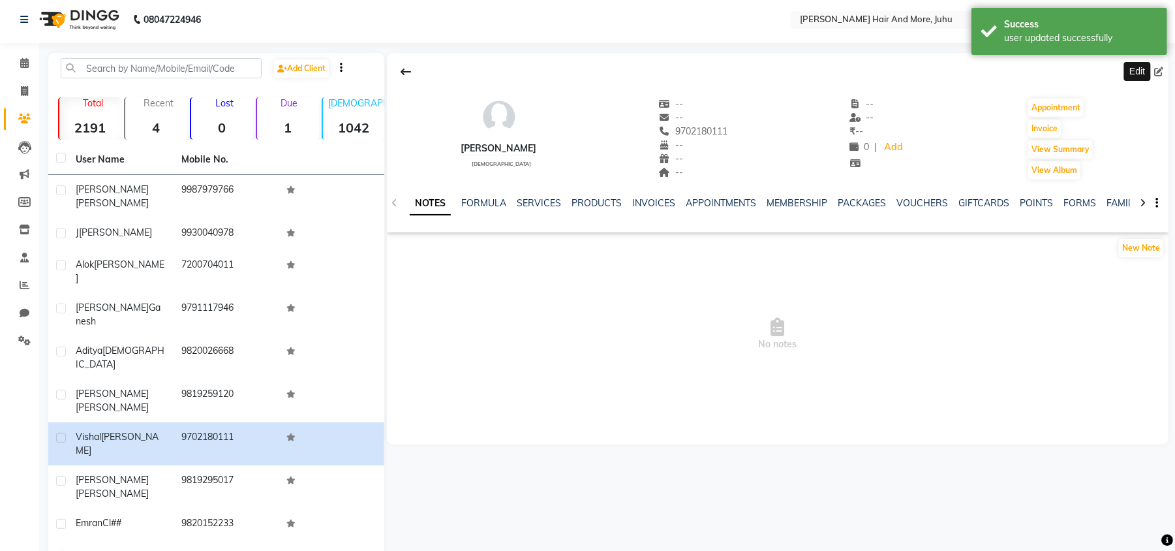
click at [1165, 69] on span at bounding box center [1161, 72] width 14 height 14
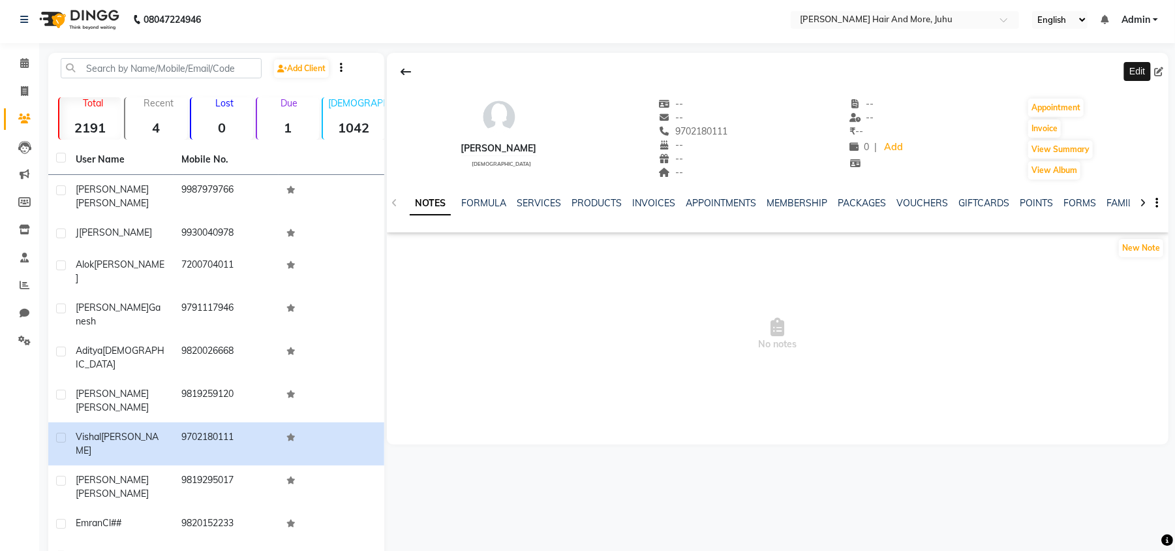
click at [1157, 74] on icon at bounding box center [1158, 71] width 9 height 9
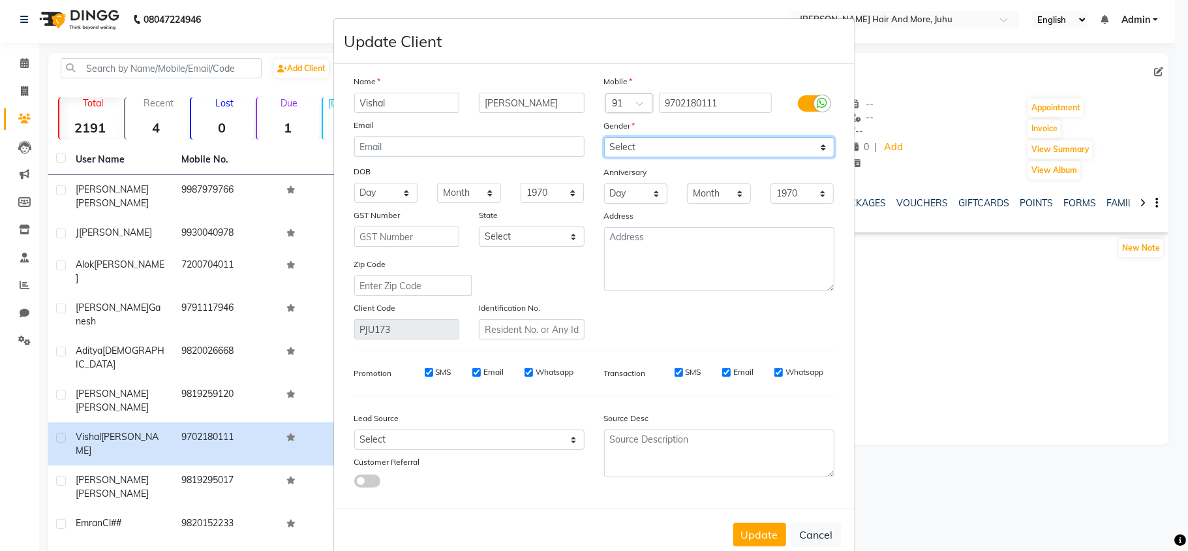
click at [647, 142] on select "Select [DEMOGRAPHIC_DATA] [DEMOGRAPHIC_DATA] Other Prefer Not To Say" at bounding box center [719, 147] width 230 height 20
click at [604, 137] on select "Select [DEMOGRAPHIC_DATA] [DEMOGRAPHIC_DATA] Other Prefer Not To Say" at bounding box center [719, 147] width 230 height 20
click at [752, 536] on button "Update" at bounding box center [759, 534] width 53 height 23
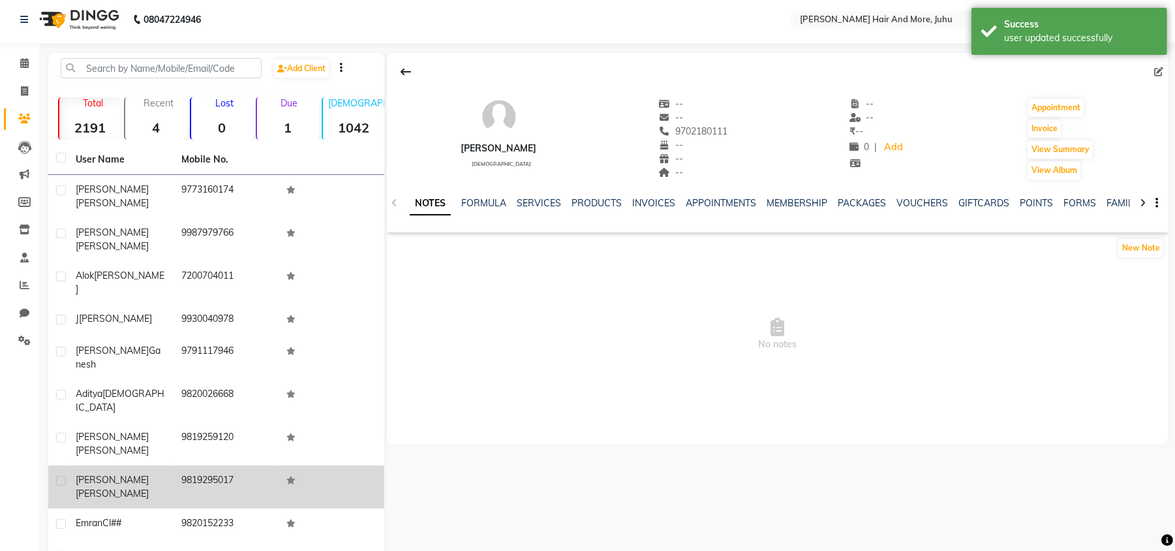
click at [261, 465] on td "9819295017" at bounding box center [227, 486] width 106 height 43
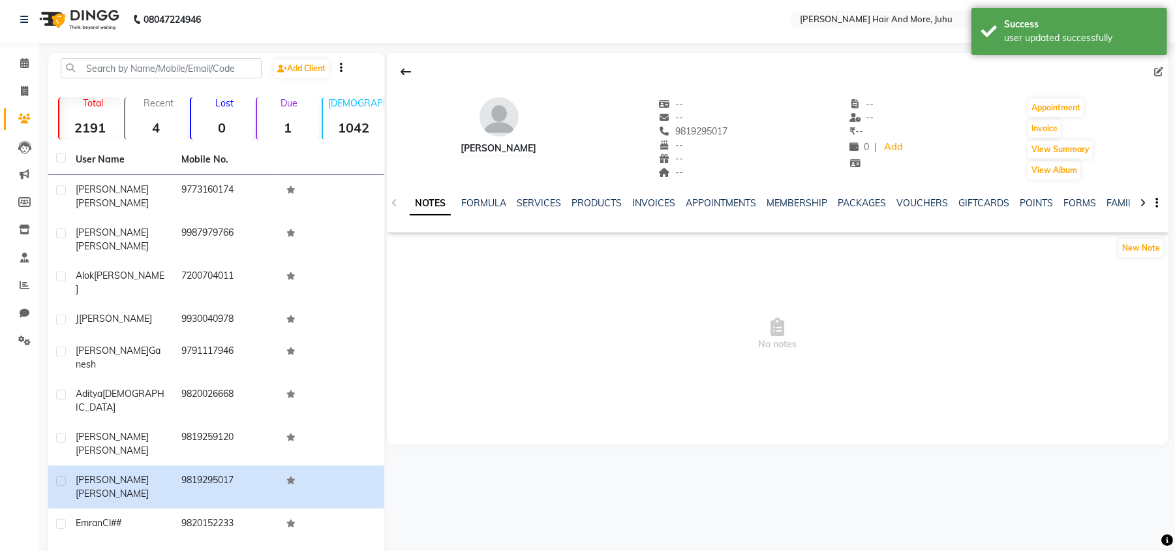
click at [1158, 69] on icon at bounding box center [1158, 71] width 9 height 9
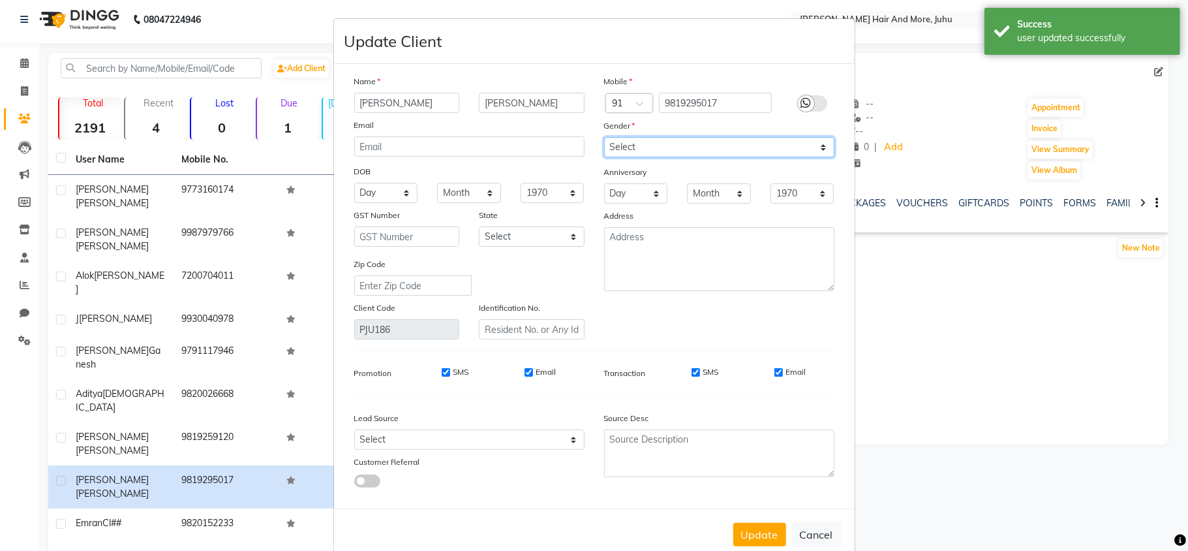
click at [715, 138] on select "Select [DEMOGRAPHIC_DATA] [DEMOGRAPHIC_DATA] Other Prefer Not To Say" at bounding box center [719, 147] width 230 height 20
click at [604, 137] on select "Select [DEMOGRAPHIC_DATA] [DEMOGRAPHIC_DATA] Other Prefer Not To Say" at bounding box center [719, 147] width 230 height 20
drag, startPoint x: 758, startPoint y: 525, endPoint x: 750, endPoint y: 523, distance: 8.9
click at [760, 526] on button "Update" at bounding box center [759, 534] width 53 height 23
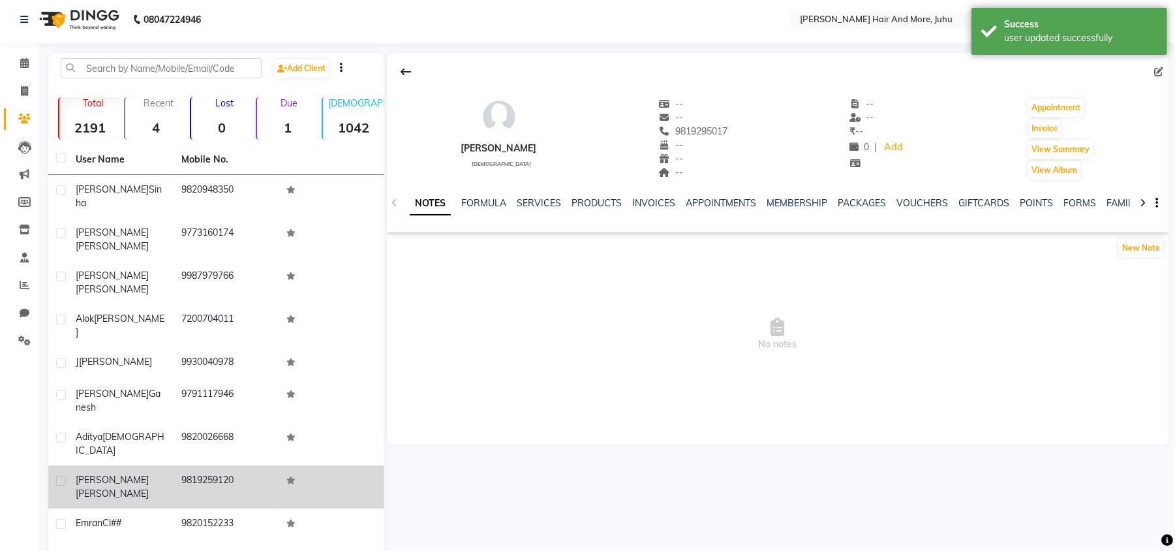
click at [191, 465] on td "9819259120" at bounding box center [227, 486] width 106 height 43
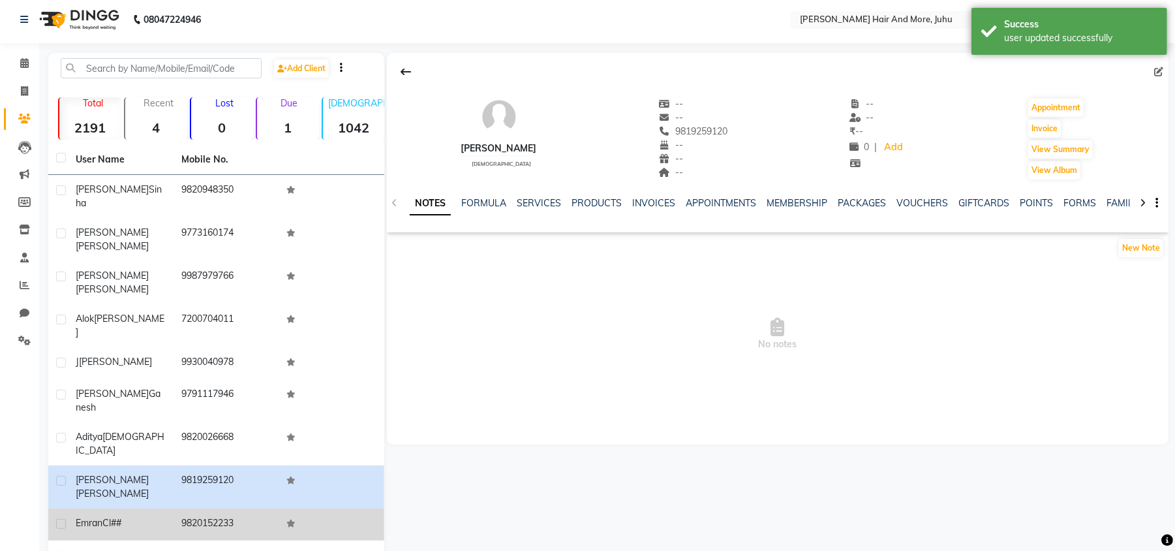
click at [200, 508] on td "9820152233" at bounding box center [227, 524] width 106 height 32
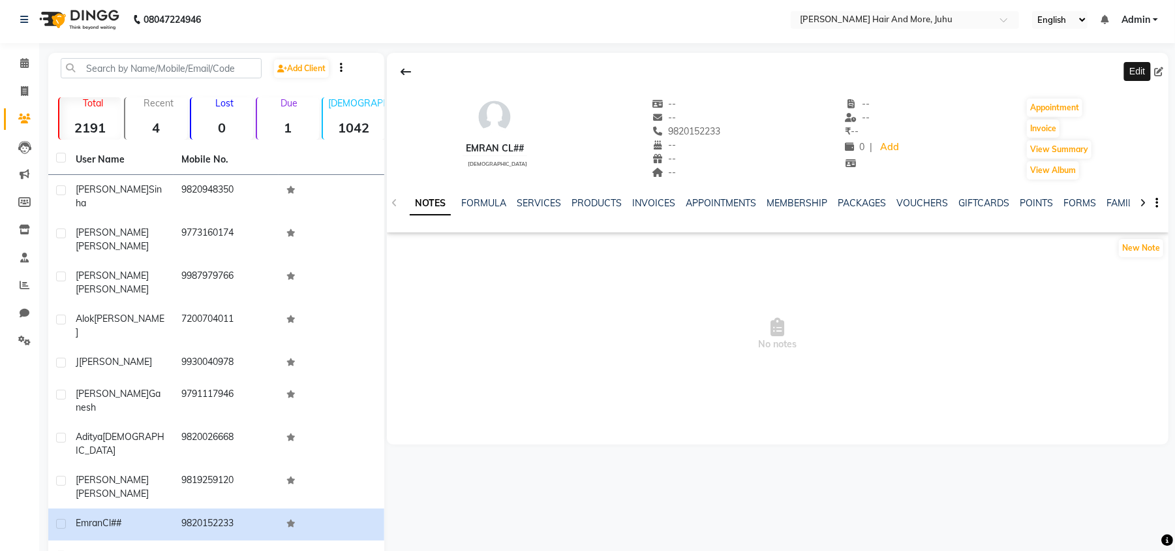
click at [1159, 69] on icon at bounding box center [1158, 71] width 9 height 9
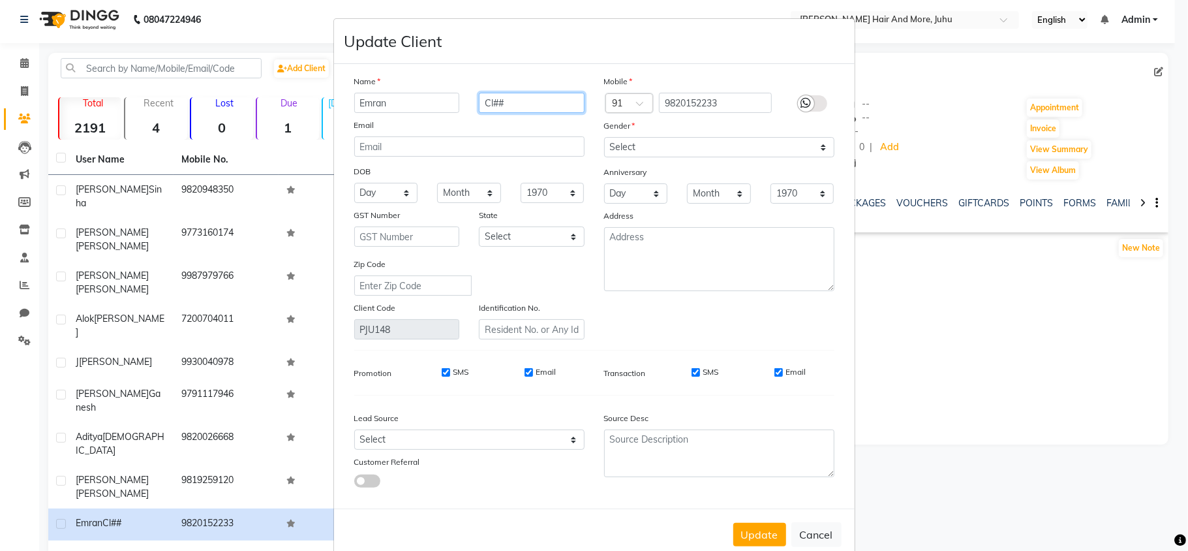
drag, startPoint x: 520, startPoint y: 104, endPoint x: 471, endPoint y: 108, distance: 49.1
click at [471, 108] on div "Cl##" at bounding box center [531, 103] width 125 height 20
drag, startPoint x: 760, startPoint y: 528, endPoint x: 679, endPoint y: 144, distance: 392.8
click at [679, 144] on form "Update Client Name Emran Email DOB Day 01 02 03 04 05 06 07 08 09 10 11 12 13 1…" at bounding box center [594, 289] width 521 height 541
click at [679, 144] on select "Select [DEMOGRAPHIC_DATA] [DEMOGRAPHIC_DATA] Other Prefer Not To Say" at bounding box center [719, 147] width 230 height 20
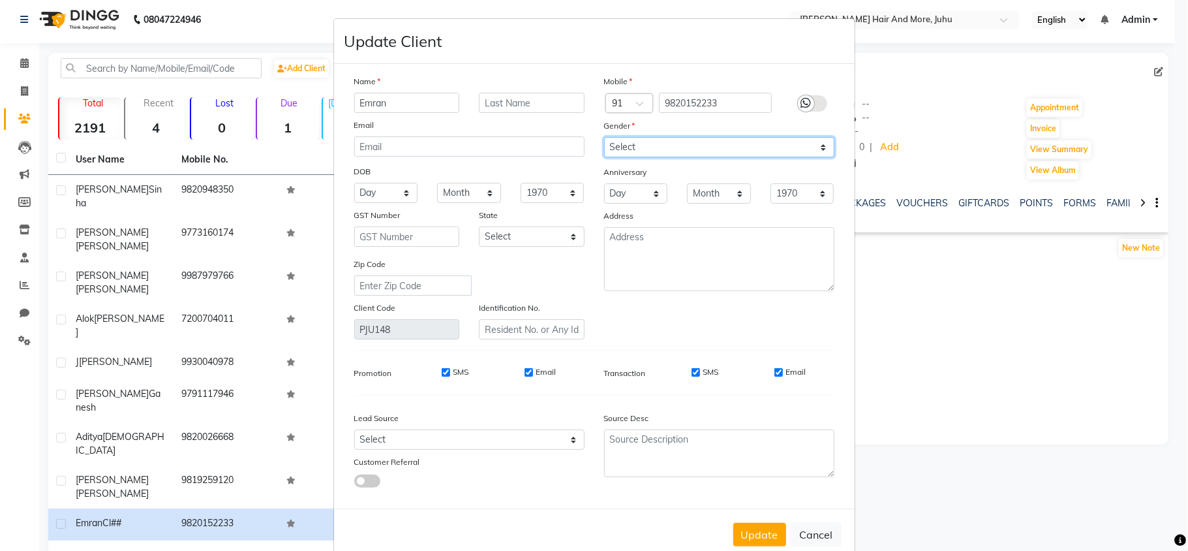
click at [604, 137] on select "Select [DEMOGRAPHIC_DATA] [DEMOGRAPHIC_DATA] Other Prefer Not To Say" at bounding box center [719, 147] width 230 height 20
click at [773, 523] on button "Update" at bounding box center [759, 534] width 53 height 23
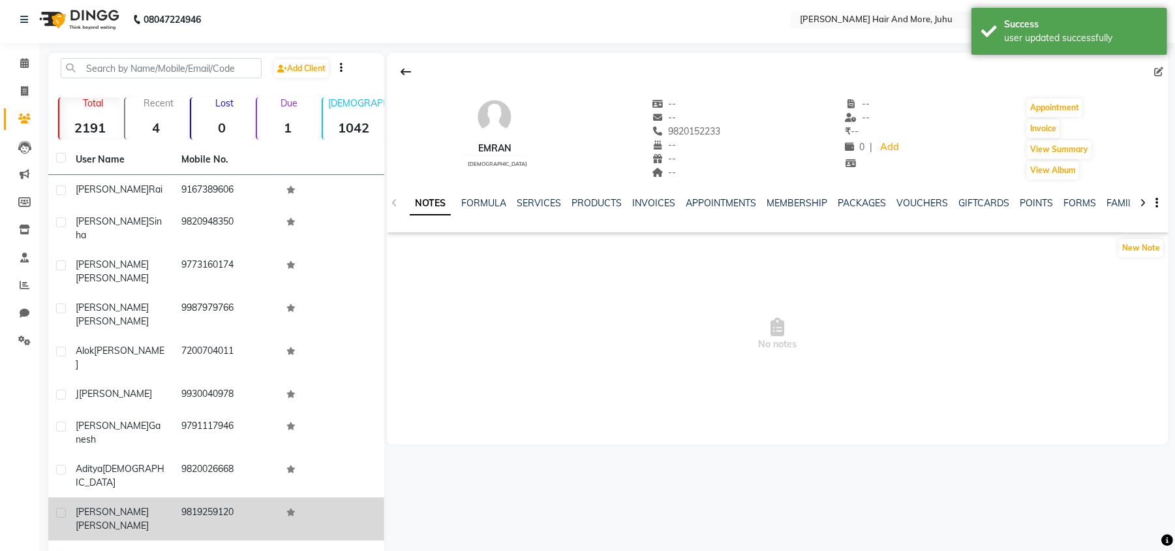
click at [279, 497] on td at bounding box center [332, 518] width 106 height 43
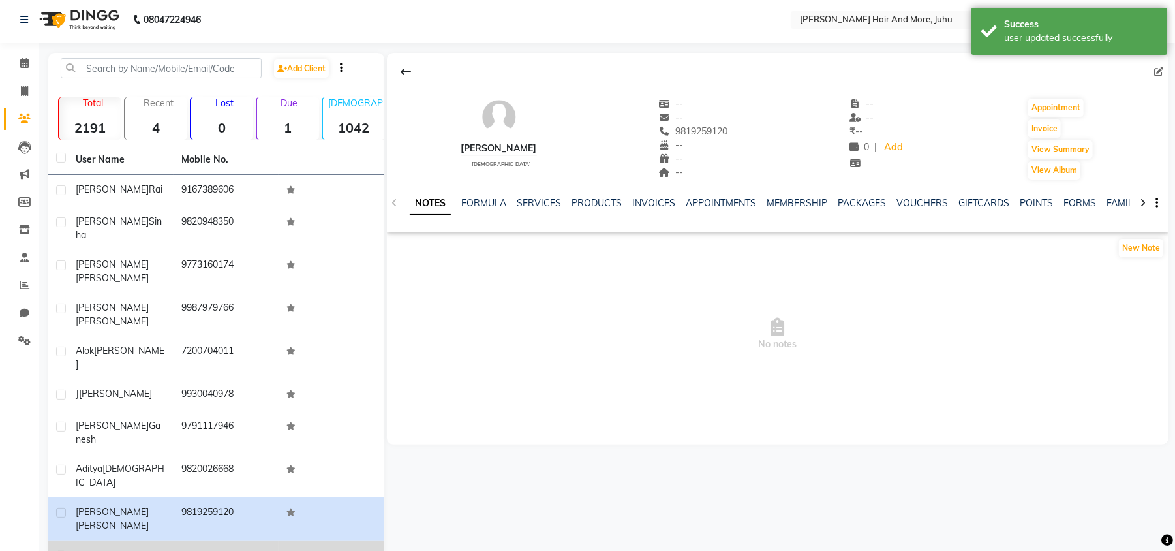
click at [267, 540] on td "9869693440" at bounding box center [227, 561] width 106 height 43
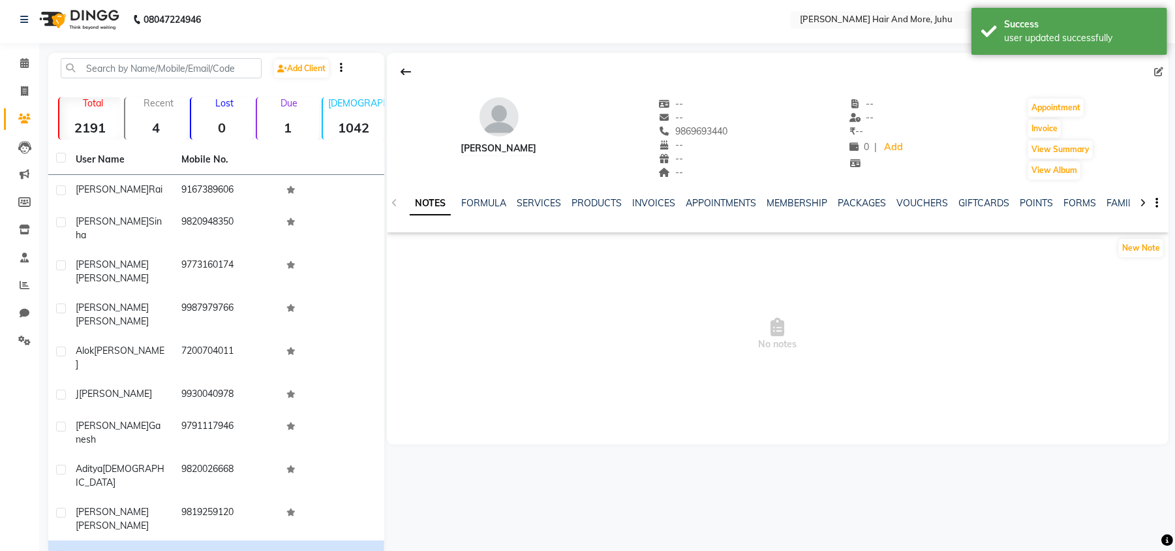
click at [1159, 69] on icon at bounding box center [1158, 71] width 9 height 9
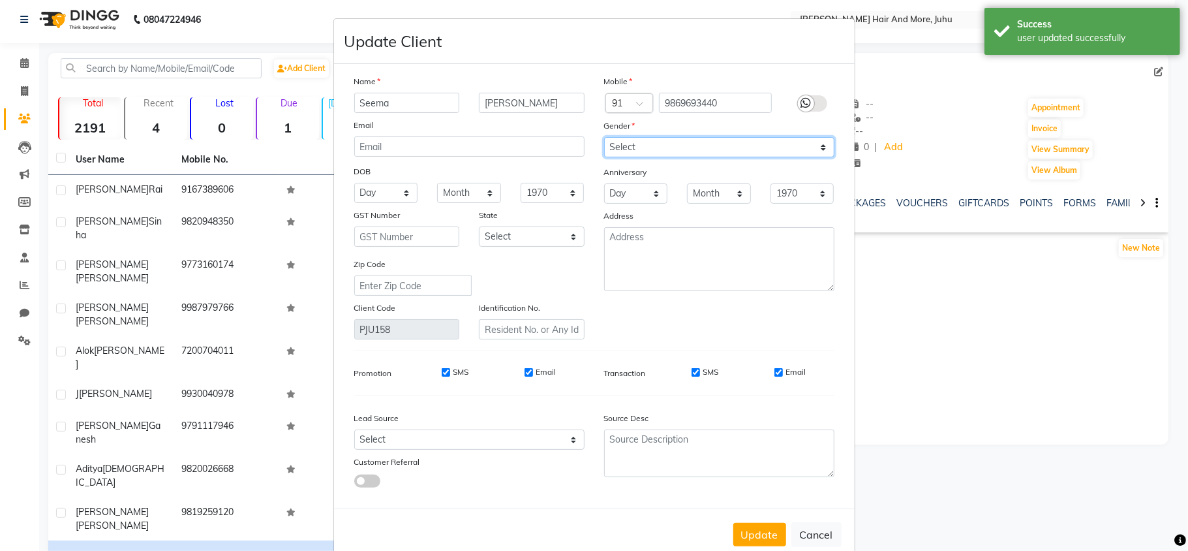
click at [612, 144] on select "Select [DEMOGRAPHIC_DATA] [DEMOGRAPHIC_DATA] Other Prefer Not To Say" at bounding box center [719, 147] width 230 height 20
click at [604, 137] on select "Select [DEMOGRAPHIC_DATA] [DEMOGRAPHIC_DATA] Other Prefer Not To Say" at bounding box center [719, 147] width 230 height 20
click at [763, 523] on button "Update" at bounding box center [759, 534] width 53 height 23
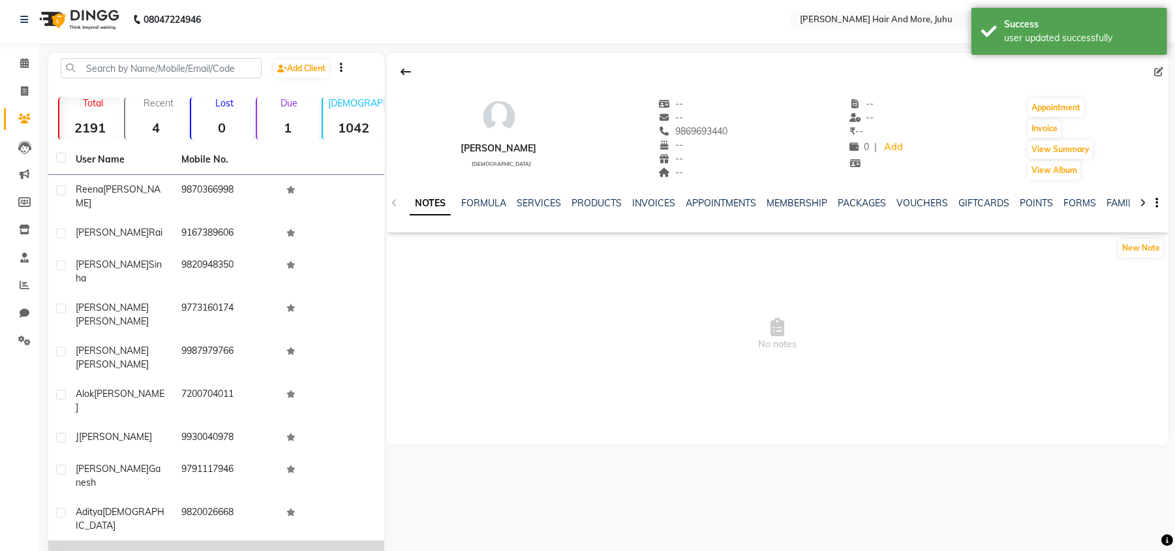
click at [164, 548] on div "[PERSON_NAME]" at bounding box center [121, 561] width 90 height 27
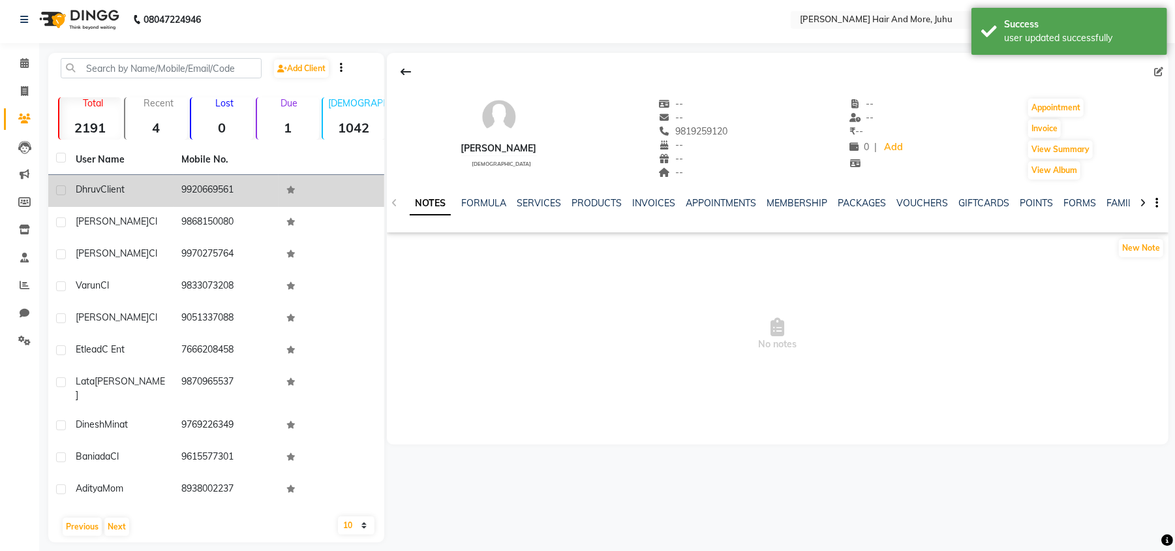
click at [136, 187] on div "[PERSON_NAME] Client" at bounding box center [121, 190] width 90 height 14
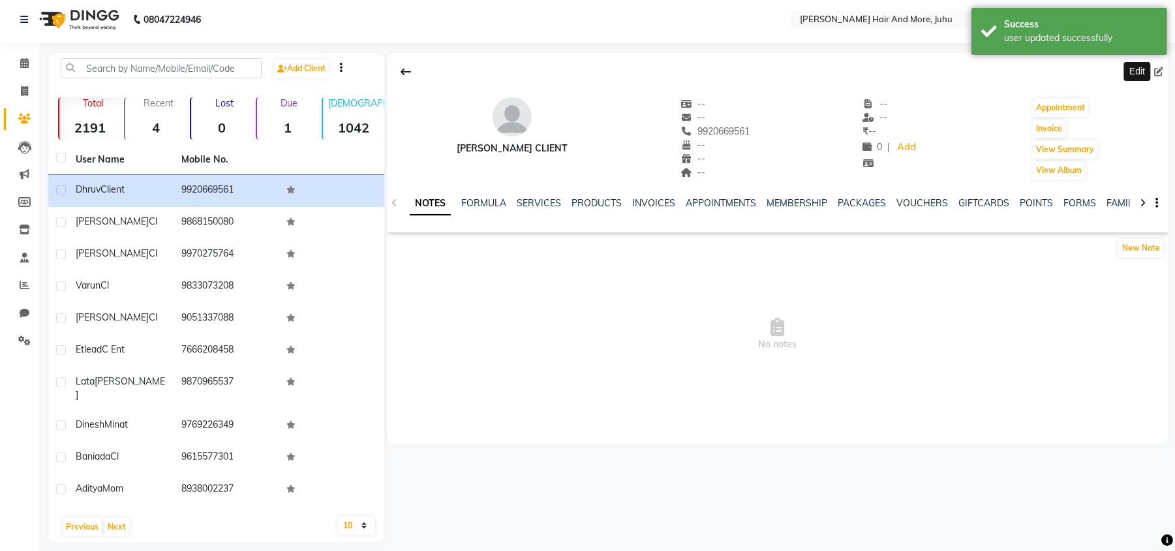
click at [1159, 72] on icon at bounding box center [1158, 71] width 9 height 9
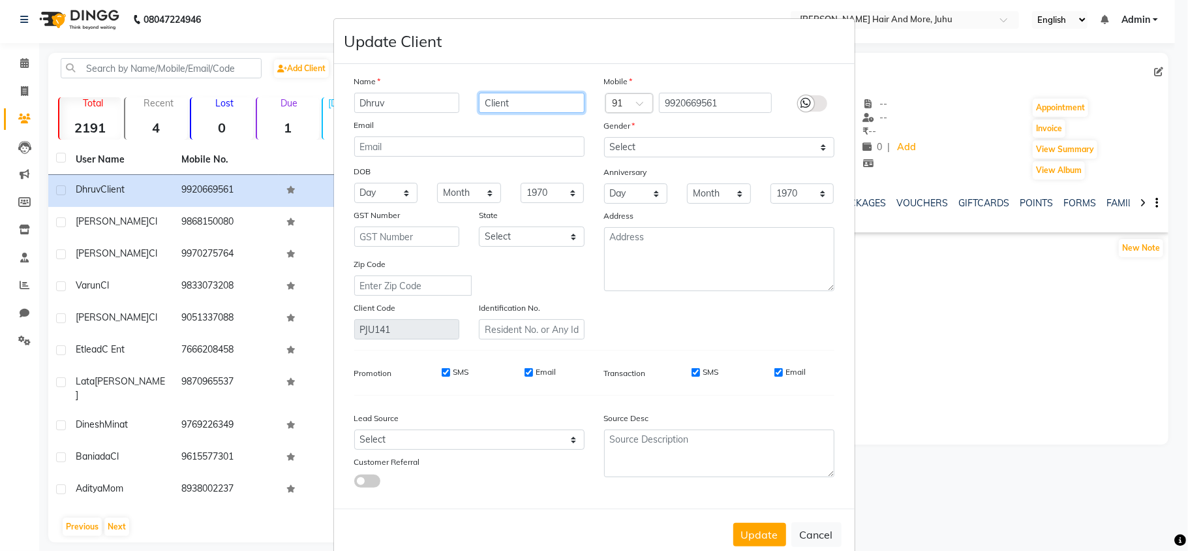
click at [559, 105] on input "Client" at bounding box center [532, 103] width 106 height 20
drag, startPoint x: 557, startPoint y: 105, endPoint x: 541, endPoint y: 110, distance: 17.1
click at [542, 111] on input "Client" at bounding box center [532, 103] width 106 height 20
click at [541, 110] on input "Client" at bounding box center [532, 103] width 106 height 20
click at [630, 146] on select "Select [DEMOGRAPHIC_DATA] [DEMOGRAPHIC_DATA] Other Prefer Not To Say" at bounding box center [719, 147] width 230 height 20
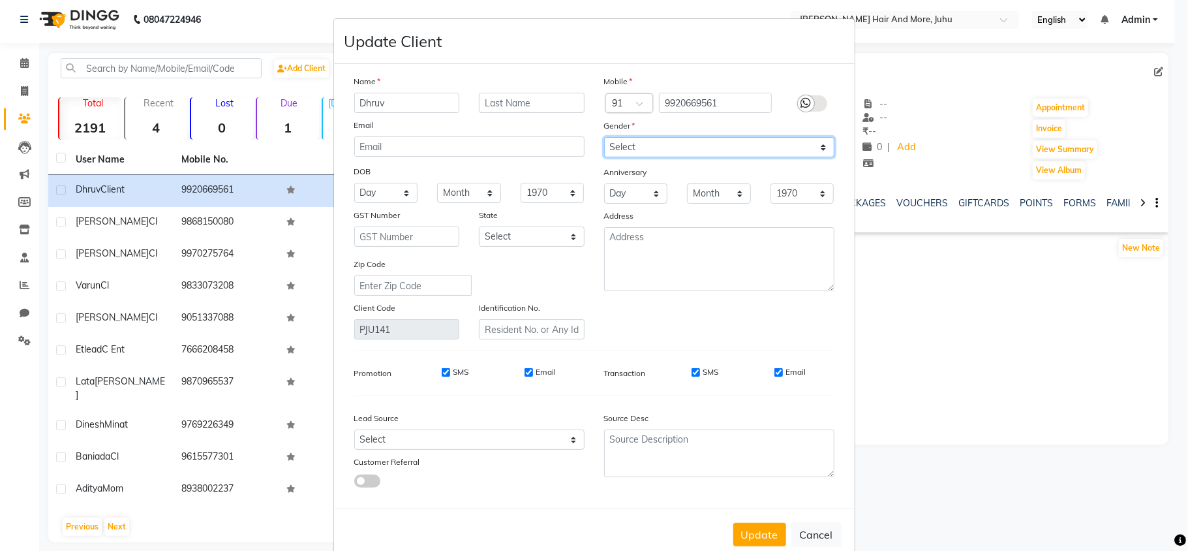
click at [604, 137] on select "Select [DEMOGRAPHIC_DATA] [DEMOGRAPHIC_DATA] Other Prefer Not To Say" at bounding box center [719, 147] width 230 height 20
click at [754, 525] on button "Update" at bounding box center [759, 534] width 53 height 23
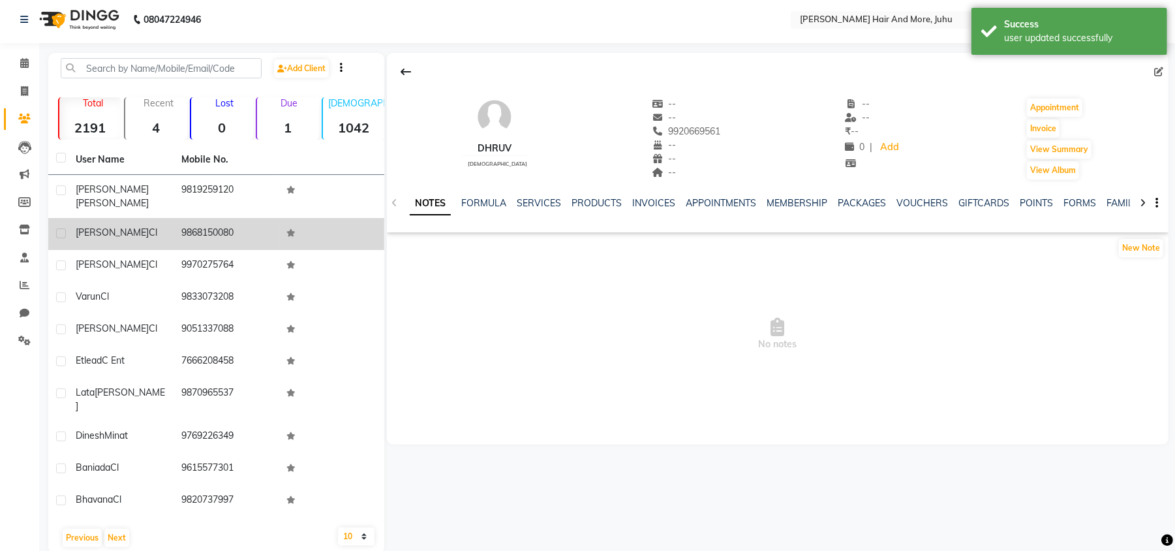
click at [340, 221] on td at bounding box center [332, 234] width 106 height 32
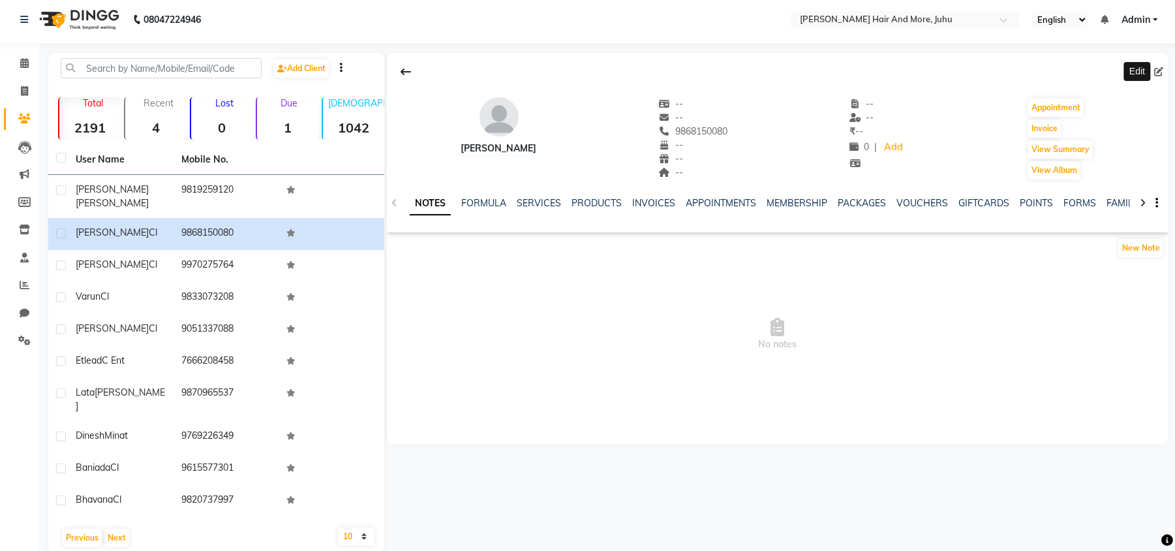
click at [1163, 74] on icon at bounding box center [1158, 71] width 9 height 9
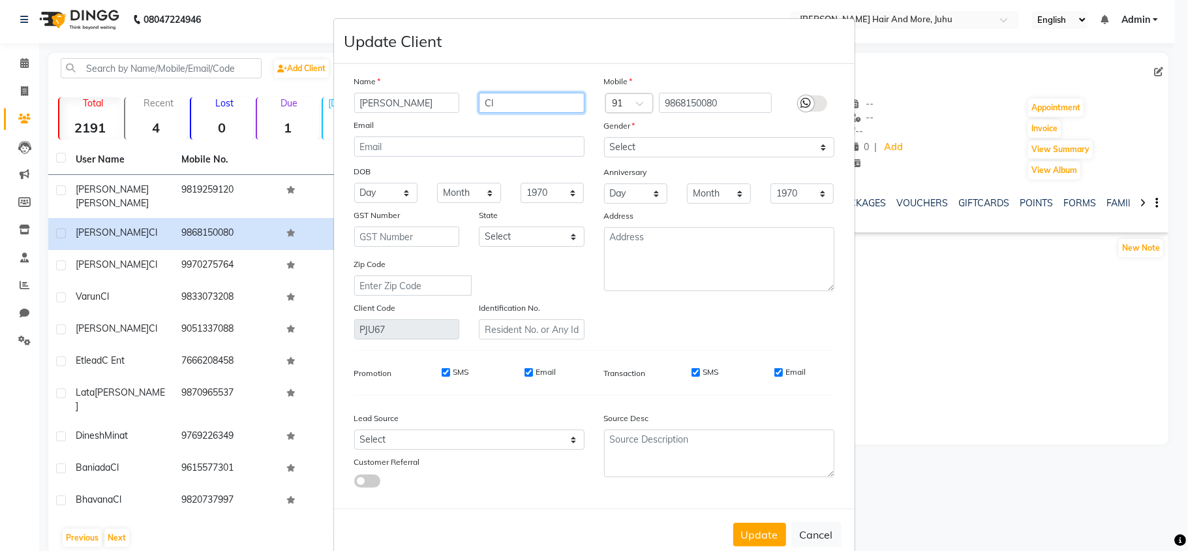
drag, startPoint x: 557, startPoint y: 103, endPoint x: 565, endPoint y: 100, distance: 9.1
click at [559, 104] on input "Cl" at bounding box center [532, 103] width 106 height 20
click at [565, 100] on input "Cl" at bounding box center [532, 103] width 106 height 20
drag, startPoint x: 565, startPoint y: 100, endPoint x: 920, endPoint y: 208, distance: 371.0
click at [934, 210] on ngb-modal-window "Update Client Name [PERSON_NAME] Email DOB Day 01 02 03 04 05 06 07 08 09 10 11…" at bounding box center [594, 275] width 1188 height 551
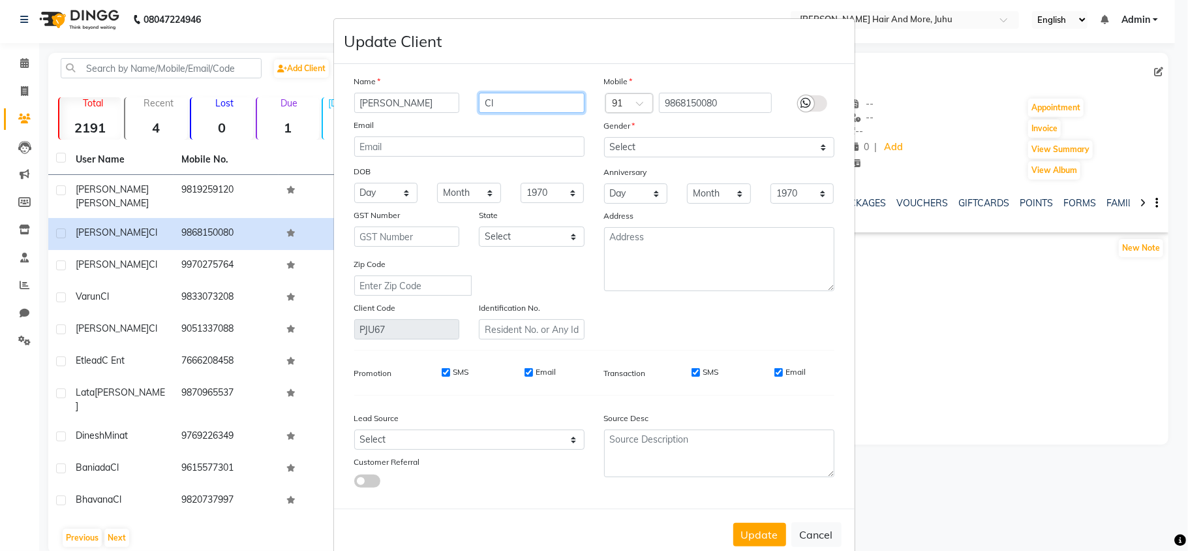
click at [544, 105] on input "Cl" at bounding box center [532, 103] width 106 height 20
click at [546, 104] on input "Cl" at bounding box center [532, 103] width 106 height 20
click at [654, 138] on select "Select [DEMOGRAPHIC_DATA] [DEMOGRAPHIC_DATA] Other Prefer Not To Say" at bounding box center [719, 147] width 230 height 20
click at [604, 137] on select "Select [DEMOGRAPHIC_DATA] [DEMOGRAPHIC_DATA] Other Prefer Not To Say" at bounding box center [719, 147] width 230 height 20
click at [745, 528] on button "Update" at bounding box center [759, 534] width 53 height 23
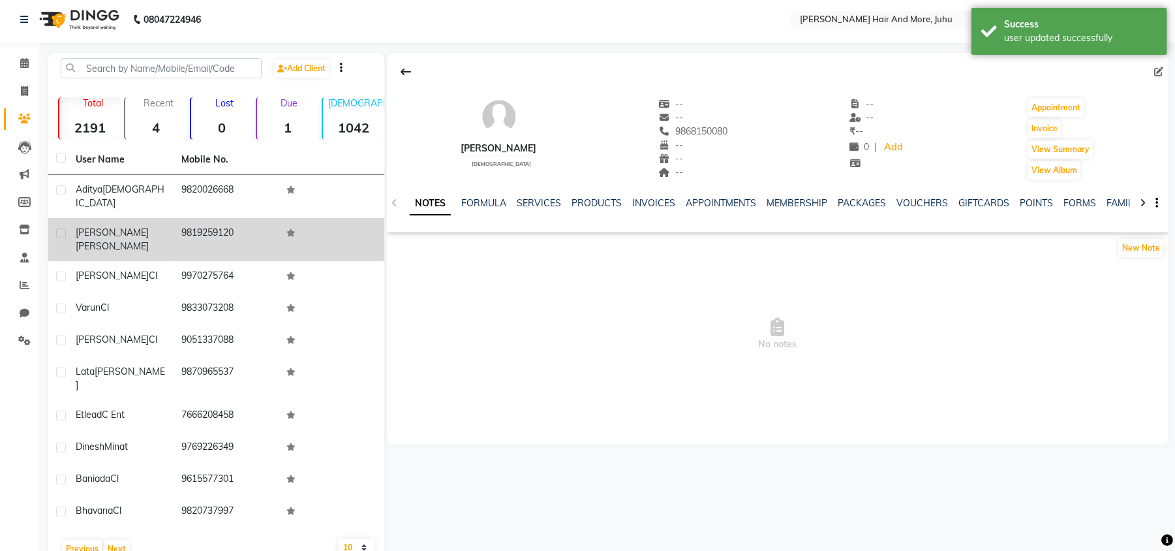
click at [175, 238] on td "9819259120" at bounding box center [227, 239] width 106 height 43
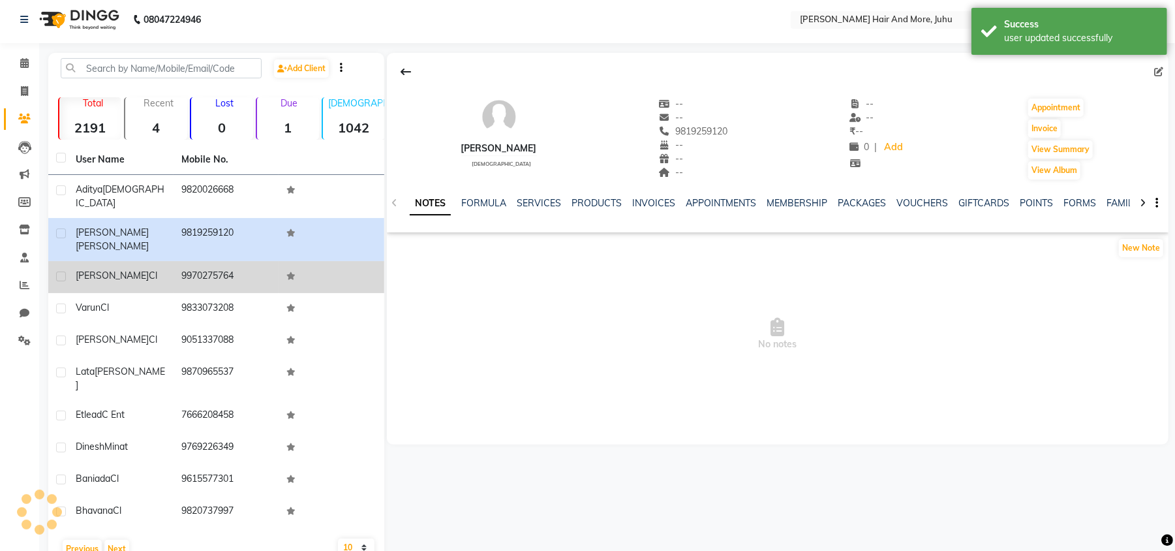
click at [170, 270] on td "[PERSON_NAME]" at bounding box center [121, 277] width 106 height 32
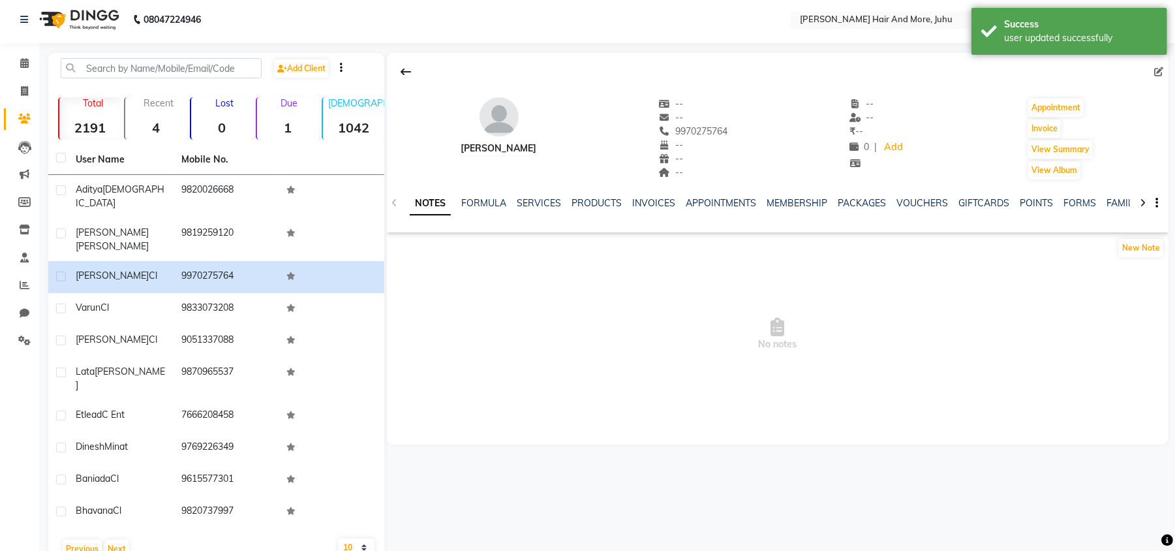
click at [1160, 70] on icon at bounding box center [1158, 71] width 9 height 9
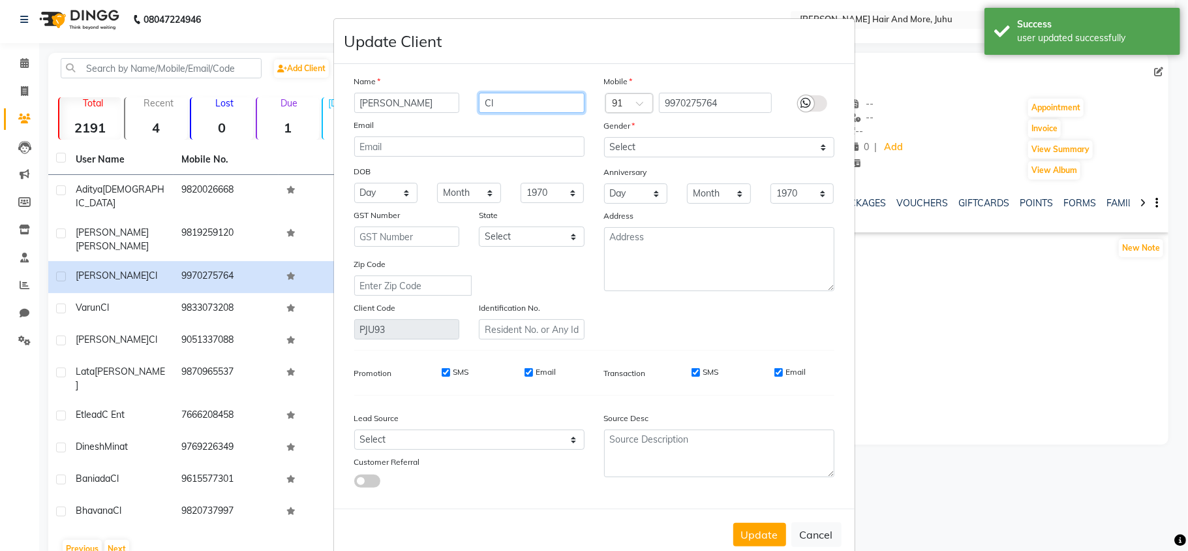
click at [517, 100] on input "Cl" at bounding box center [532, 103] width 106 height 20
click at [645, 146] on select "Select [DEMOGRAPHIC_DATA] [DEMOGRAPHIC_DATA] Other Prefer Not To Say" at bounding box center [719, 147] width 230 height 20
click at [604, 137] on select "Select [DEMOGRAPHIC_DATA] [DEMOGRAPHIC_DATA] Other Prefer Not To Say" at bounding box center [719, 147] width 230 height 20
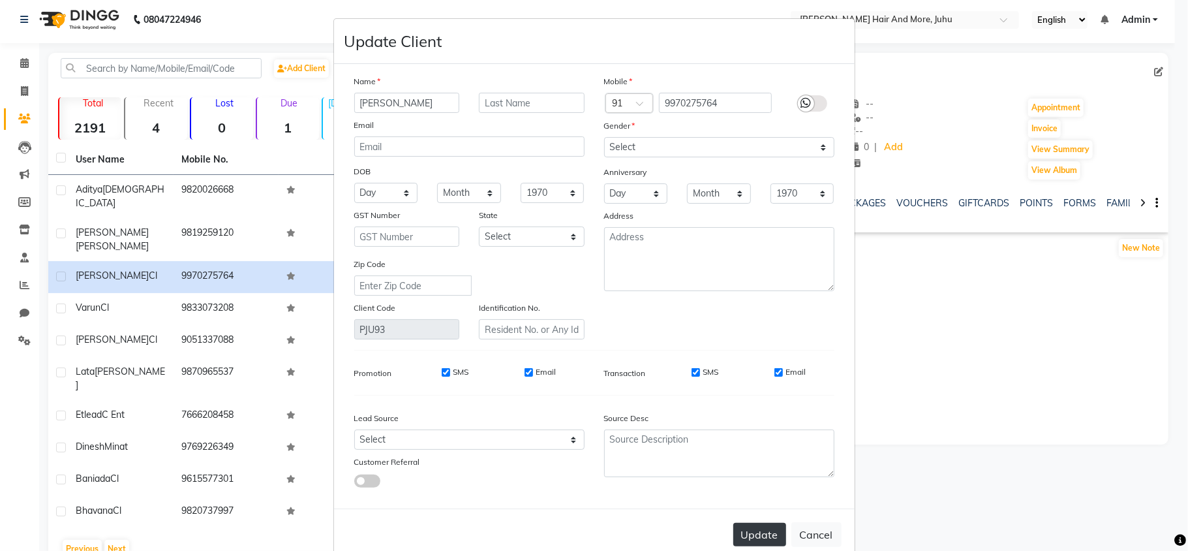
click at [755, 531] on button "Update" at bounding box center [759, 534] width 53 height 23
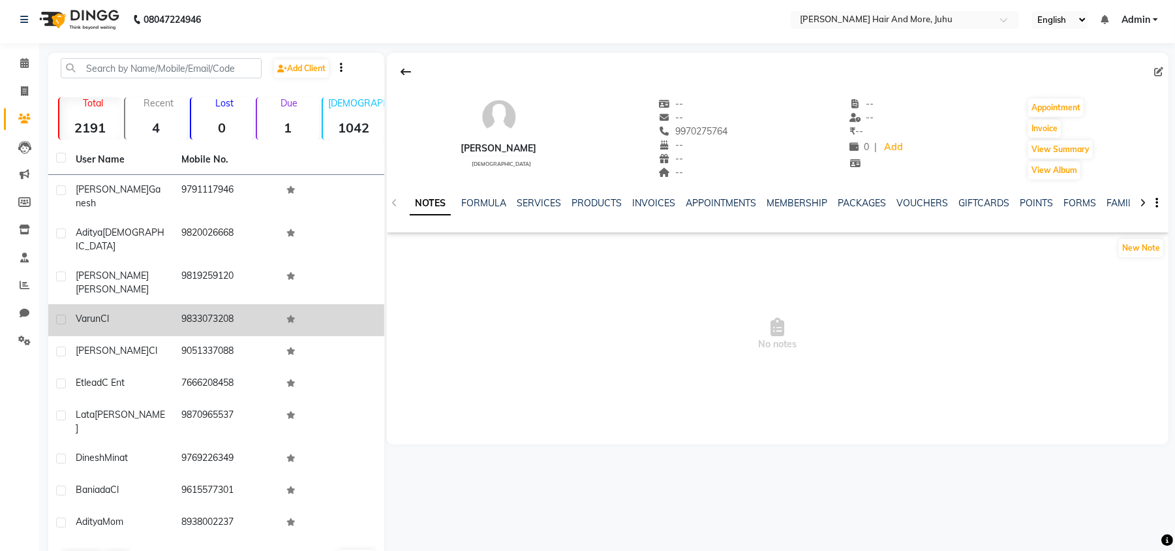
click at [236, 304] on td "9833073208" at bounding box center [227, 320] width 106 height 32
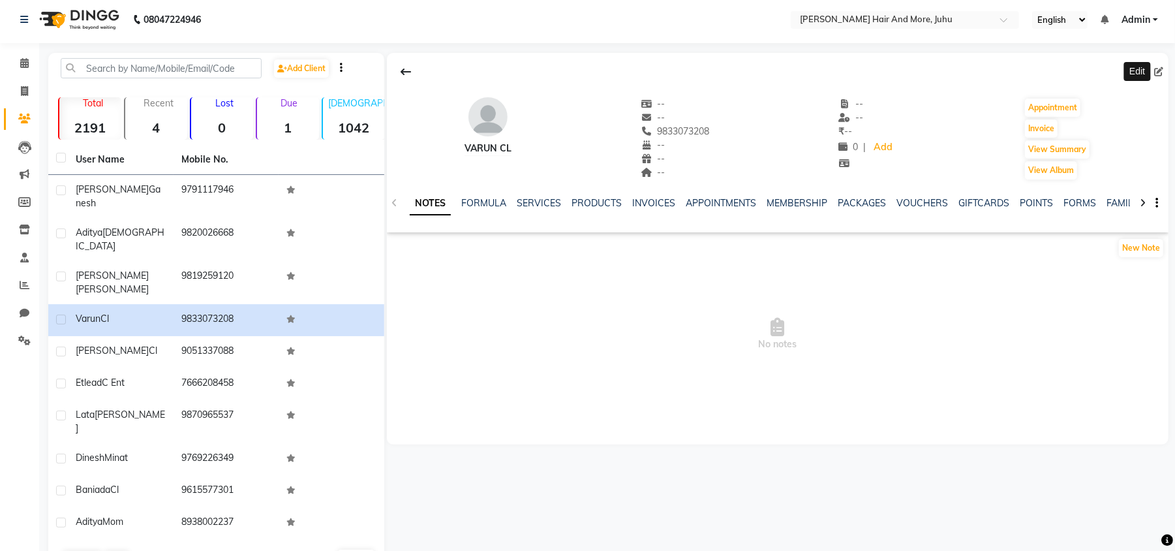
click at [1160, 67] on icon at bounding box center [1158, 71] width 9 height 9
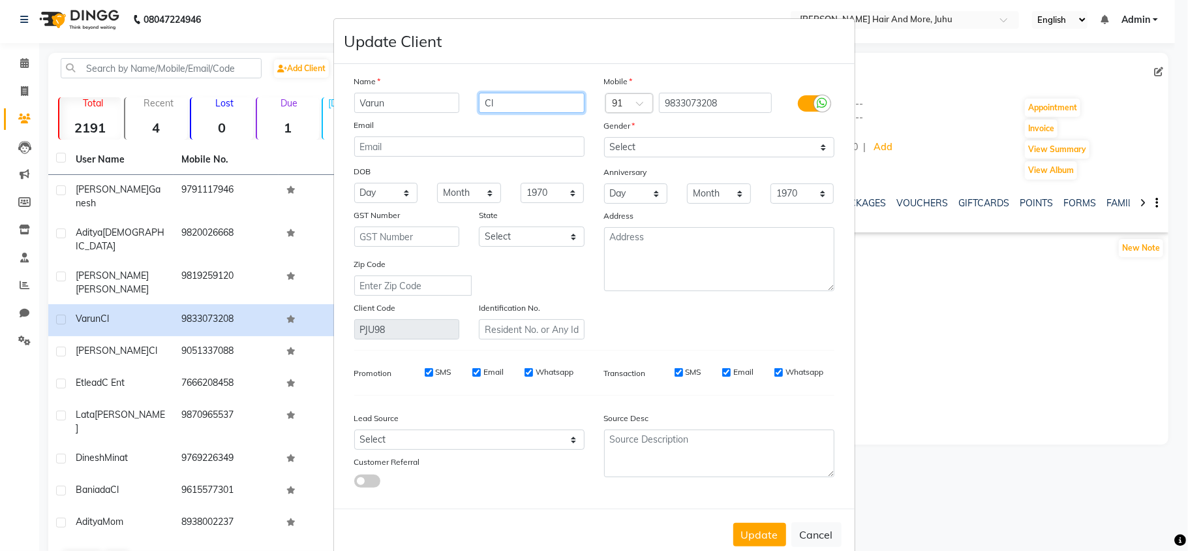
click at [496, 106] on input "Cl" at bounding box center [532, 103] width 106 height 20
click at [630, 151] on select "Select [DEMOGRAPHIC_DATA] [DEMOGRAPHIC_DATA] Other Prefer Not To Say" at bounding box center [719, 147] width 230 height 20
click at [604, 137] on select "Select [DEMOGRAPHIC_DATA] [DEMOGRAPHIC_DATA] Other Prefer Not To Say" at bounding box center [719, 147] width 230 height 20
click at [766, 541] on button "Update" at bounding box center [759, 534] width 53 height 23
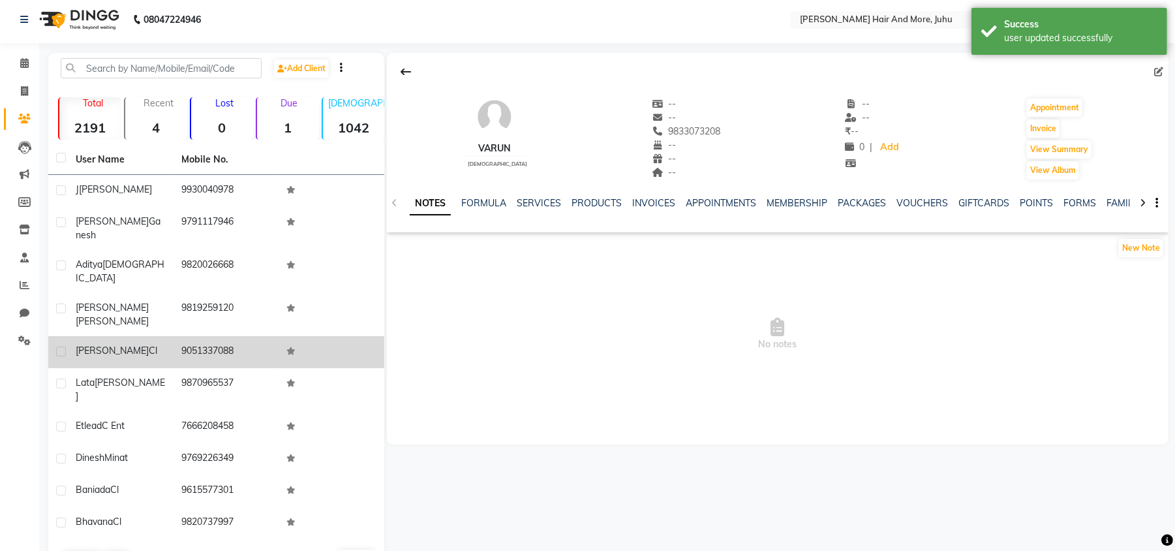
click at [261, 336] on td "9051337088" at bounding box center [227, 352] width 106 height 32
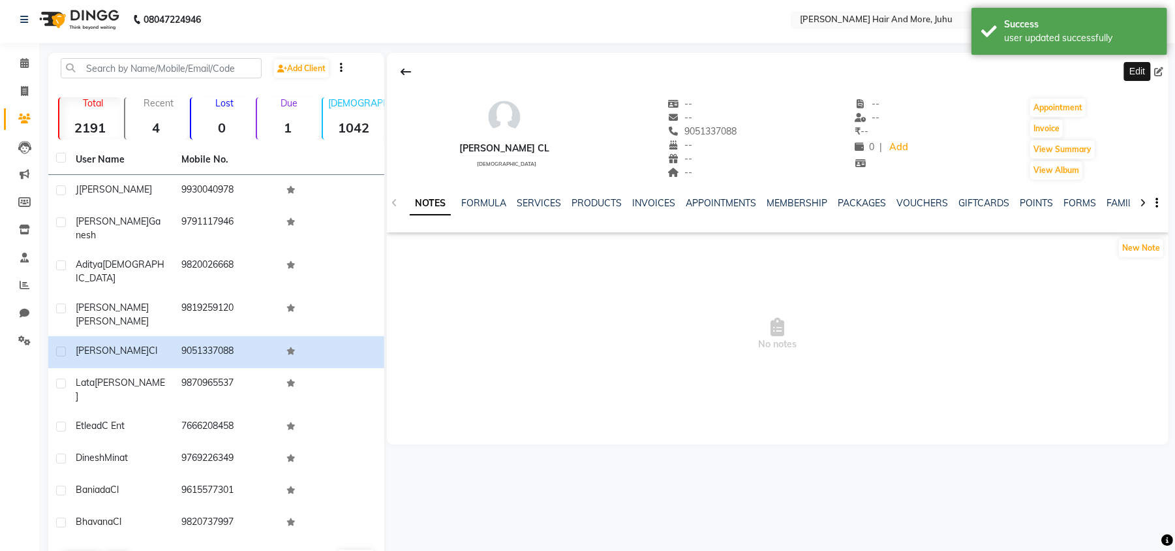
click at [1158, 74] on icon at bounding box center [1158, 71] width 9 height 9
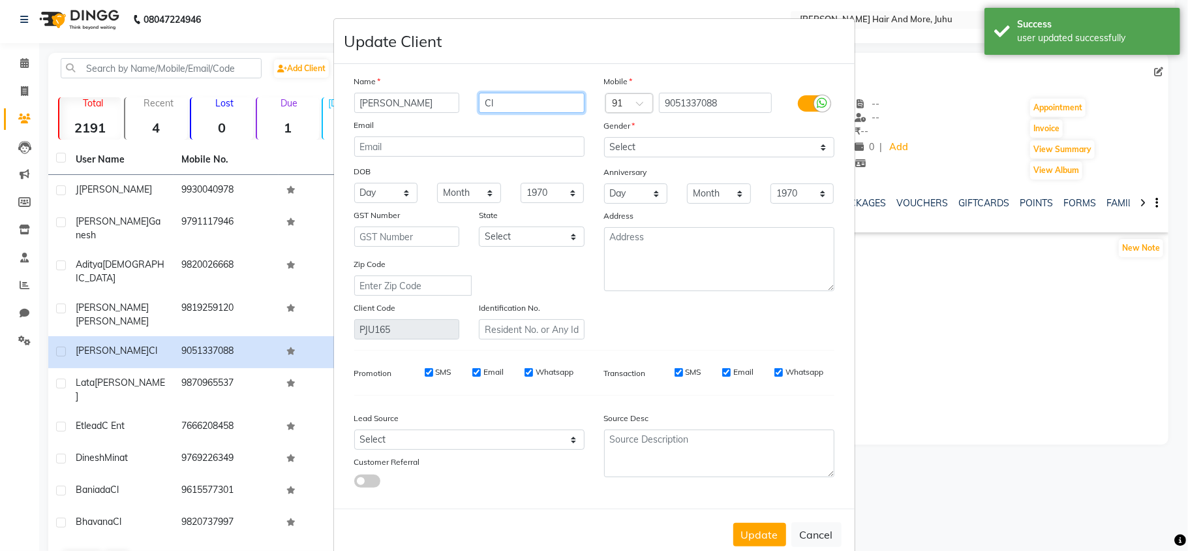
click at [517, 111] on input "Cl" at bounding box center [532, 103] width 106 height 20
click at [745, 523] on button "Update" at bounding box center [759, 534] width 53 height 23
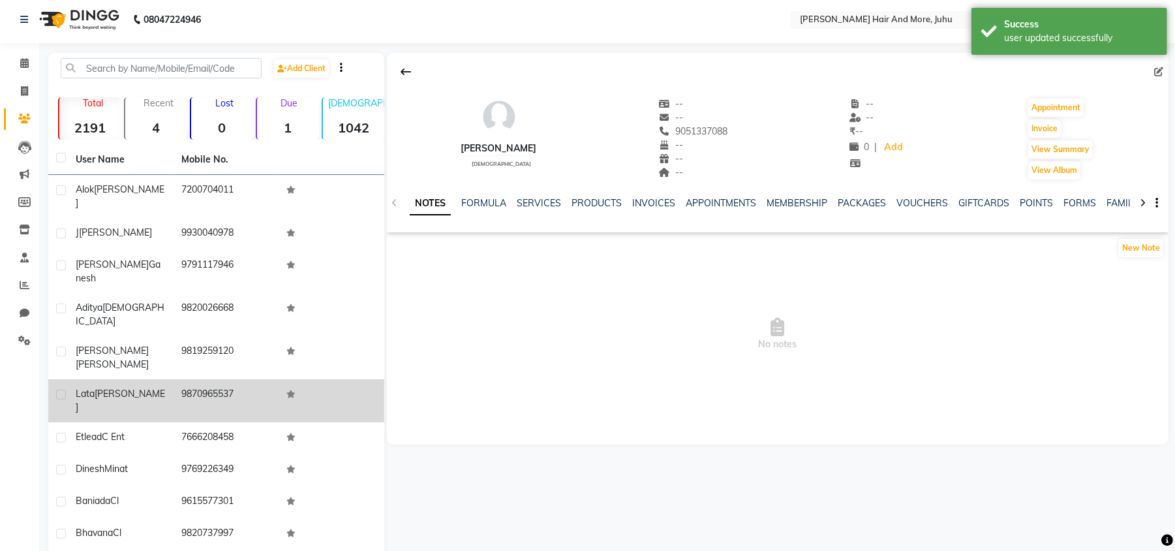
click at [240, 379] on td "9870965537" at bounding box center [227, 400] width 106 height 43
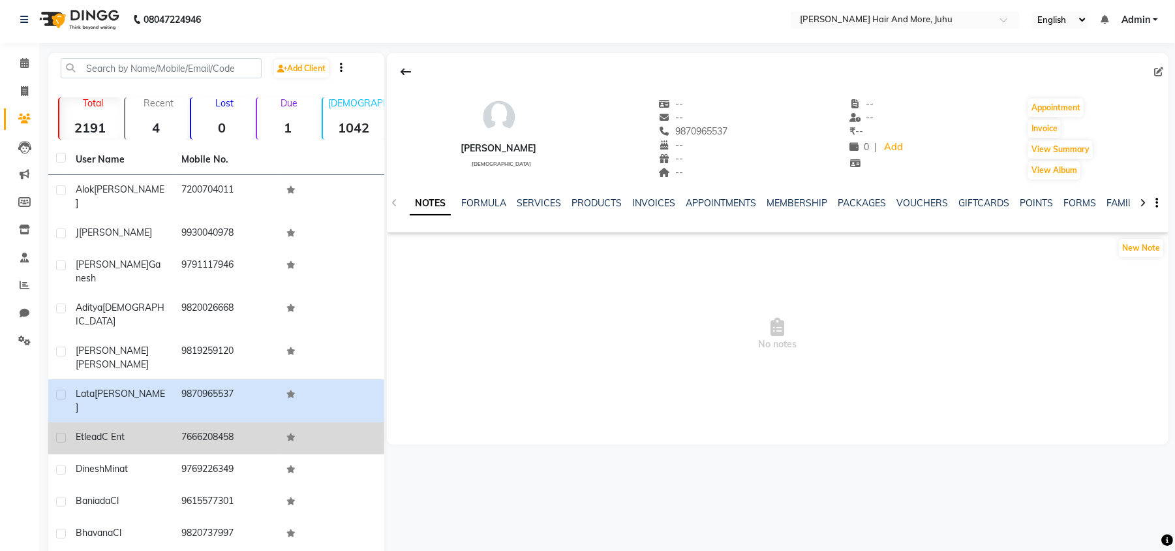
click at [238, 422] on td "7666208458" at bounding box center [227, 438] width 106 height 32
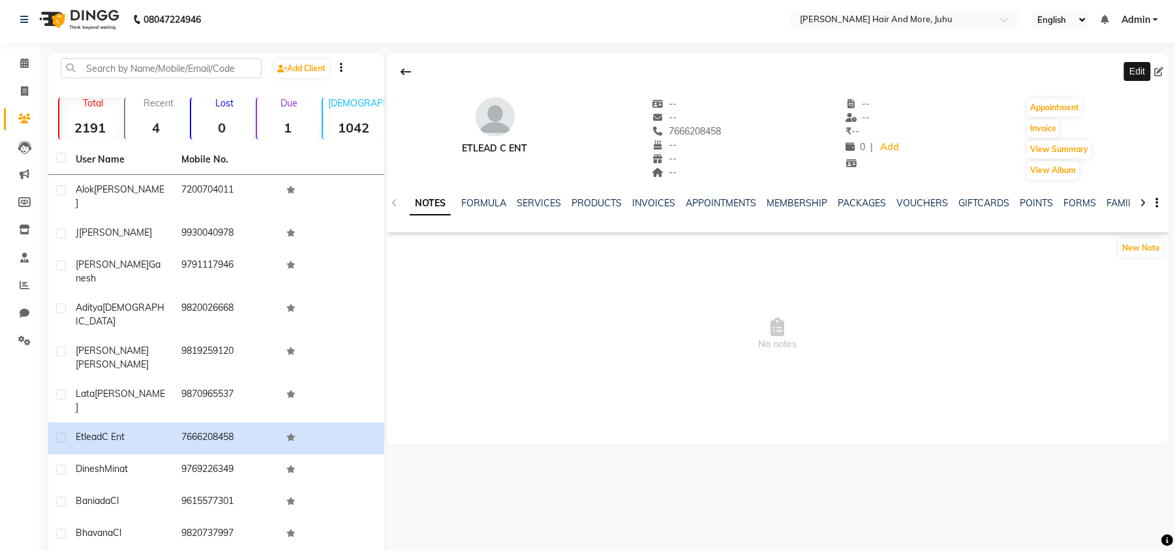
click at [1160, 77] on span at bounding box center [1161, 72] width 14 height 14
click at [1159, 72] on icon at bounding box center [1158, 71] width 9 height 9
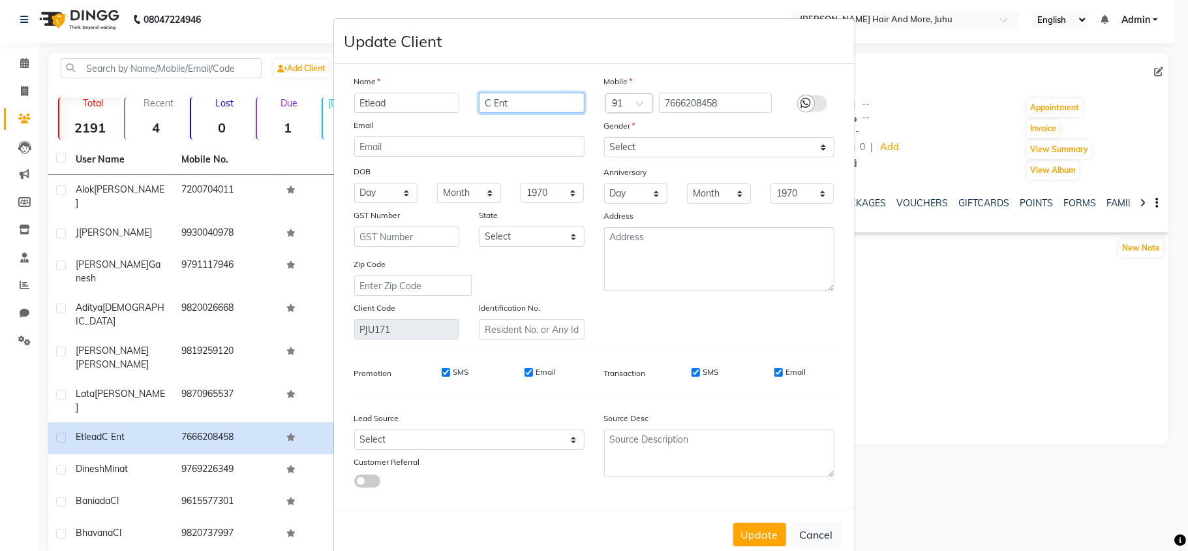
drag, startPoint x: 529, startPoint y: 102, endPoint x: 457, endPoint y: 111, distance: 71.6
click at [457, 111] on div "Etlead C Ent" at bounding box center [470, 103] width 250 height 20
click at [650, 141] on select "Select [DEMOGRAPHIC_DATA] [DEMOGRAPHIC_DATA] Other Prefer Not To Say" at bounding box center [719, 147] width 230 height 20
click at [604, 137] on select "Select [DEMOGRAPHIC_DATA] [DEMOGRAPHIC_DATA] Other Prefer Not To Say" at bounding box center [719, 147] width 230 height 20
click at [767, 532] on button "Update" at bounding box center [759, 534] width 53 height 23
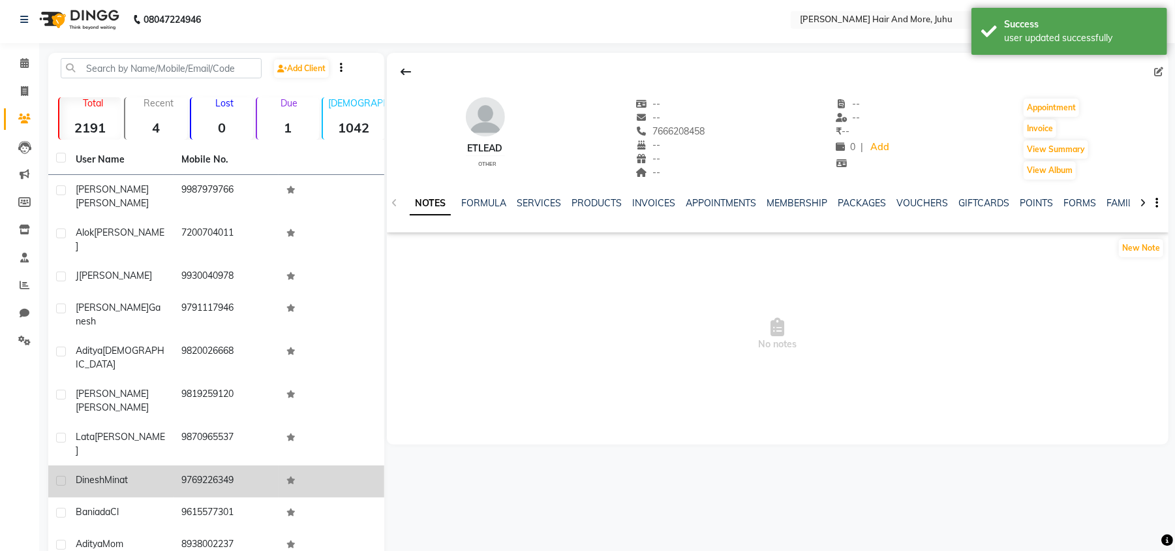
click at [262, 465] on td "9769226349" at bounding box center [227, 481] width 106 height 32
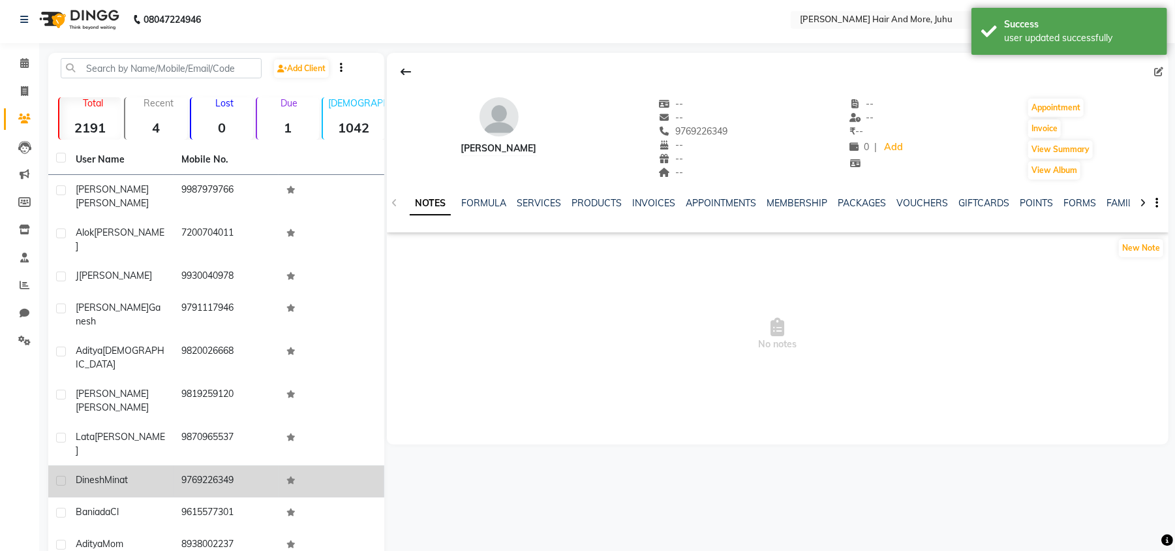
click at [262, 465] on td "9769226349" at bounding box center [227, 481] width 106 height 32
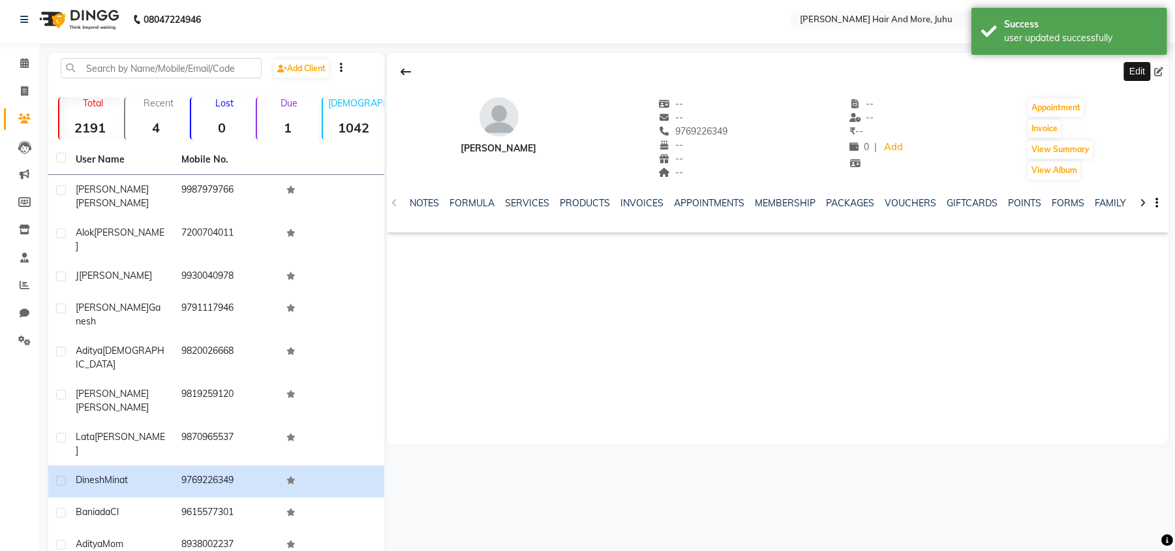
click at [1158, 70] on icon at bounding box center [1158, 71] width 9 height 9
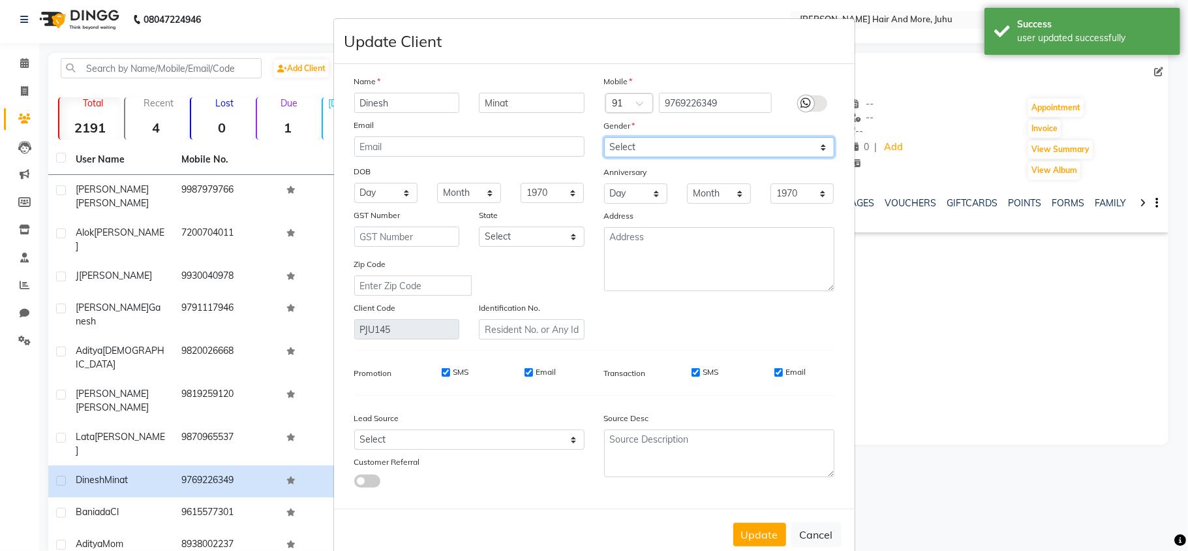
click at [653, 146] on select "Select [DEMOGRAPHIC_DATA] [DEMOGRAPHIC_DATA] Other Prefer Not To Say" at bounding box center [719, 147] width 230 height 20
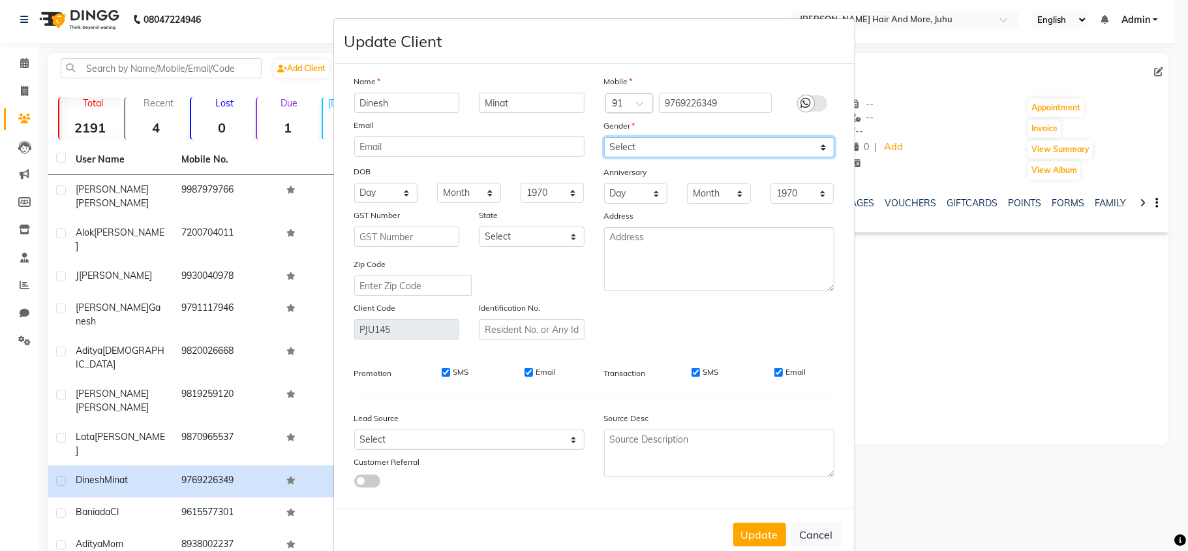
click at [604, 137] on select "Select [DEMOGRAPHIC_DATA] [DEMOGRAPHIC_DATA] Other Prefer Not To Say" at bounding box center [719, 147] width 230 height 20
click at [762, 531] on button "Update" at bounding box center [759, 534] width 53 height 23
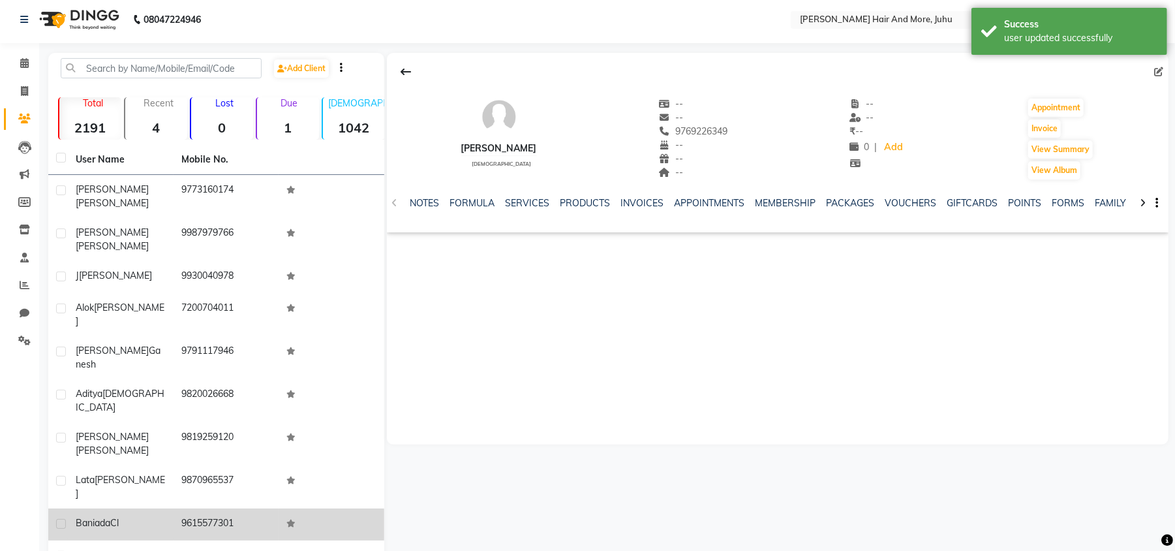
click at [262, 508] on td "9615577301" at bounding box center [227, 524] width 106 height 32
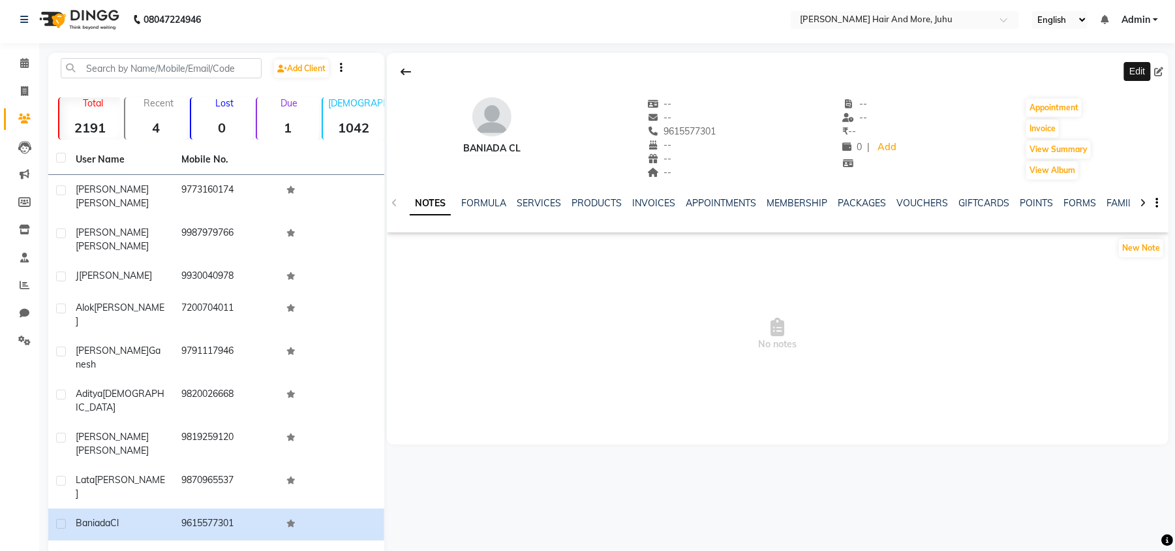
click at [1158, 76] on icon at bounding box center [1158, 71] width 9 height 9
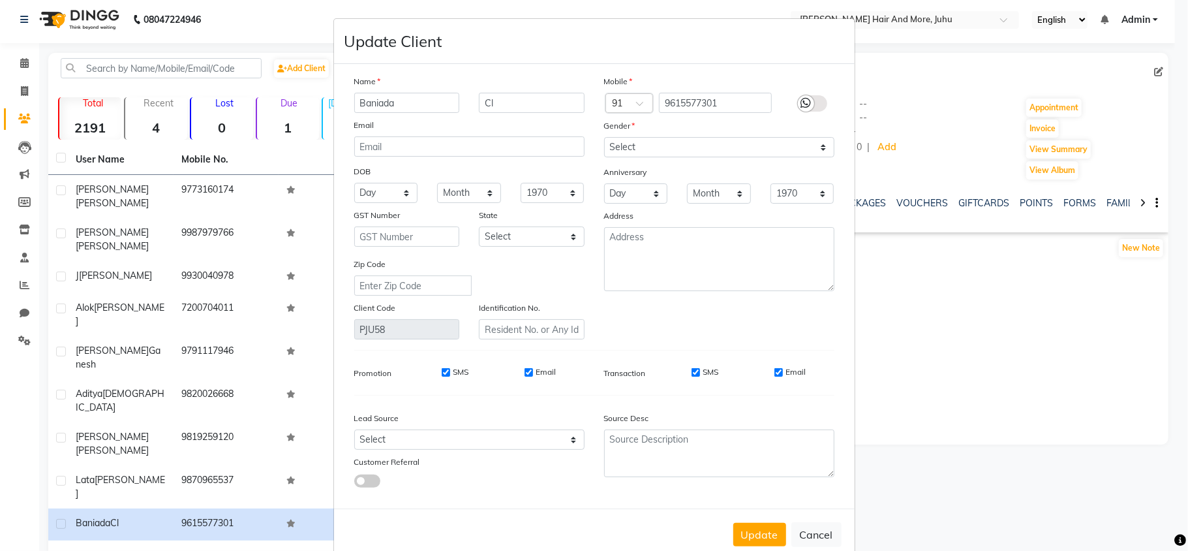
click at [504, 91] on div "Name" at bounding box center [470, 83] width 250 height 18
click at [504, 99] on input "Cl" at bounding box center [532, 103] width 106 height 20
click at [664, 149] on select "Select [DEMOGRAPHIC_DATA] [DEMOGRAPHIC_DATA] Other Prefer Not To Say" at bounding box center [719, 147] width 230 height 20
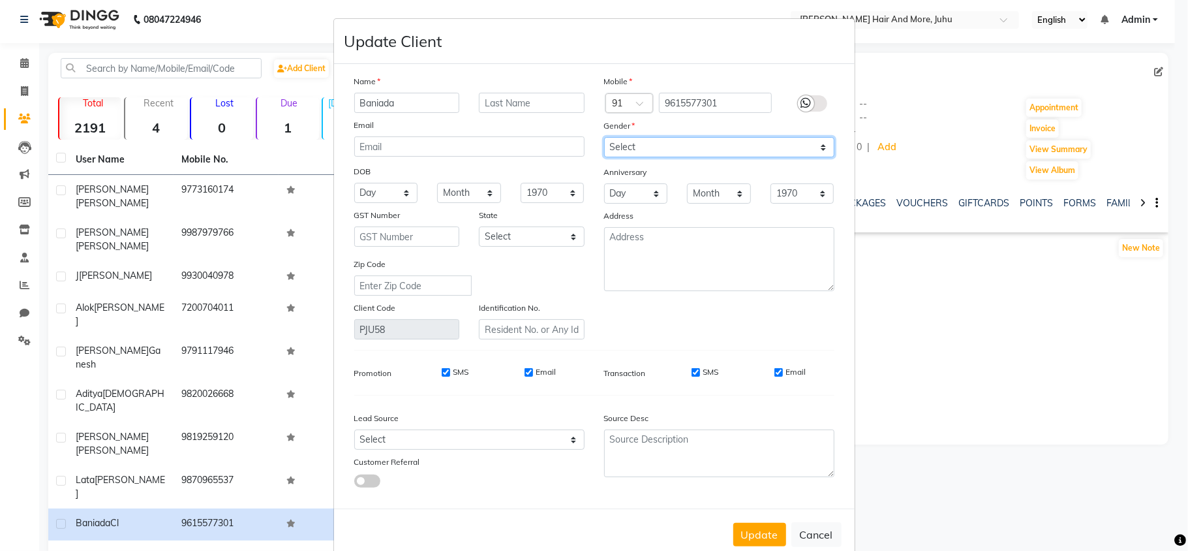
click at [604, 137] on select "Select [DEMOGRAPHIC_DATA] [DEMOGRAPHIC_DATA] Other Prefer Not To Say" at bounding box center [719, 147] width 230 height 20
click at [773, 538] on button "Update" at bounding box center [759, 534] width 53 height 23
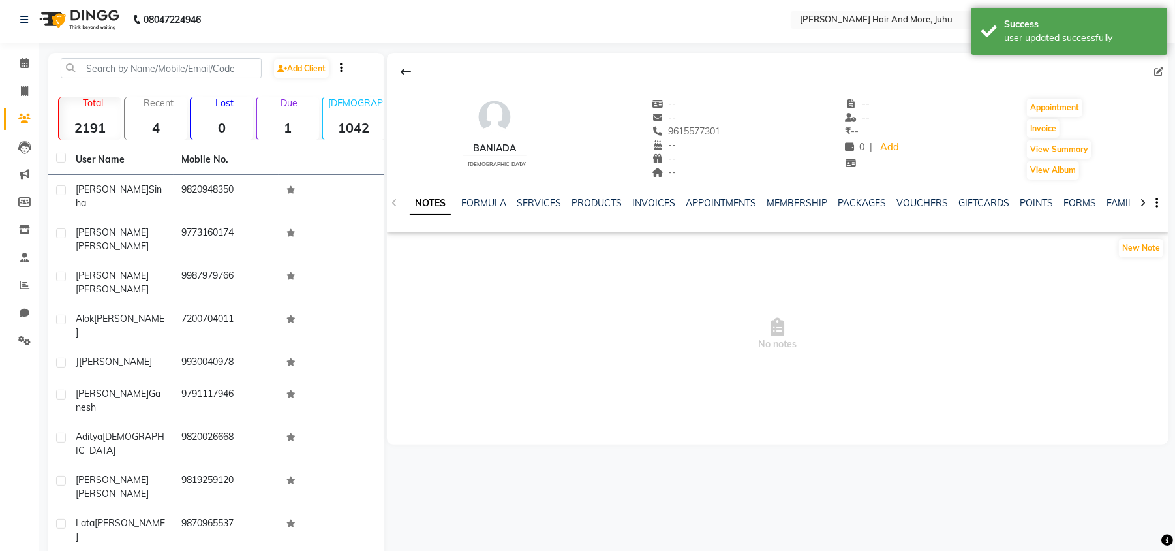
click at [1157, 70] on icon at bounding box center [1158, 71] width 9 height 9
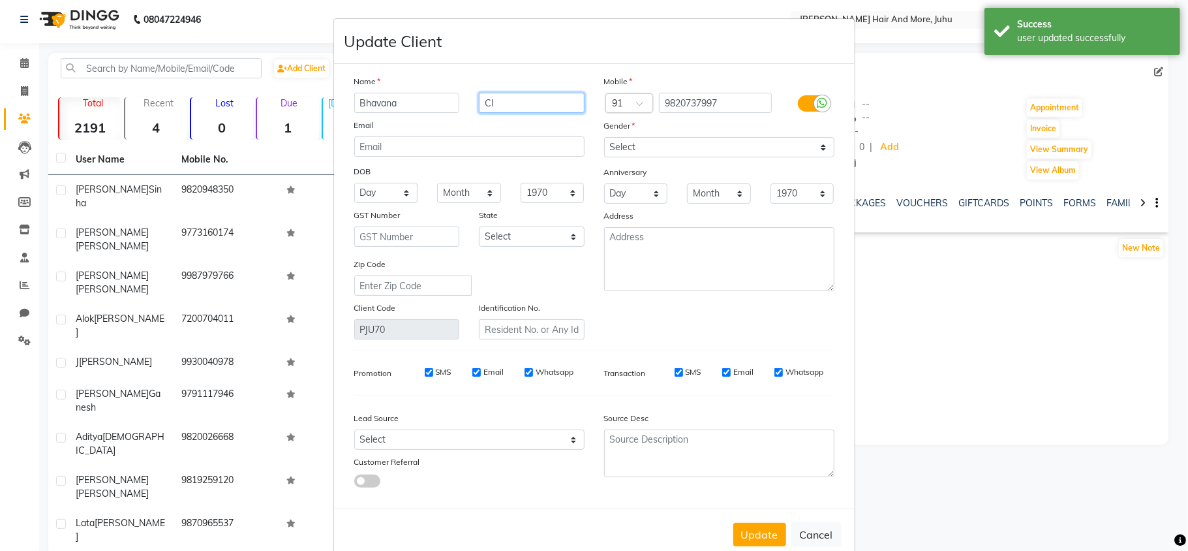
click at [523, 94] on input "Cl" at bounding box center [532, 103] width 106 height 20
drag, startPoint x: 518, startPoint y: 108, endPoint x: 488, endPoint y: 100, distance: 31.0
click at [488, 100] on input "Cl" at bounding box center [532, 103] width 106 height 20
click at [755, 539] on button "Update" at bounding box center [759, 534] width 53 height 23
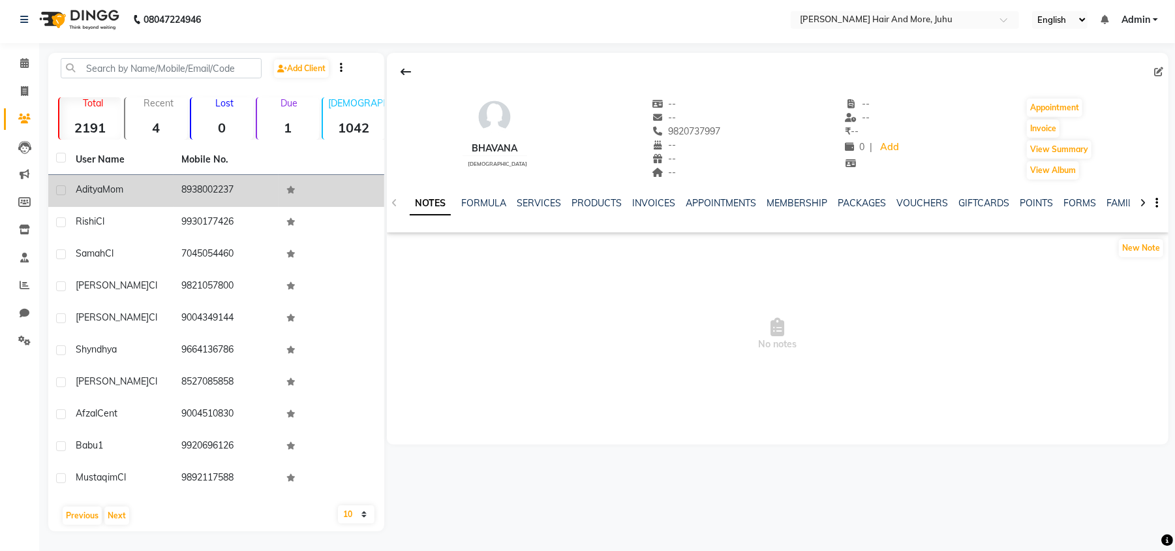
click at [176, 194] on td "8938002237" at bounding box center [227, 191] width 106 height 32
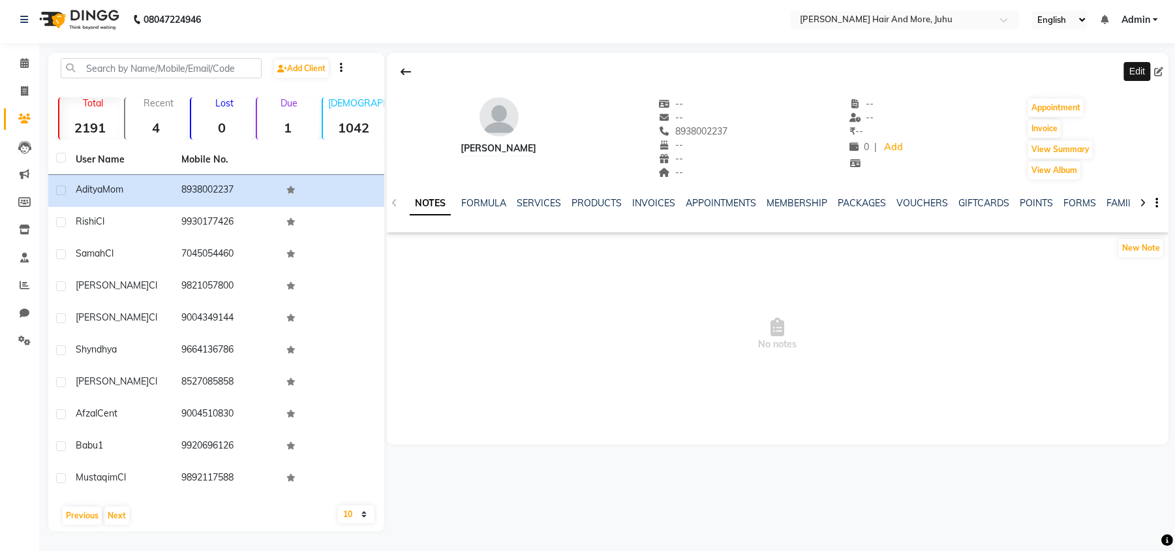
click at [1159, 72] on icon at bounding box center [1158, 71] width 9 height 9
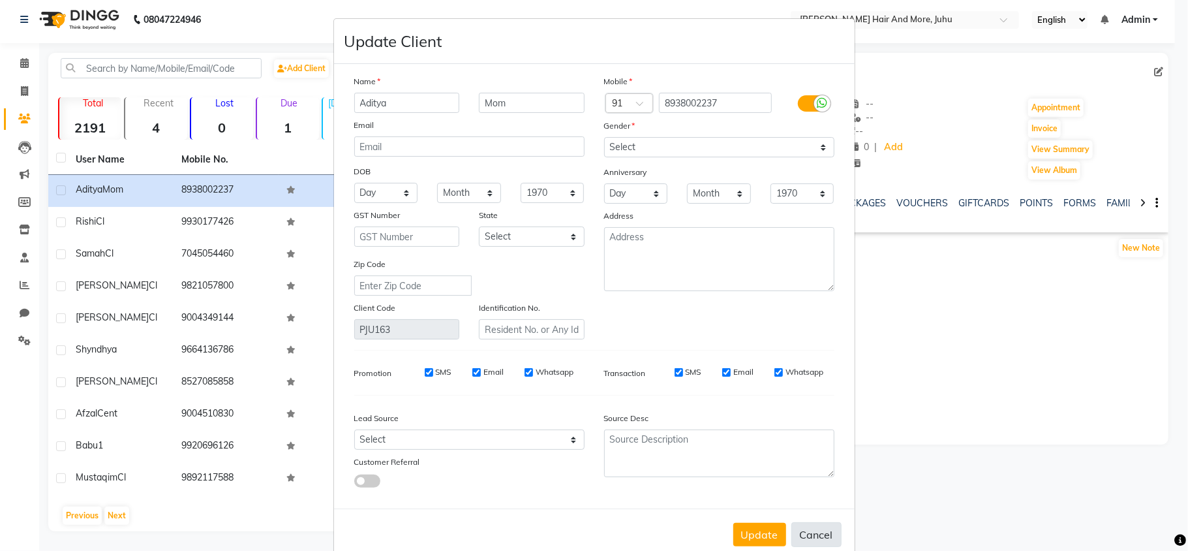
click at [812, 522] on button "Cancel" at bounding box center [817, 534] width 50 height 25
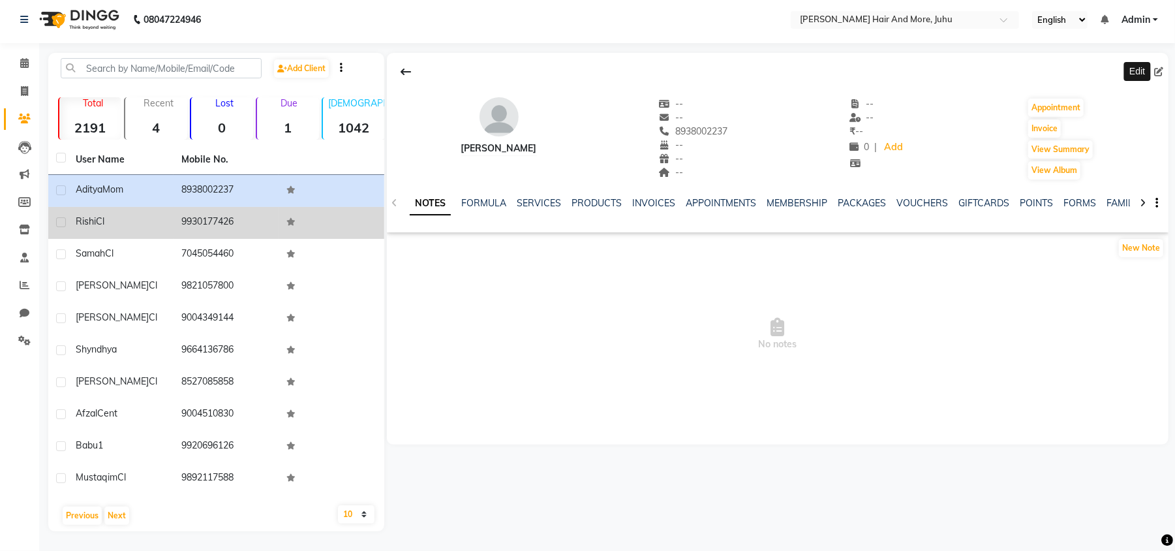
click at [238, 227] on td "9930177426" at bounding box center [227, 223] width 106 height 32
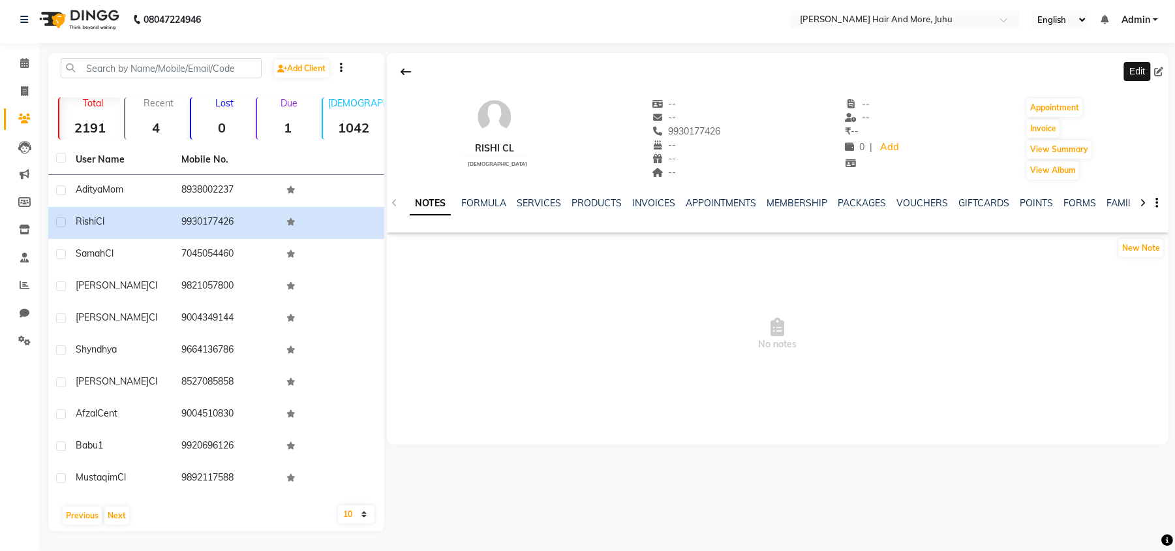
click at [1160, 70] on icon at bounding box center [1158, 71] width 9 height 9
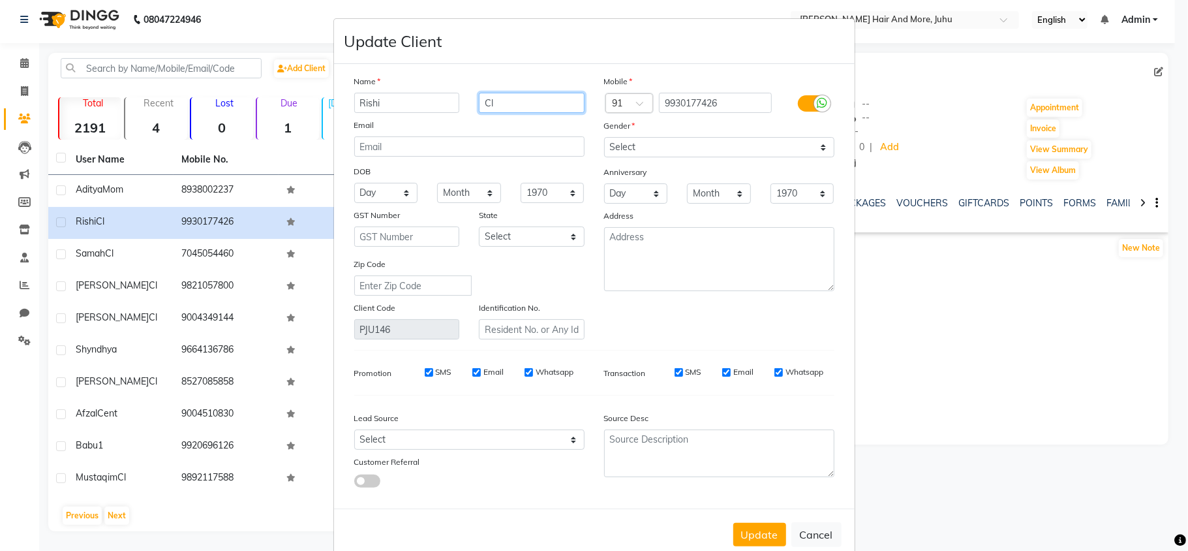
drag, startPoint x: 504, startPoint y: 112, endPoint x: 457, endPoint y: 118, distance: 46.7
click at [454, 121] on div "Name Rishi Cl Email DOB Day 01 02 03 04 05 06 07 08 09 10 11 12 13 14 15 16 17 …" at bounding box center [470, 206] width 250 height 265
click at [757, 523] on button "Update" at bounding box center [759, 534] width 53 height 23
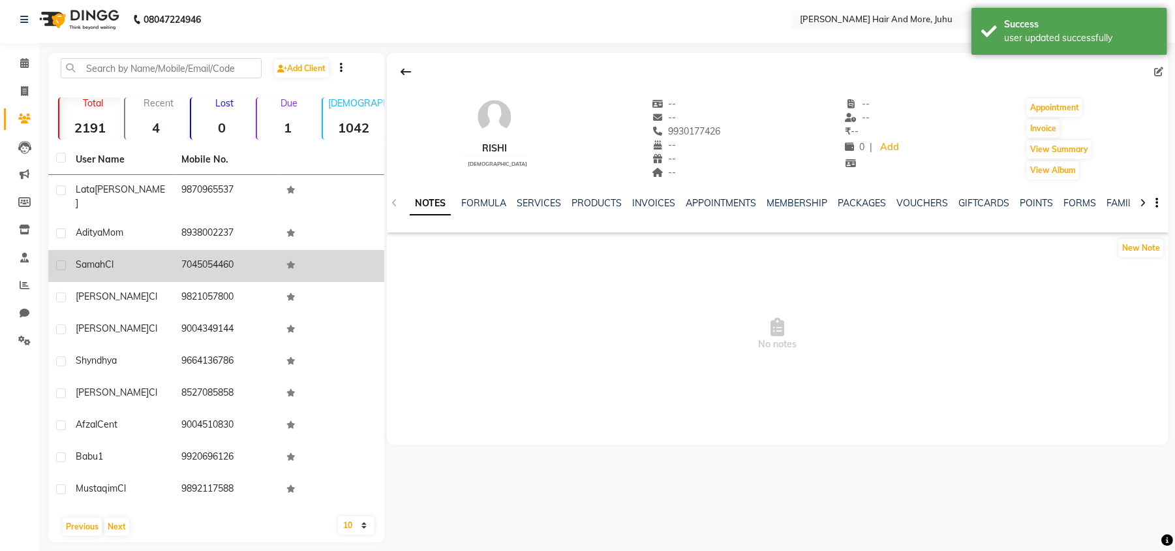
click at [142, 258] on div "Samah Cl" at bounding box center [121, 265] width 90 height 14
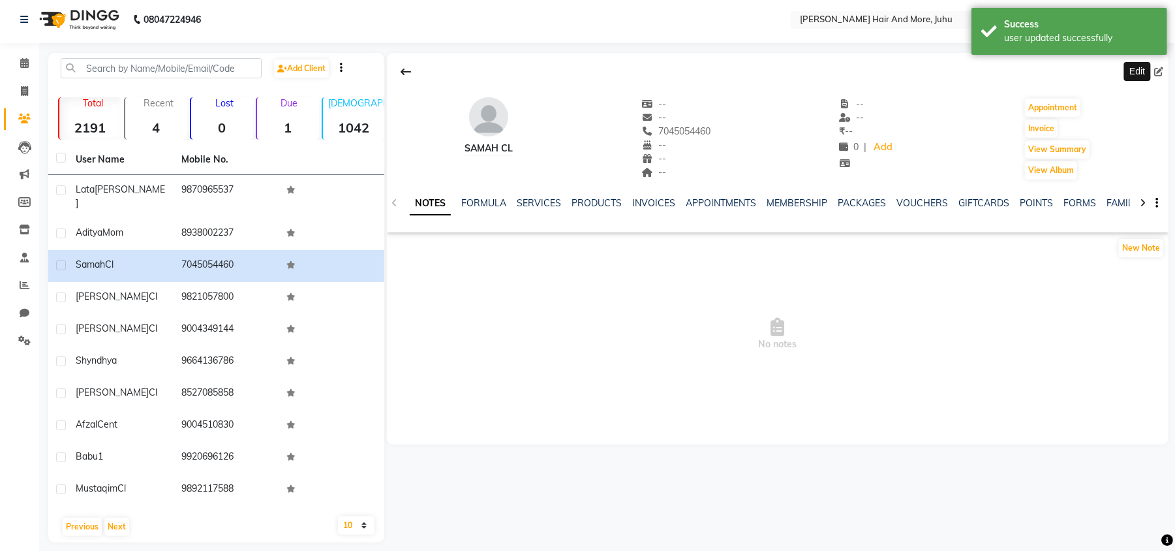
click at [1158, 71] on icon at bounding box center [1158, 71] width 9 height 9
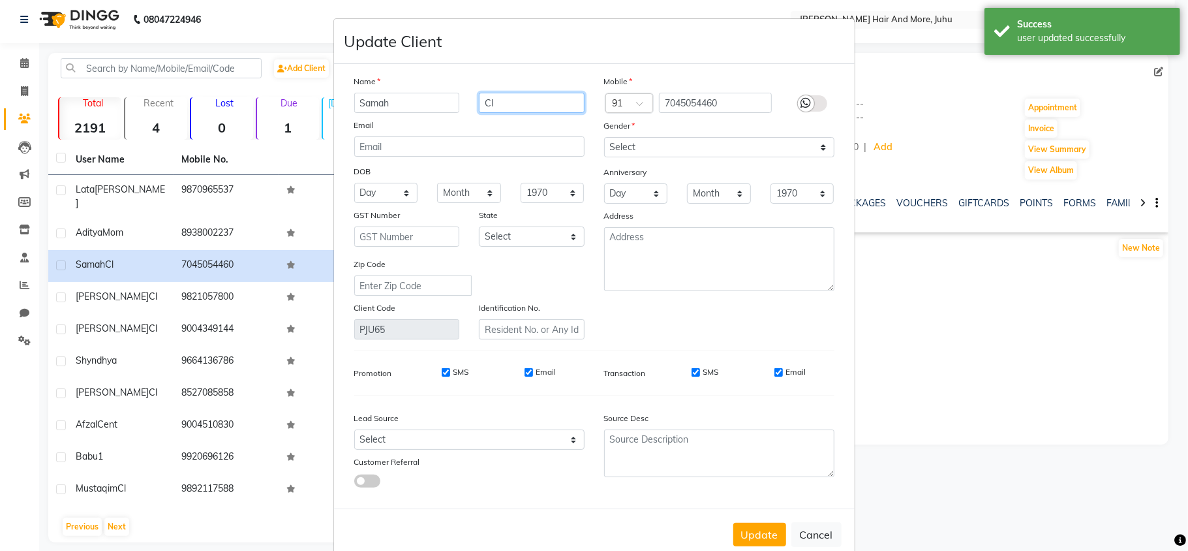
drag, startPoint x: 499, startPoint y: 100, endPoint x: 470, endPoint y: 119, distance: 34.4
click at [470, 119] on div "Name Samah Cl Email DOB Day 01 02 03 04 05 06 07 08 09 10 11 12 13 14 15 16 17 …" at bounding box center [470, 206] width 250 height 265
click at [613, 146] on select "Select [DEMOGRAPHIC_DATA] [DEMOGRAPHIC_DATA] Other Prefer Not To Say" at bounding box center [719, 147] width 230 height 20
click at [604, 137] on select "Select [DEMOGRAPHIC_DATA] [DEMOGRAPHIC_DATA] Other Prefer Not To Say" at bounding box center [719, 147] width 230 height 20
click at [775, 528] on button "Update" at bounding box center [759, 534] width 53 height 23
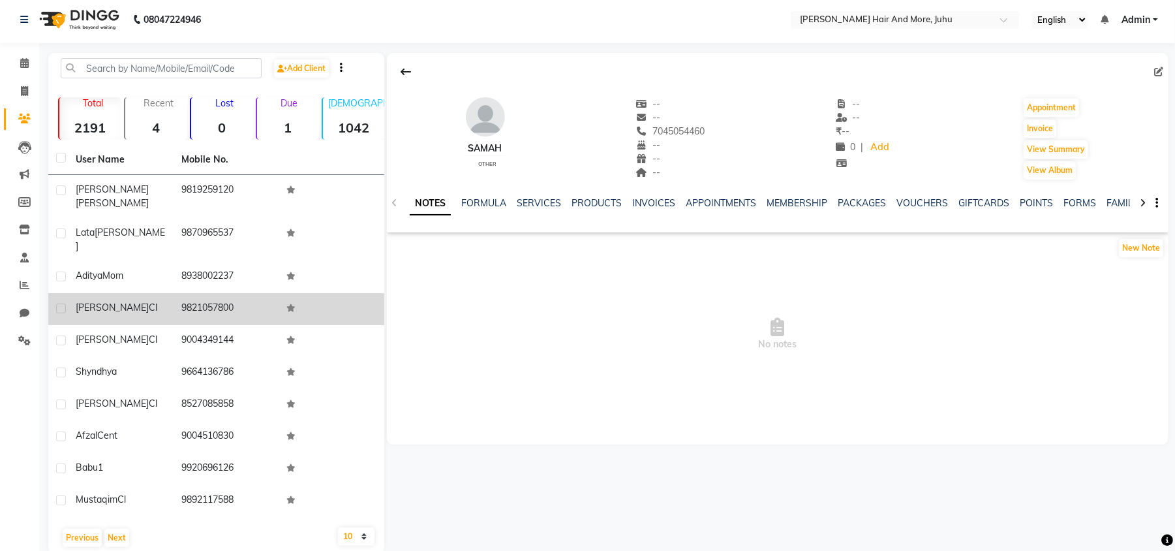
click at [153, 293] on td "Bhavesh Cl" at bounding box center [121, 309] width 106 height 32
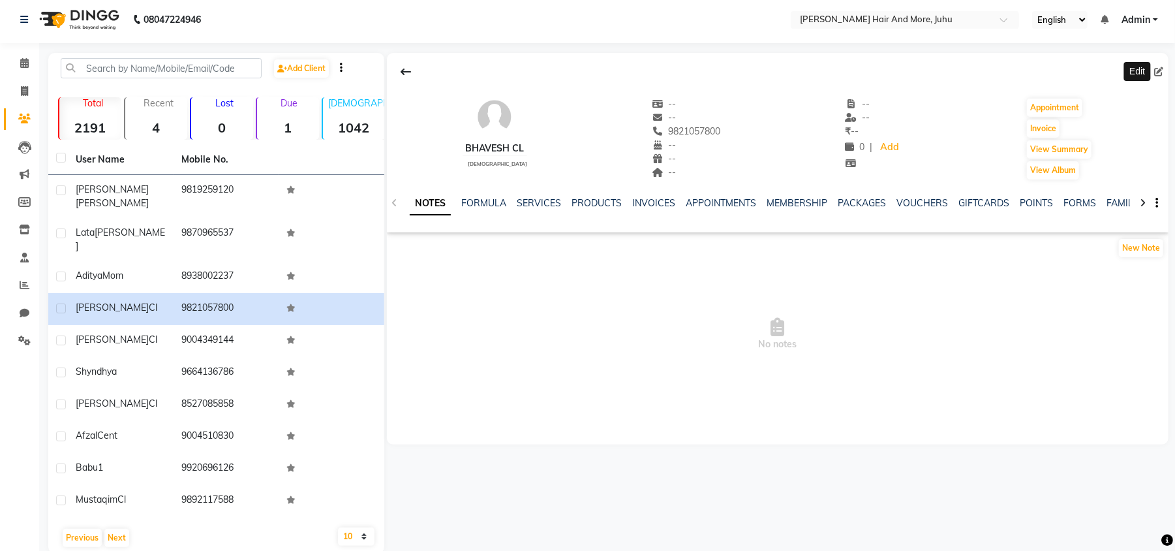
click at [1157, 70] on icon at bounding box center [1158, 71] width 9 height 9
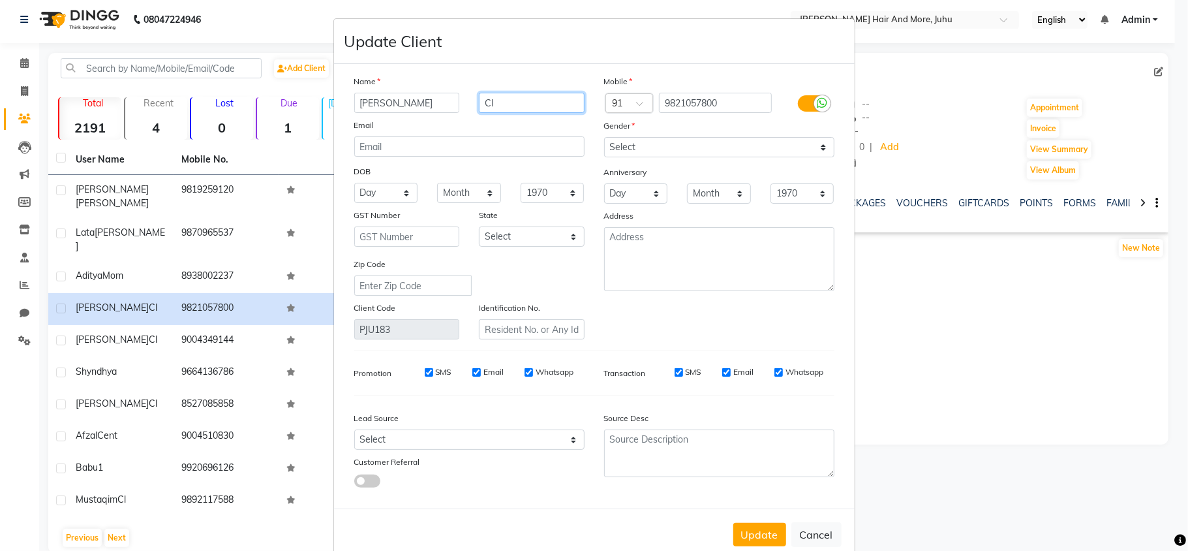
drag, startPoint x: 489, startPoint y: 104, endPoint x: 480, endPoint y: 107, distance: 9.5
click at [480, 107] on input "Cl" at bounding box center [532, 103] width 106 height 20
click at [765, 531] on button "Update" at bounding box center [759, 534] width 53 height 23
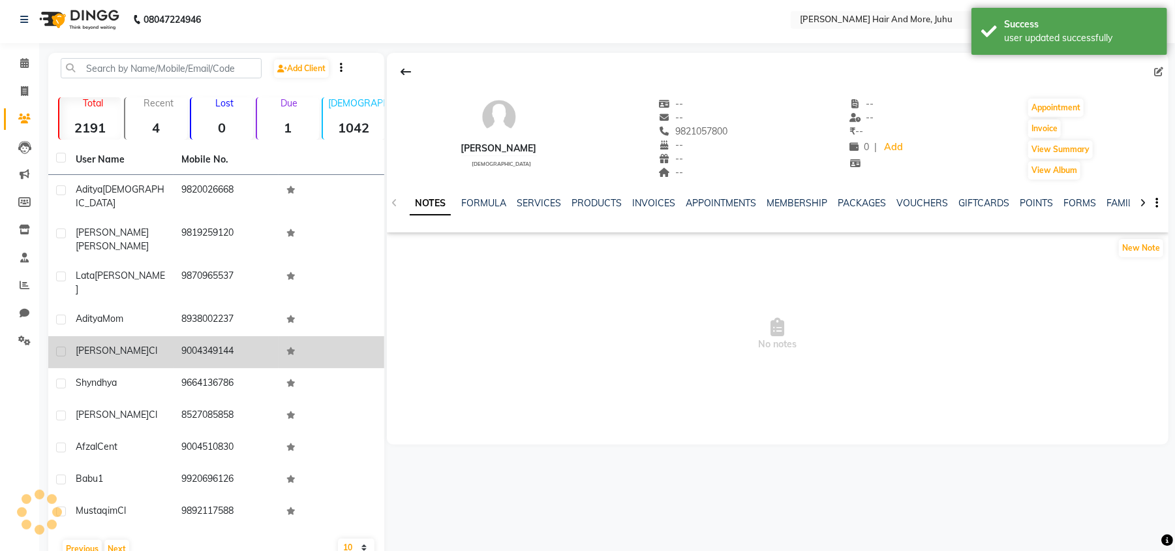
click at [136, 344] on div "[PERSON_NAME] Cl" at bounding box center [121, 351] width 90 height 14
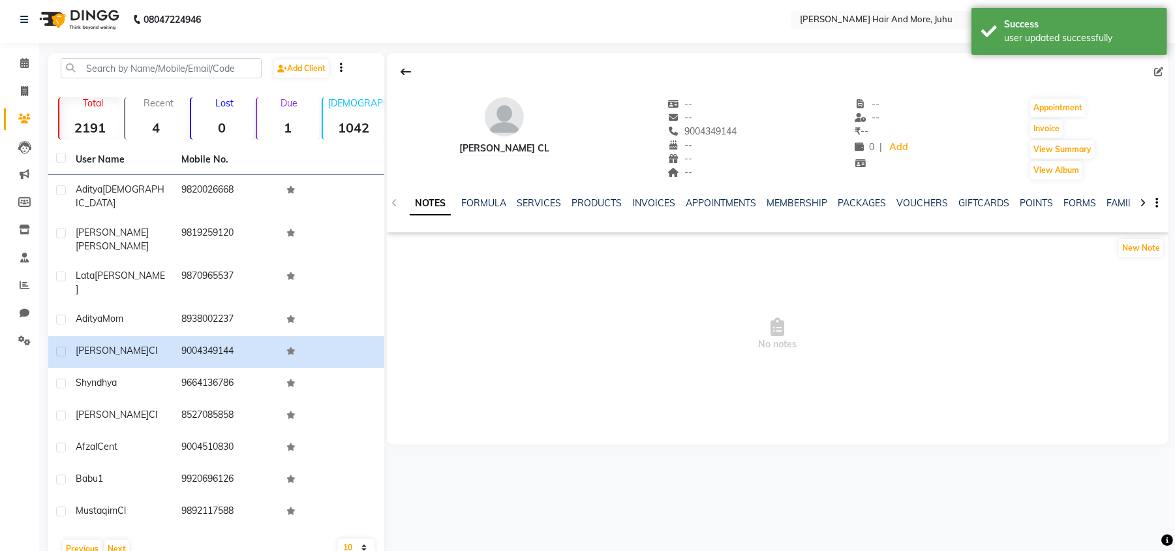
click at [1162, 74] on icon at bounding box center [1158, 71] width 9 height 9
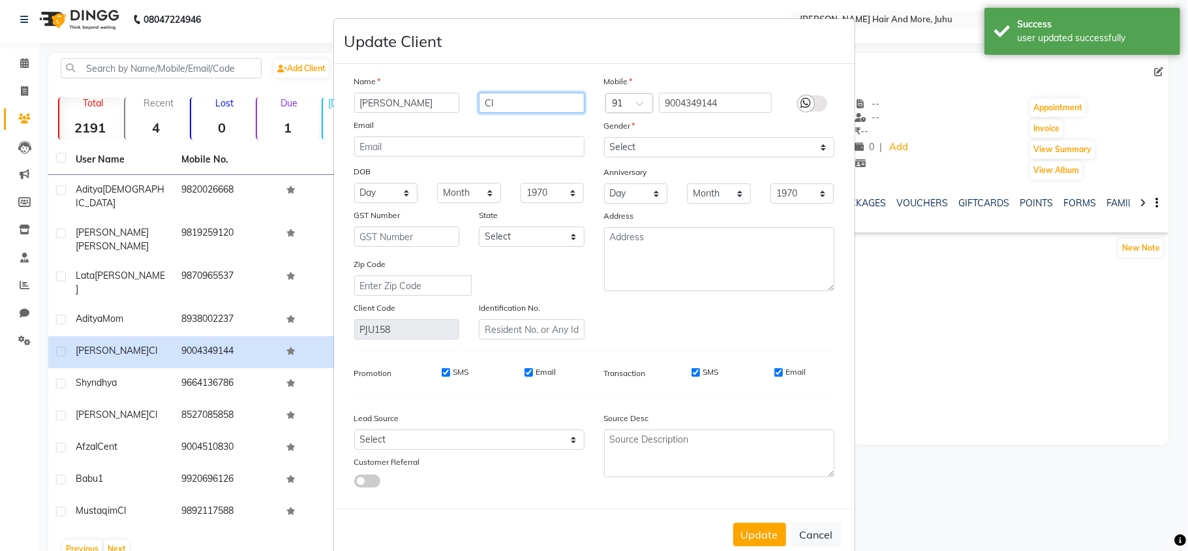
click at [520, 103] on input "Cl" at bounding box center [532, 103] width 106 height 20
click at [645, 144] on select "Select [DEMOGRAPHIC_DATA] [DEMOGRAPHIC_DATA] Other Prefer Not To Say" at bounding box center [719, 147] width 230 height 20
click at [604, 137] on select "Select [DEMOGRAPHIC_DATA] [DEMOGRAPHIC_DATA] Other Prefer Not To Say" at bounding box center [719, 147] width 230 height 20
click at [760, 536] on button "Update" at bounding box center [759, 534] width 53 height 23
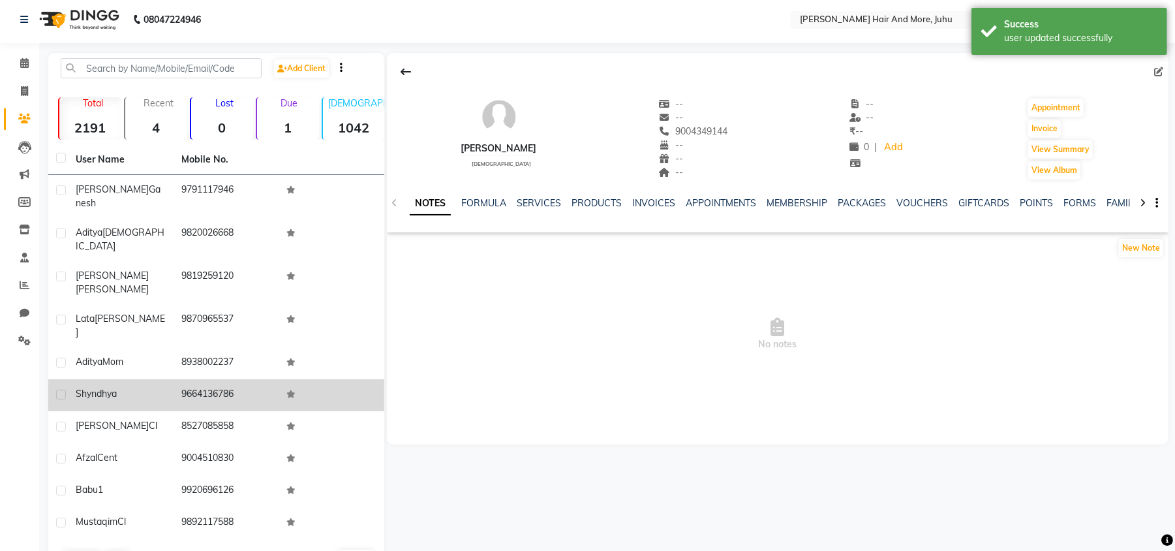
click at [215, 379] on td "9664136786" at bounding box center [227, 395] width 106 height 32
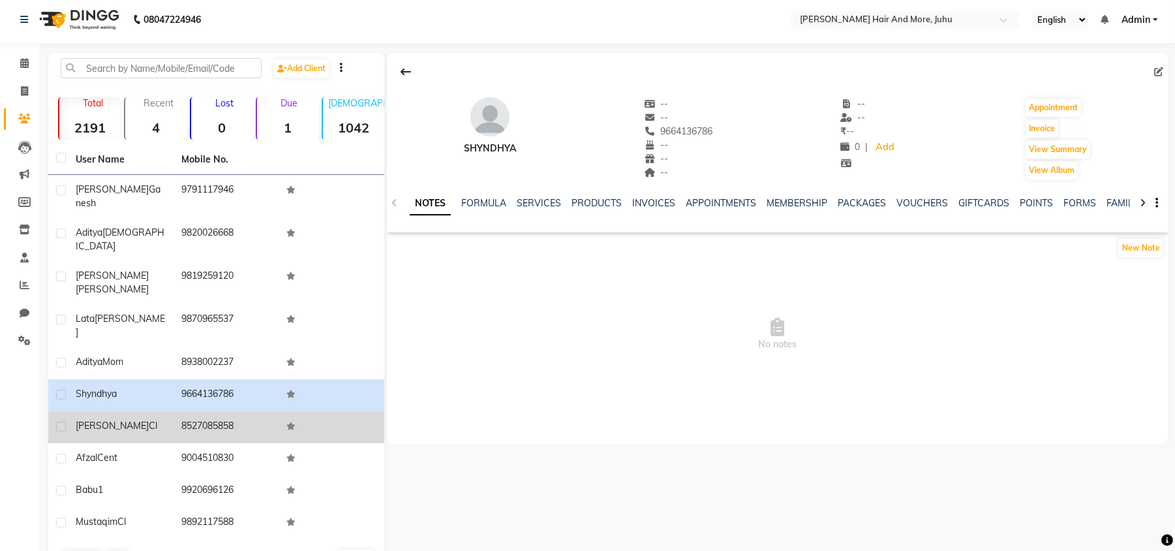
click at [223, 411] on td "8527085858" at bounding box center [227, 427] width 106 height 32
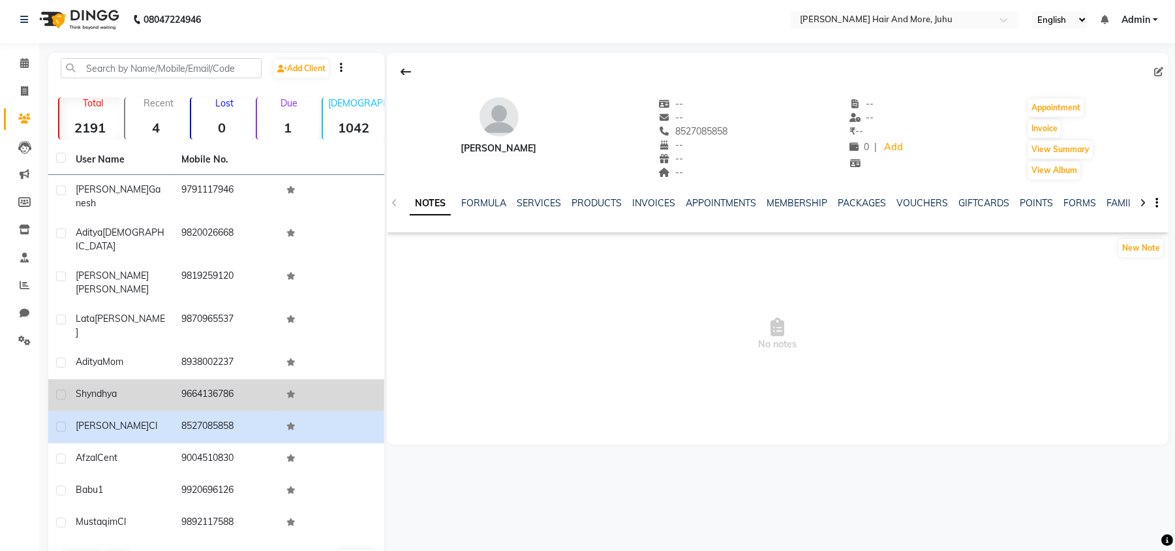
click at [224, 379] on td "9664136786" at bounding box center [227, 395] width 106 height 32
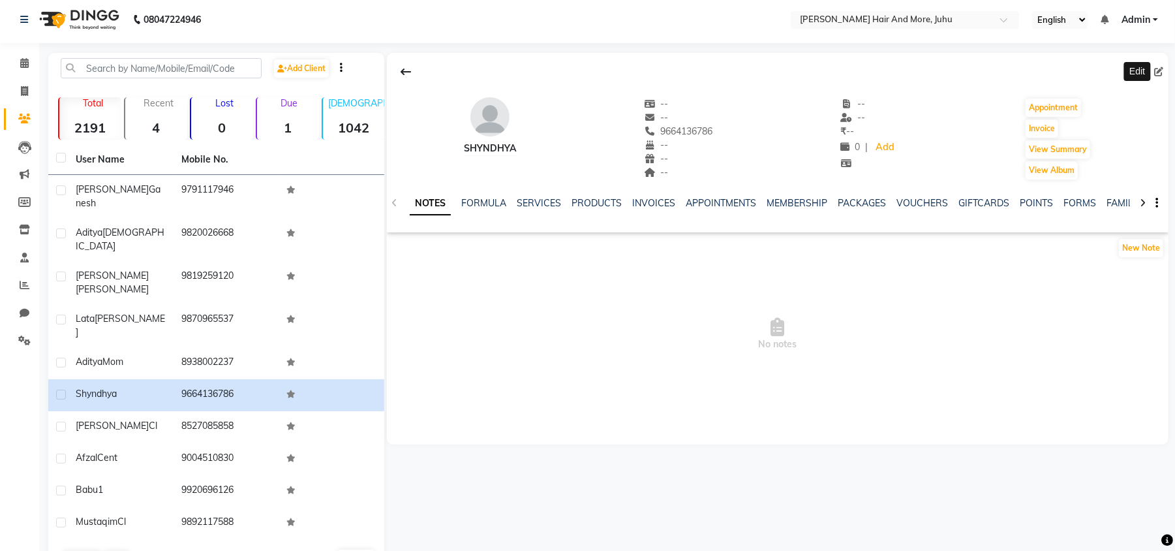
click at [1160, 74] on icon at bounding box center [1158, 71] width 9 height 9
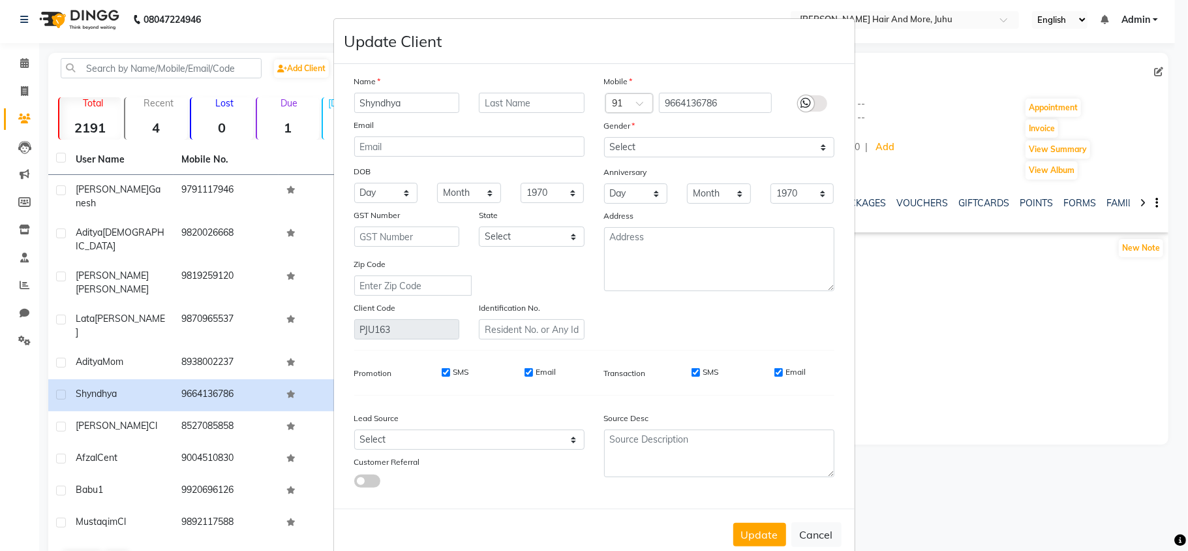
click at [371, 103] on input "Shyndhya" at bounding box center [407, 103] width 106 height 20
click at [626, 147] on select "Select [DEMOGRAPHIC_DATA] [DEMOGRAPHIC_DATA] Other Prefer Not To Say" at bounding box center [719, 147] width 230 height 20
click at [604, 137] on select "Select [DEMOGRAPHIC_DATA] [DEMOGRAPHIC_DATA] Other Prefer Not To Say" at bounding box center [719, 147] width 230 height 20
click at [758, 535] on button "Update" at bounding box center [759, 534] width 53 height 23
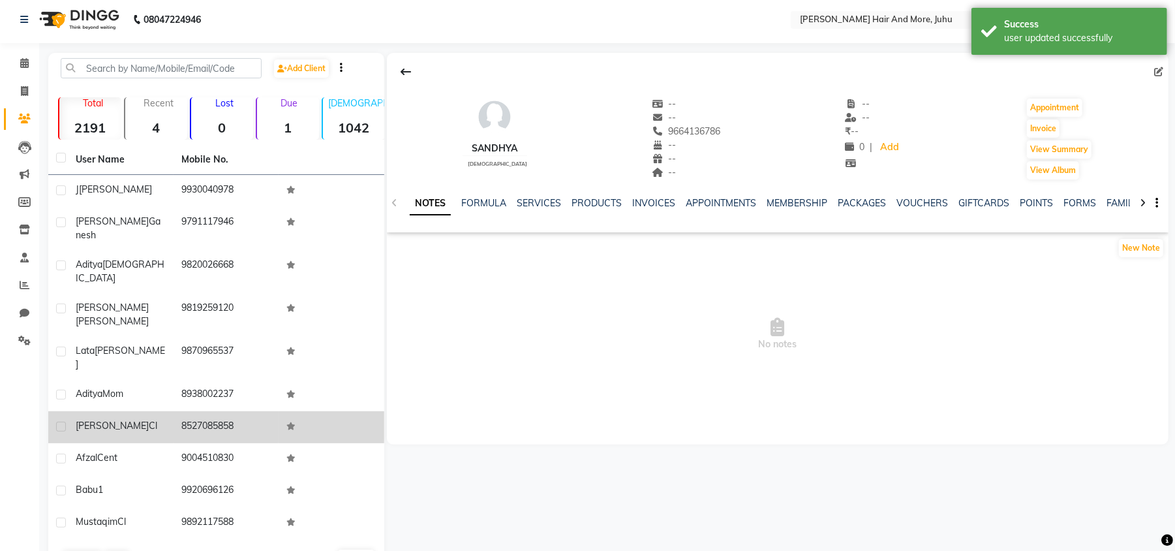
click at [230, 411] on td "8527085858" at bounding box center [227, 427] width 106 height 32
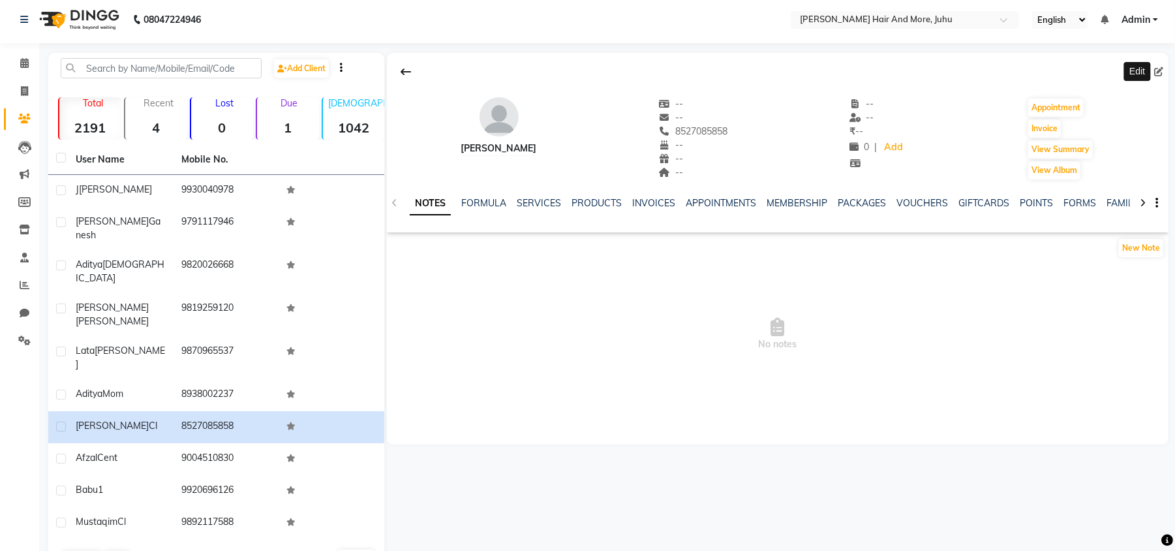
click at [1158, 70] on icon at bounding box center [1158, 71] width 9 height 9
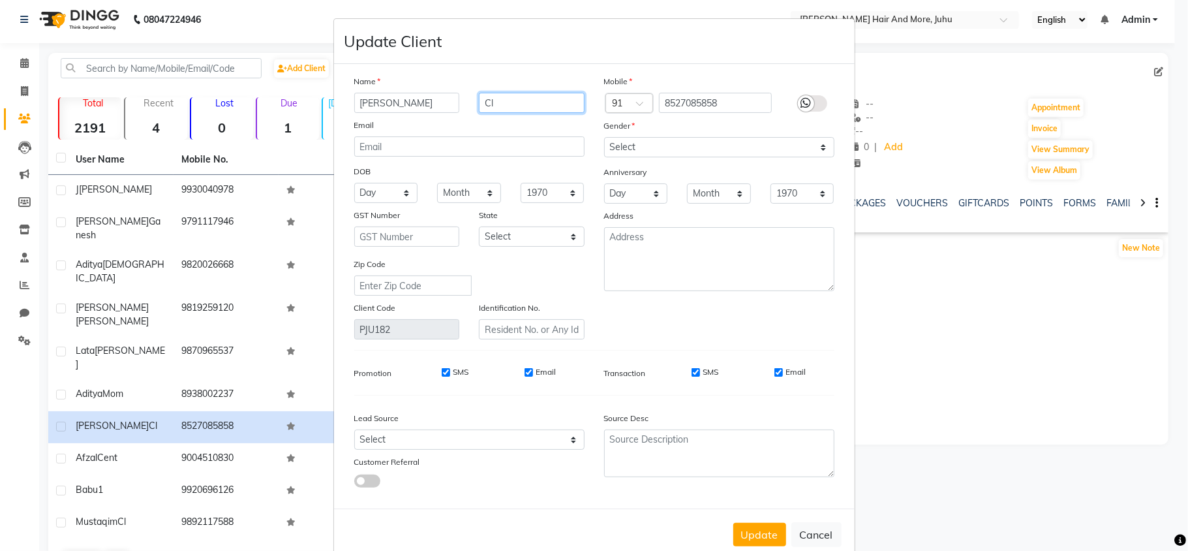
drag, startPoint x: 502, startPoint y: 97, endPoint x: 497, endPoint y: 105, distance: 9.1
click at [499, 103] on input "Cl" at bounding box center [532, 103] width 106 height 20
click at [497, 105] on input "Cl" at bounding box center [532, 103] width 106 height 20
drag, startPoint x: 497, startPoint y: 105, endPoint x: 484, endPoint y: 92, distance: 18.5
click at [484, 93] on input "Cl" at bounding box center [532, 103] width 106 height 20
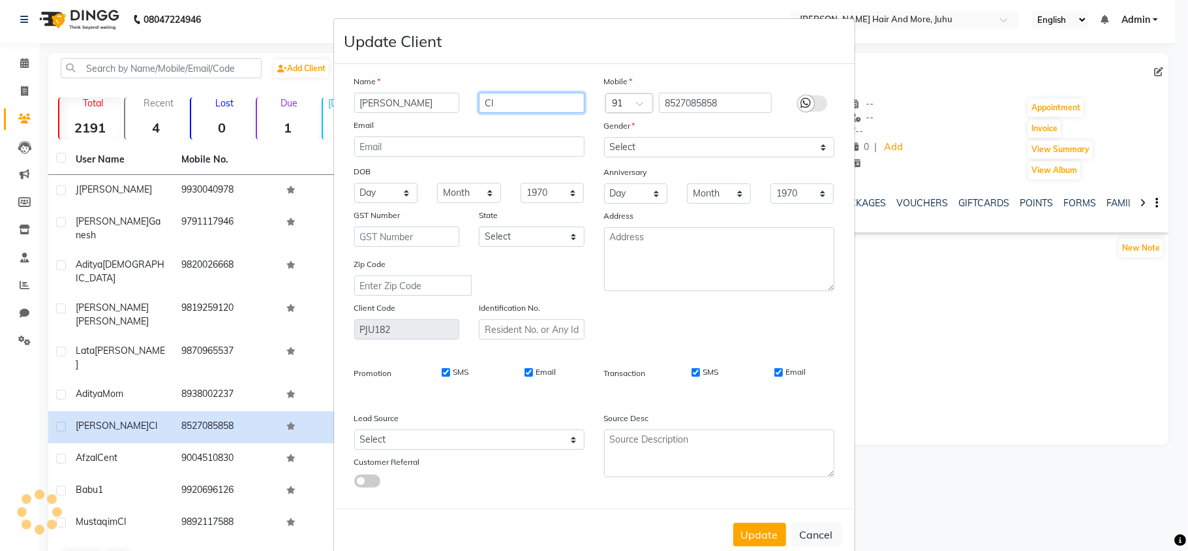
click at [487, 106] on input "Cl" at bounding box center [532, 103] width 106 height 20
click at [632, 145] on select "Select [DEMOGRAPHIC_DATA] [DEMOGRAPHIC_DATA] Other Prefer Not To Say" at bounding box center [719, 147] width 230 height 20
click at [604, 137] on select "Select [DEMOGRAPHIC_DATA] [DEMOGRAPHIC_DATA] Other Prefer Not To Say" at bounding box center [719, 147] width 230 height 20
click at [752, 538] on button "Update" at bounding box center [759, 534] width 53 height 23
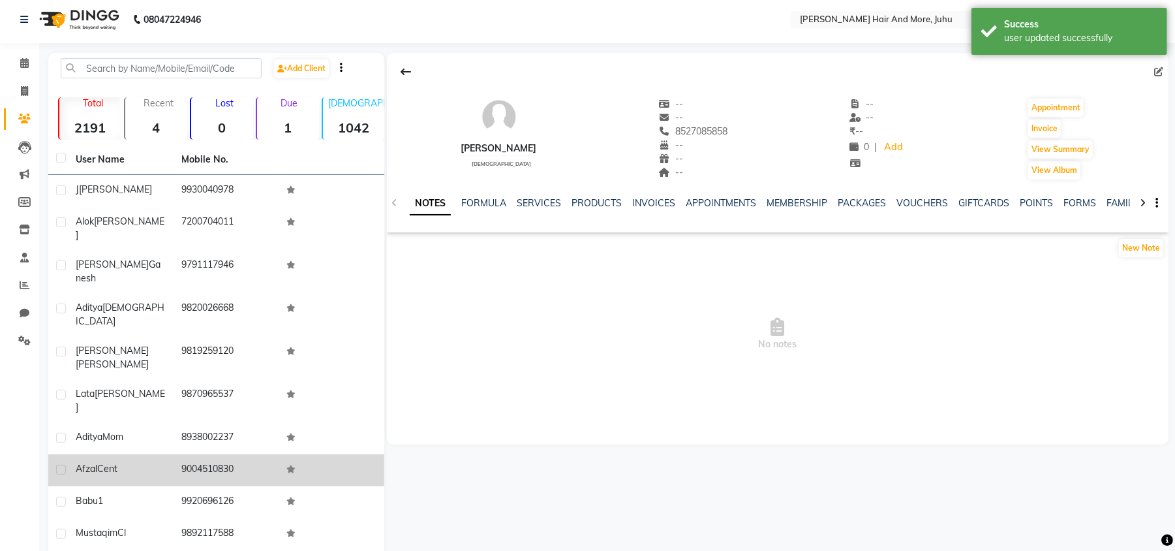
click at [228, 454] on td "9004510830" at bounding box center [227, 470] width 106 height 32
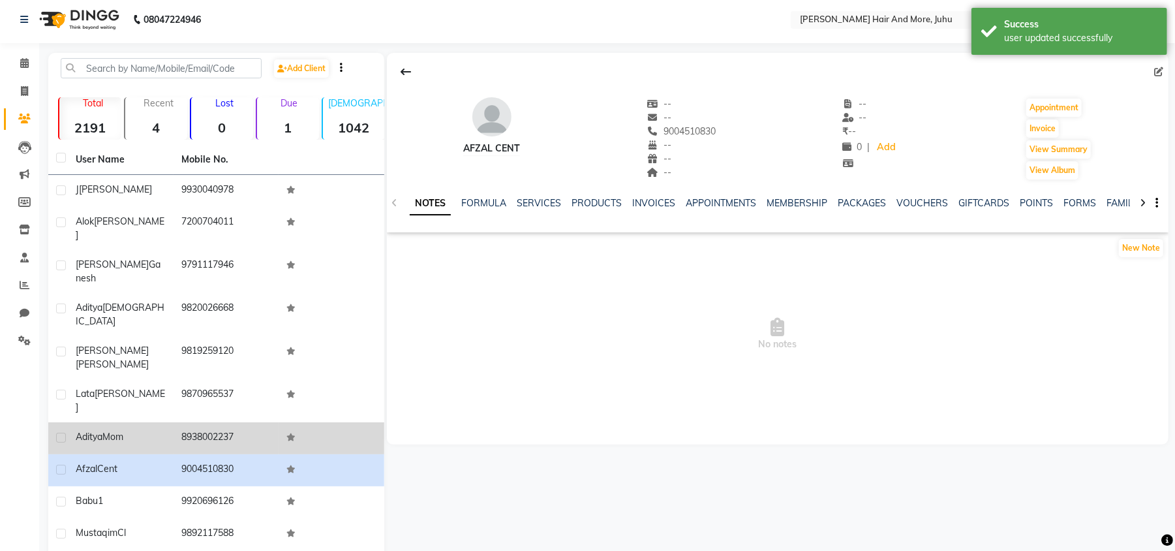
click at [262, 422] on td "8938002237" at bounding box center [227, 438] width 106 height 32
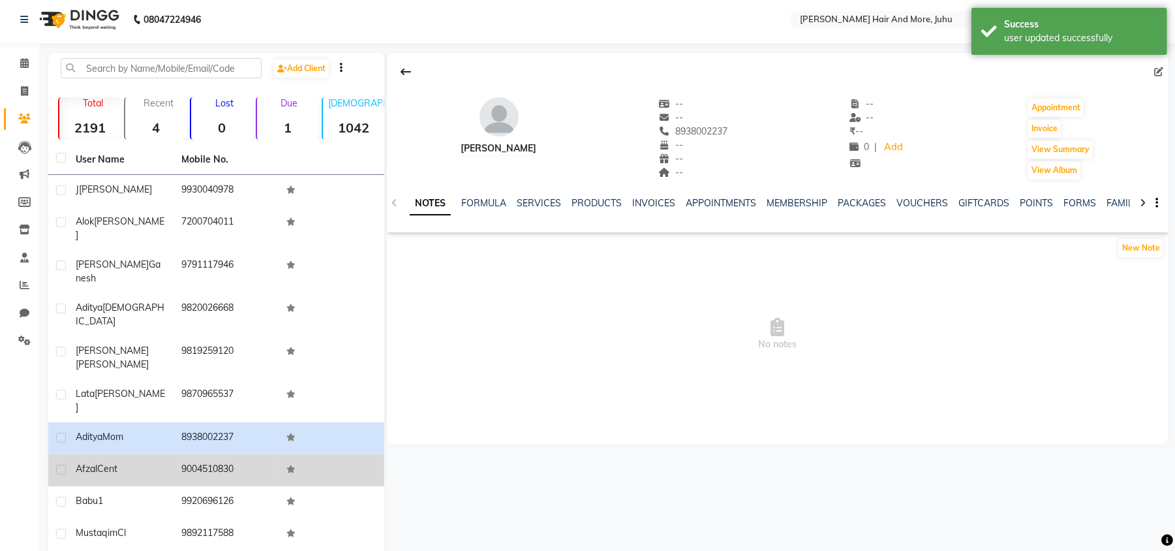
click at [222, 454] on td "9004510830" at bounding box center [227, 470] width 106 height 32
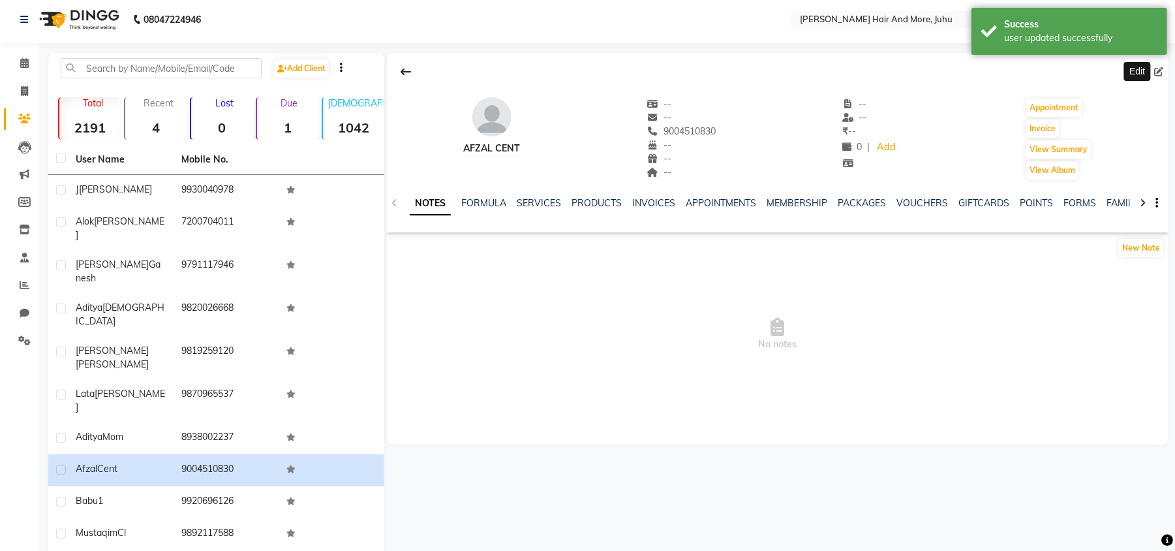
click at [1157, 72] on icon at bounding box center [1158, 71] width 9 height 9
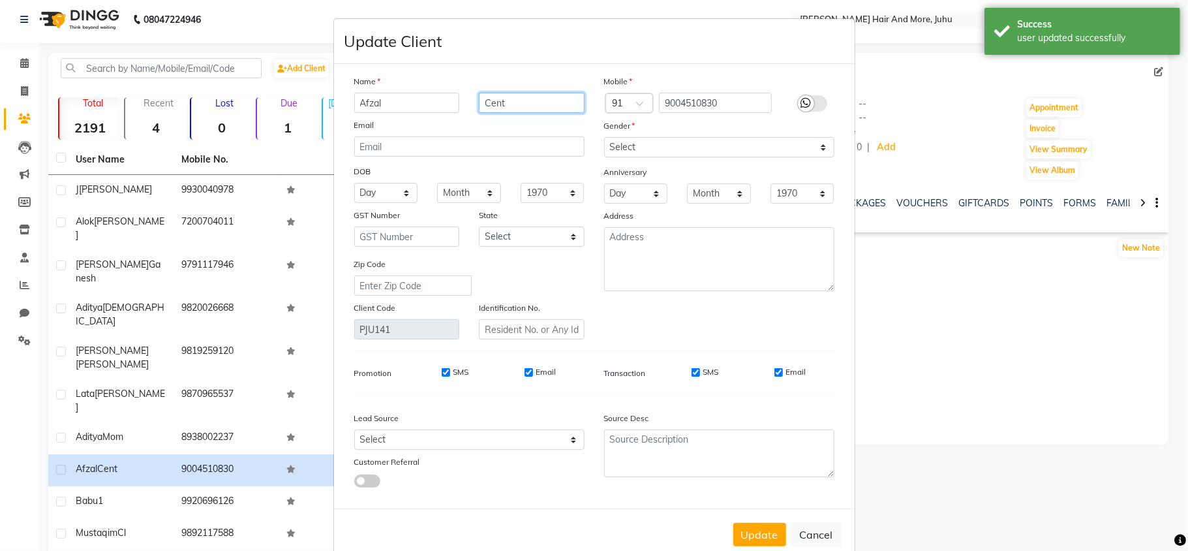
drag, startPoint x: 528, startPoint y: 97, endPoint x: 470, endPoint y: 123, distance: 62.8
click at [470, 123] on div "Name Afzal Cent Email DOB Day 01 02 03 04 05 06 07 08 09 10 11 12 13 14 15 16 1…" at bounding box center [470, 206] width 250 height 265
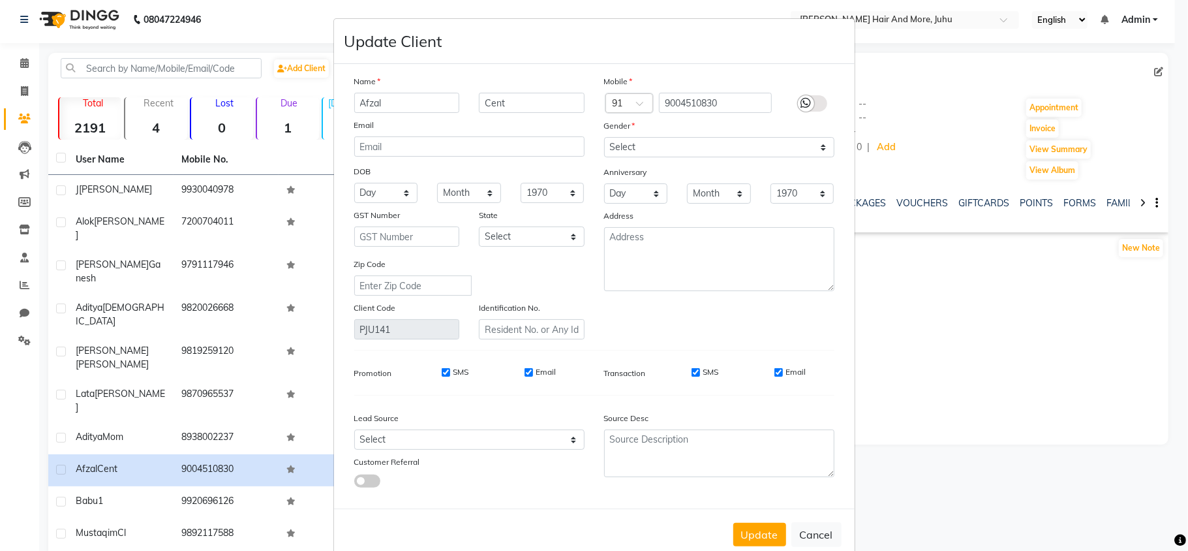
drag, startPoint x: 492, startPoint y: 105, endPoint x: 902, endPoint y: 324, distance: 464.8
click at [902, 324] on ngb-modal-window "Update Client Name Afzal Cent Email DOB Day 01 02 03 04 05 06 07 08 09 10 11 12…" at bounding box center [594, 275] width 1188 height 551
click at [782, 538] on div "Update Cancel" at bounding box center [594, 534] width 521 height 52
click at [814, 533] on button "Cancel" at bounding box center [817, 534] width 50 height 25
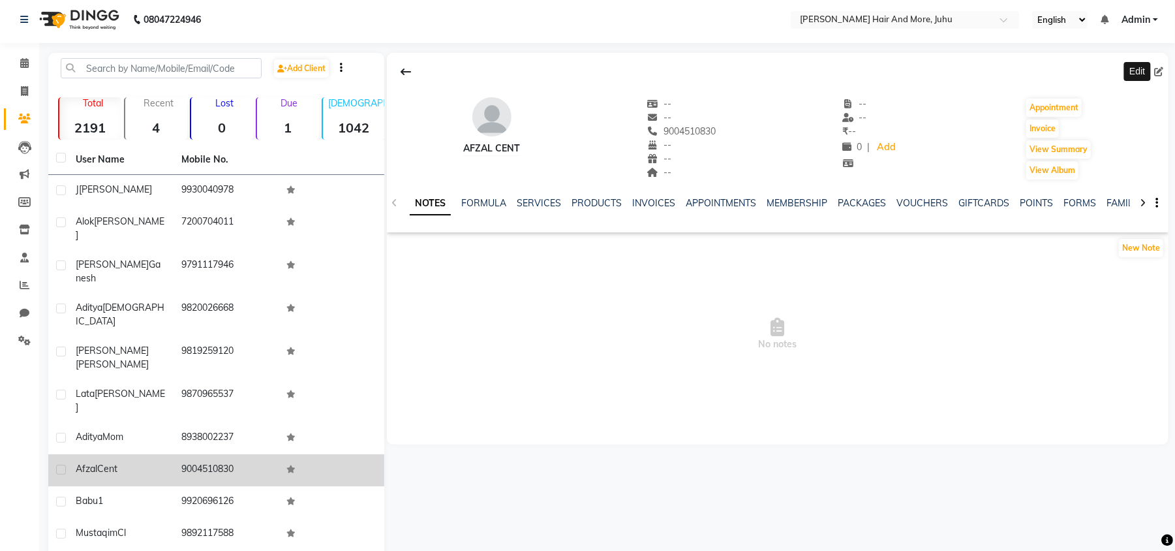
click at [63, 465] on label at bounding box center [61, 470] width 10 height 10
click at [63, 466] on input "checkbox" at bounding box center [60, 470] width 8 height 8
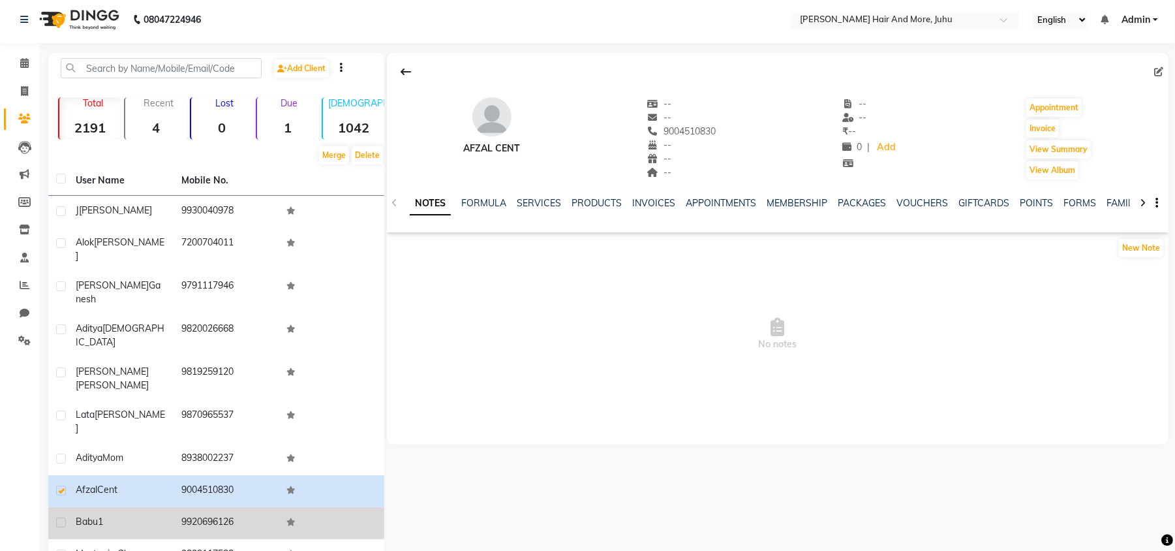
click at [58, 517] on label at bounding box center [61, 522] width 10 height 10
click at [58, 519] on input "checkbox" at bounding box center [60, 523] width 8 height 8
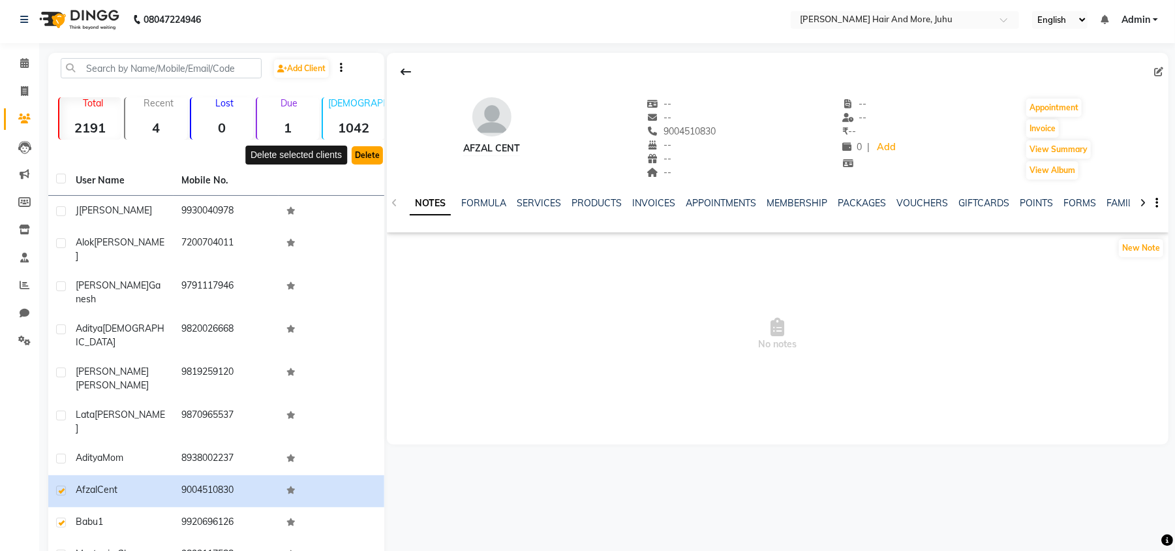
click at [369, 157] on button "Delete" at bounding box center [367, 155] width 31 height 18
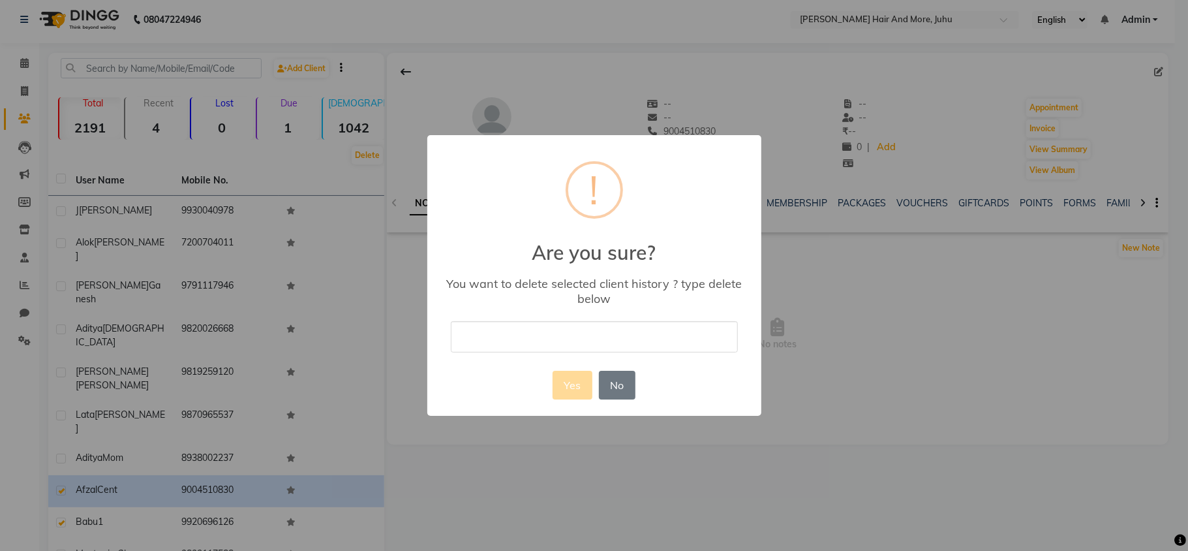
click at [466, 345] on input "text" at bounding box center [594, 336] width 287 height 31
click at [574, 371] on button "Yes" at bounding box center [573, 385] width 40 height 29
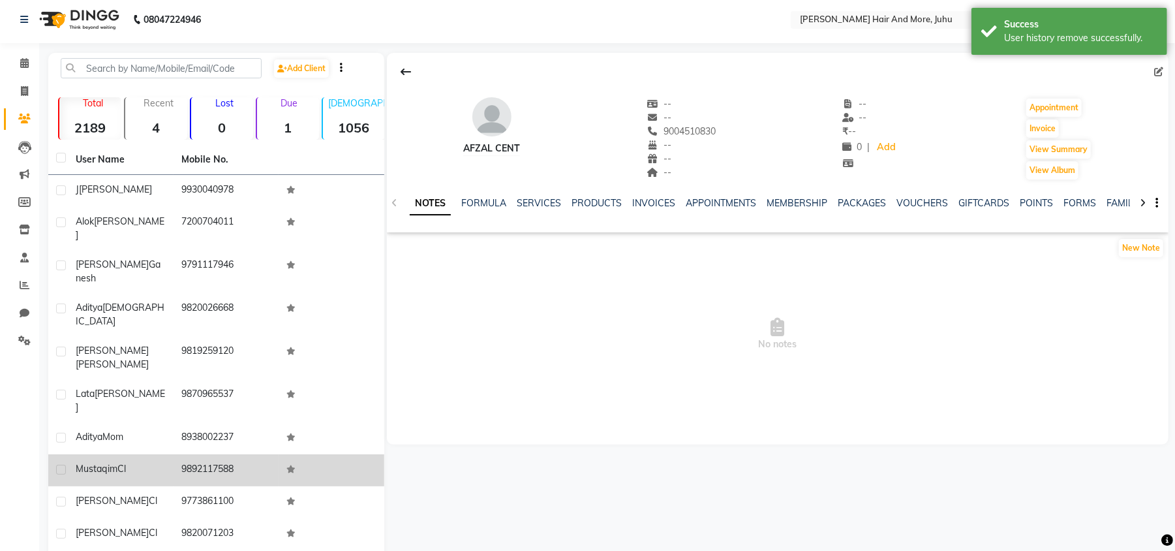
click at [170, 454] on td "Mustaqim Cl" at bounding box center [121, 470] width 106 height 32
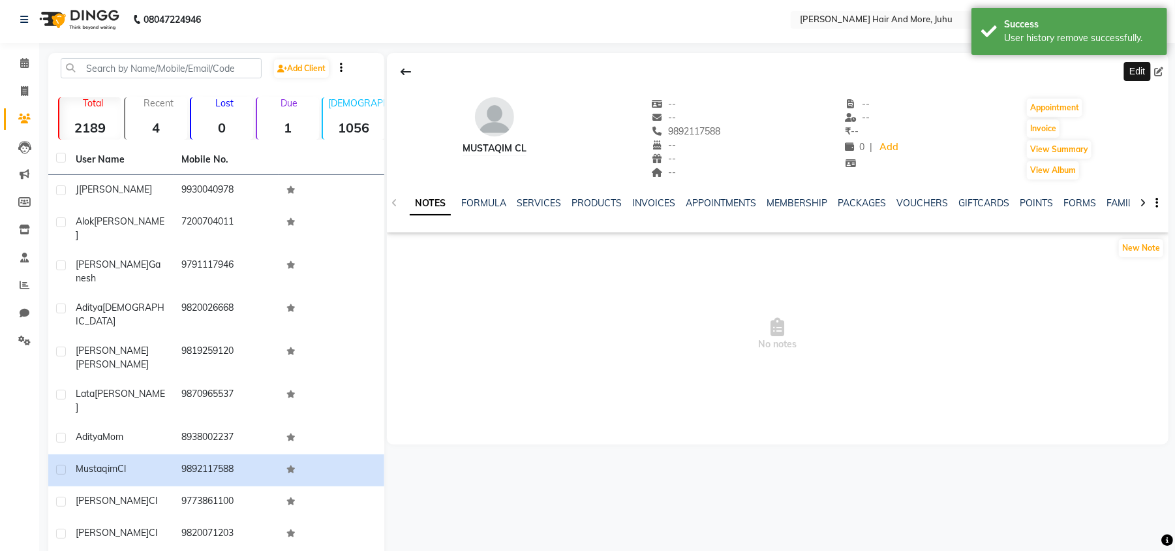
click at [1162, 69] on icon at bounding box center [1158, 71] width 9 height 9
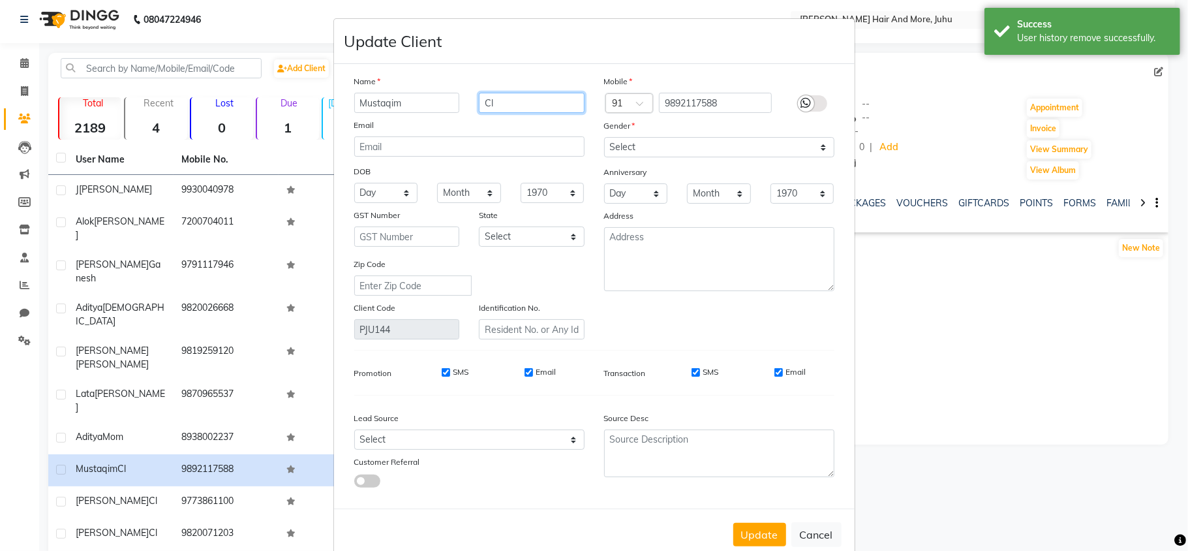
click at [531, 111] on input "Cl" at bounding box center [532, 103] width 106 height 20
drag, startPoint x: 636, startPoint y: 131, endPoint x: 636, endPoint y: 139, distance: 8.5
click at [636, 136] on div "Mobile Country Code × 91 9892117588 Gender Select [DEMOGRAPHIC_DATA] [DEMOGRAPH…" at bounding box center [719, 206] width 250 height 265
click at [636, 153] on select "Select [DEMOGRAPHIC_DATA] [DEMOGRAPHIC_DATA] Other Prefer Not To Say" at bounding box center [719, 147] width 230 height 20
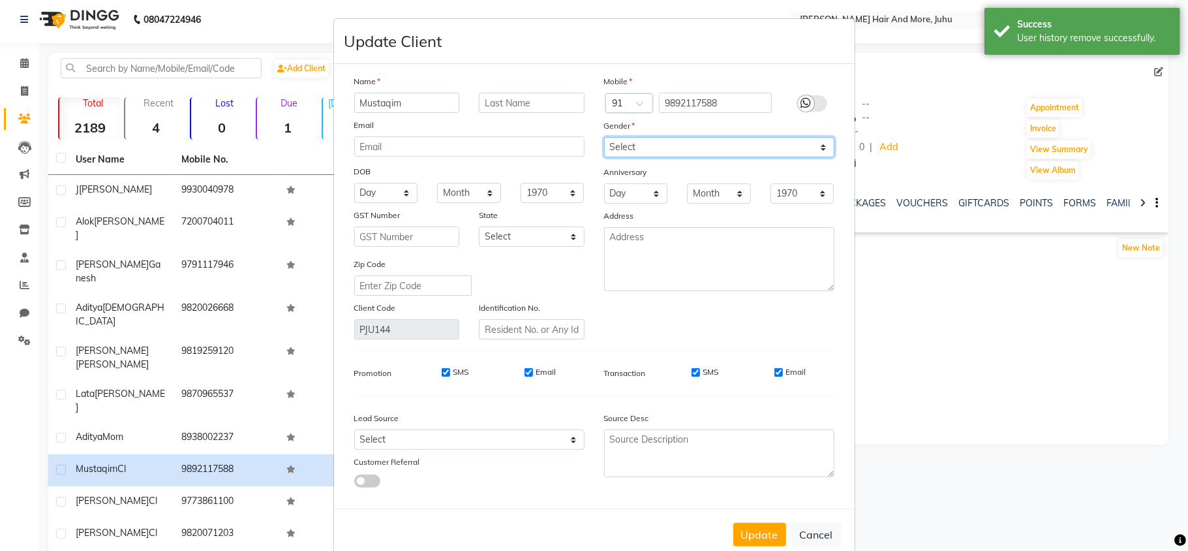
click at [604, 137] on select "Select [DEMOGRAPHIC_DATA] [DEMOGRAPHIC_DATA] Other Prefer Not To Say" at bounding box center [719, 147] width 230 height 20
click at [763, 527] on button "Update" at bounding box center [759, 534] width 53 height 23
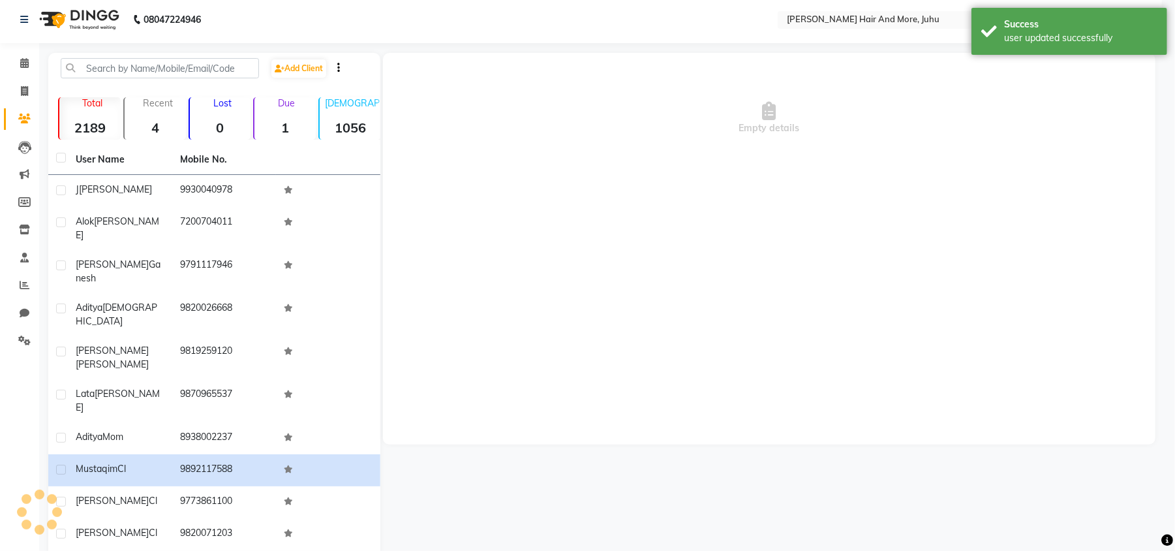
click at [243, 486] on td "9773861100" at bounding box center [224, 502] width 104 height 32
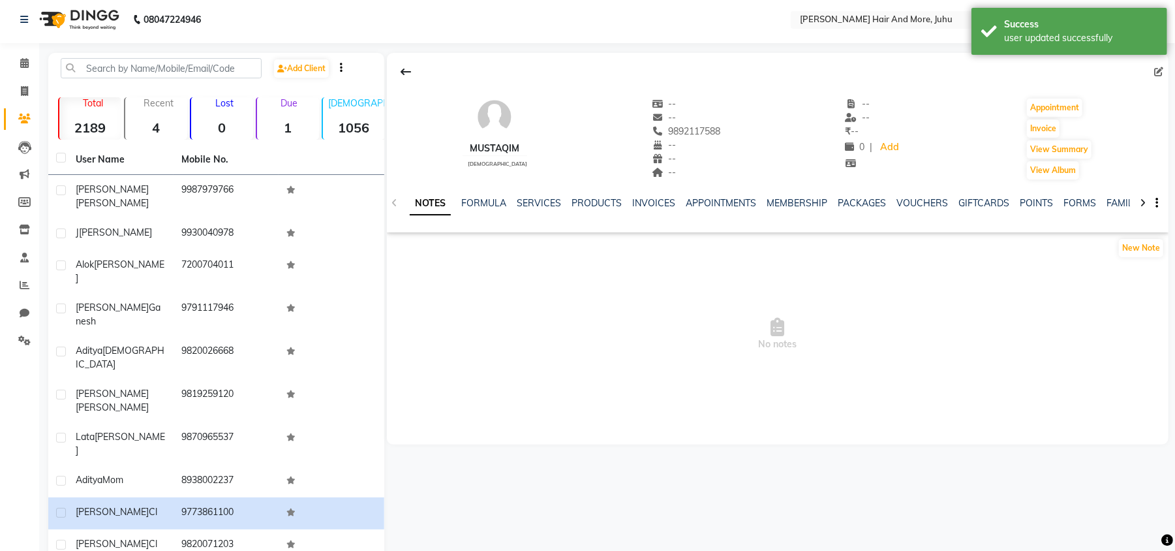
click at [1162, 72] on icon at bounding box center [1158, 71] width 9 height 9
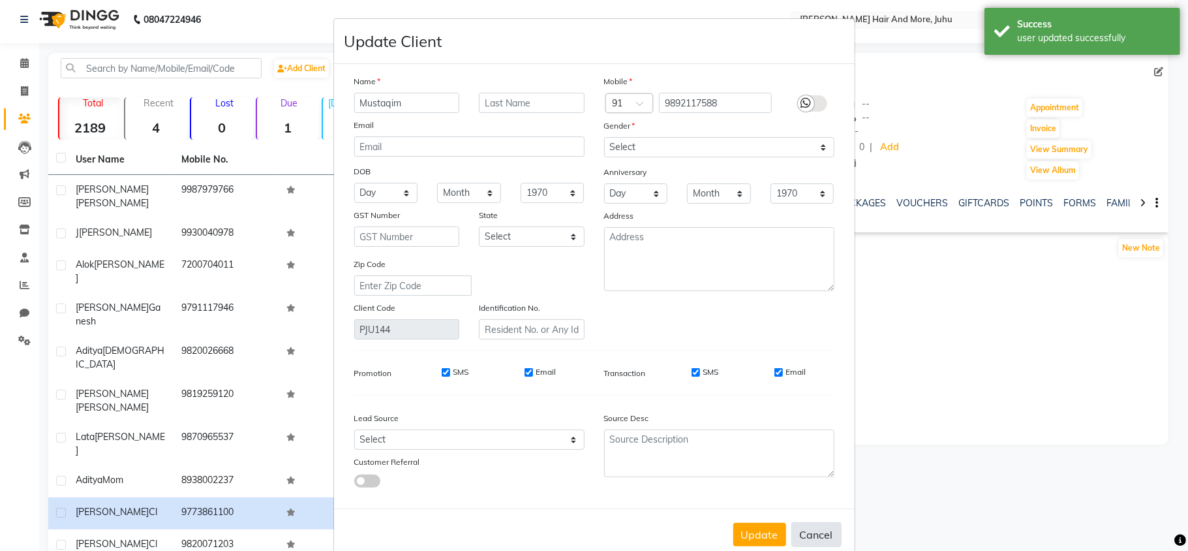
click at [822, 526] on button "Cancel" at bounding box center [817, 534] width 50 height 25
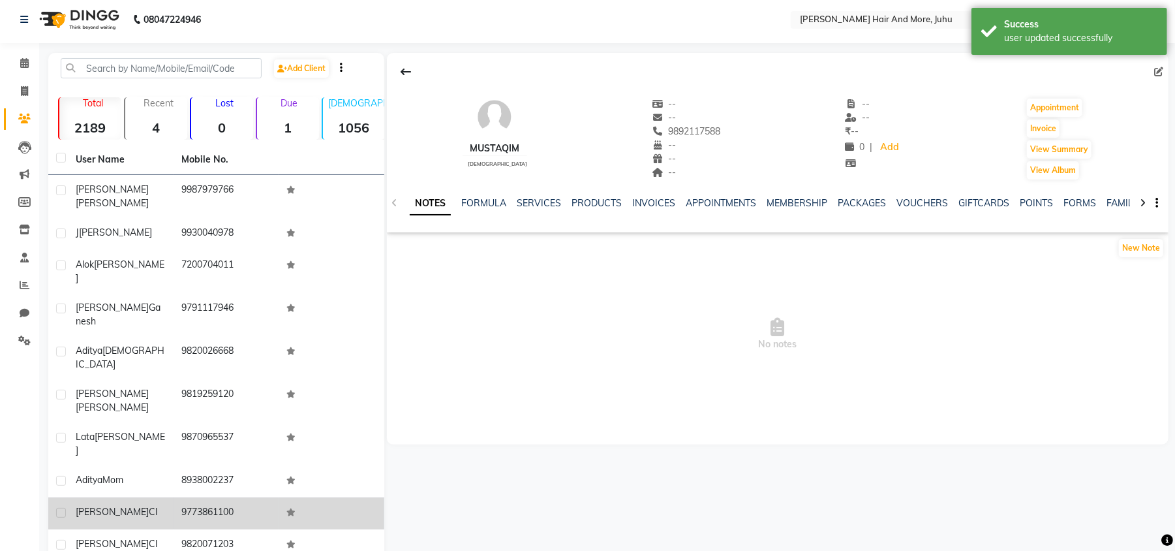
click at [170, 497] on td "[PERSON_NAME] [PERSON_NAME]" at bounding box center [121, 513] width 106 height 32
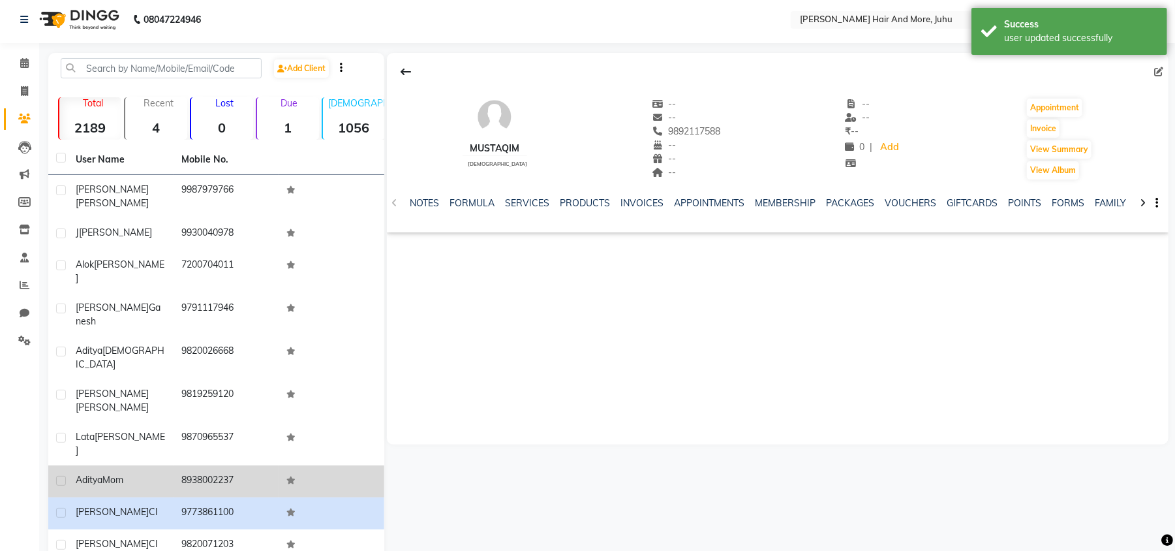
click at [172, 465] on td "[PERSON_NAME]" at bounding box center [121, 481] width 106 height 32
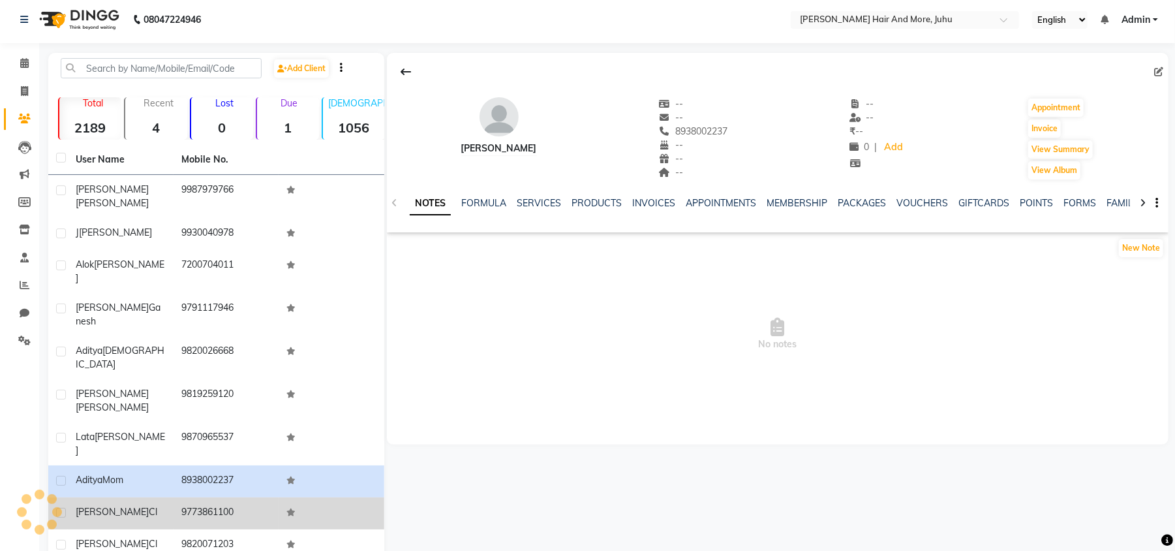
click at [168, 497] on td "[PERSON_NAME] [PERSON_NAME]" at bounding box center [121, 513] width 106 height 32
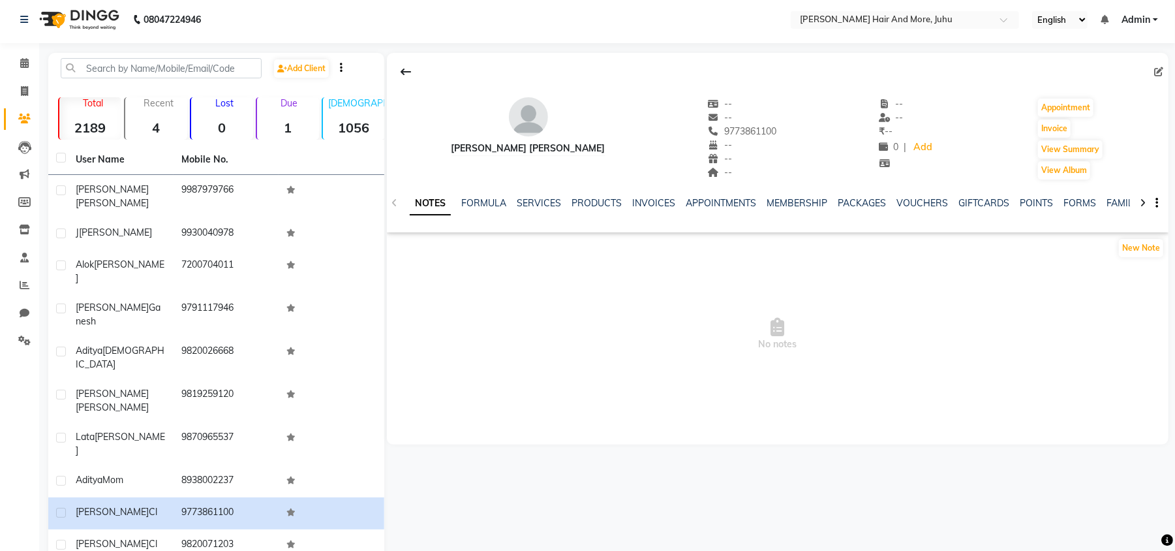
click at [1159, 68] on icon at bounding box center [1158, 71] width 9 height 9
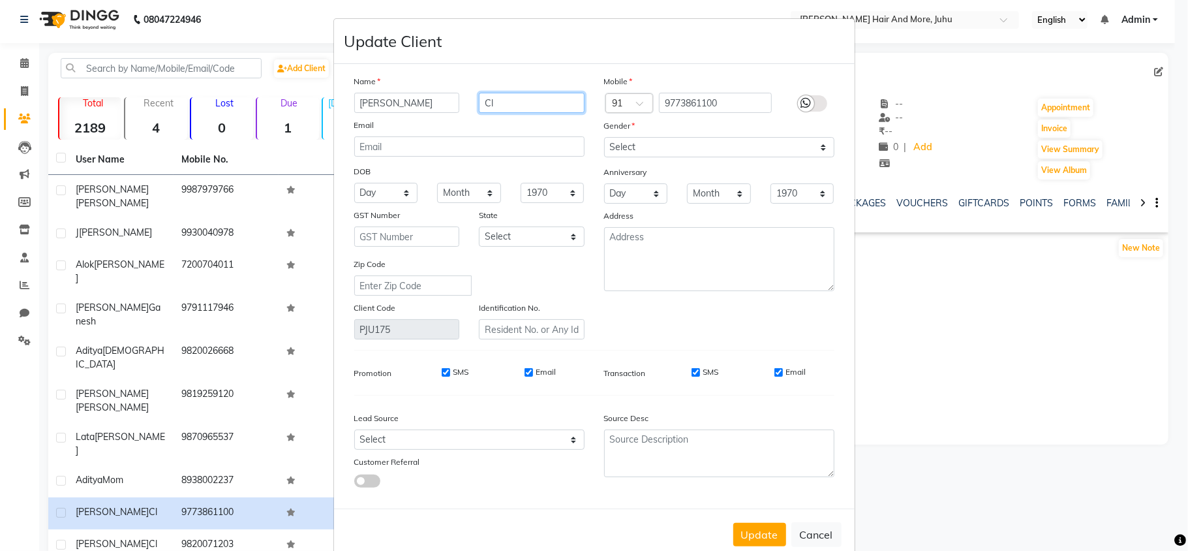
click at [523, 110] on input "Cl" at bounding box center [532, 103] width 106 height 20
click at [651, 150] on select "Select [DEMOGRAPHIC_DATA] [DEMOGRAPHIC_DATA] Other Prefer Not To Say" at bounding box center [719, 147] width 230 height 20
click at [604, 137] on select "Select [DEMOGRAPHIC_DATA] [DEMOGRAPHIC_DATA] Other Prefer Not To Say" at bounding box center [719, 147] width 230 height 20
click at [763, 527] on button "Update" at bounding box center [759, 534] width 53 height 23
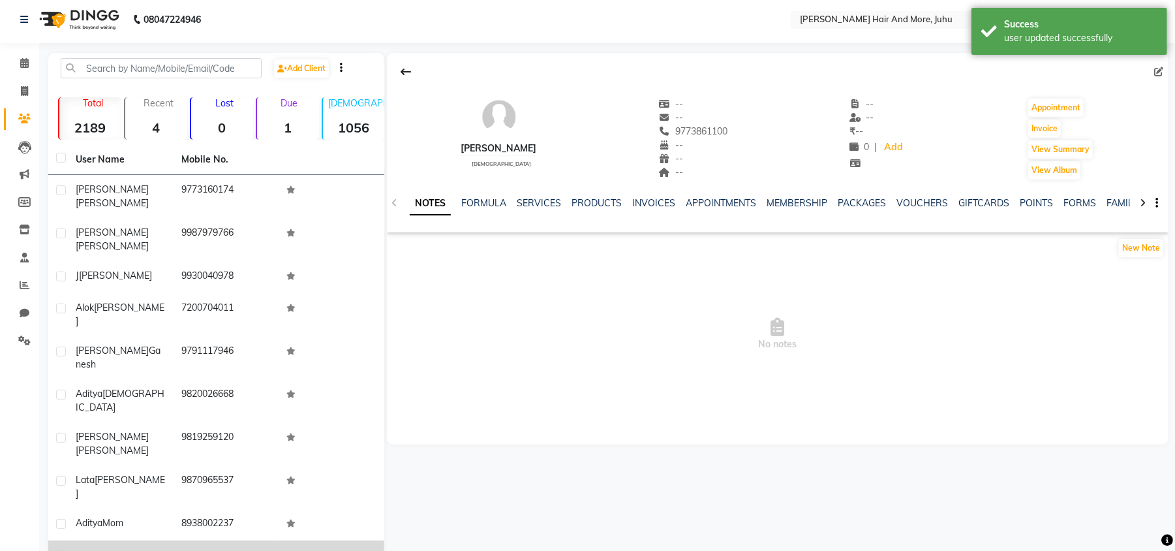
click at [198, 540] on td "9820071203" at bounding box center [227, 556] width 106 height 32
click at [1158, 69] on icon at bounding box center [1158, 71] width 9 height 9
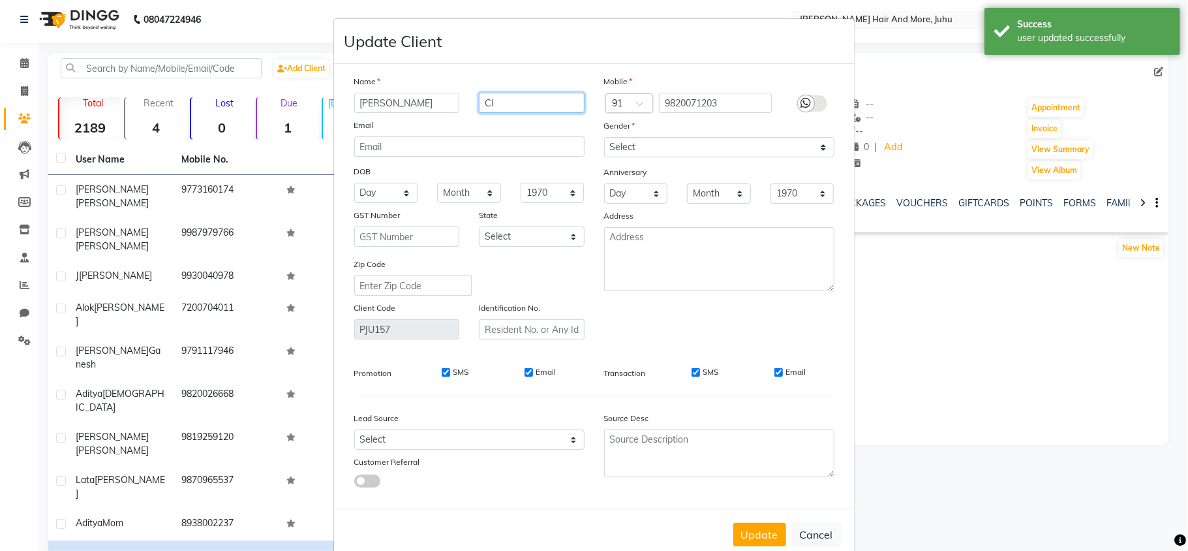
click at [532, 105] on input "Cl" at bounding box center [532, 103] width 106 height 20
click at [748, 538] on button "Update" at bounding box center [759, 534] width 53 height 23
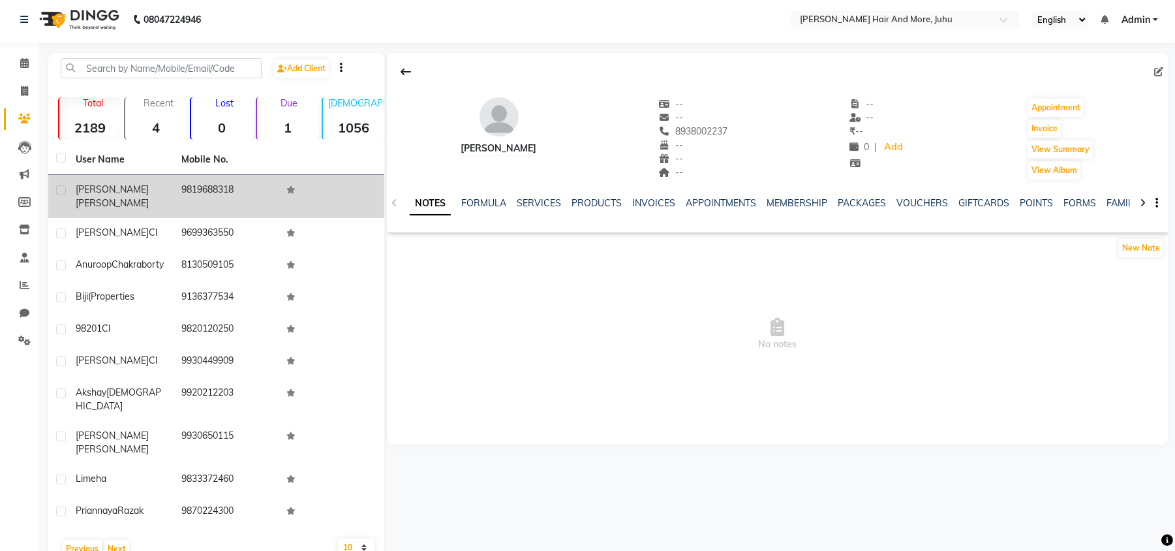
click at [185, 201] on td "9819688318" at bounding box center [227, 196] width 106 height 43
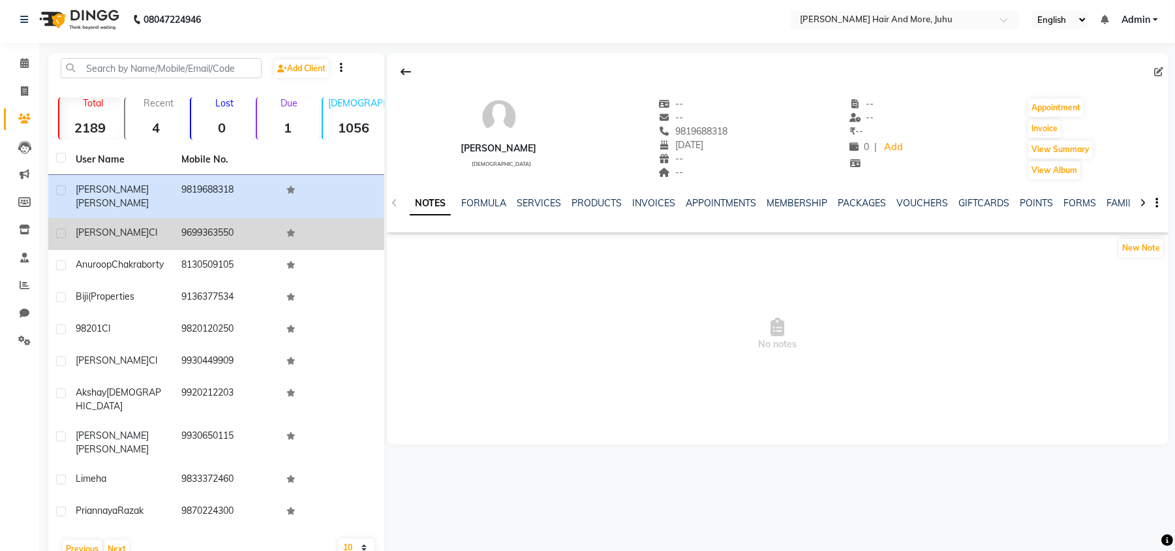
click at [186, 218] on td "9699363550" at bounding box center [227, 234] width 106 height 32
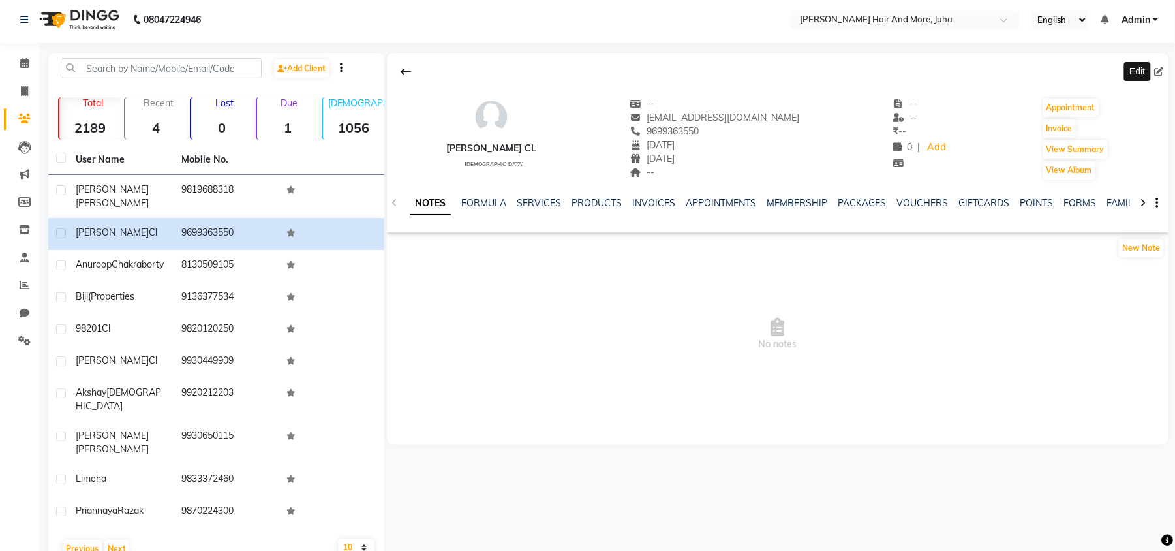
click at [1165, 70] on span at bounding box center [1161, 72] width 14 height 14
click at [1162, 73] on icon at bounding box center [1158, 71] width 9 height 9
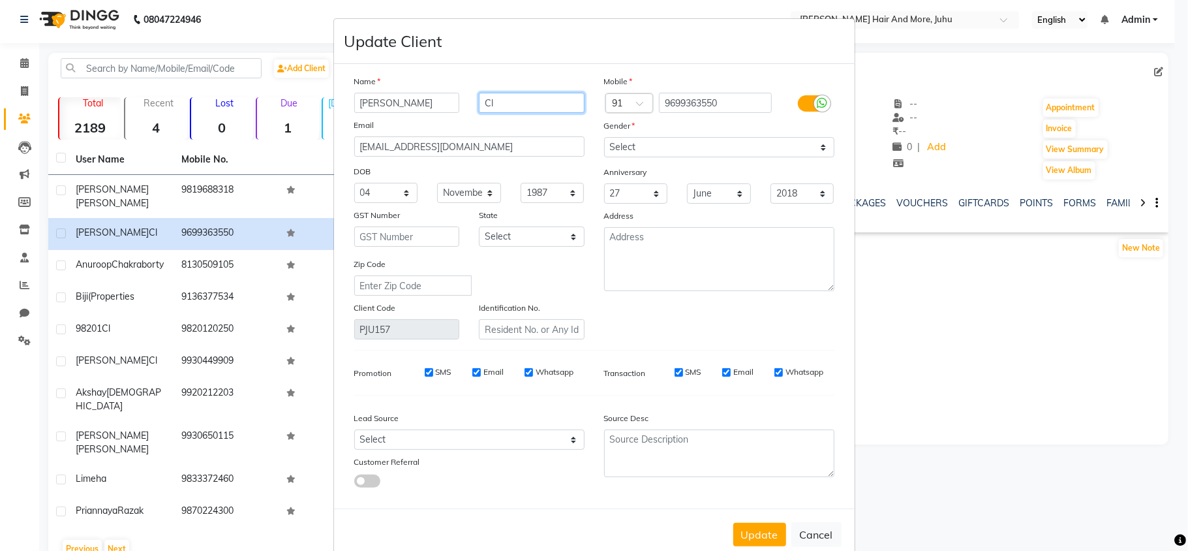
drag, startPoint x: 512, startPoint y: 110, endPoint x: 471, endPoint y: 119, distance: 42.0
click at [462, 128] on div "Name [PERSON_NAME] Cl Email [EMAIL_ADDRESS][DOMAIN_NAME] DOB Day 01 02 03 04 05…" at bounding box center [470, 206] width 250 height 265
click at [765, 523] on button "Update" at bounding box center [759, 534] width 53 height 23
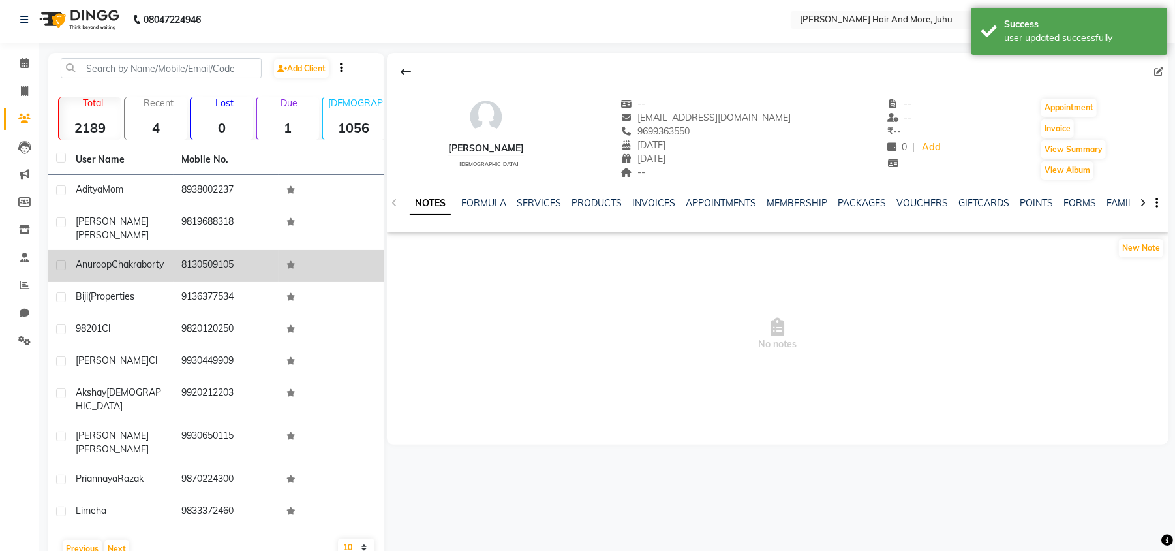
click at [180, 250] on td "8130509105" at bounding box center [227, 266] width 106 height 32
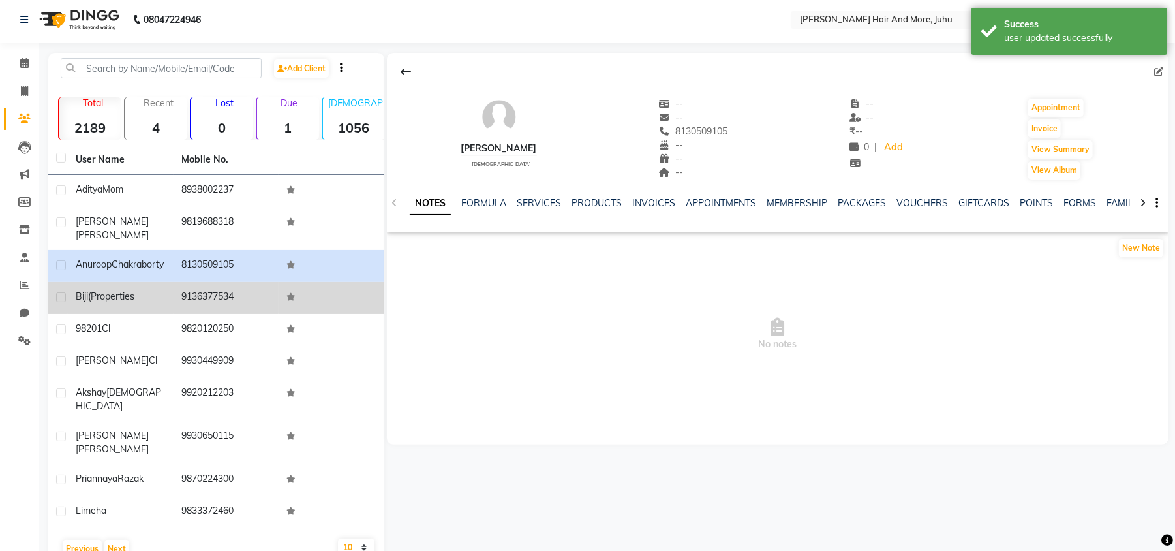
click at [175, 290] on td "9136377534" at bounding box center [227, 298] width 106 height 32
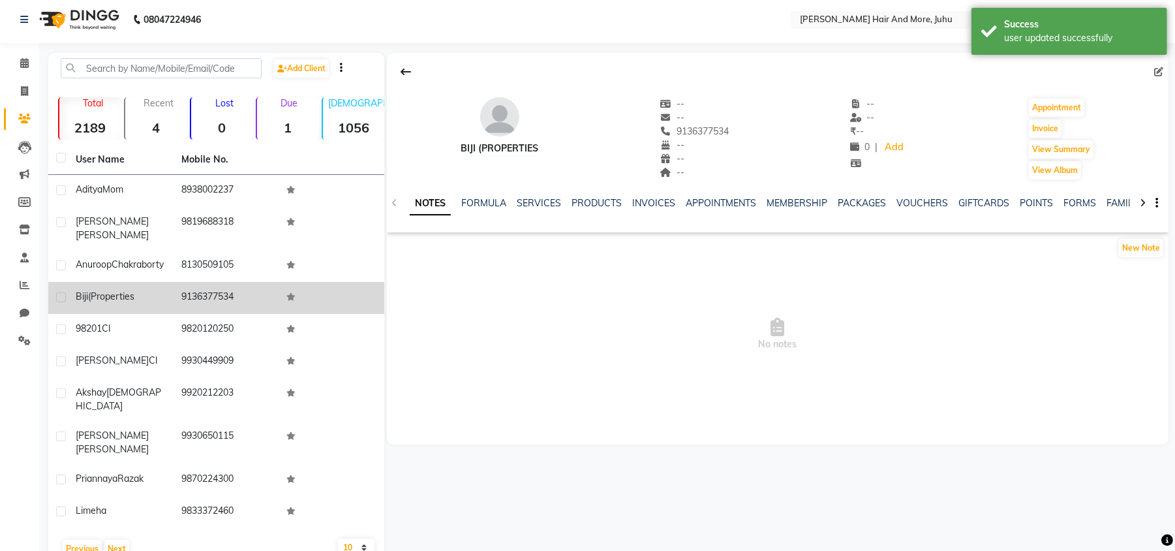
click at [55, 295] on td at bounding box center [58, 298] width 20 height 32
click at [59, 296] on label at bounding box center [61, 297] width 10 height 10
click at [59, 296] on input "checkbox" at bounding box center [60, 298] width 8 height 8
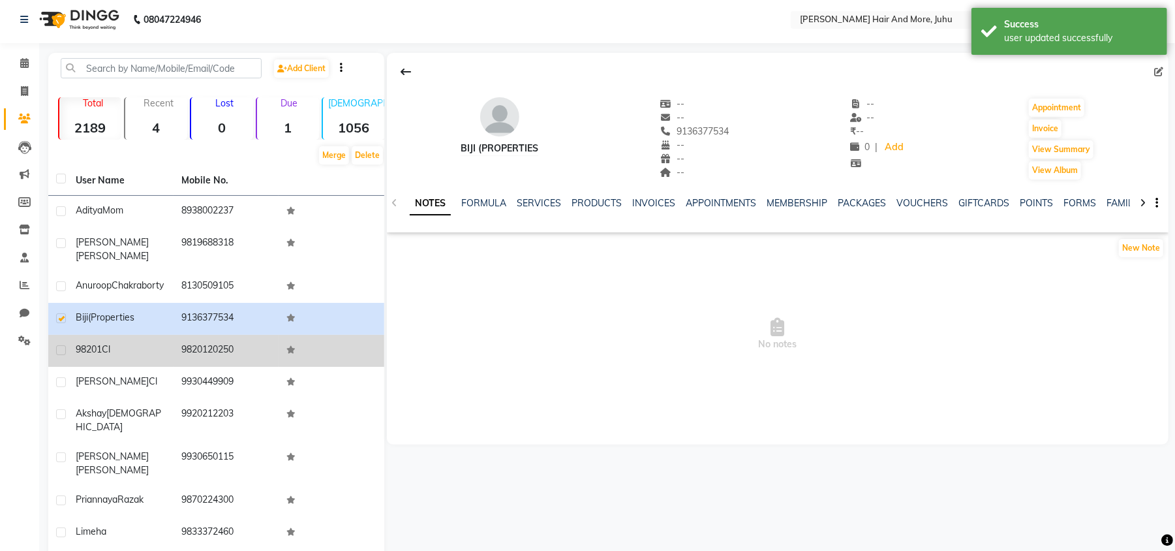
click at [63, 343] on td at bounding box center [58, 351] width 20 height 32
click at [58, 348] on label at bounding box center [61, 350] width 10 height 10
click at [58, 348] on input "checkbox" at bounding box center [60, 351] width 8 height 8
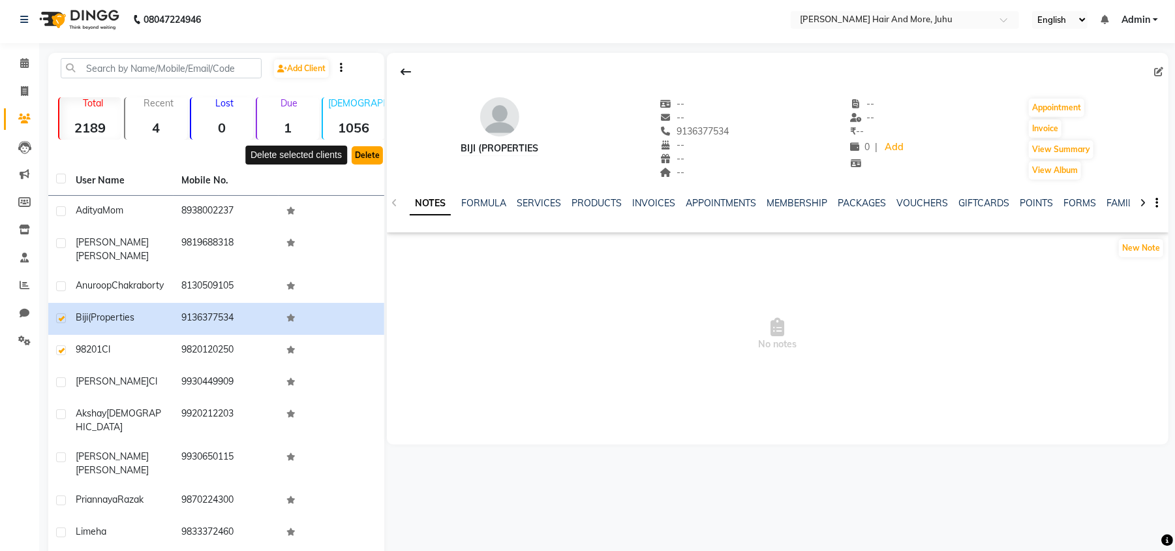
click at [374, 154] on button "Delete" at bounding box center [367, 155] width 31 height 18
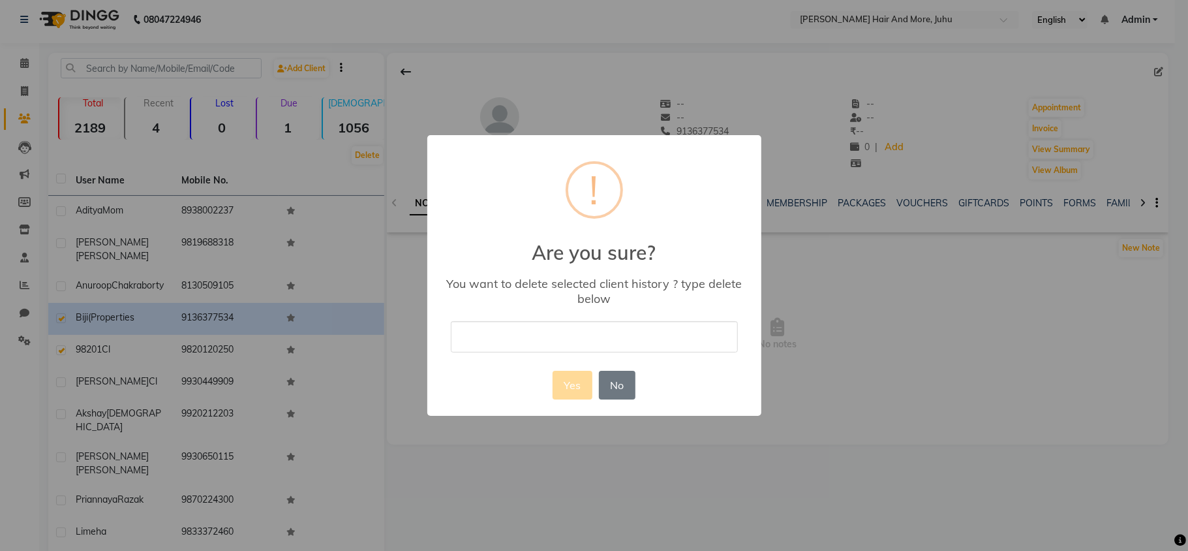
click at [649, 332] on input "text" at bounding box center [594, 336] width 287 height 31
click at [647, 333] on input "text" at bounding box center [594, 336] width 287 height 31
drag, startPoint x: 573, startPoint y: 376, endPoint x: 559, endPoint y: 382, distance: 15.8
click at [572, 377] on button "Yes" at bounding box center [573, 385] width 40 height 29
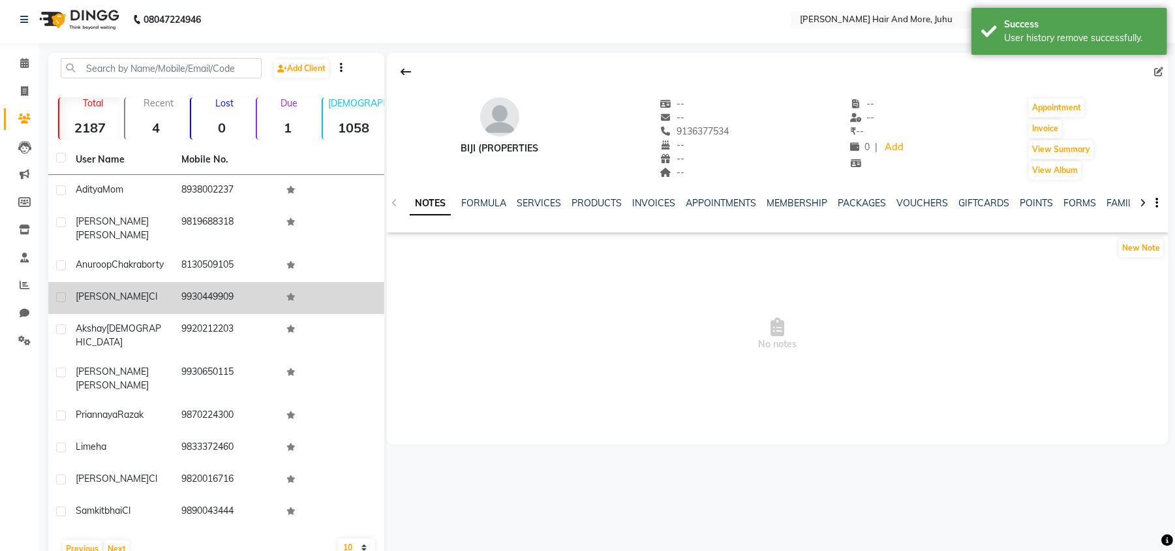
click at [131, 282] on td "[PERSON_NAME]" at bounding box center [121, 298] width 106 height 32
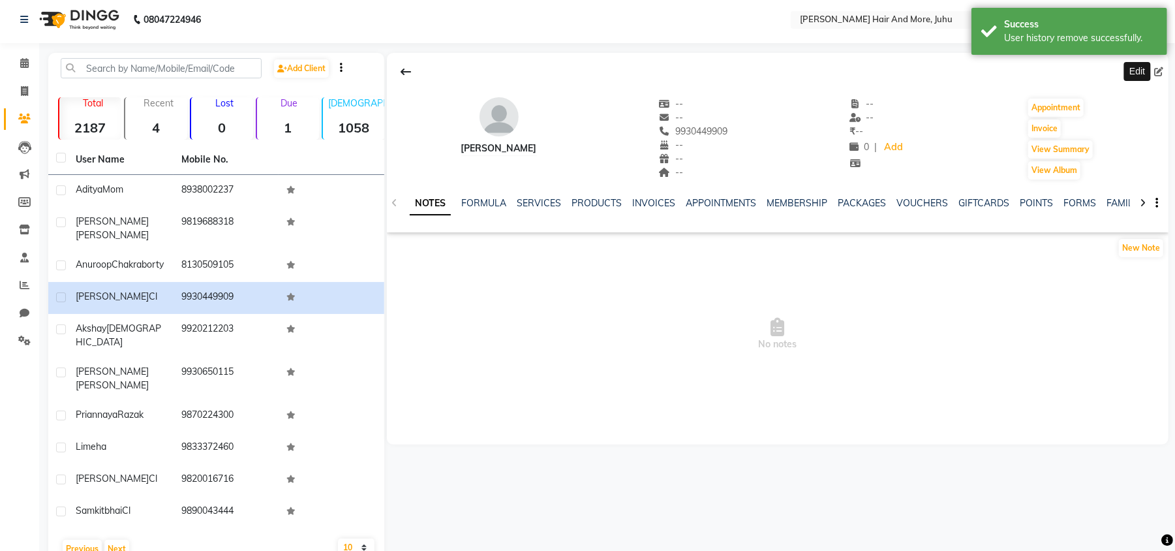
click at [1160, 70] on icon at bounding box center [1158, 71] width 9 height 9
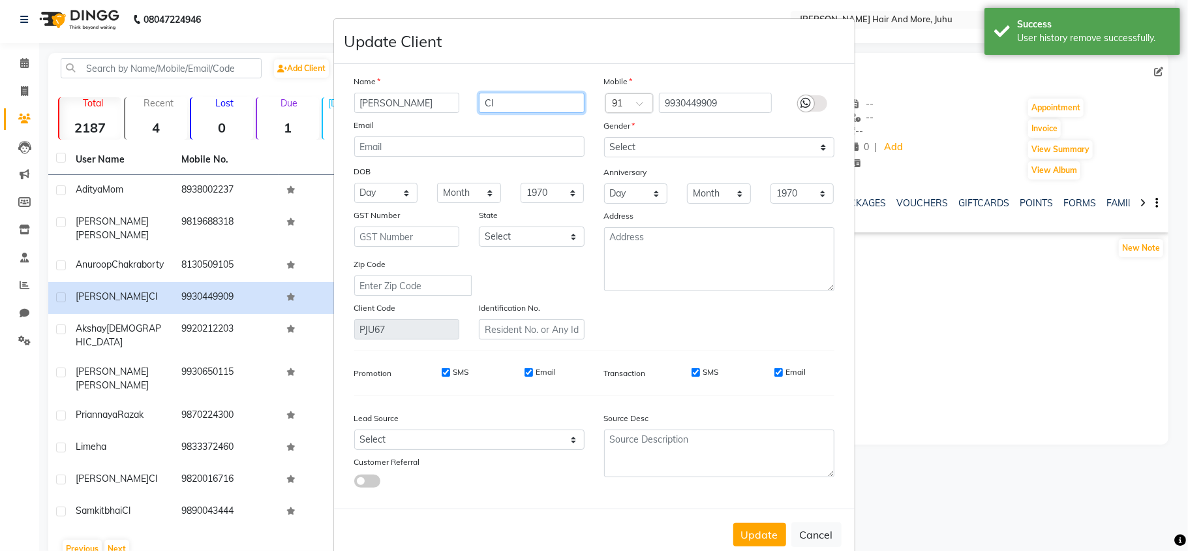
drag, startPoint x: 504, startPoint y: 103, endPoint x: 472, endPoint y: 121, distance: 36.5
click at [467, 126] on div "Name [PERSON_NAME] Email DOB Day 01 02 03 04 05 06 07 08 09 10 11 12 13 14 15 1…" at bounding box center [470, 206] width 250 height 265
drag, startPoint x: 486, startPoint y: 113, endPoint x: 502, endPoint y: 91, distance: 27.0
click at [502, 91] on div "Name [PERSON_NAME] Email DOB Day 01 02 03 04 05 06 07 08 09 10 11 12 13 14 15 1…" at bounding box center [470, 206] width 250 height 265
click at [497, 100] on input "Cl" at bounding box center [532, 103] width 106 height 20
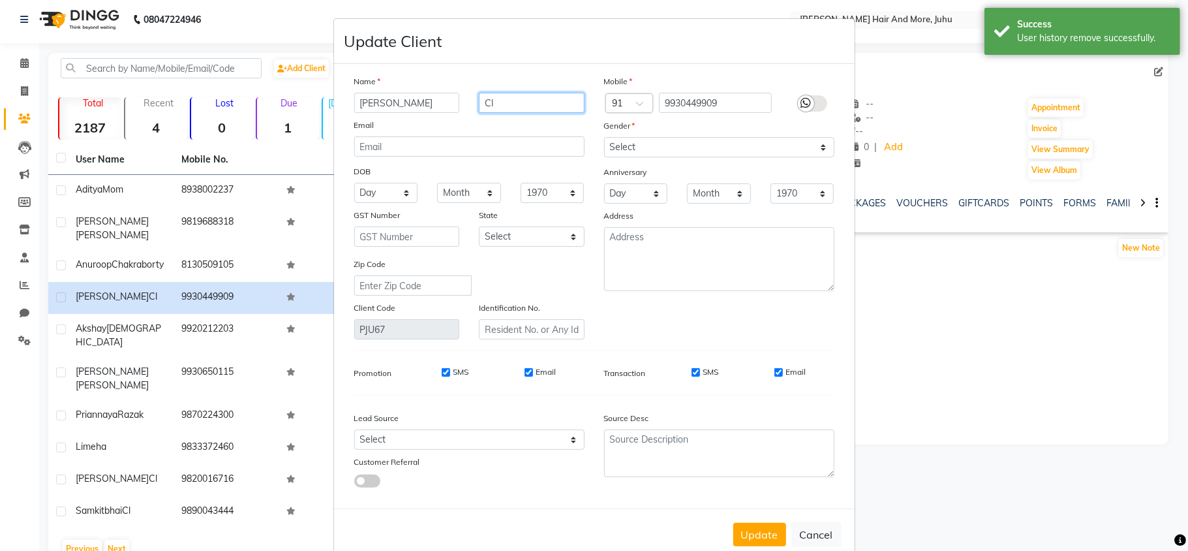
click at [497, 100] on input "Cl" at bounding box center [532, 103] width 106 height 20
click at [731, 157] on select "Select [DEMOGRAPHIC_DATA] [DEMOGRAPHIC_DATA] Other Prefer Not To Say" at bounding box center [719, 147] width 230 height 20
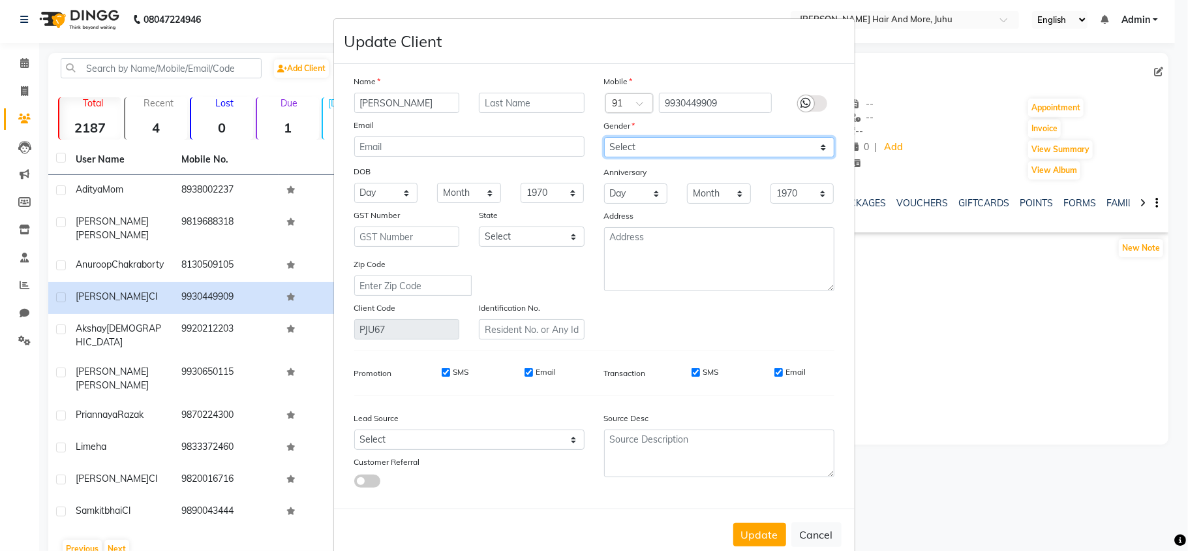
click at [604, 137] on select "Select [DEMOGRAPHIC_DATA] [DEMOGRAPHIC_DATA] Other Prefer Not To Say" at bounding box center [719, 147] width 230 height 20
click at [770, 533] on button "Update" at bounding box center [759, 534] width 53 height 23
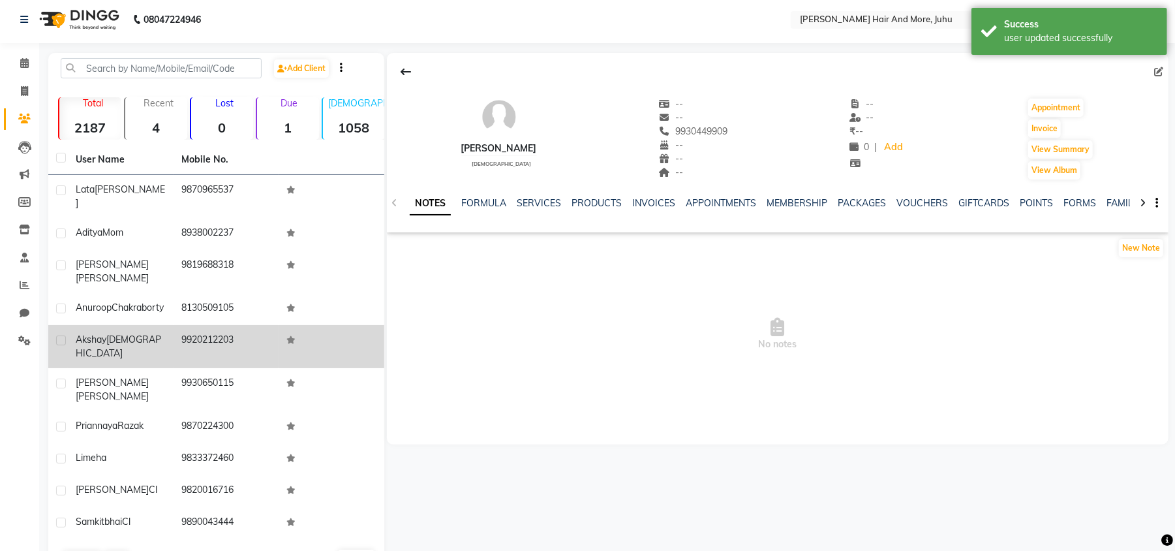
click at [209, 326] on td "9920212203" at bounding box center [227, 346] width 106 height 43
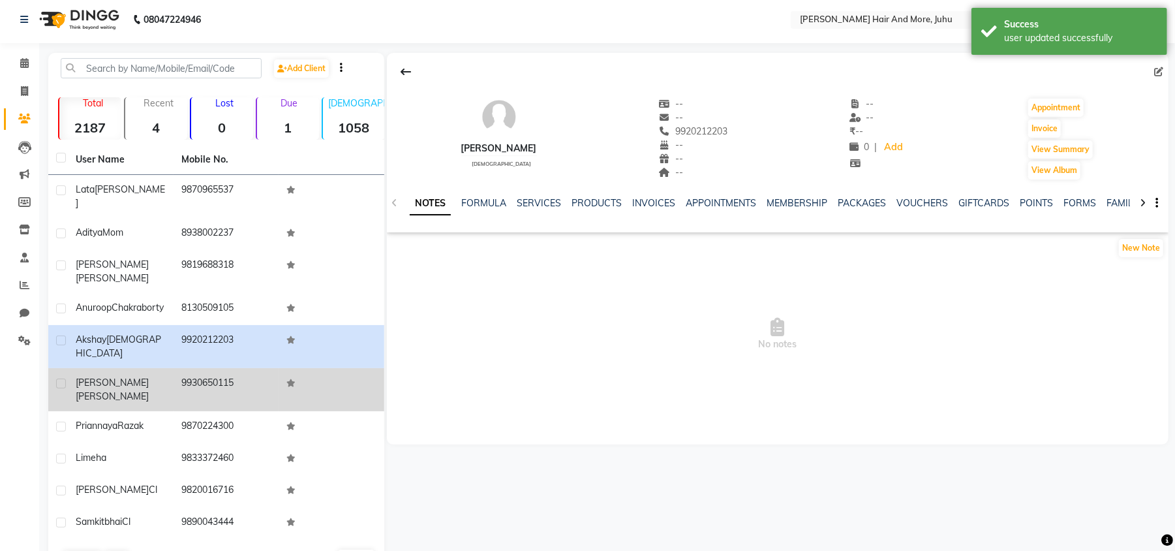
click at [198, 368] on td "9930650115" at bounding box center [227, 389] width 106 height 43
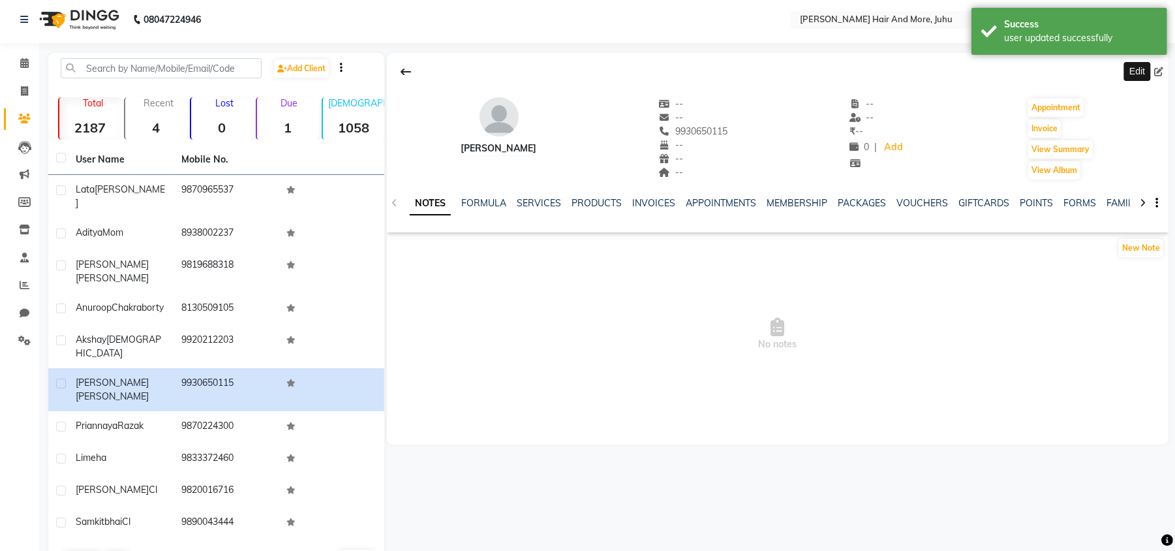
click at [1162, 72] on icon at bounding box center [1158, 71] width 9 height 9
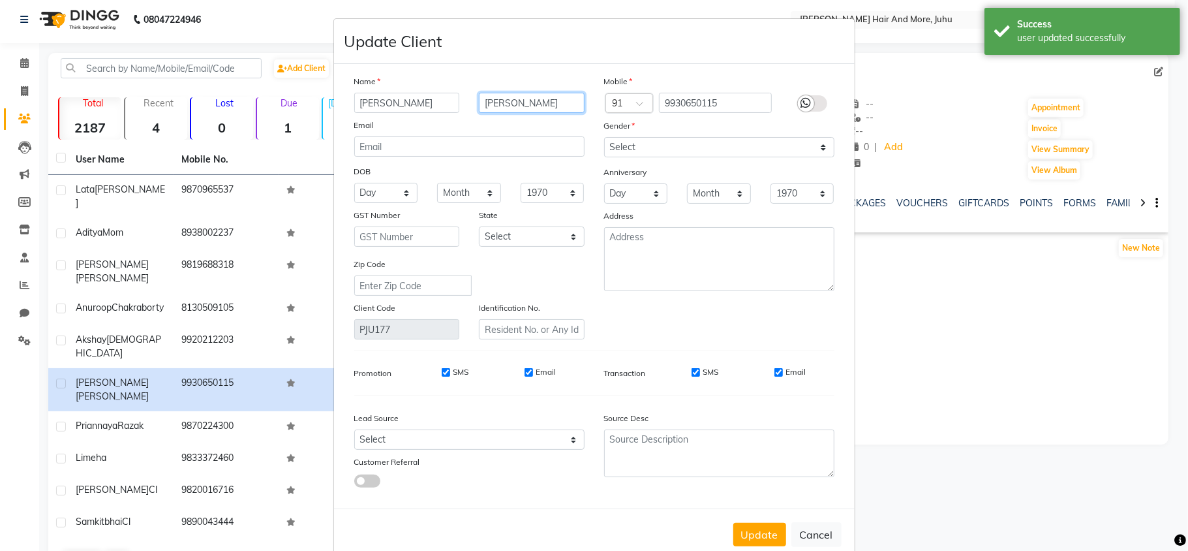
click at [509, 103] on input "[PERSON_NAME]" at bounding box center [532, 103] width 106 height 20
click at [620, 144] on select "Select [DEMOGRAPHIC_DATA] [DEMOGRAPHIC_DATA] Other Prefer Not To Say" at bounding box center [719, 147] width 230 height 20
click at [604, 137] on select "Select [DEMOGRAPHIC_DATA] [DEMOGRAPHIC_DATA] Other Prefer Not To Say" at bounding box center [719, 147] width 230 height 20
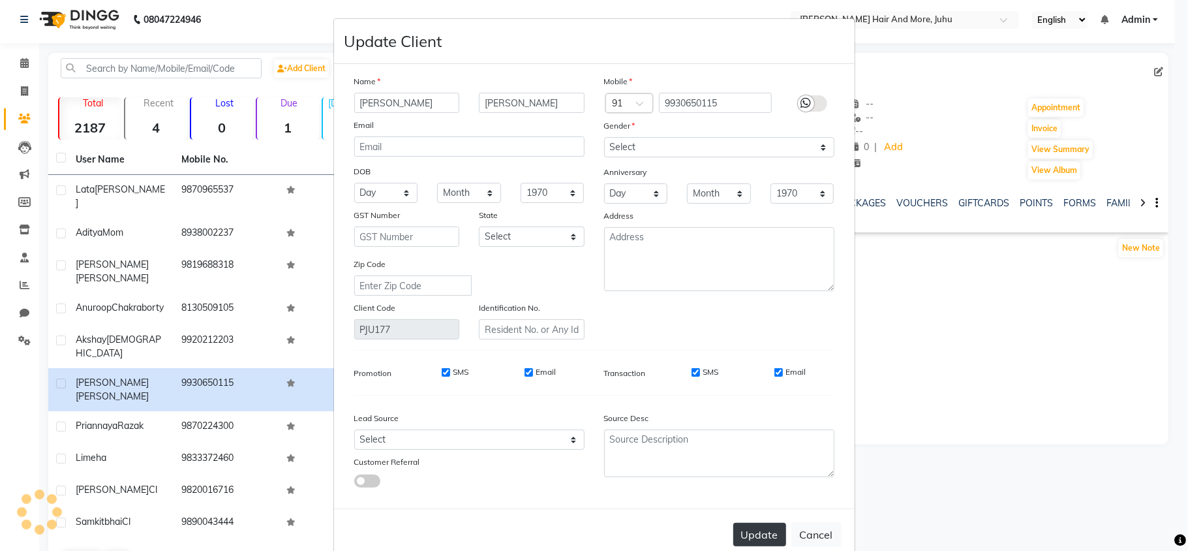
drag, startPoint x: 766, startPoint y: 530, endPoint x: 596, endPoint y: 486, distance: 176.0
click at [765, 531] on button "Update" at bounding box center [759, 534] width 53 height 23
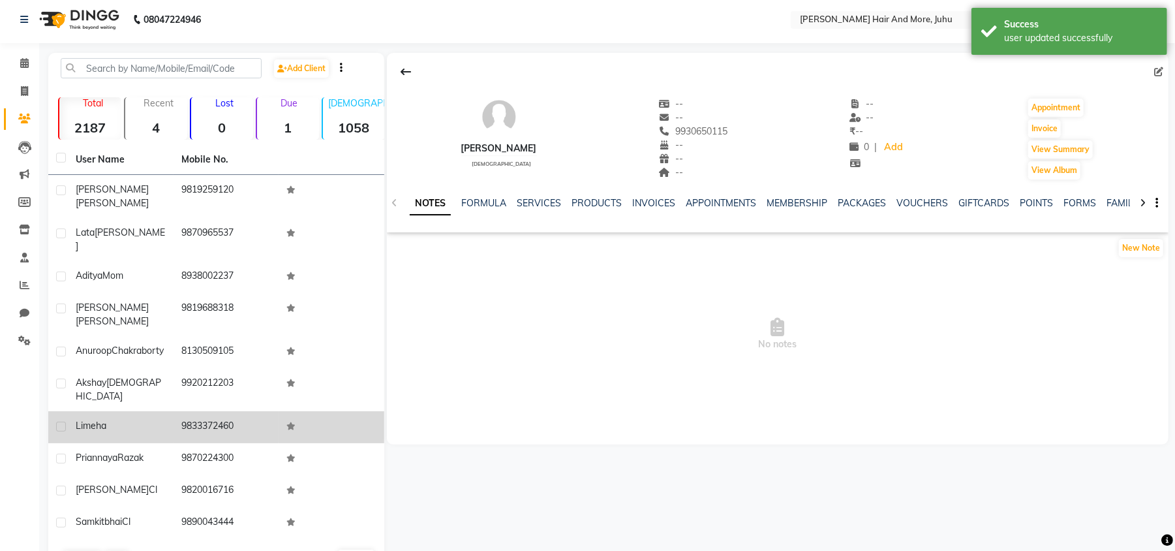
click at [233, 411] on td "9833372460" at bounding box center [227, 427] width 106 height 32
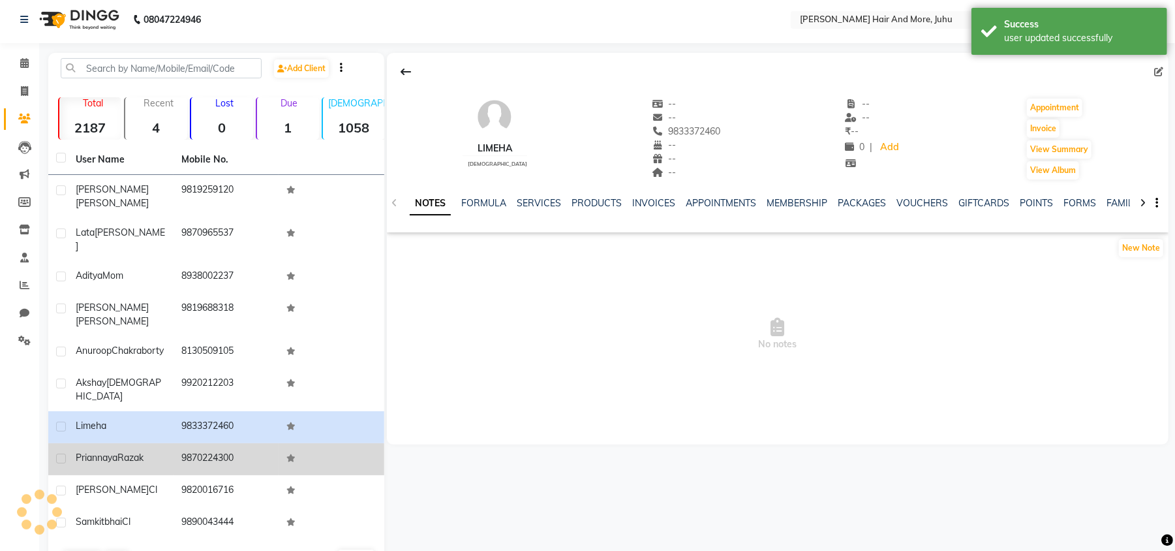
click at [239, 443] on td "9870224300" at bounding box center [227, 459] width 106 height 32
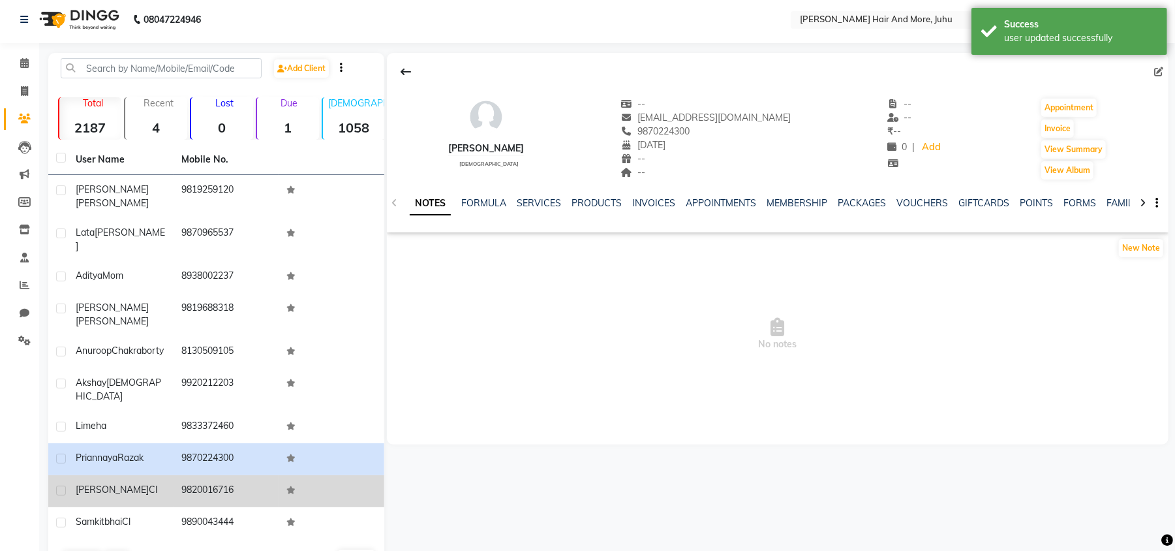
click at [161, 475] on td "[PERSON_NAME] Cl" at bounding box center [121, 491] width 106 height 32
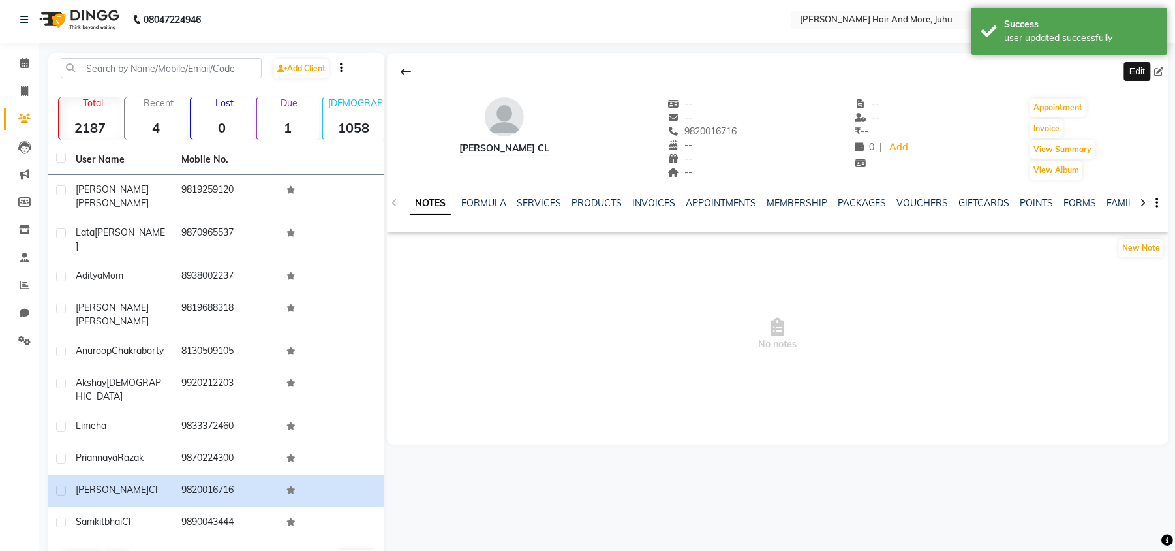
click at [1162, 73] on icon at bounding box center [1158, 71] width 9 height 9
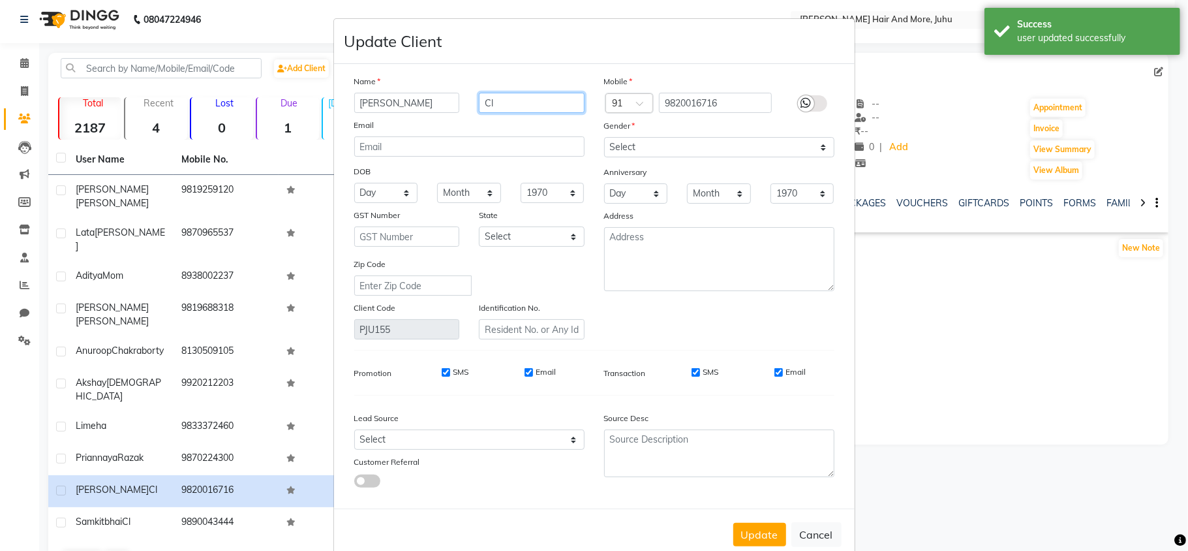
click at [484, 103] on input "Cl" at bounding box center [532, 103] width 106 height 20
click at [651, 155] on select "Select [DEMOGRAPHIC_DATA] [DEMOGRAPHIC_DATA] Other Prefer Not To Say" at bounding box center [719, 147] width 230 height 20
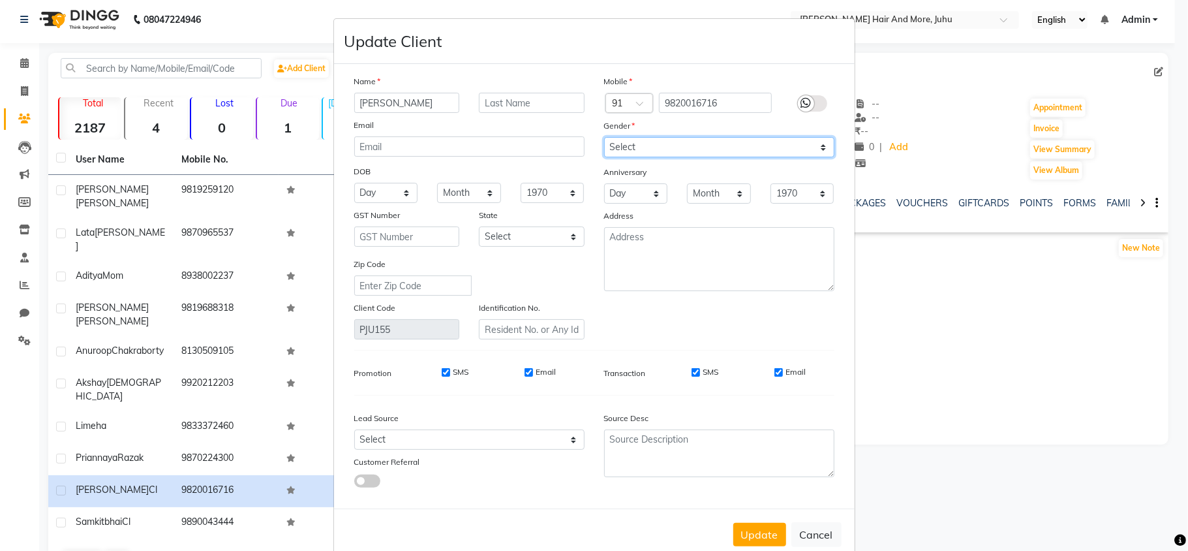
click at [604, 137] on select "Select [DEMOGRAPHIC_DATA] [DEMOGRAPHIC_DATA] Other Prefer Not To Say" at bounding box center [719, 147] width 230 height 20
click at [761, 535] on button "Update" at bounding box center [759, 534] width 53 height 23
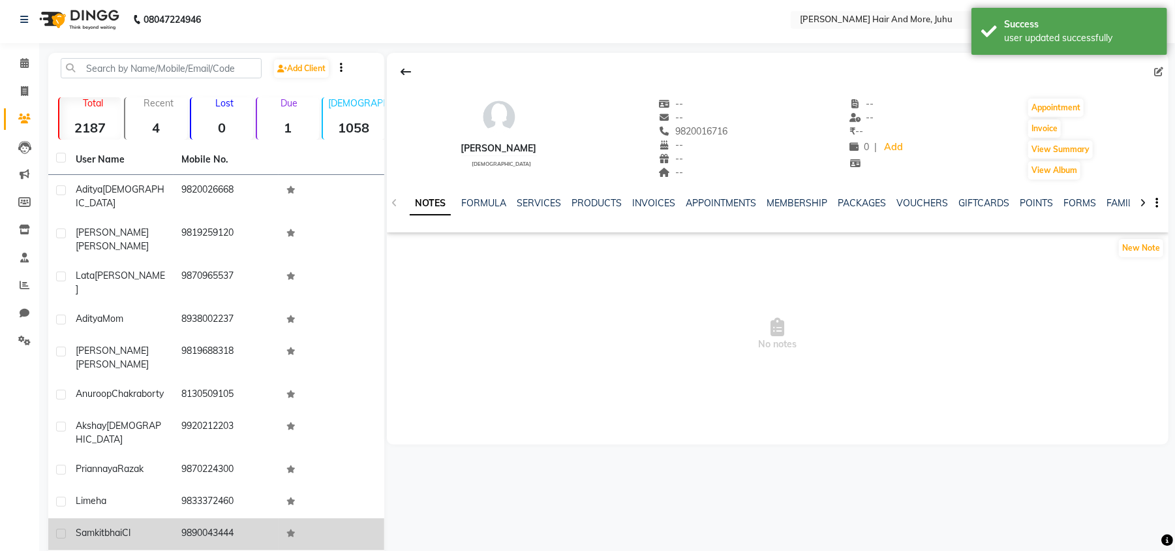
click at [256, 518] on td "9890043444" at bounding box center [227, 534] width 106 height 32
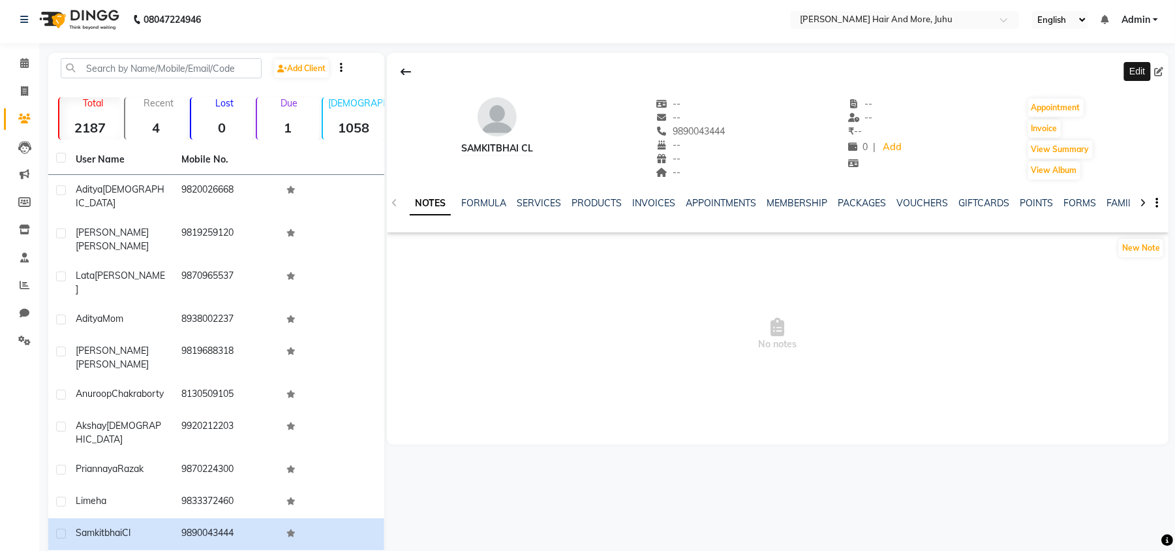
click at [1160, 69] on icon at bounding box center [1158, 71] width 9 height 9
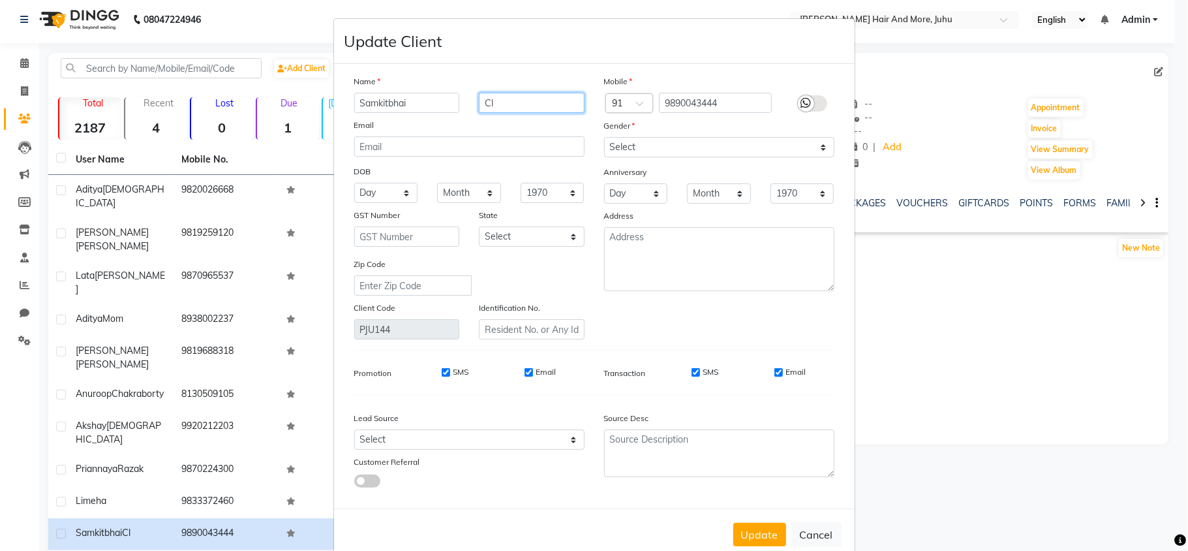
click at [519, 99] on input "Cl" at bounding box center [532, 103] width 106 height 20
click at [627, 152] on select "Select [DEMOGRAPHIC_DATA] [DEMOGRAPHIC_DATA] Other Prefer Not To Say" at bounding box center [719, 147] width 230 height 20
click at [604, 137] on select "Select [DEMOGRAPHIC_DATA] [DEMOGRAPHIC_DATA] Other Prefer Not To Say" at bounding box center [719, 147] width 230 height 20
click at [758, 531] on button "Update" at bounding box center [759, 534] width 53 height 23
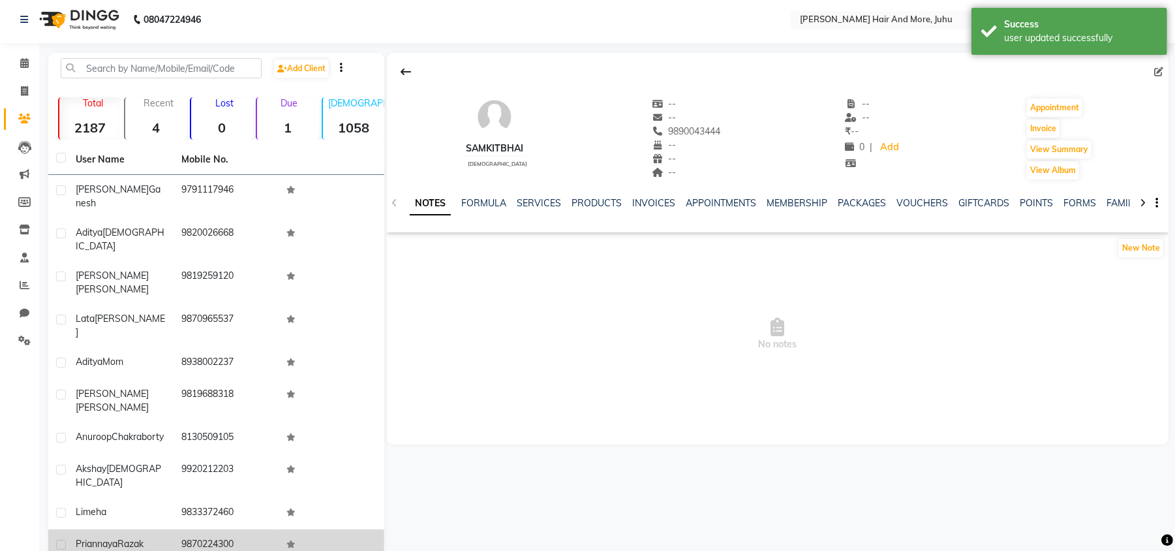
click at [231, 529] on td "9870224300" at bounding box center [227, 545] width 106 height 32
